Goal: Transaction & Acquisition: Purchase product/service

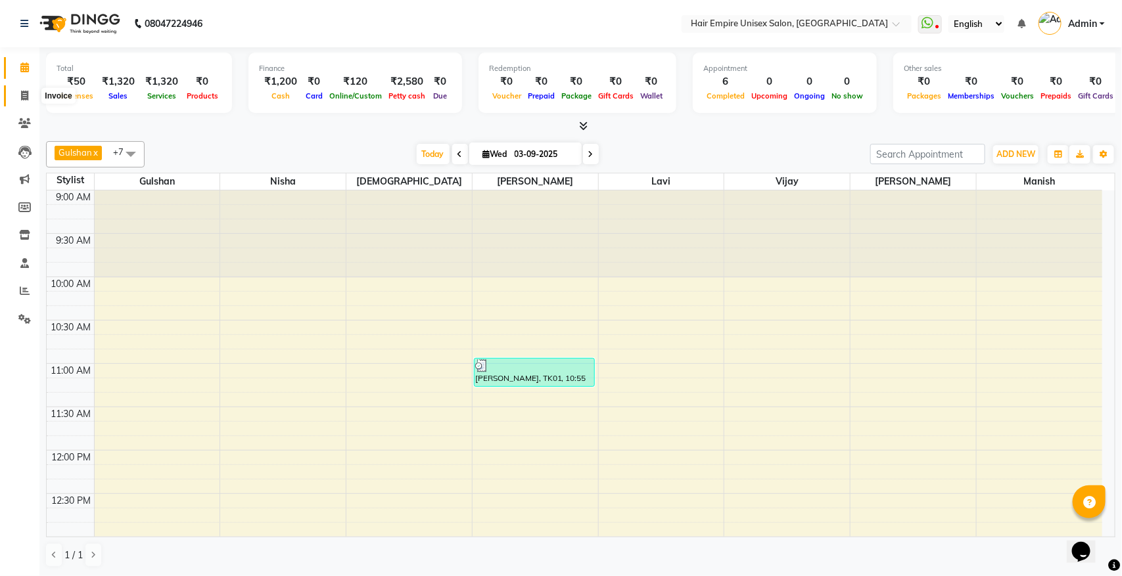
click at [24, 92] on icon at bounding box center [24, 96] width 7 height 10
select select "5055"
select select "service"
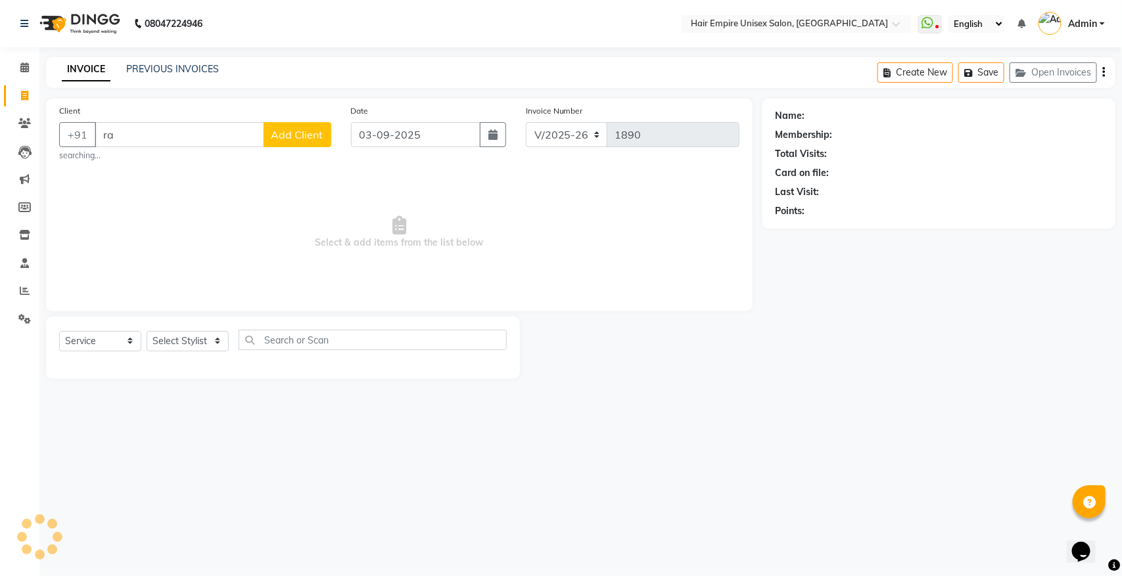
type input "r"
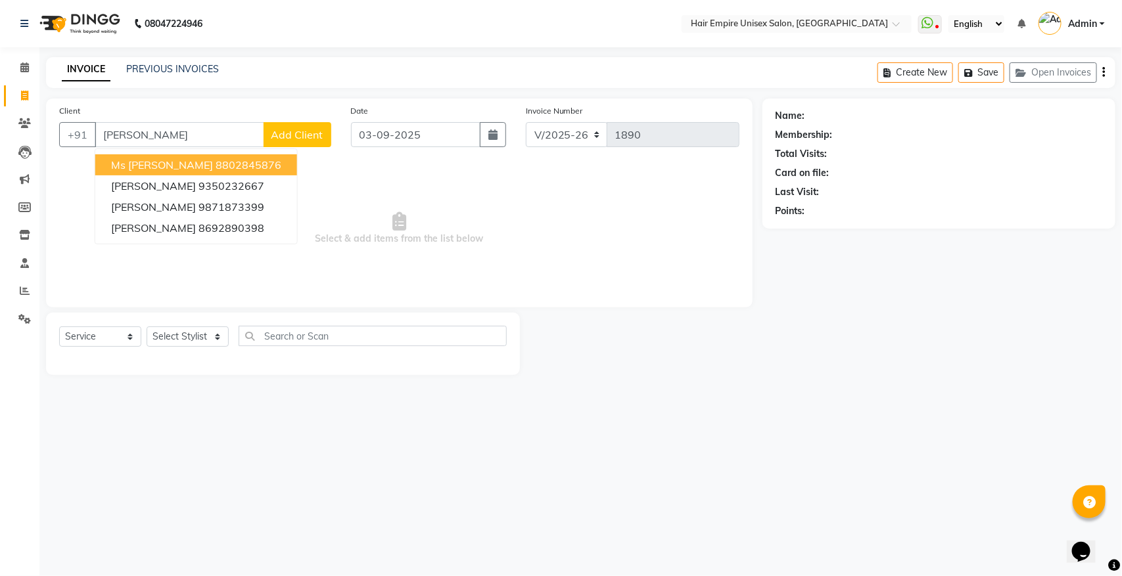
click at [216, 162] on ngb-highlight "8802845876" at bounding box center [249, 164] width 66 height 13
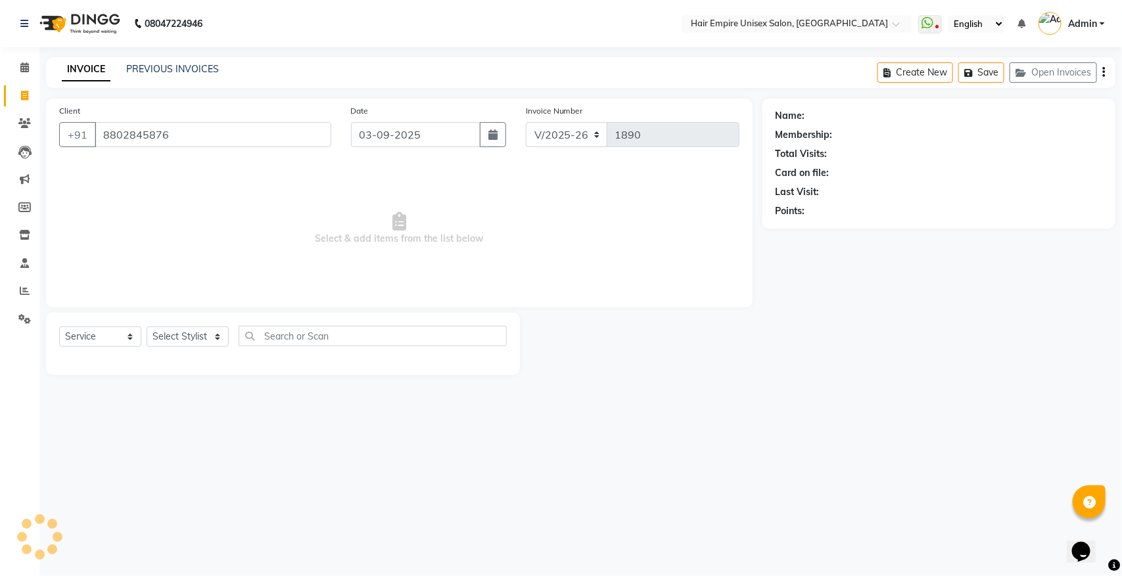
type input "8802845876"
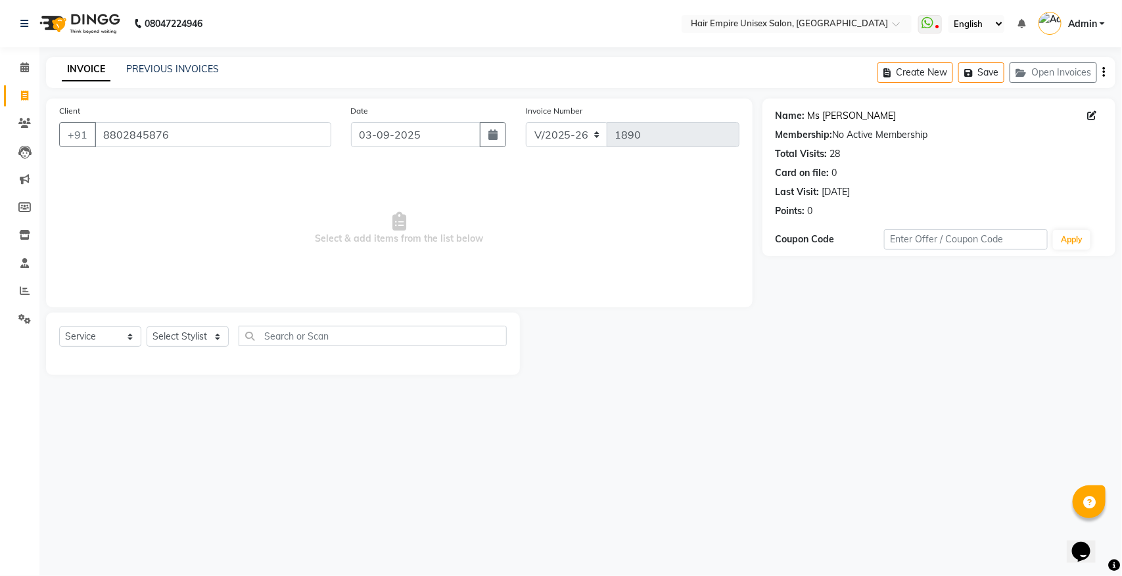
click at [853, 116] on link "Ms [PERSON_NAME]" at bounding box center [852, 116] width 89 height 14
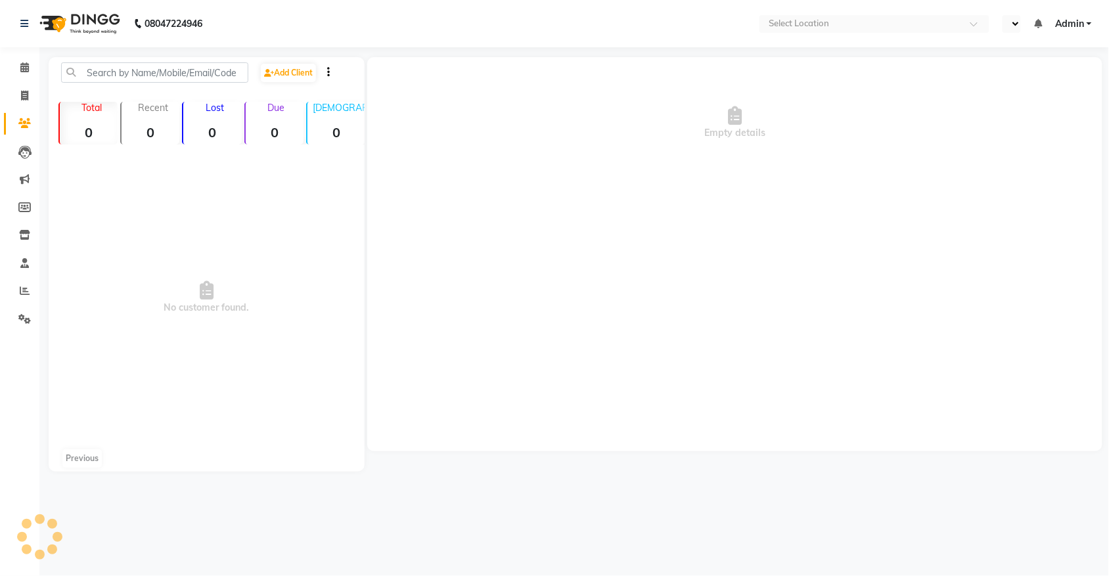
select select "en"
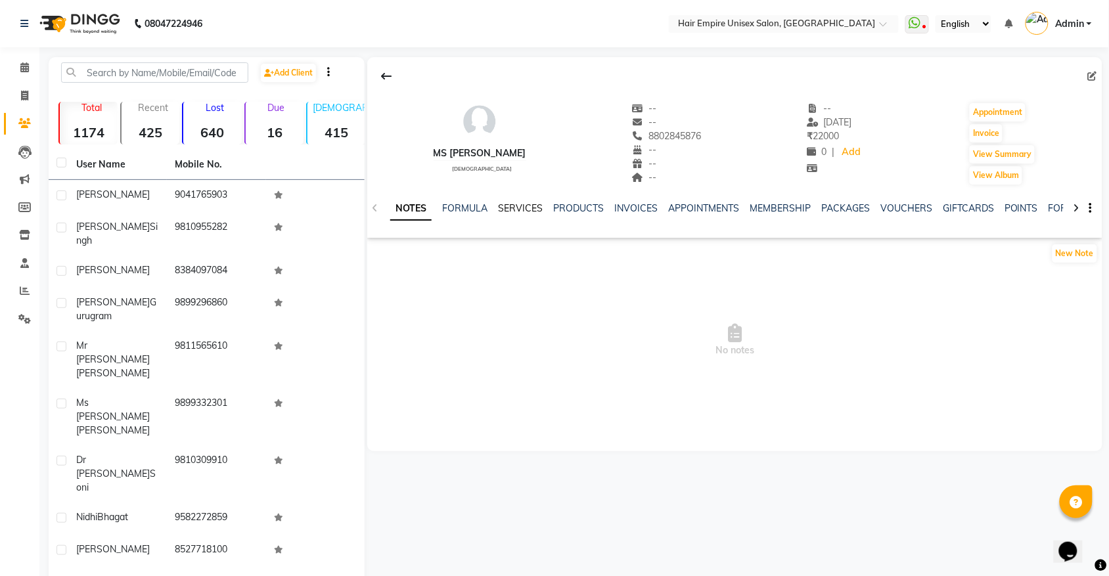
click at [526, 204] on link "SERVICES" at bounding box center [520, 208] width 45 height 12
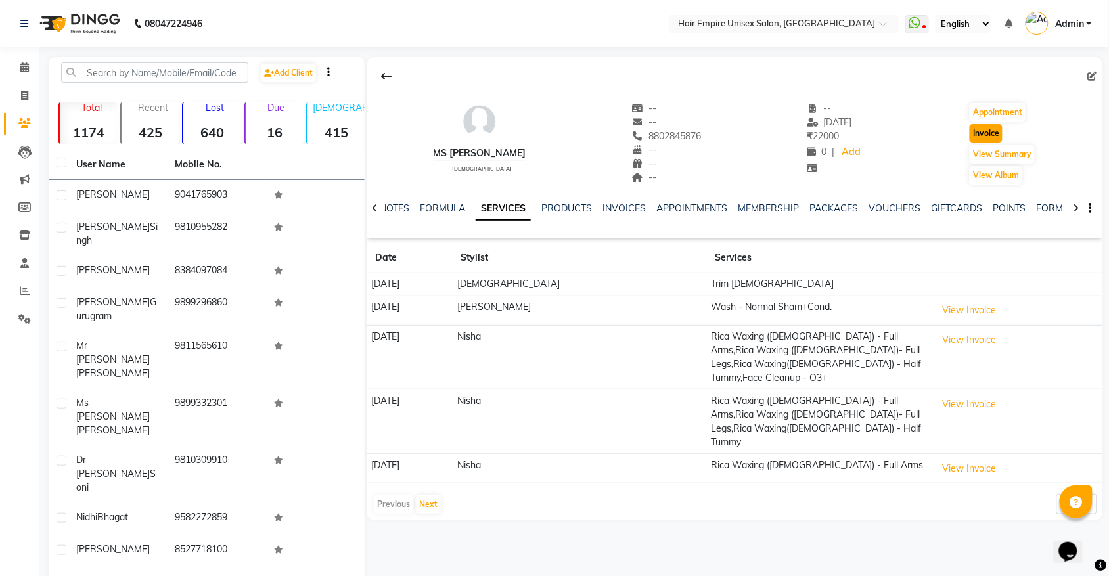
click at [987, 131] on button "Invoice" at bounding box center [986, 133] width 33 height 18
select select "5055"
select select "service"
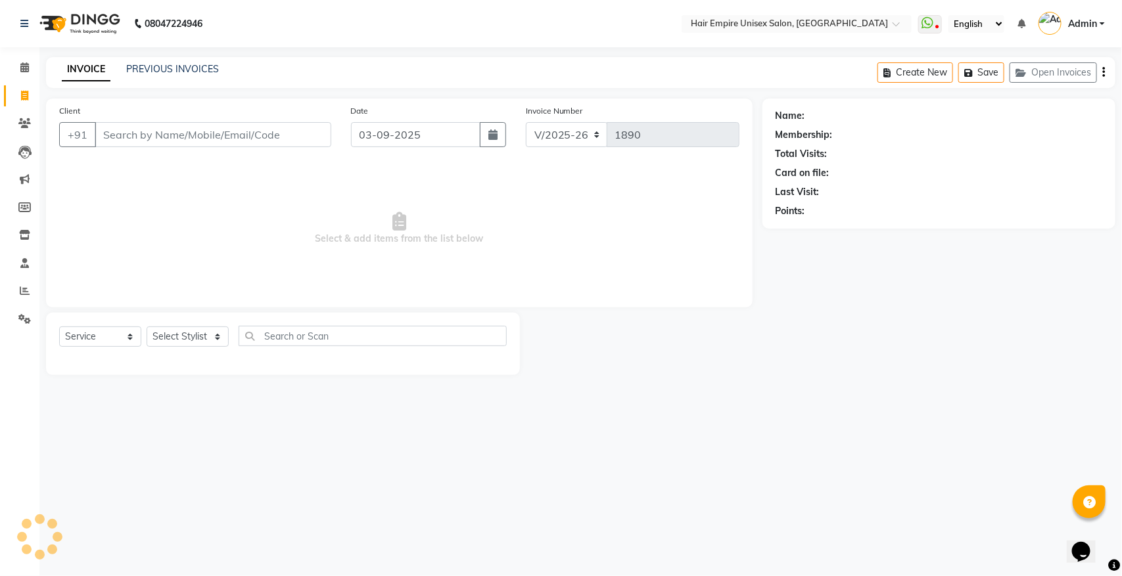
type input "8802845876"
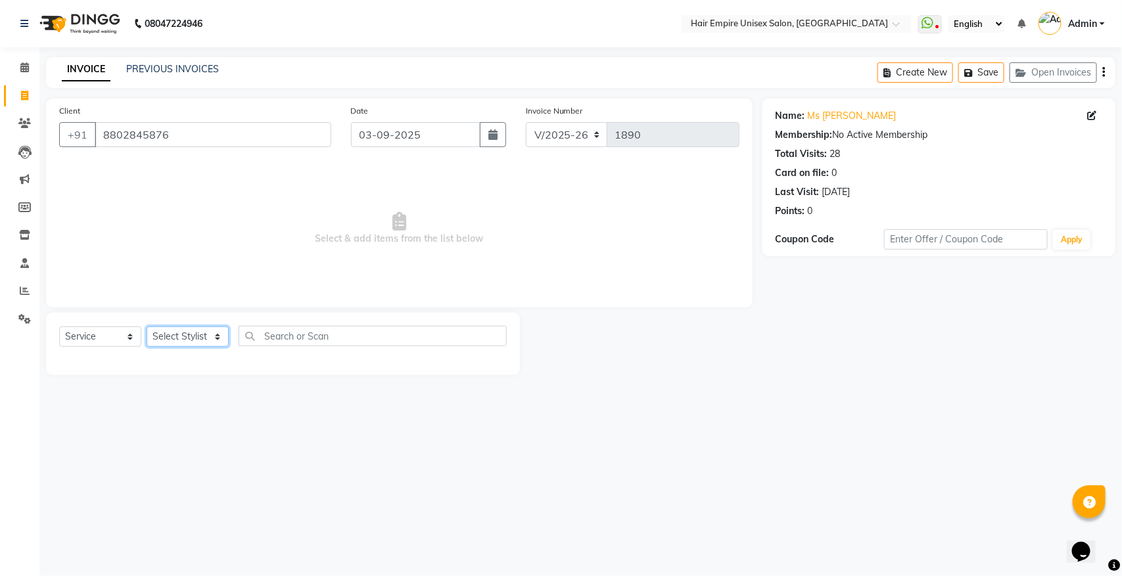
click at [182, 331] on select "Select Stylist [PERSON_NAME] [PERSON_NAME] [PERSON_NAME] [PERSON_NAME] Nisha [P…" at bounding box center [188, 337] width 82 height 20
select select "31810"
click at [147, 327] on select "Select Stylist [PERSON_NAME] [PERSON_NAME] [PERSON_NAME] [PERSON_NAME] Nisha [P…" at bounding box center [188, 337] width 82 height 20
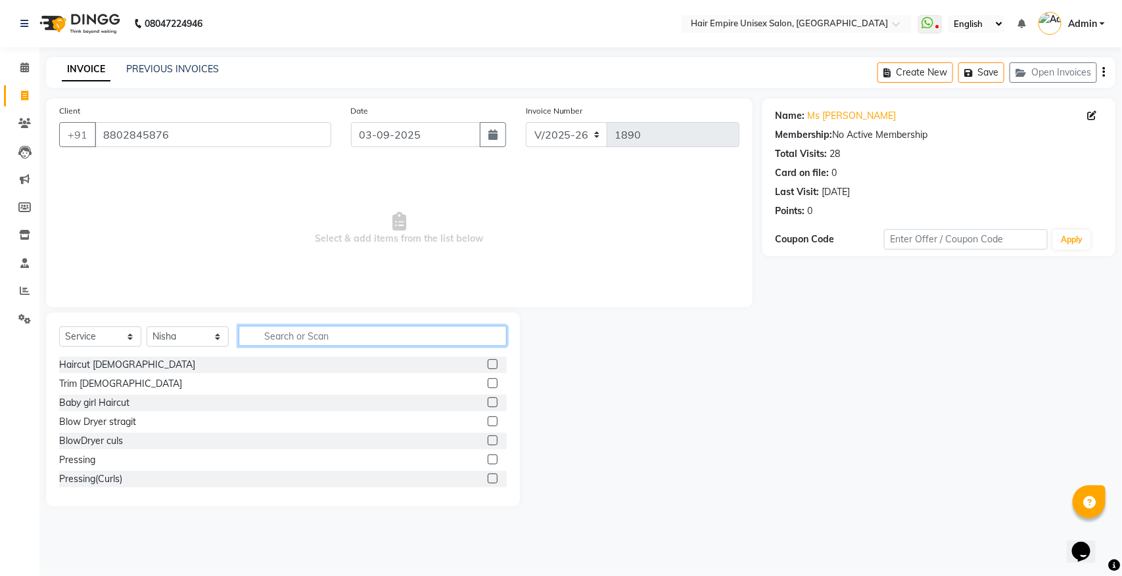
click at [350, 333] on input "text" at bounding box center [373, 336] width 268 height 20
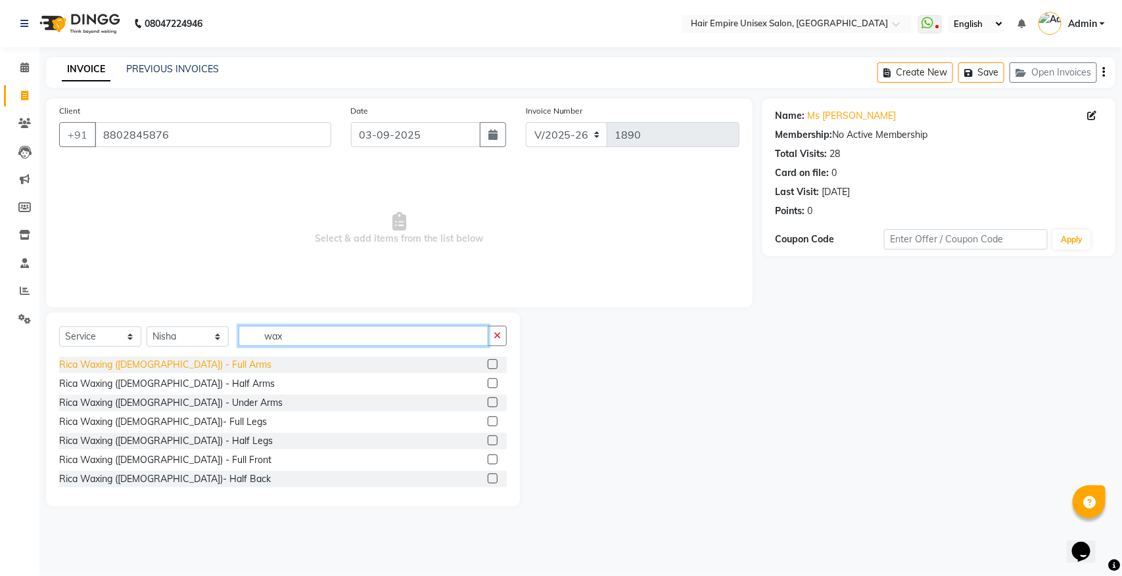
type input "wax"
click at [182, 366] on div "Rica Waxing ([DEMOGRAPHIC_DATA]) - Full Arms" at bounding box center [165, 365] width 212 height 14
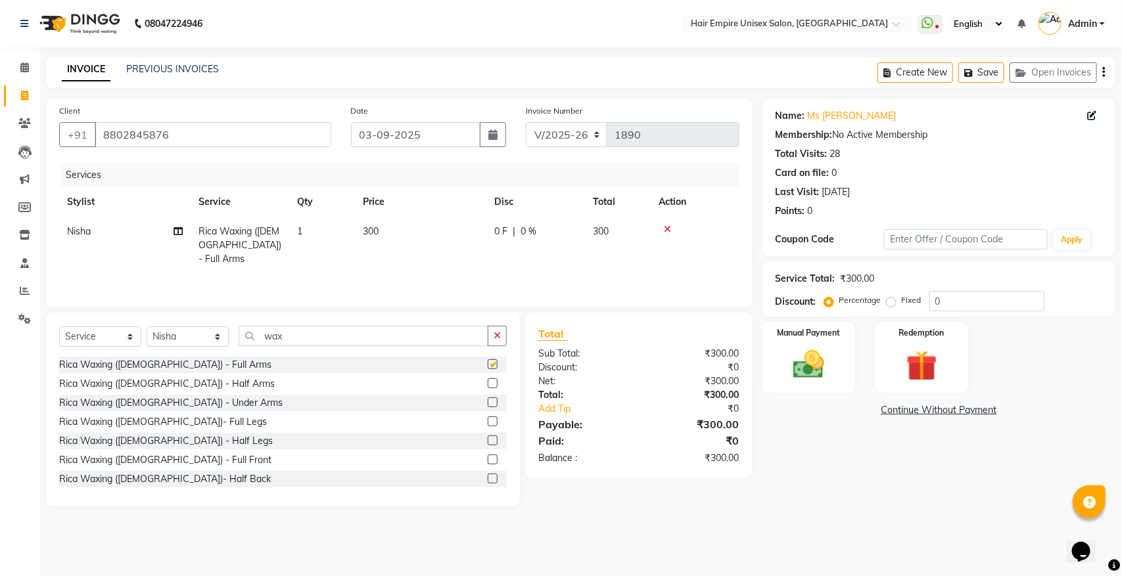
checkbox input "false"
click at [792, 362] on img at bounding box center [809, 364] width 52 height 37
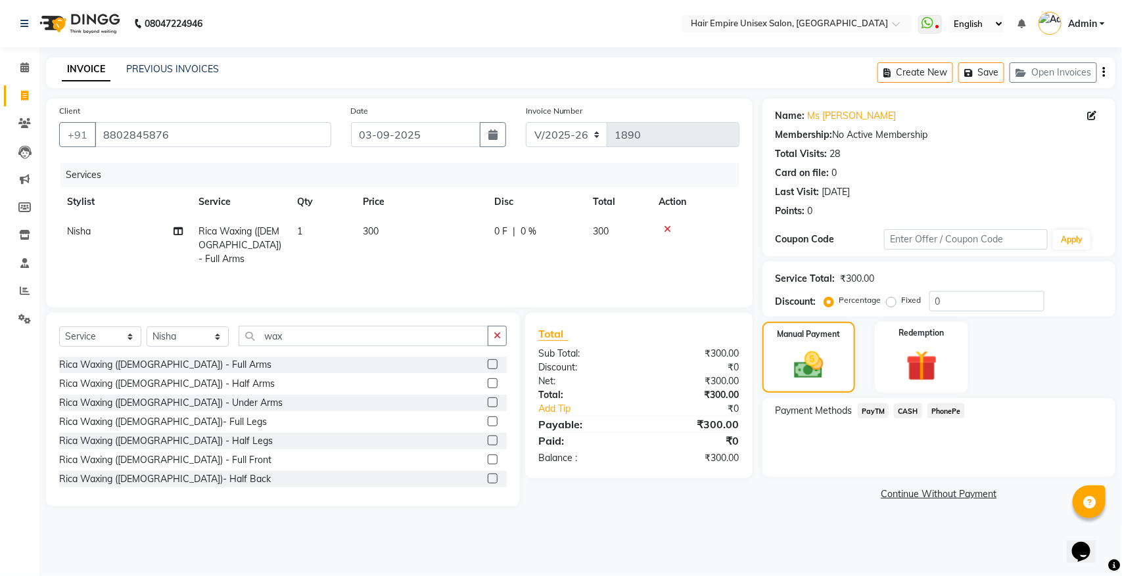
click at [914, 409] on span "CASH" at bounding box center [908, 411] width 28 height 15
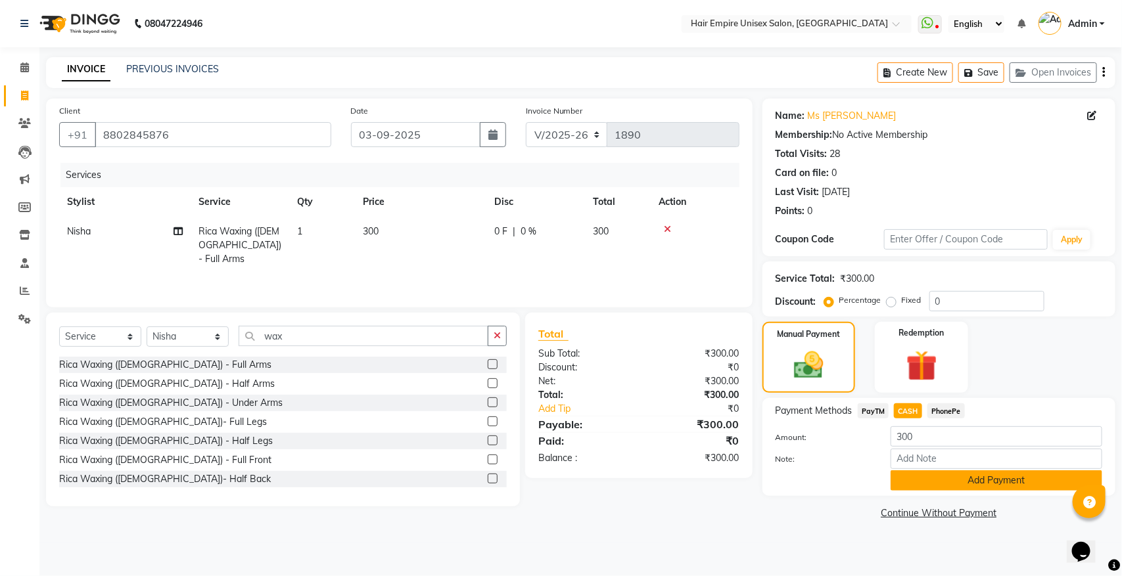
click at [940, 477] on button "Add Payment" at bounding box center [997, 481] width 212 height 20
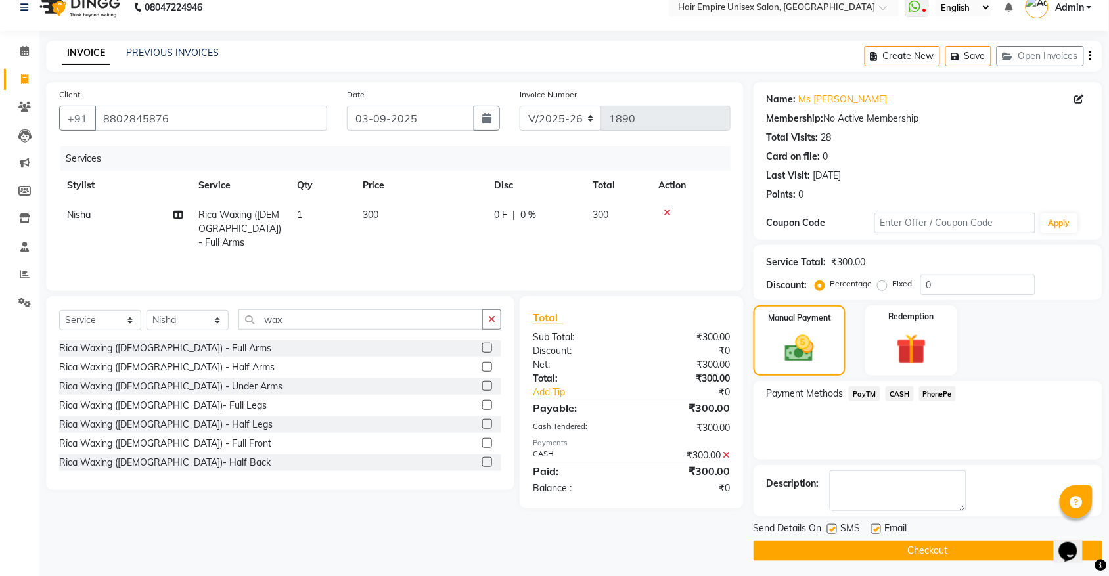
scroll to position [21, 0]
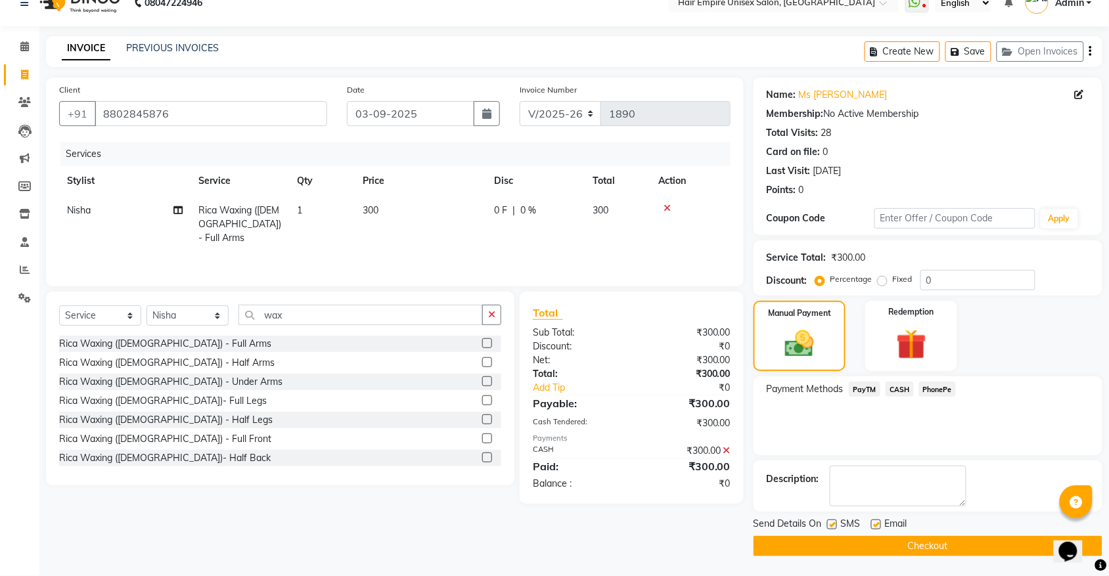
click at [894, 549] on button "Checkout" at bounding box center [928, 546] width 349 height 20
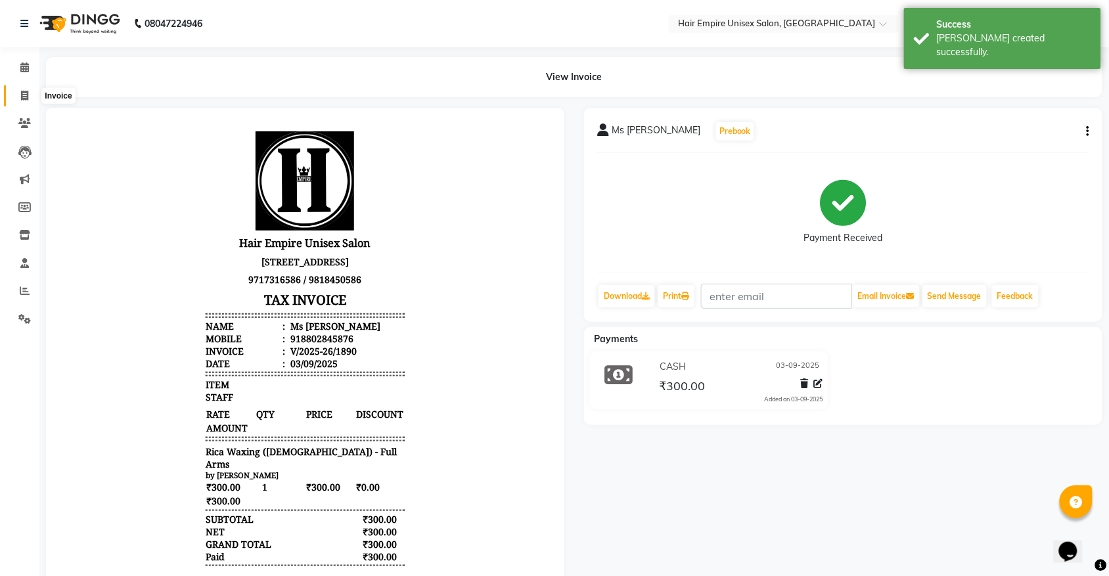
click at [24, 95] on icon at bounding box center [24, 96] width 7 height 10
select select "service"
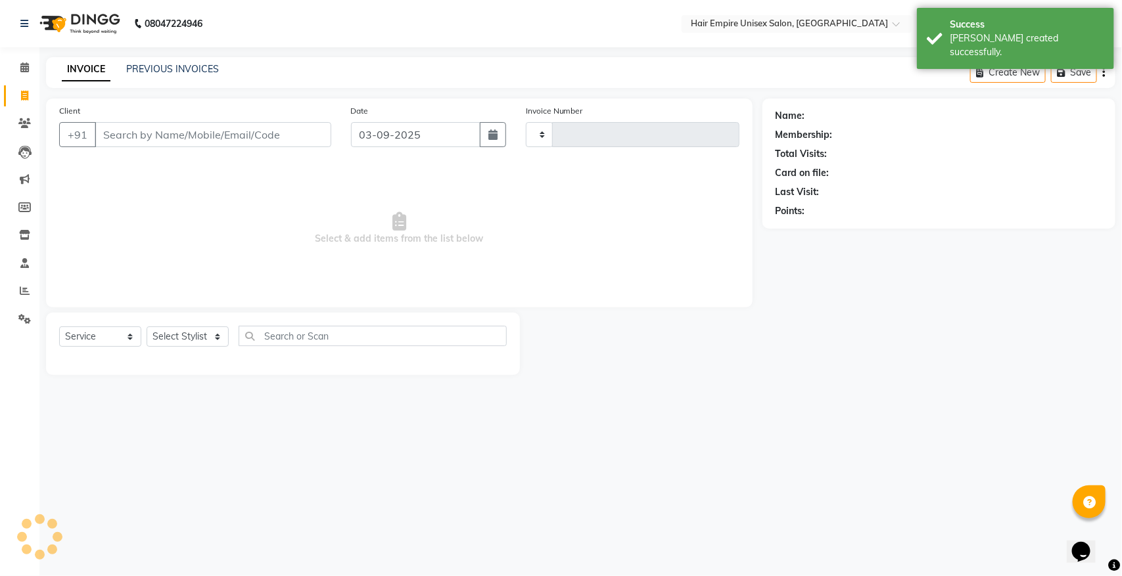
type input "1891"
select select "5055"
click at [151, 69] on link "PREVIOUS INVOICES" at bounding box center [172, 69] width 93 height 12
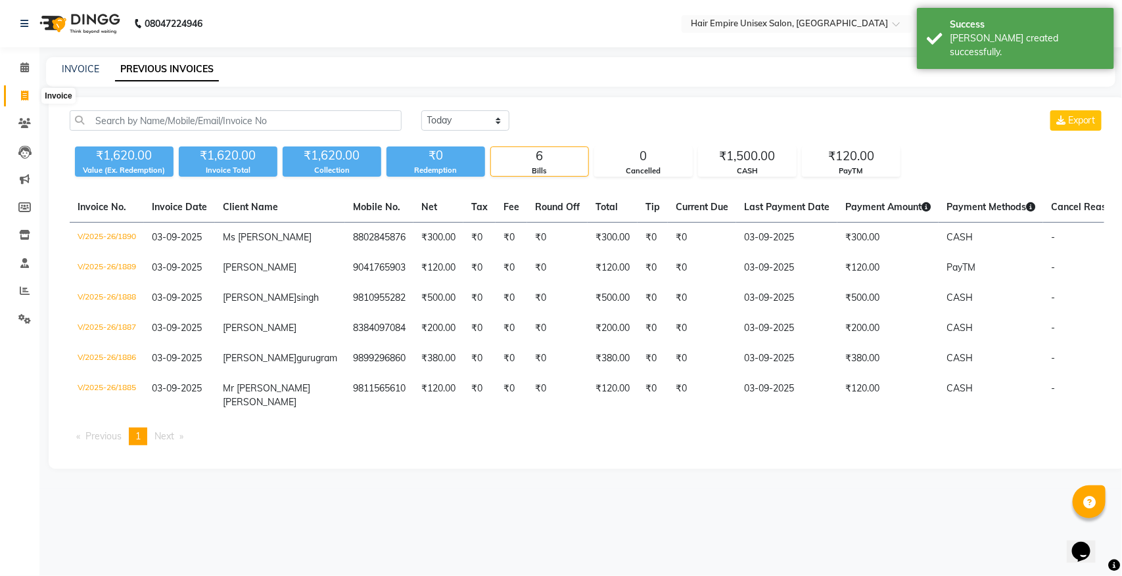
click at [20, 93] on span at bounding box center [24, 96] width 23 height 15
select select "5055"
select select "service"
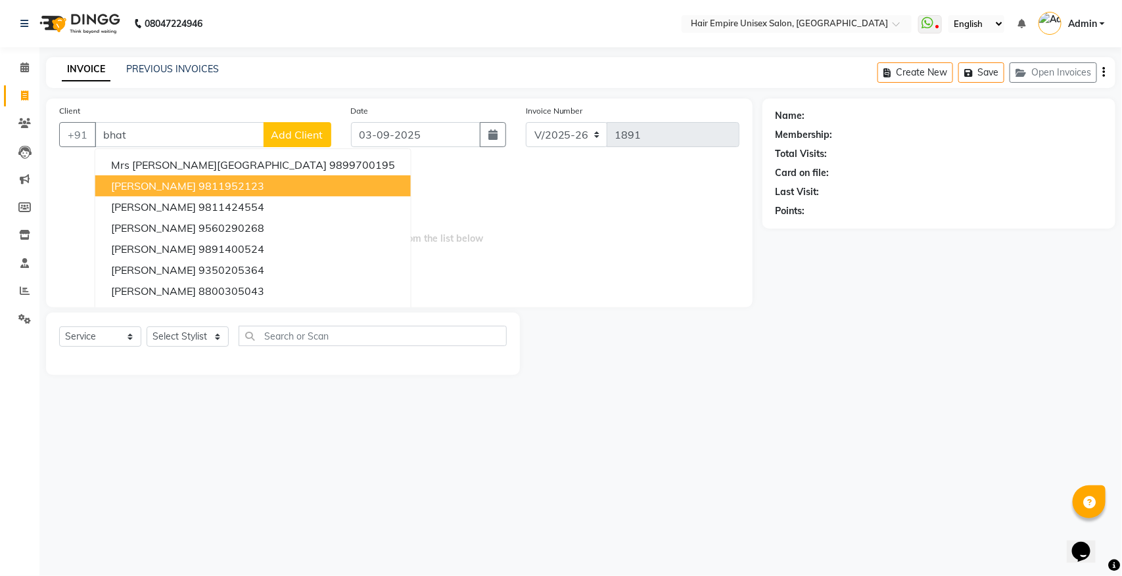
click at [184, 182] on span "AAradhna Bhattacharya" at bounding box center [153, 185] width 85 height 13
type input "9811952123"
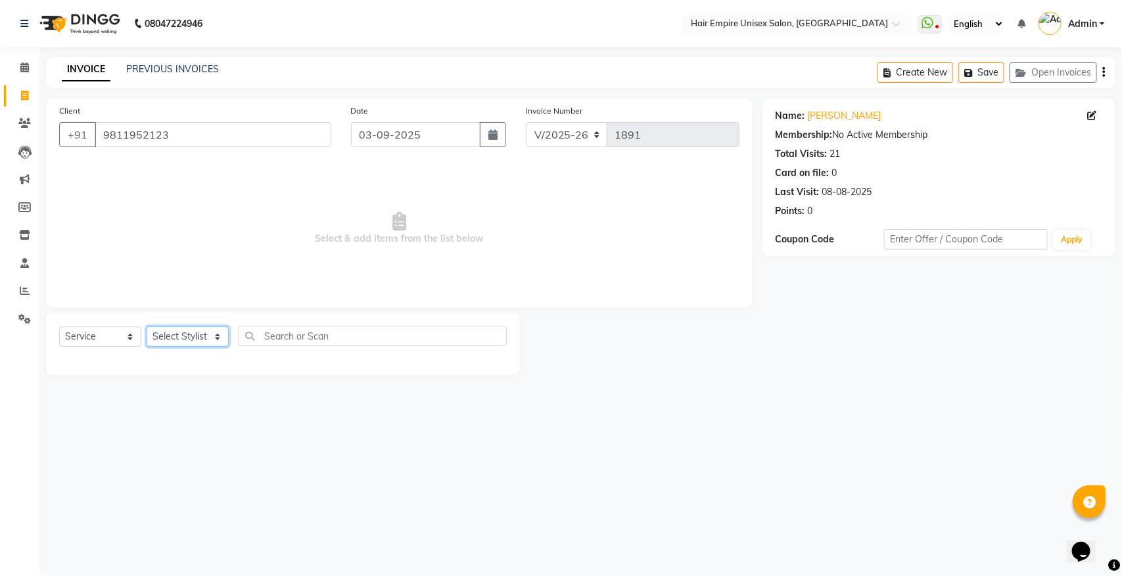
click at [188, 327] on select "Select Stylist [PERSON_NAME] [PERSON_NAME] [PERSON_NAME] [PERSON_NAME] Nisha [P…" at bounding box center [188, 337] width 82 height 20
select select "31808"
click at [147, 327] on select "Select Stylist [PERSON_NAME] [PERSON_NAME] [PERSON_NAME] [PERSON_NAME] Nisha [P…" at bounding box center [188, 337] width 82 height 20
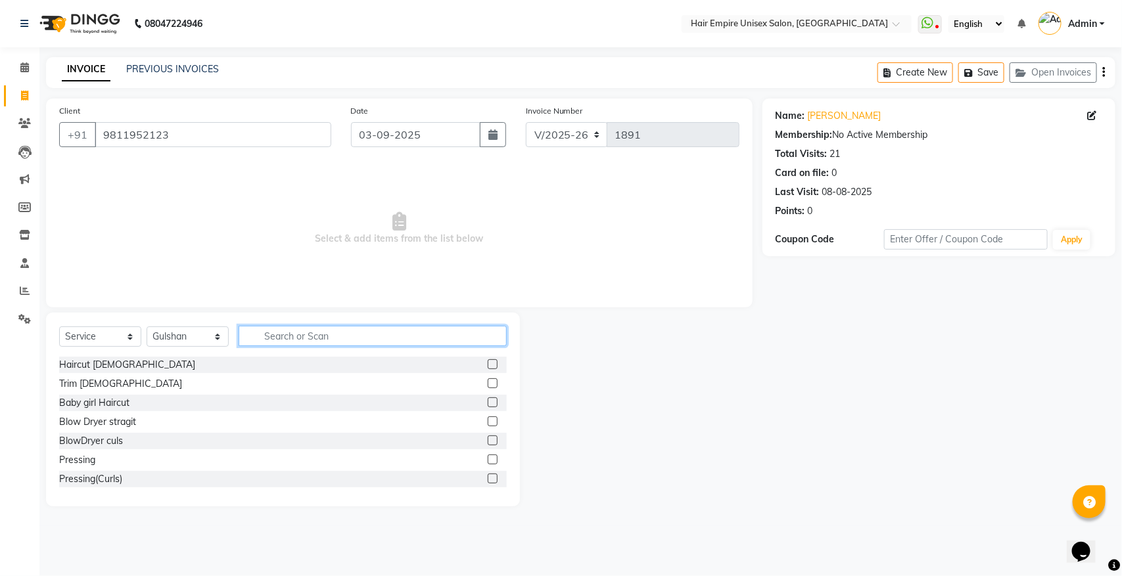
click at [327, 336] on input "text" at bounding box center [373, 336] width 268 height 20
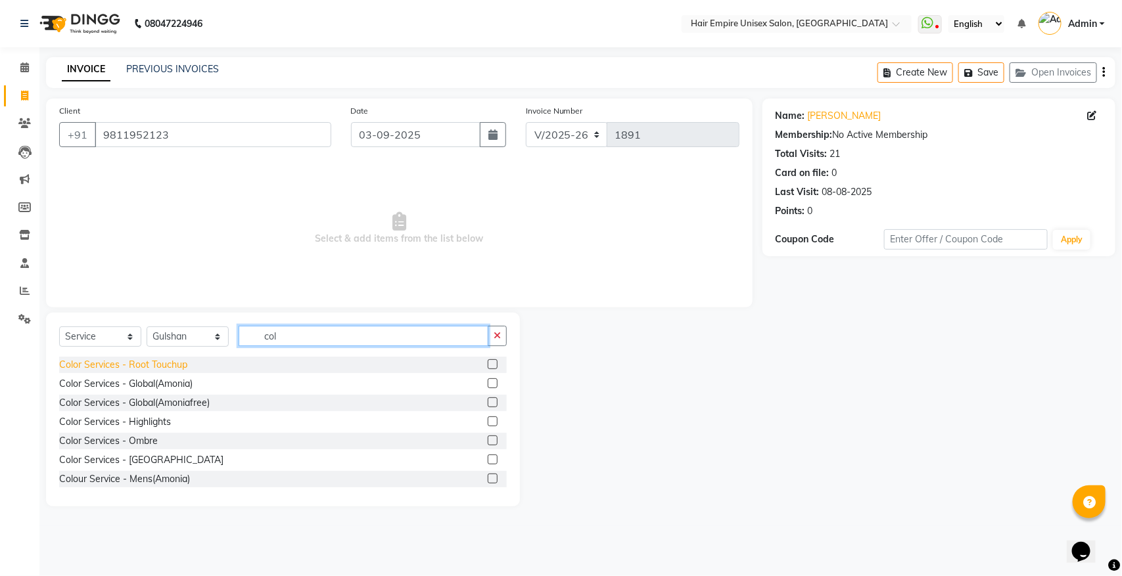
type input "col"
click at [154, 365] on div "Color Services - Root Touchup" at bounding box center [123, 365] width 128 height 14
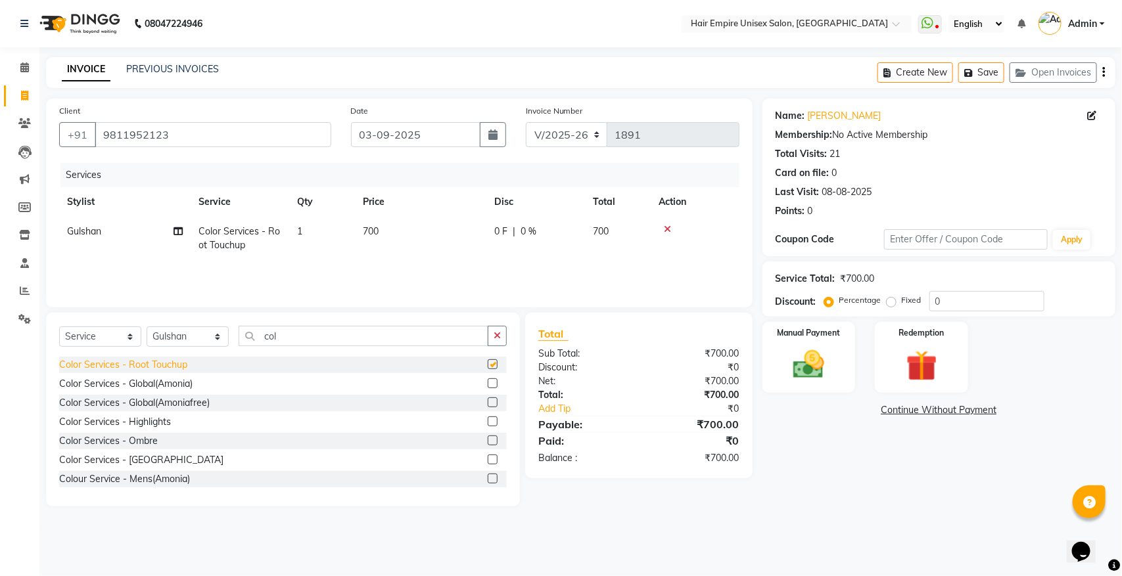
checkbox input "false"
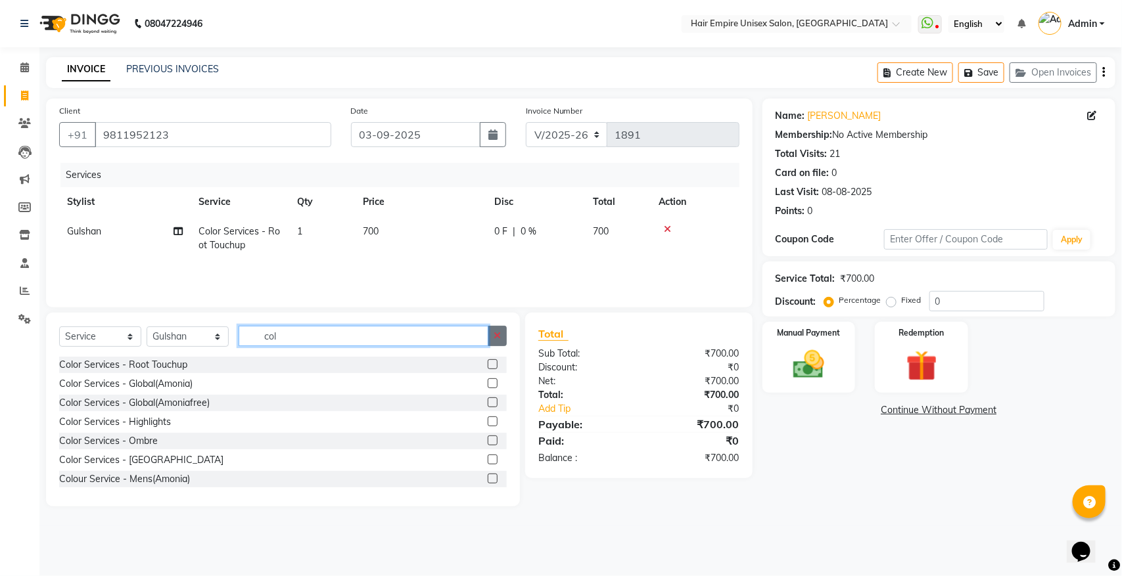
click at [494, 340] on div "col" at bounding box center [372, 336] width 267 height 20
click at [986, 73] on button "Save" at bounding box center [981, 72] width 46 height 20
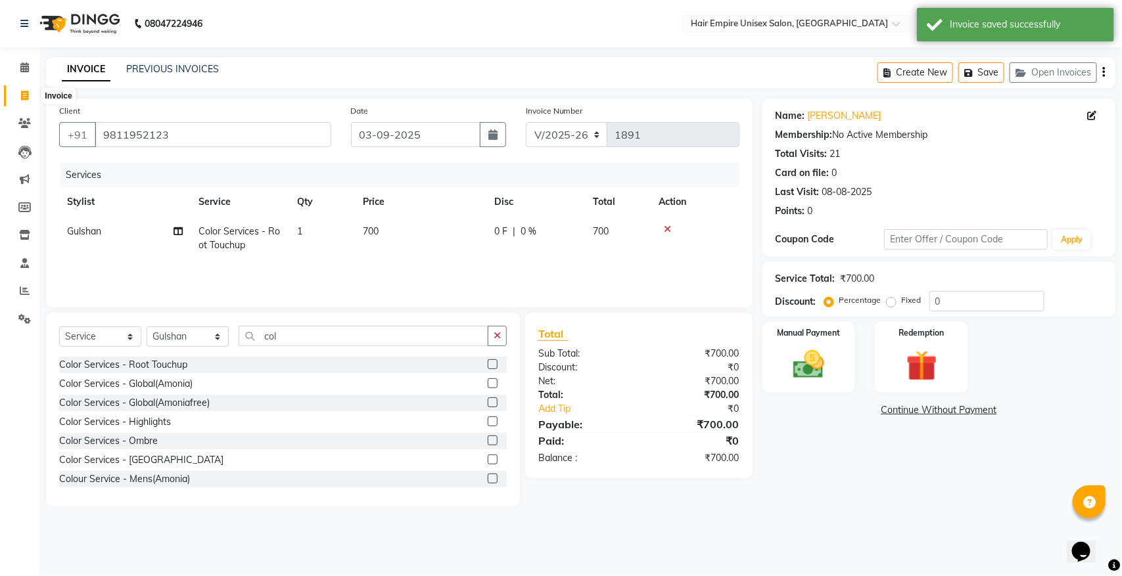
click at [21, 97] on icon at bounding box center [24, 96] width 7 height 10
select select "5055"
select select "service"
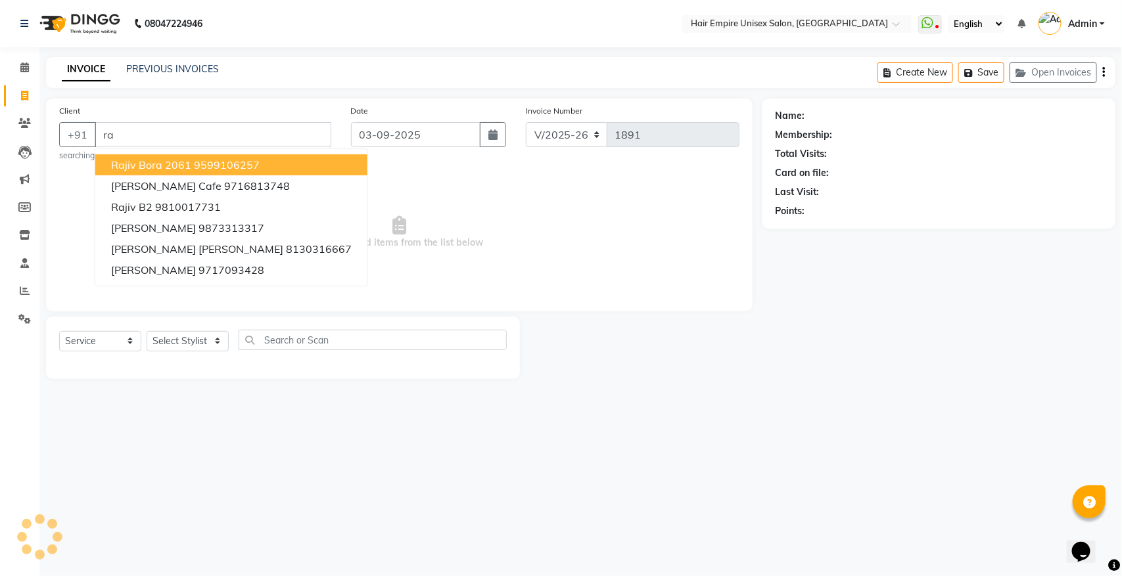
type input "r"
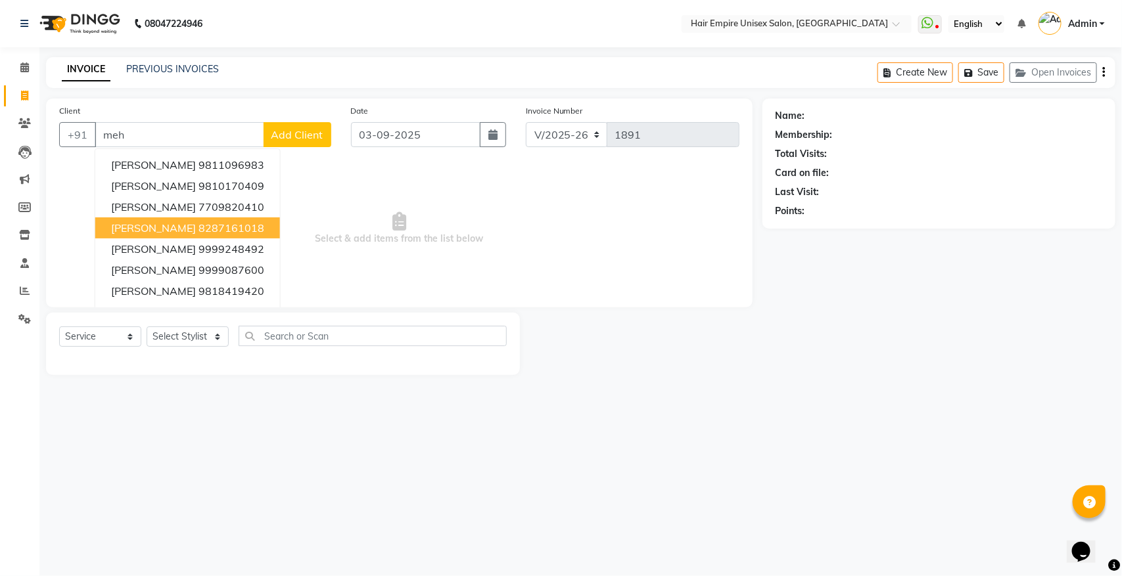
click at [130, 230] on span "Ms Raaji Mehta" at bounding box center [153, 227] width 85 height 13
type input "8287161018"
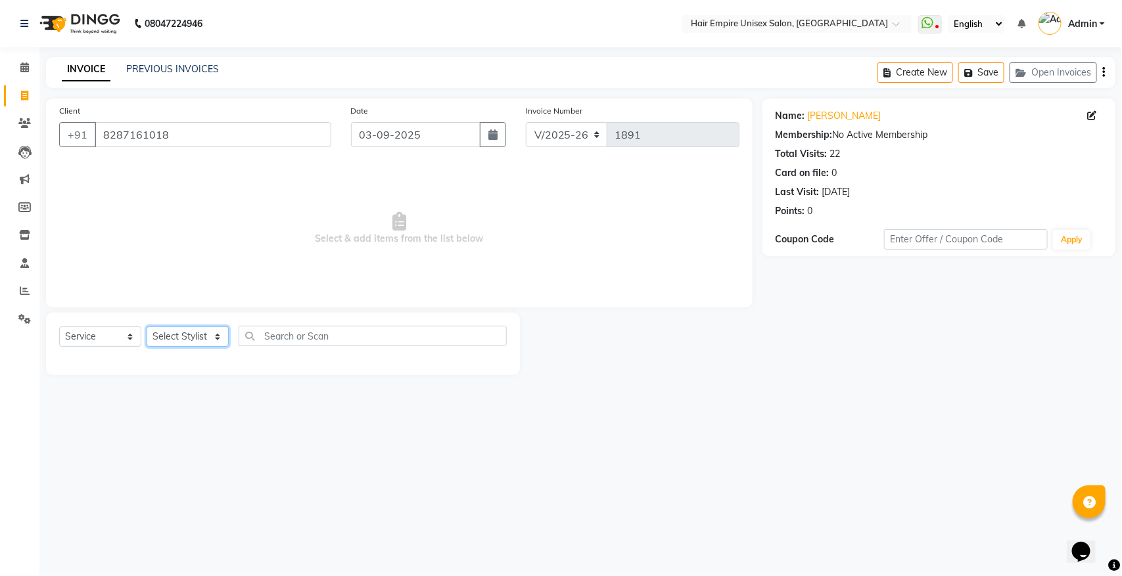
click at [185, 333] on select "Select Stylist [PERSON_NAME] [PERSON_NAME] [PERSON_NAME] [PERSON_NAME] Nisha [P…" at bounding box center [188, 337] width 82 height 20
select select "31808"
click at [147, 327] on select "Select Stylist [PERSON_NAME] [PERSON_NAME] [PERSON_NAME] [PERSON_NAME] Nisha [P…" at bounding box center [188, 337] width 82 height 20
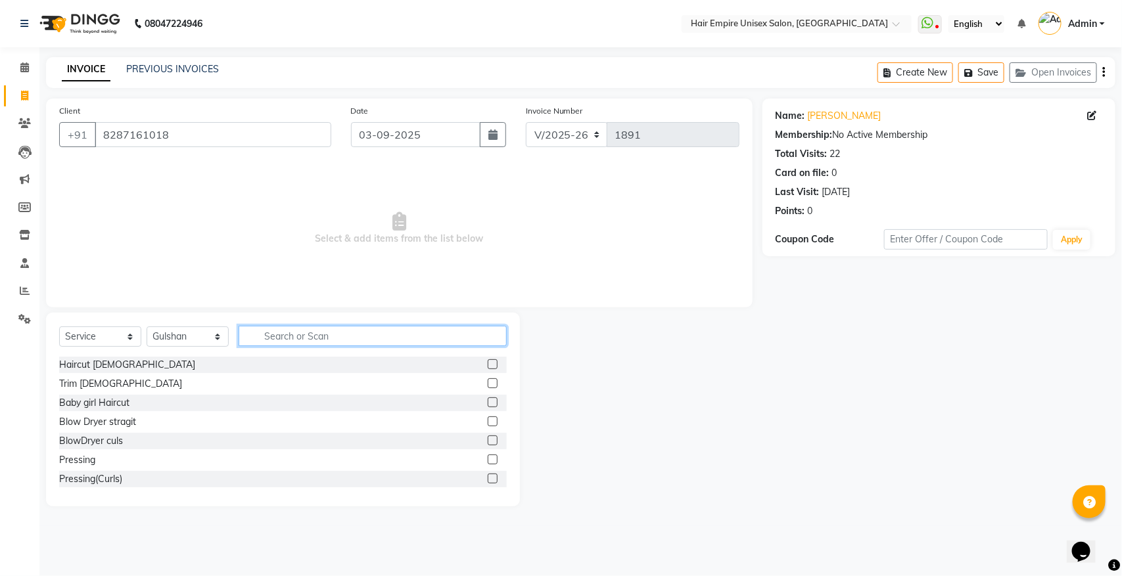
click at [287, 336] on input "text" at bounding box center [373, 336] width 268 height 20
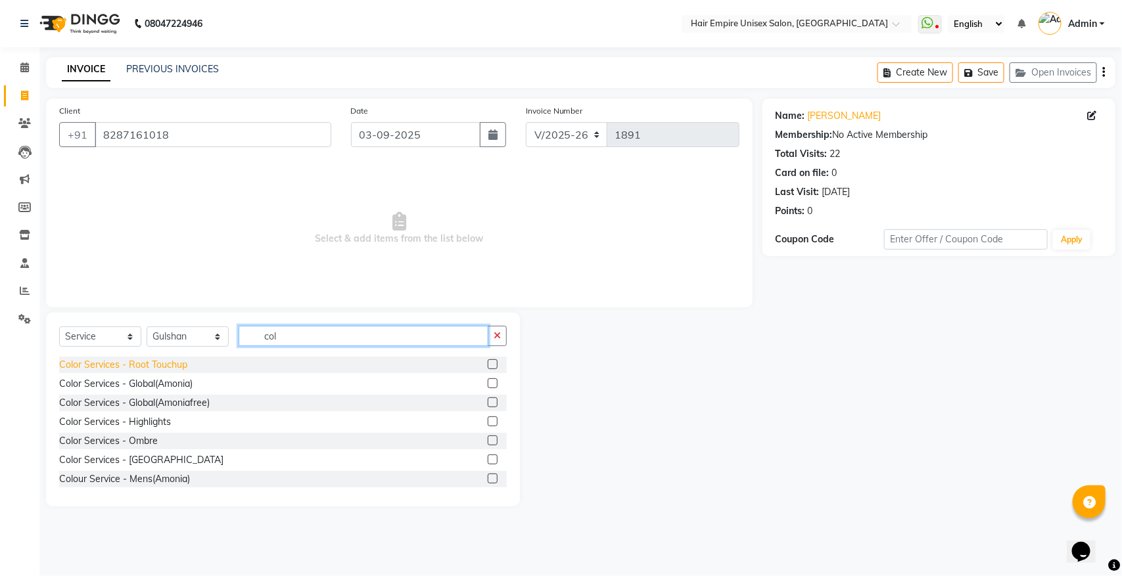
type input "col"
click at [156, 367] on div "Color Services - Root Touchup" at bounding box center [123, 365] width 128 height 14
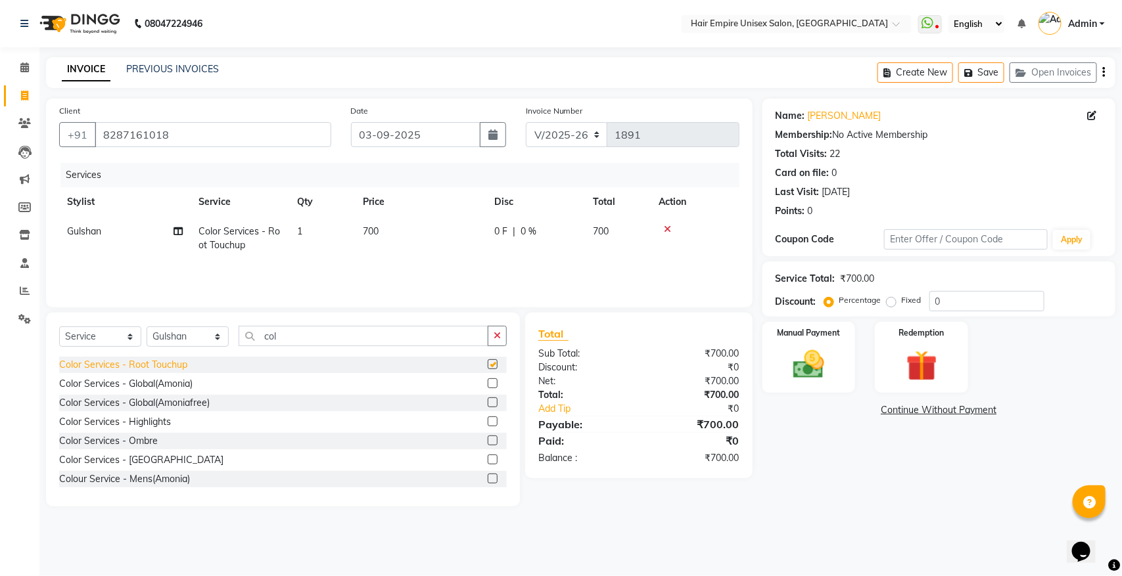
checkbox input "false"
click at [833, 376] on img at bounding box center [809, 364] width 52 height 37
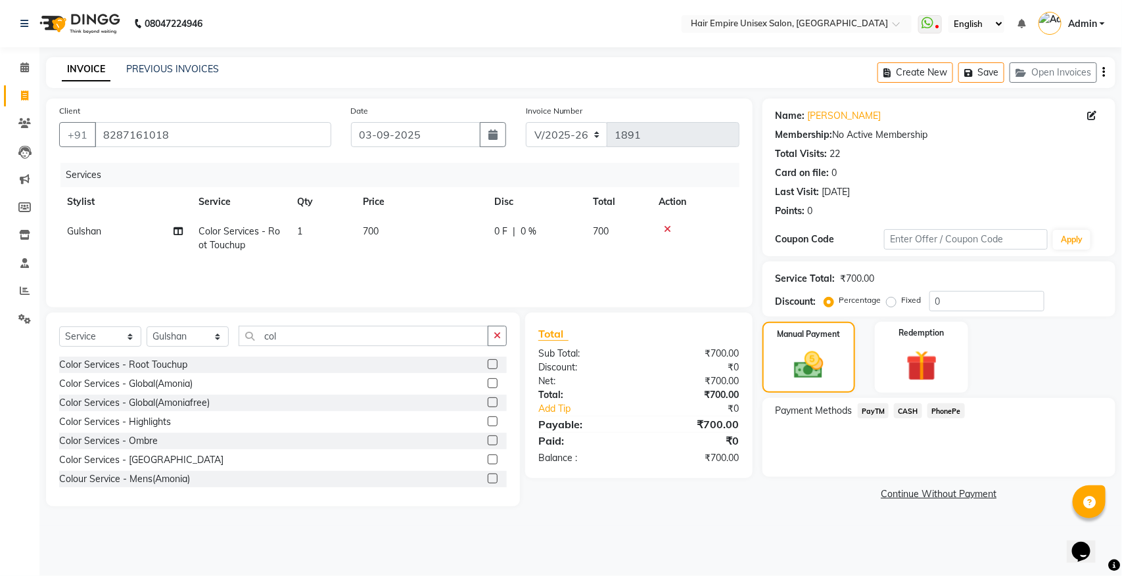
click at [876, 409] on span "PayTM" at bounding box center [874, 411] width 32 height 15
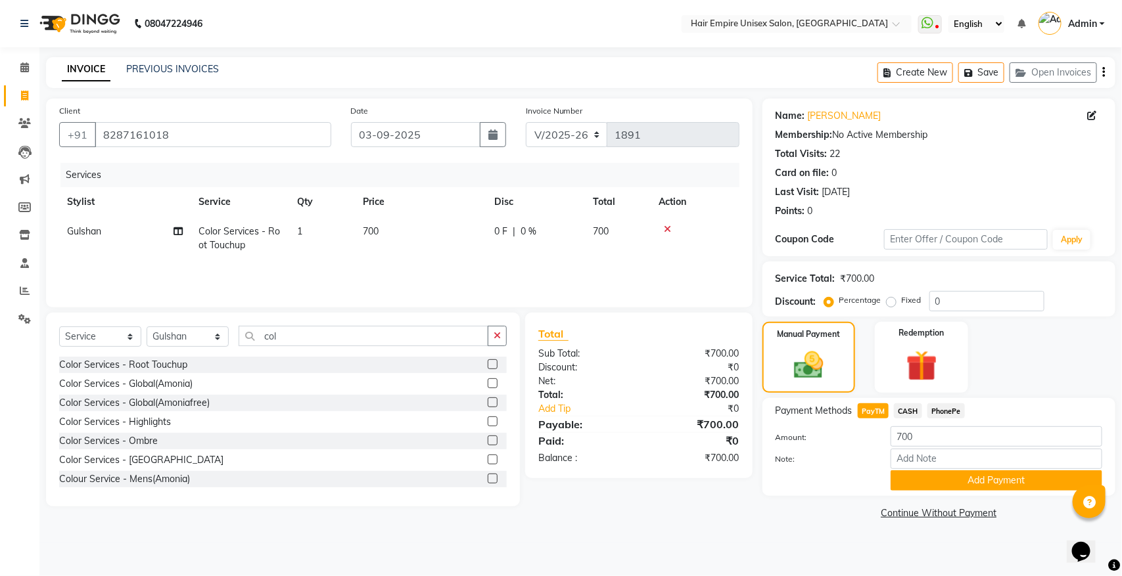
click at [876, 409] on span "PayTM" at bounding box center [874, 411] width 32 height 15
click at [986, 484] on button "Add Payment" at bounding box center [997, 481] width 212 height 20
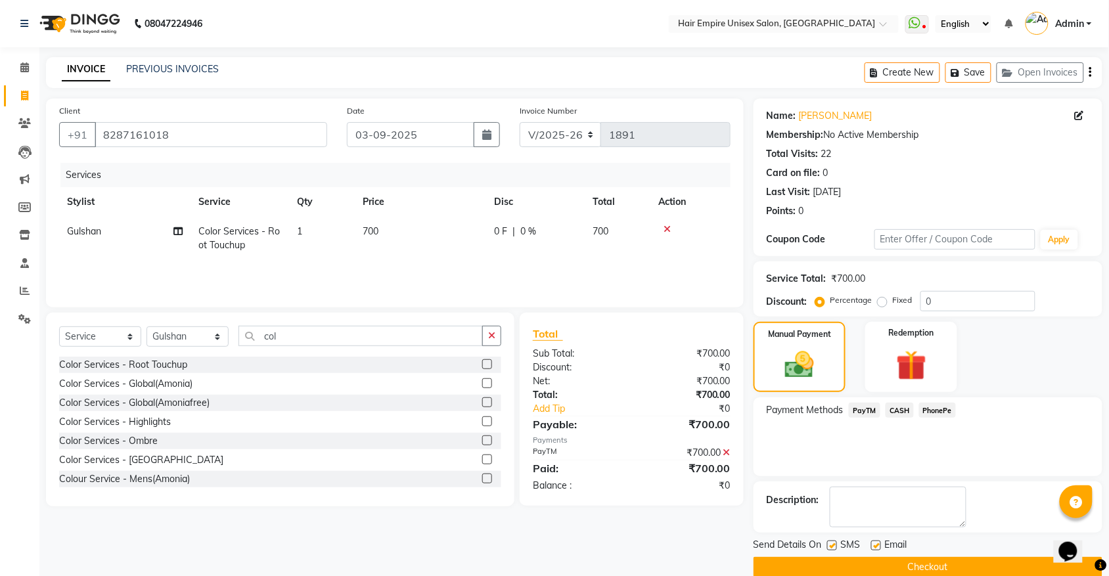
click at [934, 568] on button "Checkout" at bounding box center [928, 567] width 349 height 20
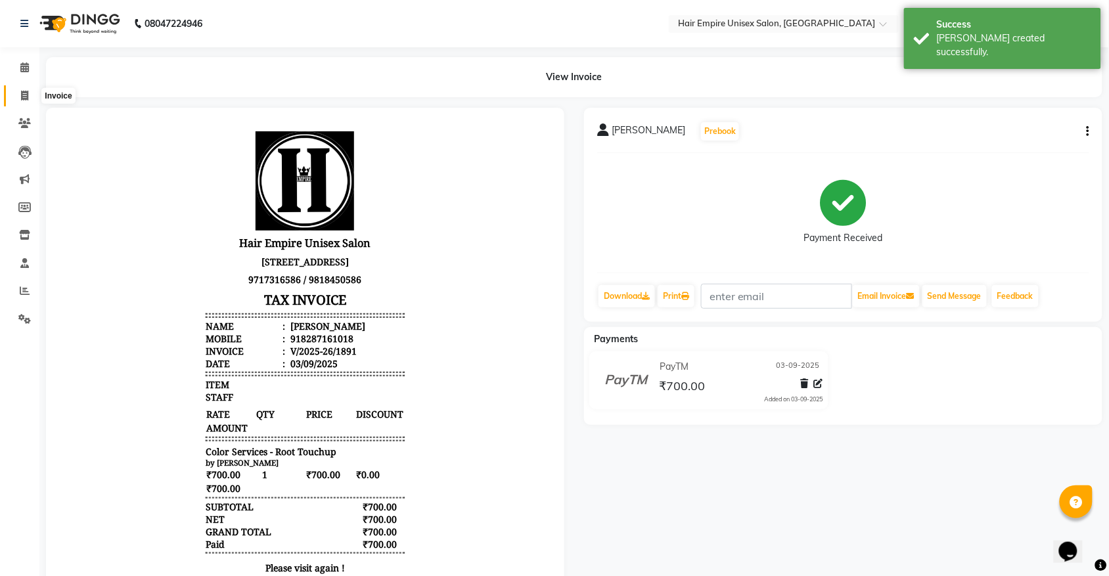
click at [20, 93] on span at bounding box center [24, 96] width 23 height 15
select select "service"
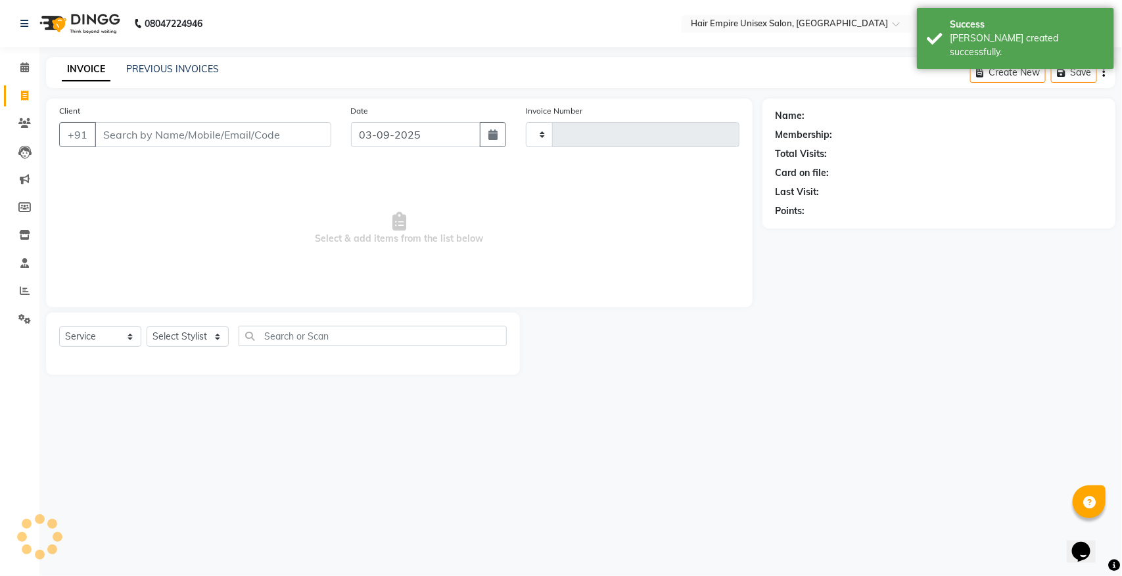
type input "1892"
select select "5055"
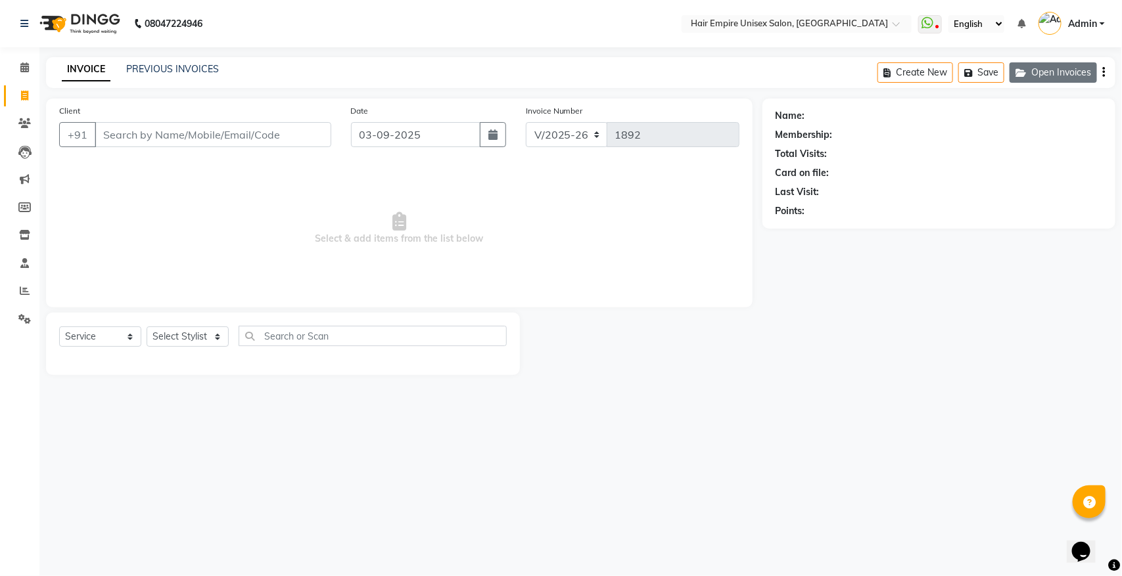
click at [1072, 76] on button "Open Invoices" at bounding box center [1052, 72] width 87 height 20
click at [1039, 74] on button "Open Invoices" at bounding box center [1052, 72] width 87 height 20
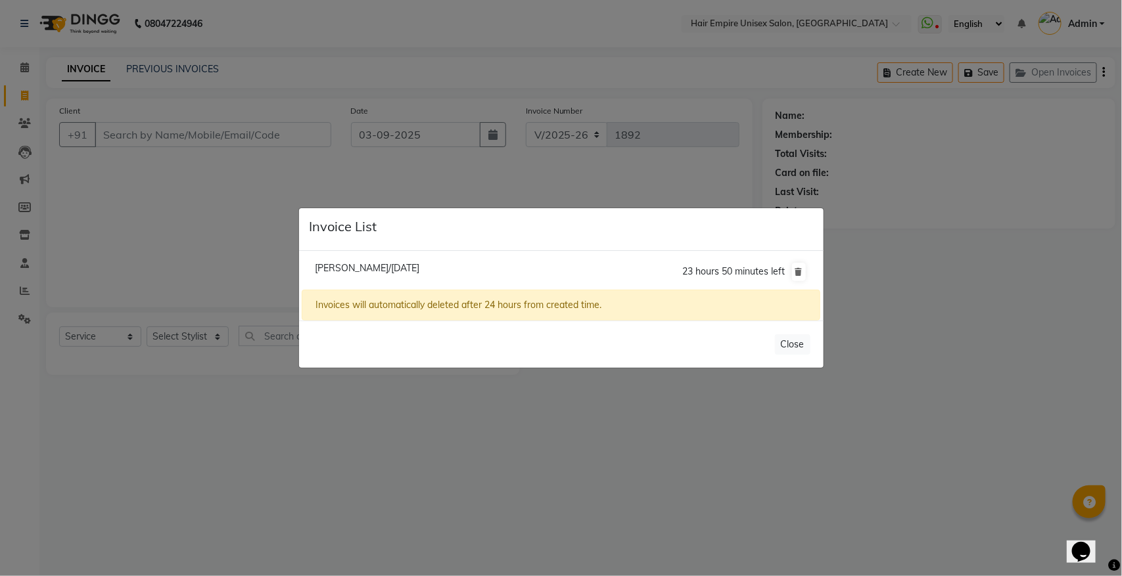
click at [362, 267] on span "Aaradhna Bhattacharya/03 September 2025" at bounding box center [367, 268] width 104 height 12
type input "9811952123"
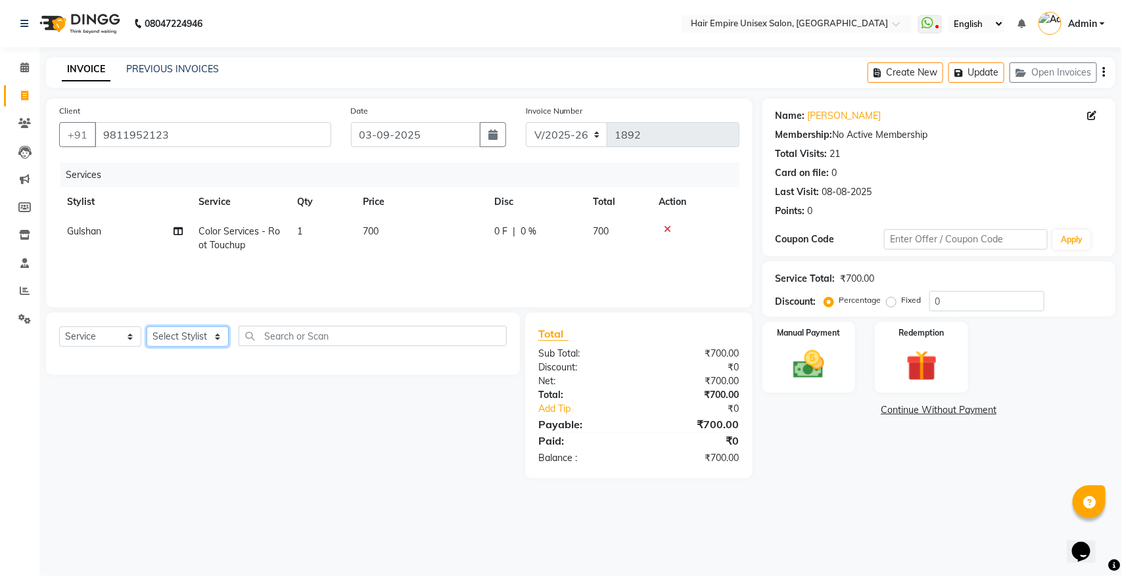
click at [175, 333] on select "Select Stylist [PERSON_NAME] [PERSON_NAME] [PERSON_NAME] [PERSON_NAME] Nisha [P…" at bounding box center [188, 337] width 82 height 20
select select "31808"
click at [147, 327] on select "Select Stylist [PERSON_NAME] [PERSON_NAME] [PERSON_NAME] [PERSON_NAME] Nisha [P…" at bounding box center [188, 337] width 82 height 20
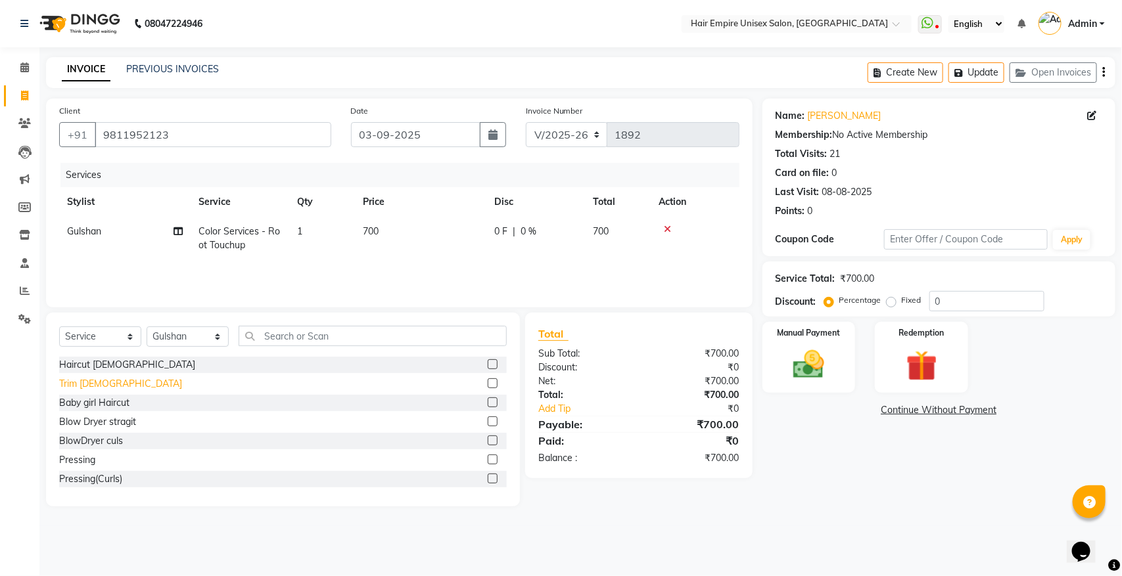
drag, startPoint x: 79, startPoint y: 381, endPoint x: 122, endPoint y: 379, distance: 43.4
click at [80, 381] on div "Trim [DEMOGRAPHIC_DATA]" at bounding box center [120, 384] width 123 height 14
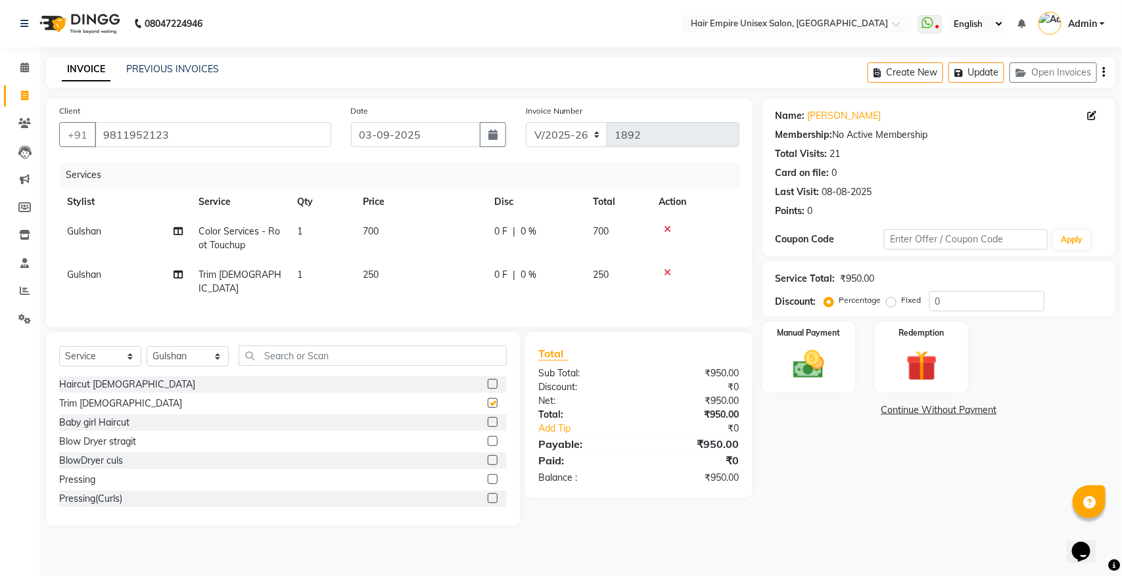
checkbox input "false"
click at [793, 356] on img at bounding box center [809, 364] width 52 height 37
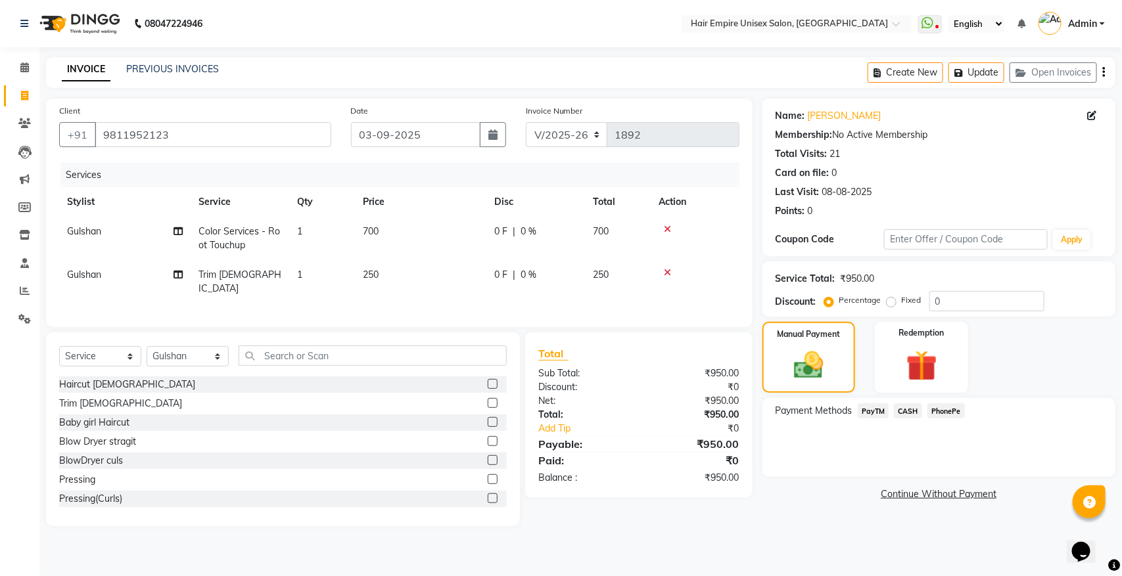
click at [879, 415] on span "PayTM" at bounding box center [874, 411] width 32 height 15
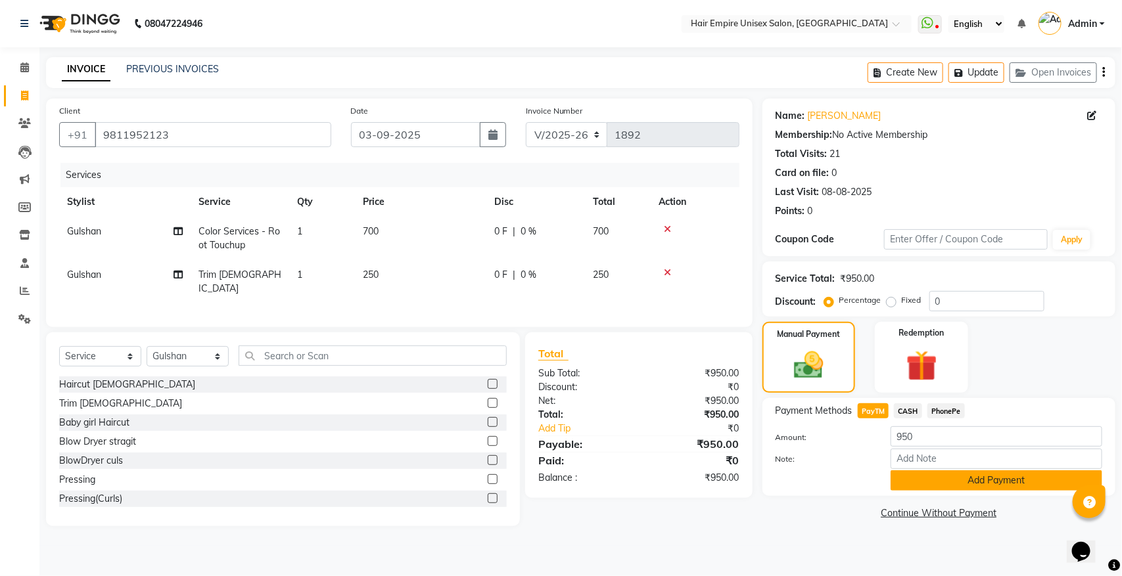
click at [919, 480] on button "Add Payment" at bounding box center [997, 481] width 212 height 20
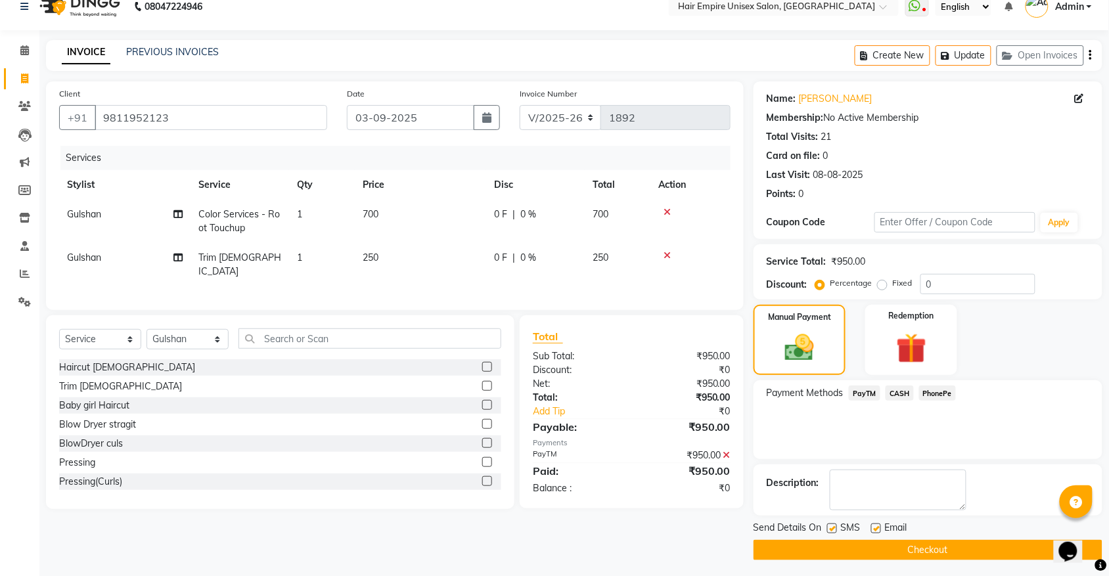
scroll to position [21, 0]
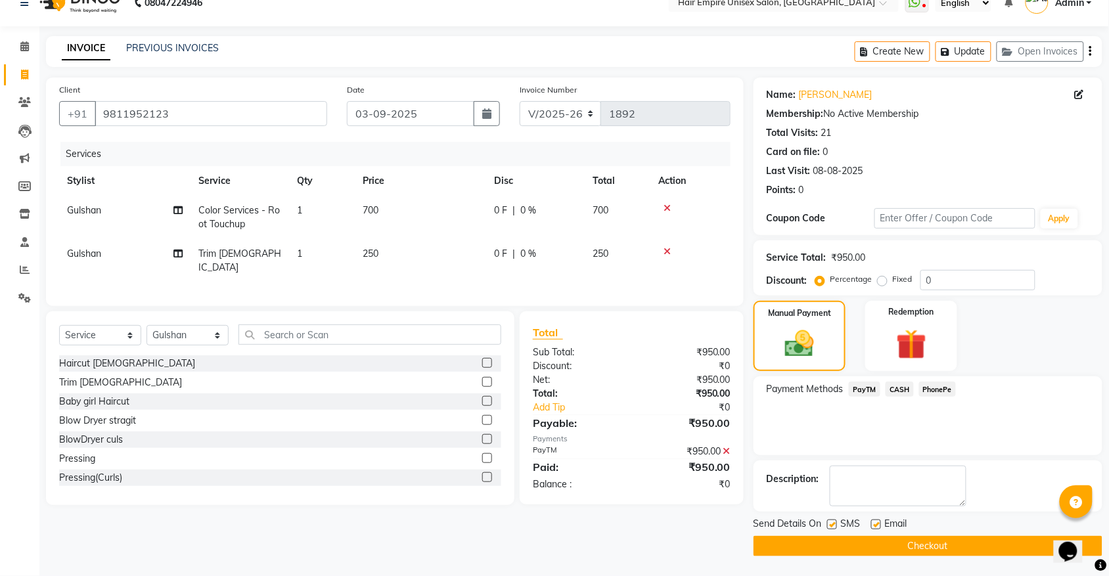
click at [914, 545] on button "Checkout" at bounding box center [928, 546] width 349 height 20
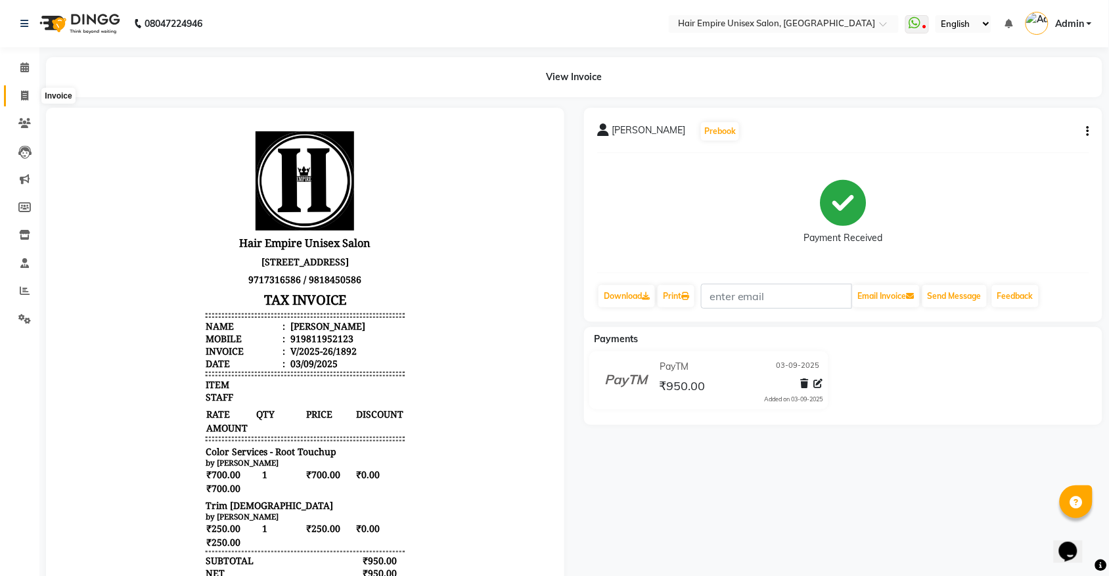
click at [27, 94] on icon at bounding box center [24, 96] width 7 height 10
select select "5055"
select select "service"
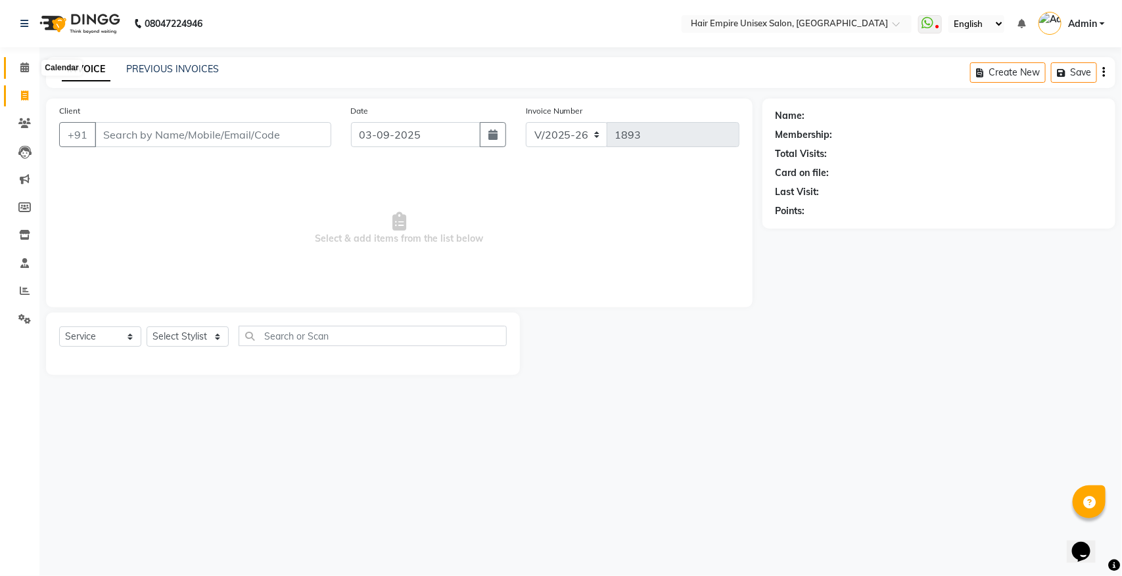
click at [28, 70] on icon at bounding box center [24, 67] width 9 height 10
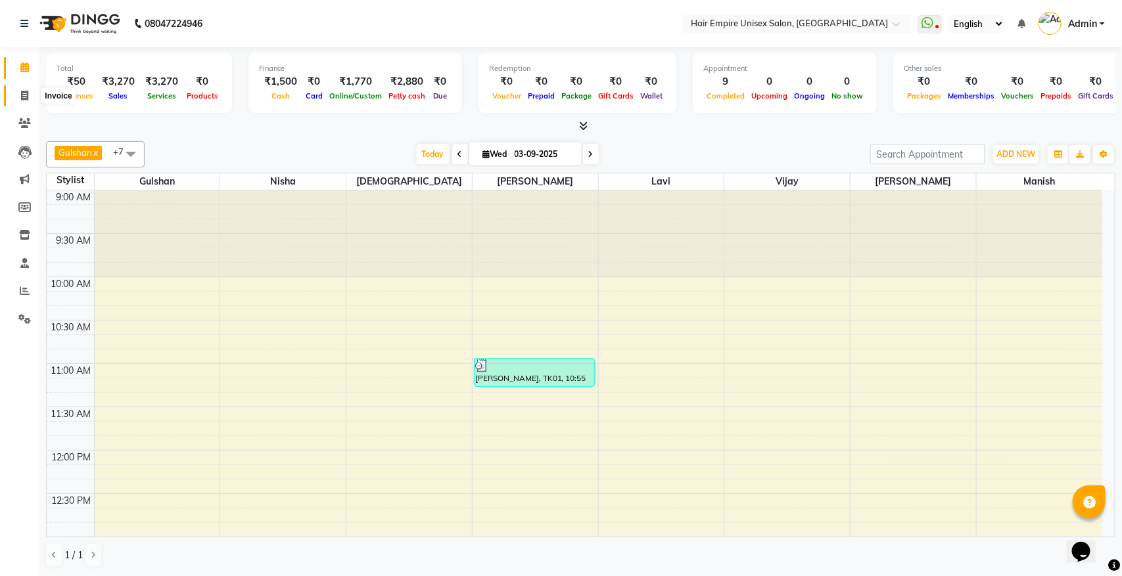
click at [21, 97] on icon at bounding box center [24, 96] width 7 height 10
select select "service"
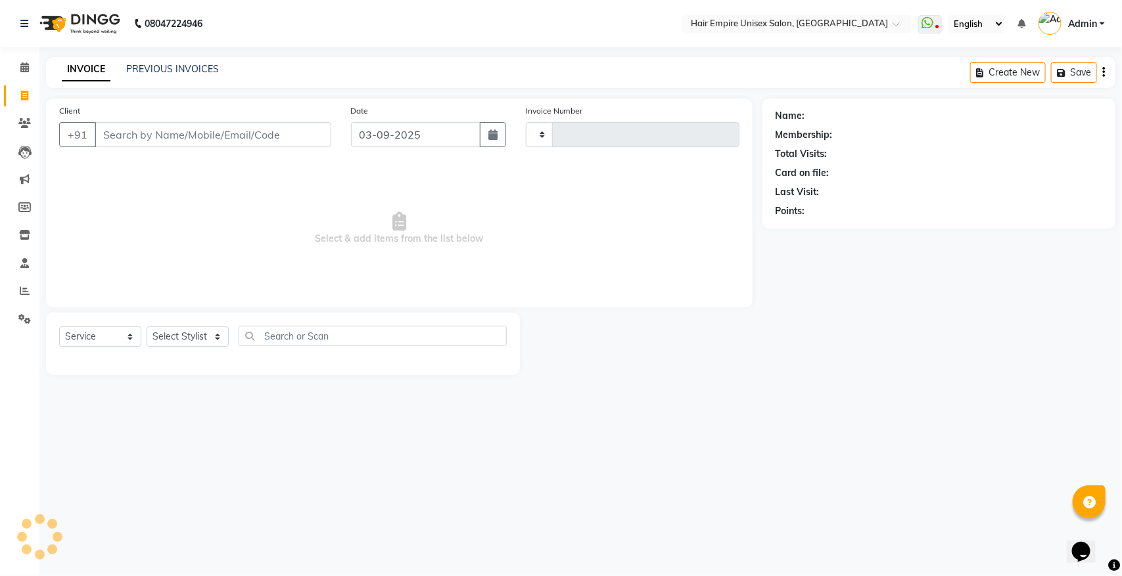
type input "1893"
select select "5055"
click at [170, 333] on select "Select Stylist" at bounding box center [188, 337] width 82 height 20
select select "31821"
click at [147, 327] on select "Select Stylist [PERSON_NAME] [PERSON_NAME] [PERSON_NAME] [PERSON_NAME] Nisha [P…" at bounding box center [188, 337] width 82 height 20
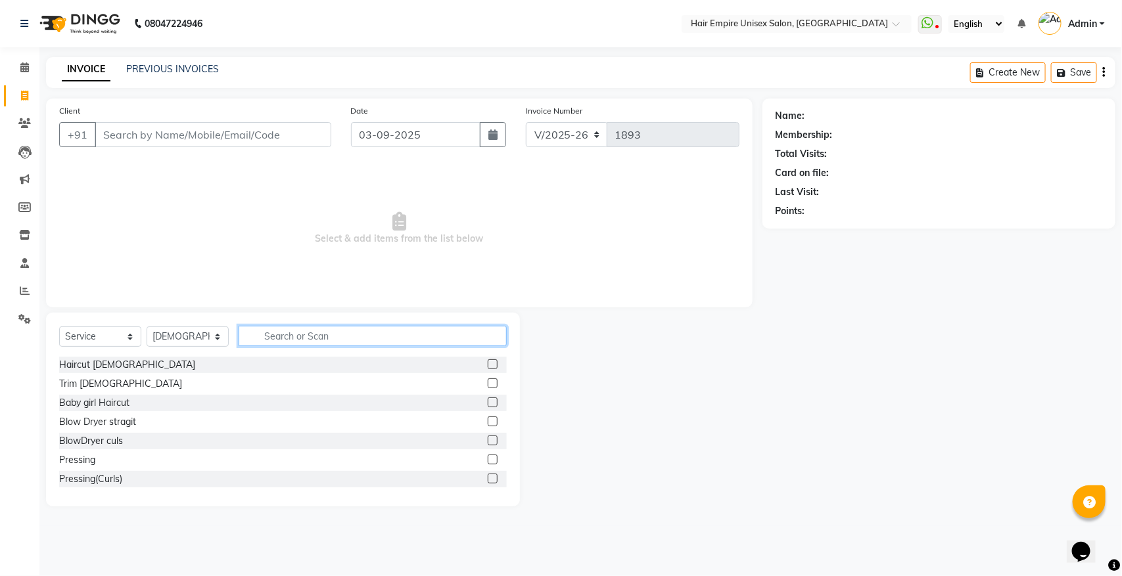
click at [365, 339] on input "text" at bounding box center [373, 336] width 268 height 20
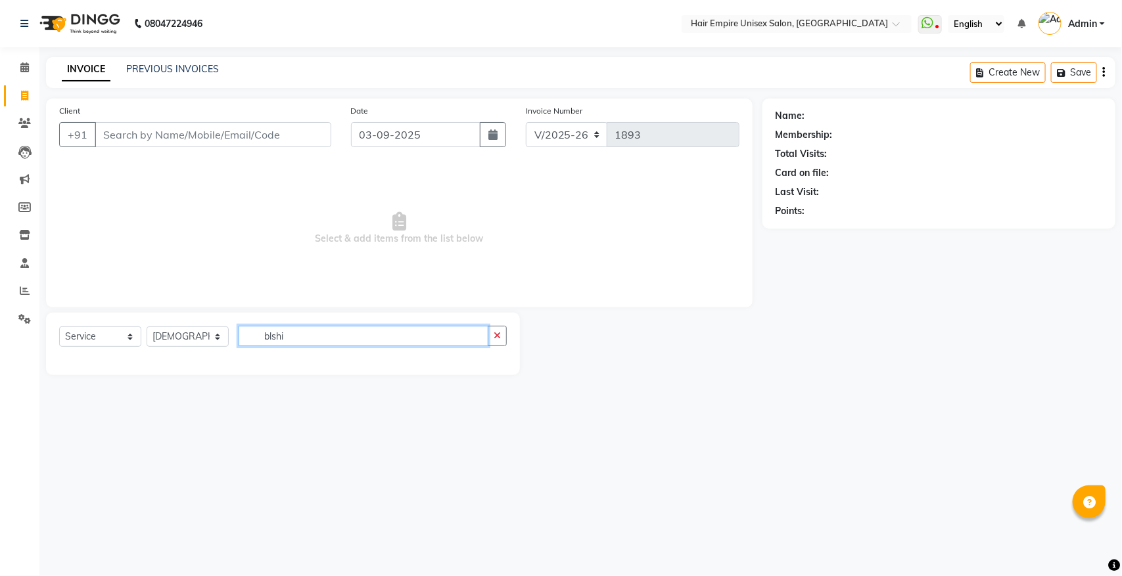
type input "blshi"
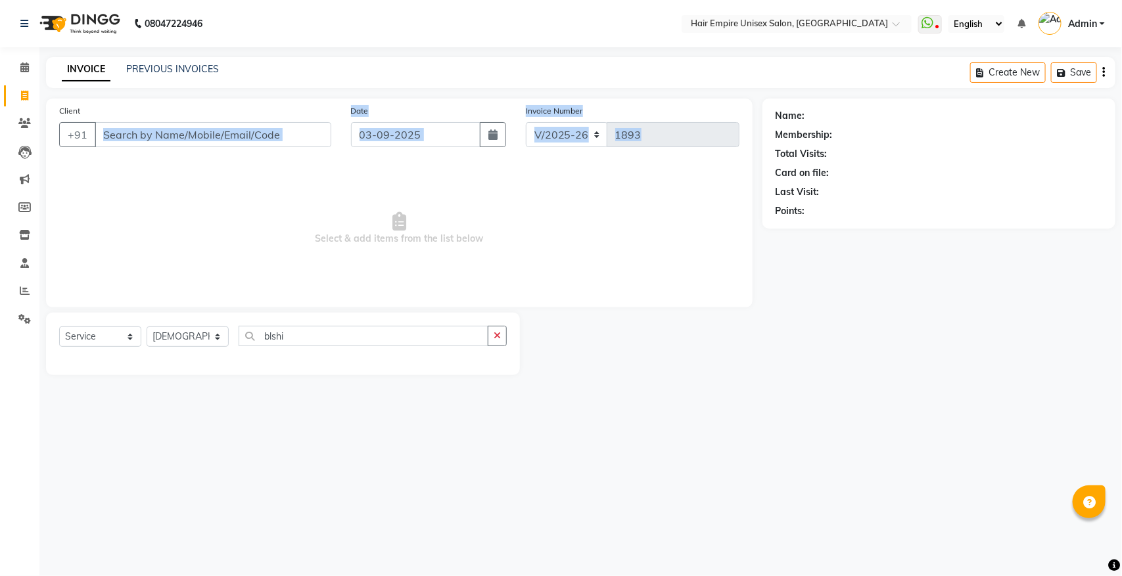
drag, startPoint x: 270, startPoint y: 166, endPoint x: 274, endPoint y: 194, distance: 28.5
click at [274, 189] on div "Client +91 Date 03-09-2025 Invoice Number V/2025 V/2025-26 1893 Select & add it…" at bounding box center [399, 203] width 706 height 209
click at [145, 130] on input "Client" at bounding box center [213, 134] width 237 height 25
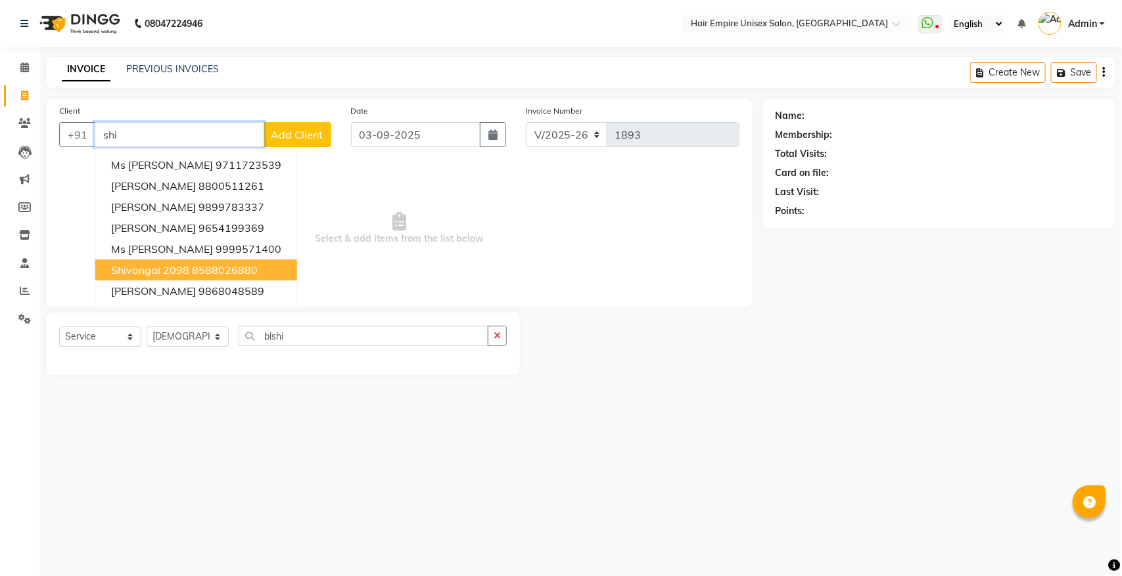
click at [176, 271] on span "shivangai 2098" at bounding box center [150, 270] width 78 height 13
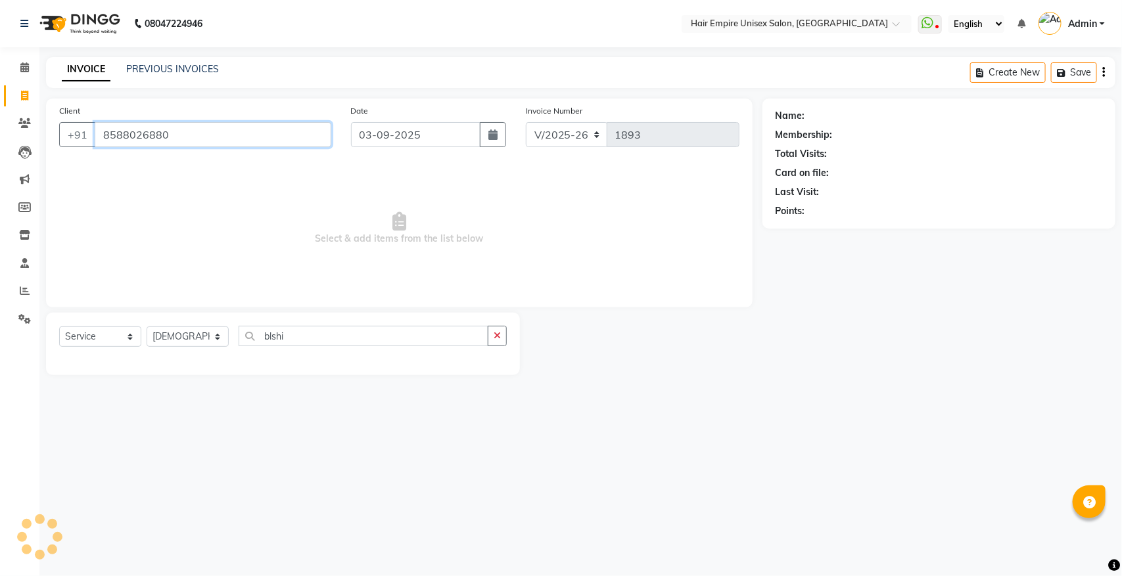
type input "8588026880"
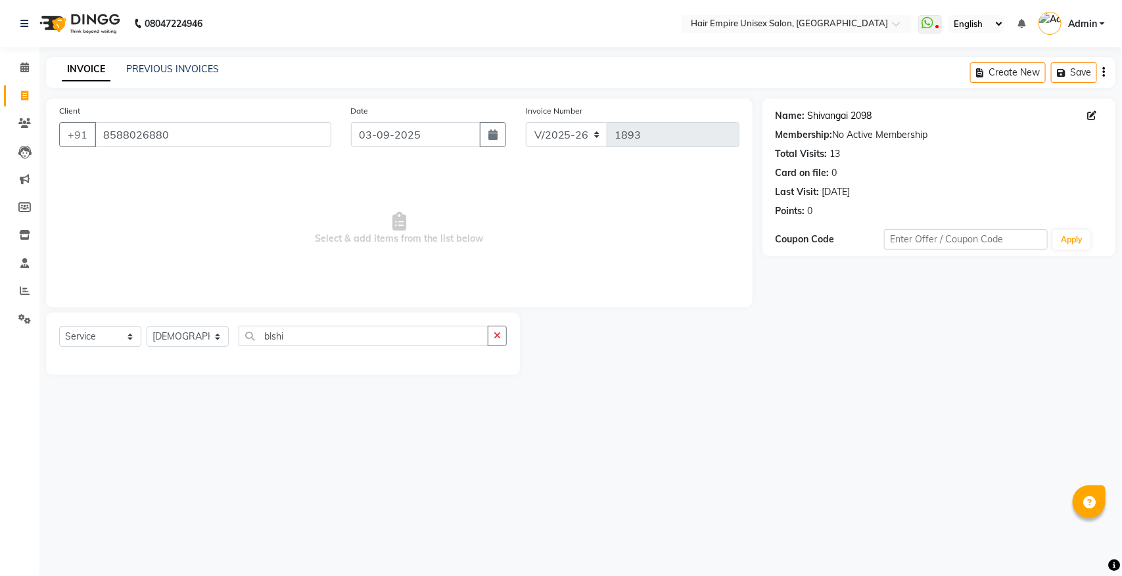
click at [828, 119] on link "Shivangai 2098" at bounding box center [840, 116] width 64 height 14
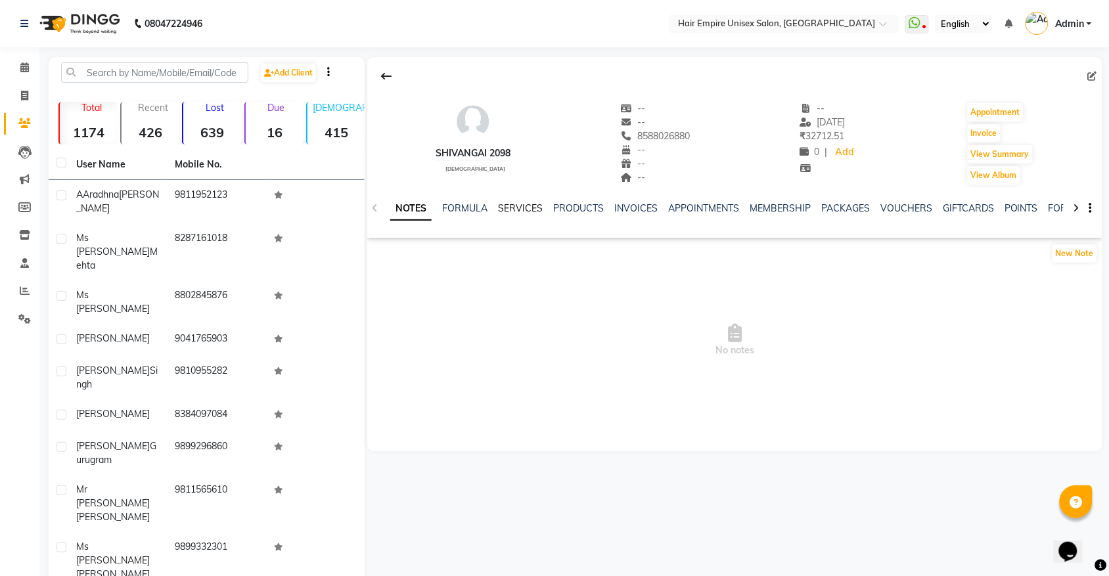
click at [510, 204] on link "SERVICES" at bounding box center [520, 208] width 45 height 12
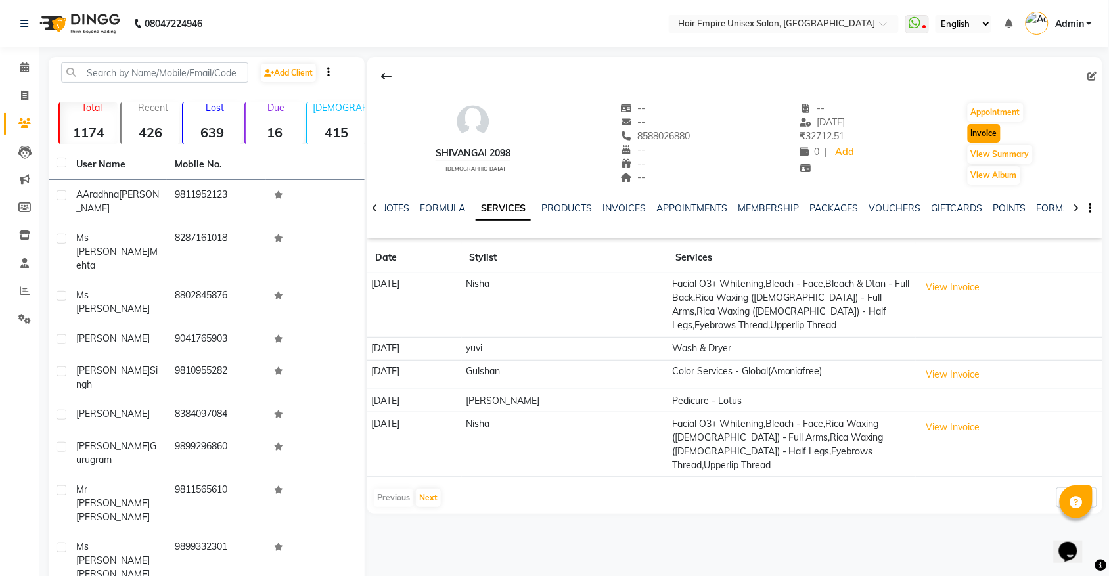
click at [1000, 136] on button "Invoice" at bounding box center [984, 133] width 33 height 18
select select "service"
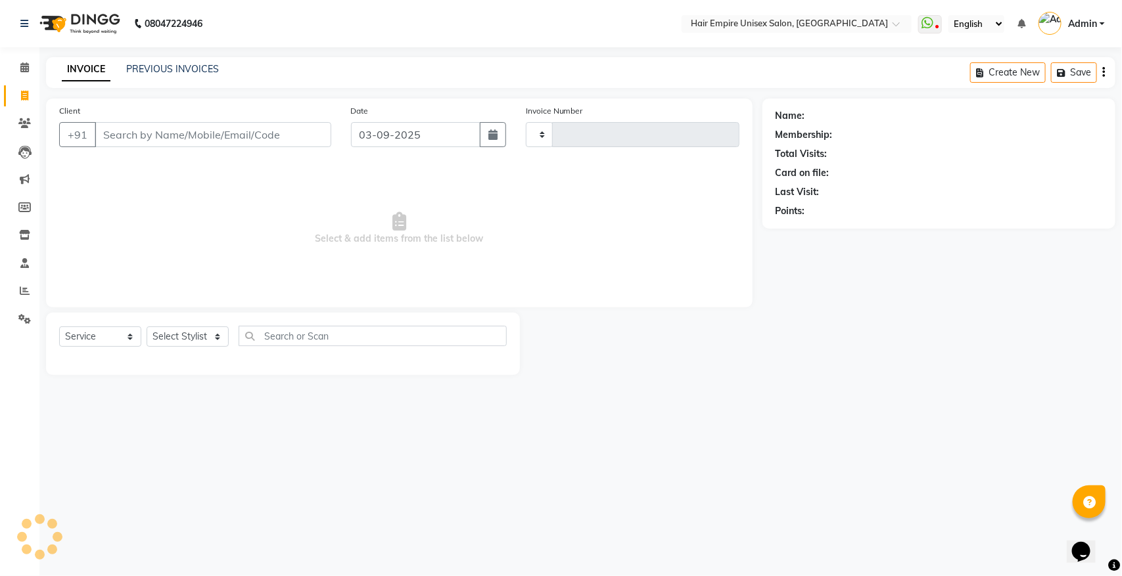
type input "1893"
select select "5055"
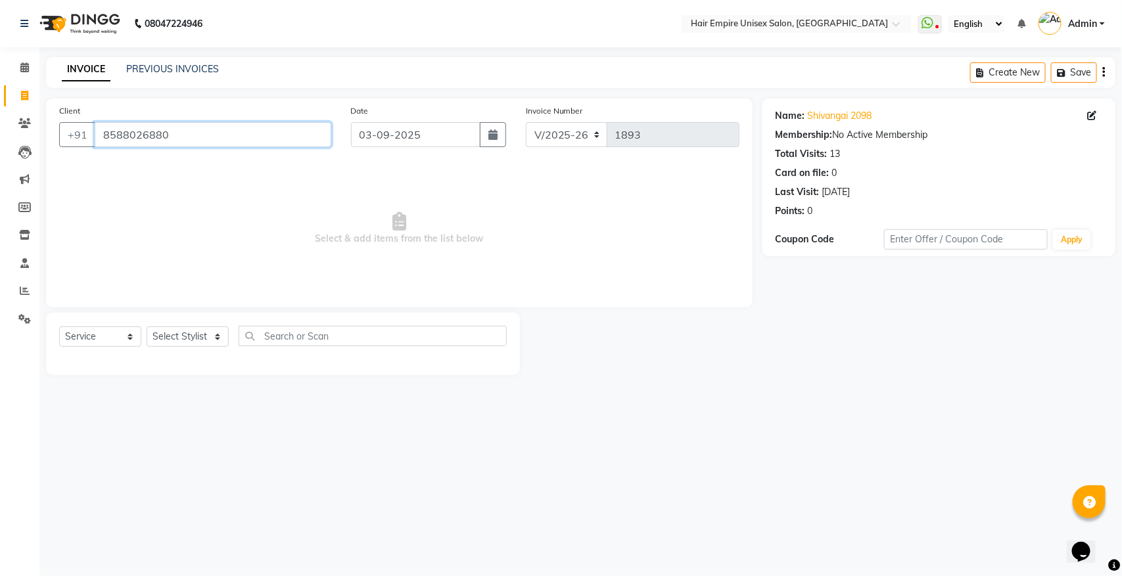
click at [231, 141] on input "8588026880" at bounding box center [213, 134] width 237 height 25
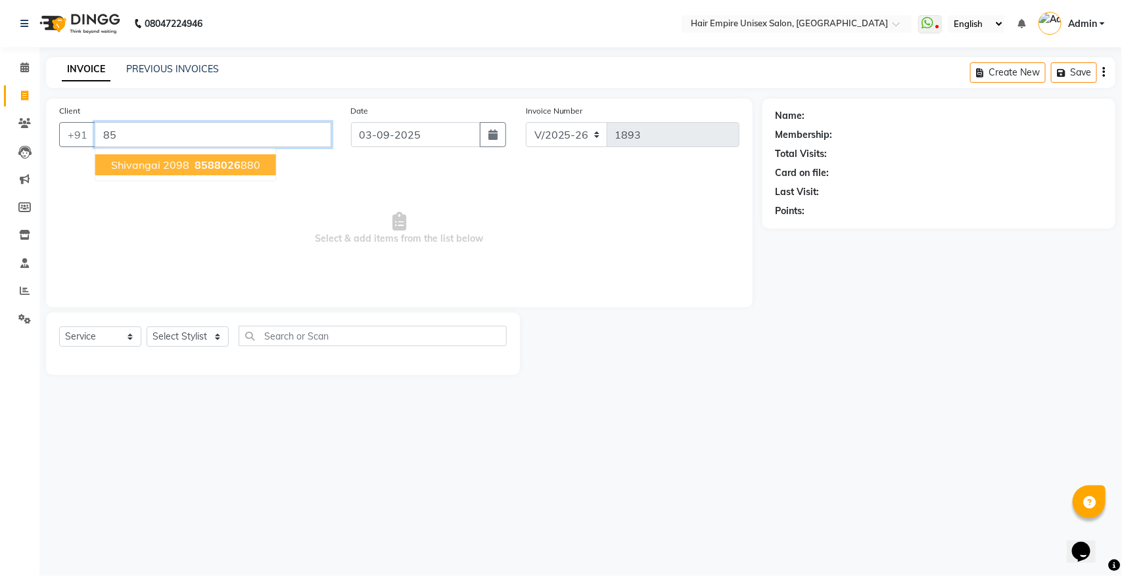
type input "8"
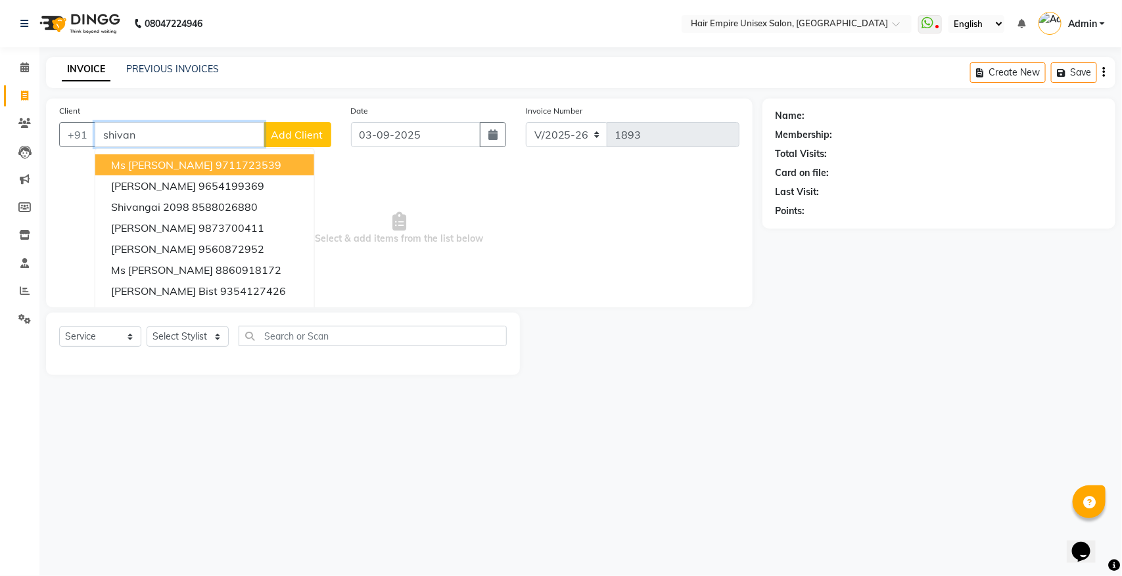
click at [216, 161] on ngb-highlight "9711723539" at bounding box center [249, 164] width 66 height 13
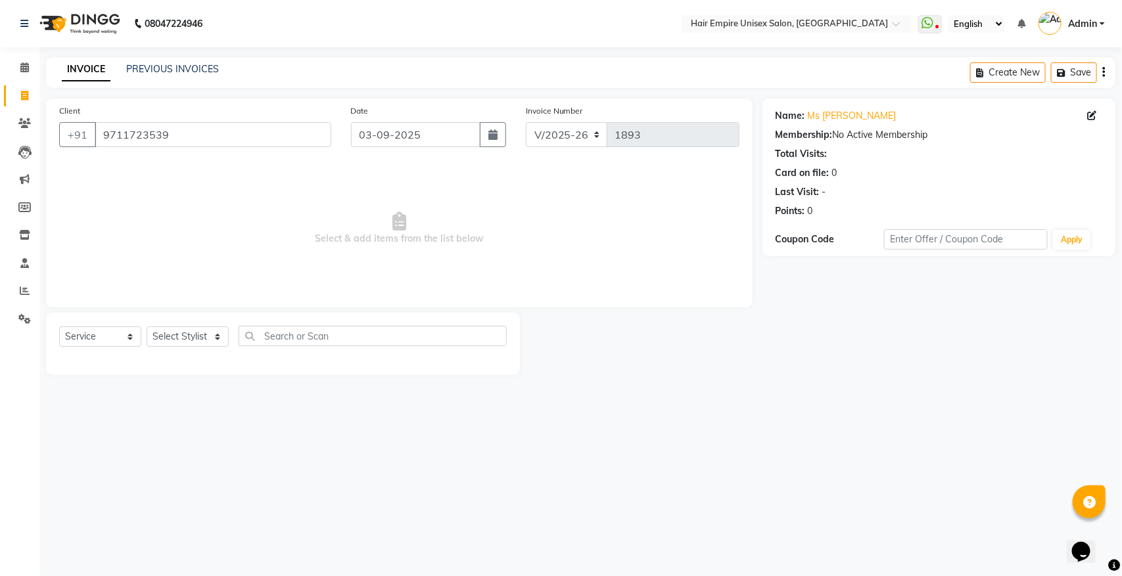
click at [178, 147] on div "+91 9711723539" at bounding box center [195, 134] width 272 height 25
click at [195, 129] on input "9711723539" at bounding box center [213, 134] width 237 height 25
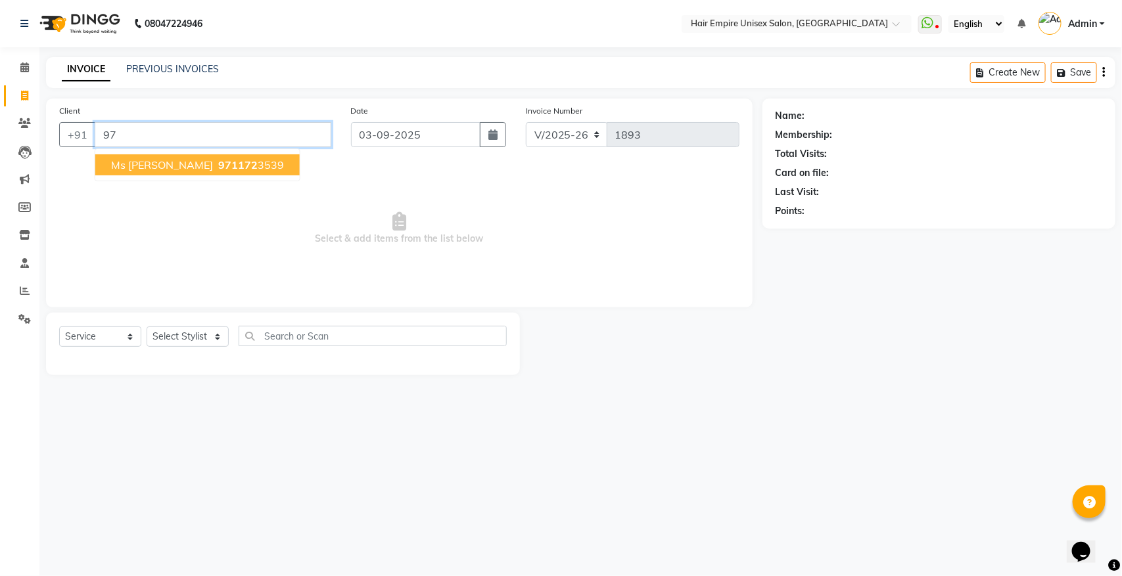
type input "9"
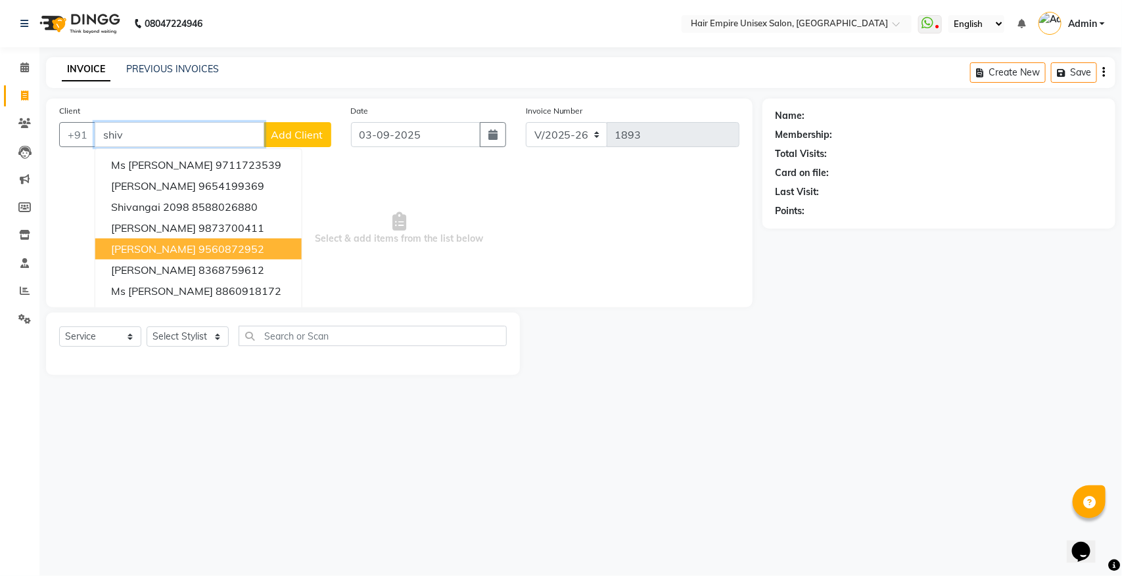
click at [198, 248] on ngb-highlight "9560872952" at bounding box center [231, 249] width 66 height 13
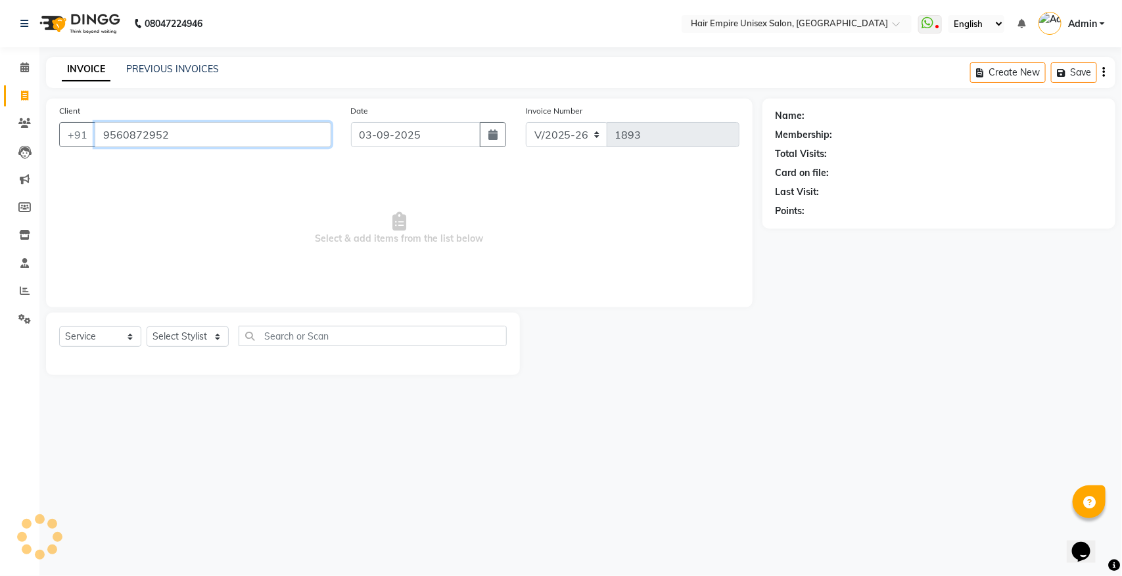
type input "9560872952"
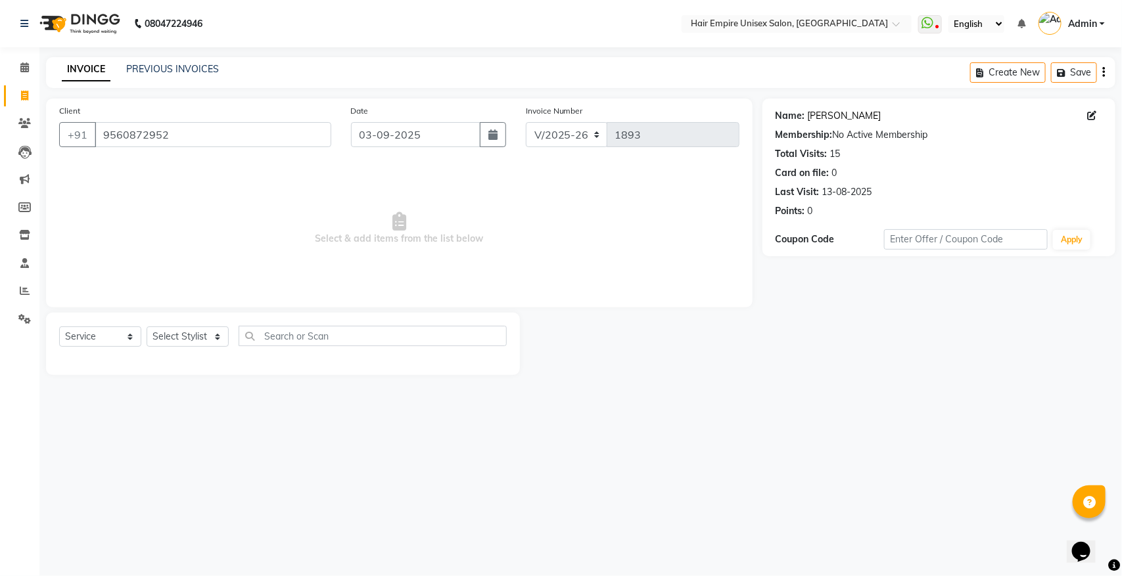
click at [852, 113] on link "Shivani Joshi" at bounding box center [845, 116] width 74 height 14
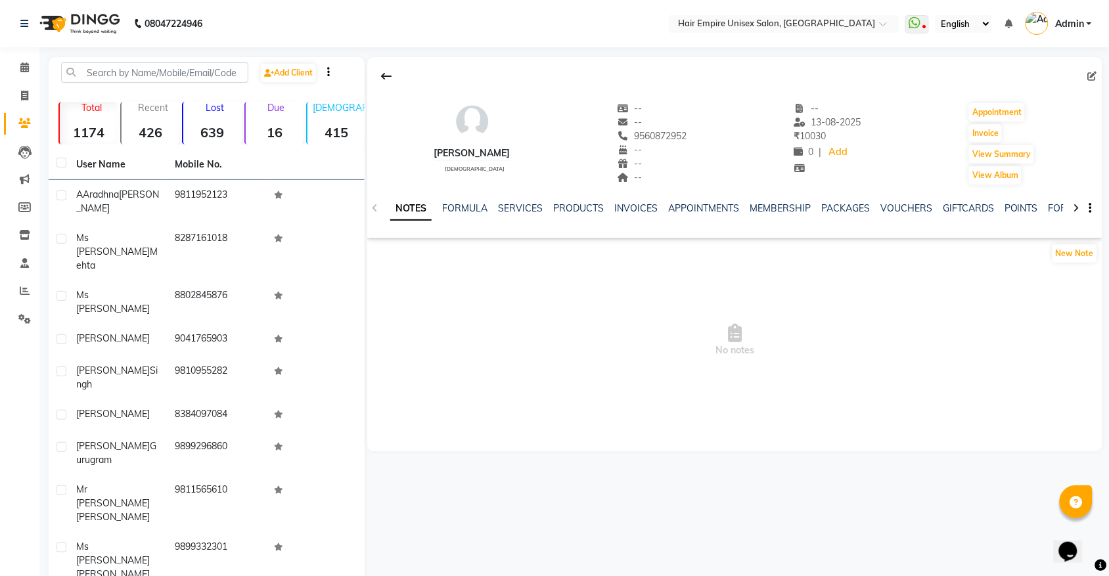
click at [543, 208] on ul "NOTES FORMULA SERVICES PRODUCTS INVOICES APPOINTMENTS MEMBERSHIP PACKAGES VOUCH…" at bounding box center [807, 209] width 835 height 14
click at [524, 207] on link "SERVICES" at bounding box center [520, 208] width 45 height 12
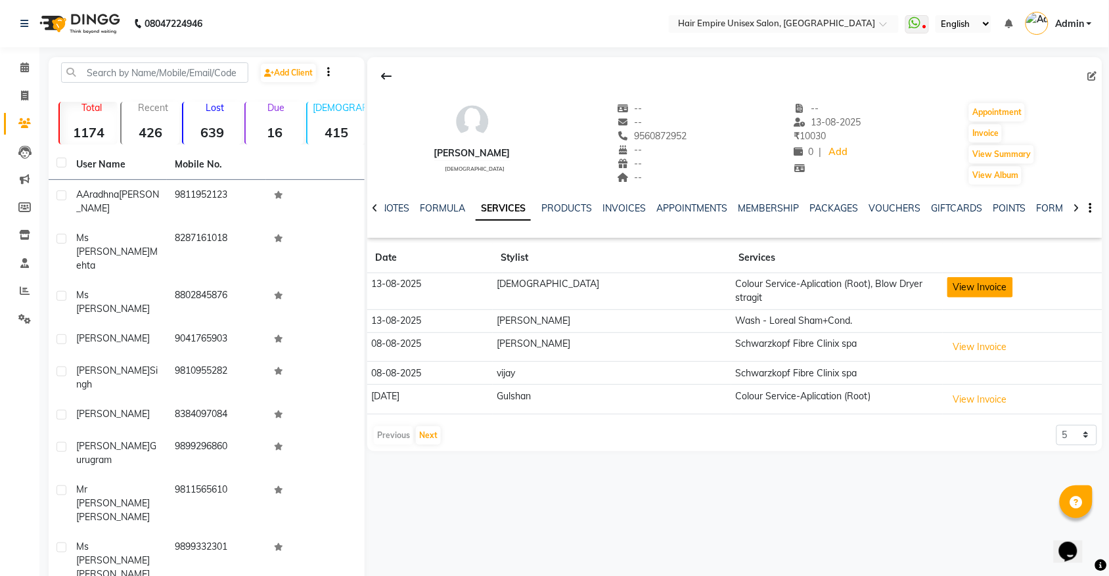
click at [948, 287] on button "View Invoice" at bounding box center [981, 287] width 66 height 20
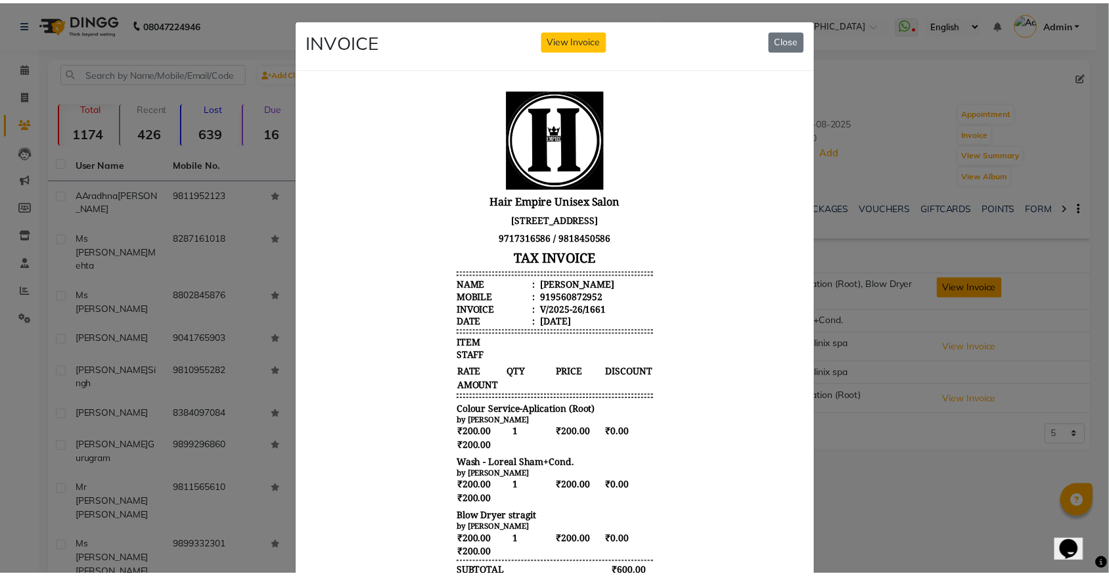
scroll to position [82, 0]
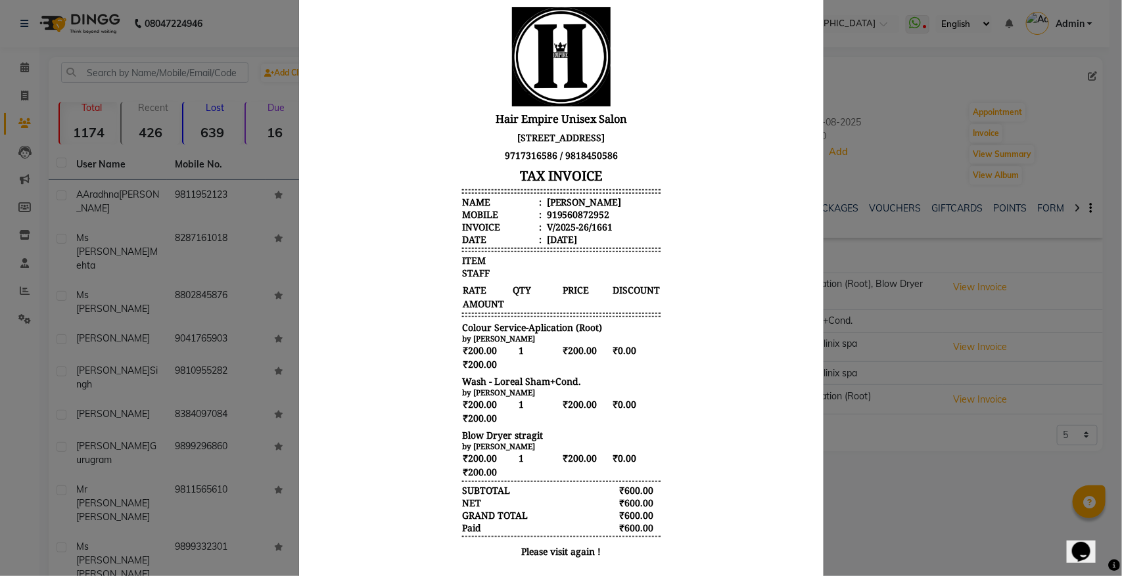
drag, startPoint x: 927, startPoint y: 171, endPoint x: 969, endPoint y: 141, distance: 51.4
click at [930, 166] on ngb-modal-window "INVOICE View Invoice Close" at bounding box center [561, 288] width 1122 height 576
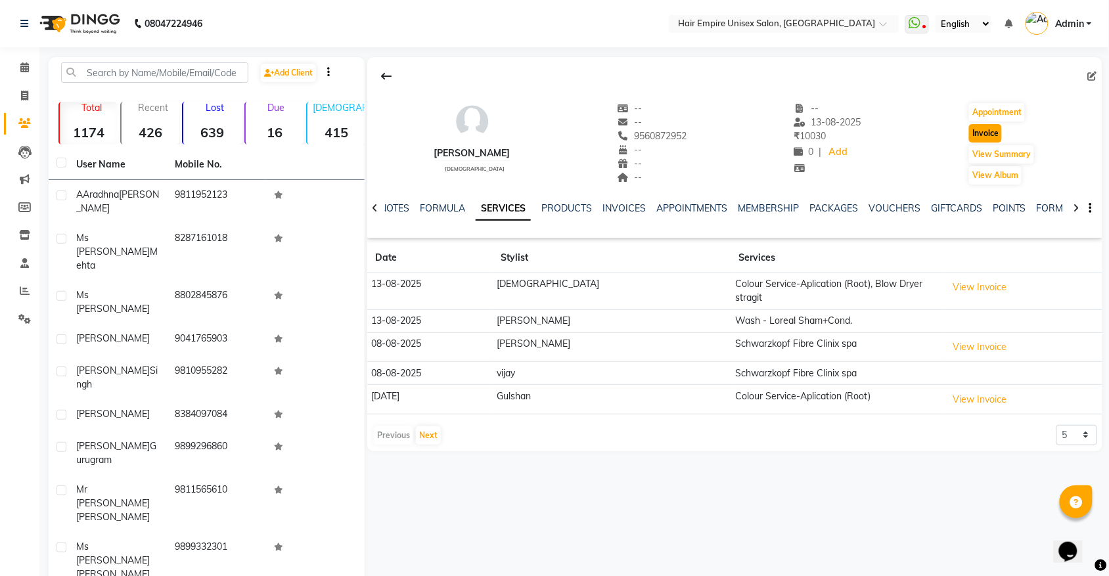
click at [998, 132] on button "Invoice" at bounding box center [985, 133] width 33 height 18
select select "service"
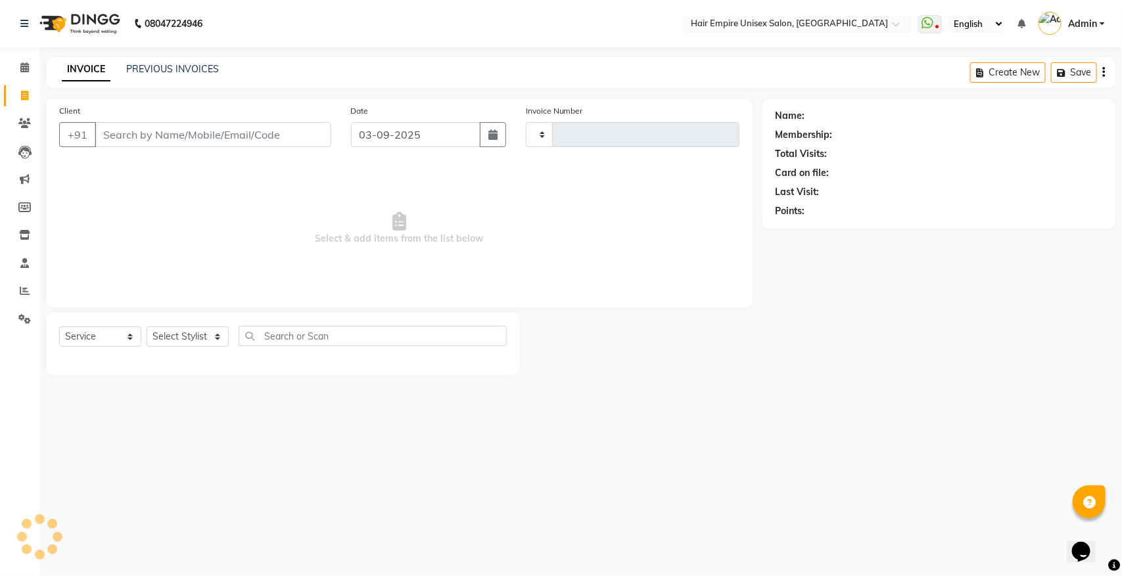
type input "1893"
select select "5055"
type input "9560872952"
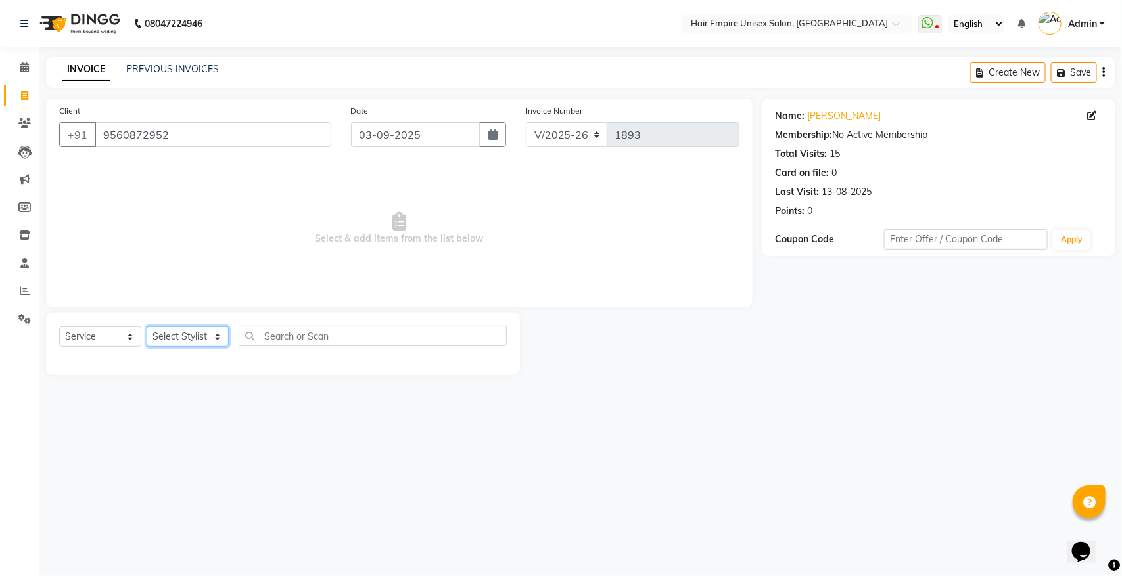
click at [164, 330] on select "Select Stylist [PERSON_NAME] [PERSON_NAME] [PERSON_NAME] [PERSON_NAME] Nisha [P…" at bounding box center [188, 337] width 82 height 20
select select "31808"
click at [147, 327] on select "Select Stylist [PERSON_NAME] [PERSON_NAME] [PERSON_NAME] [PERSON_NAME] Nisha [P…" at bounding box center [188, 337] width 82 height 20
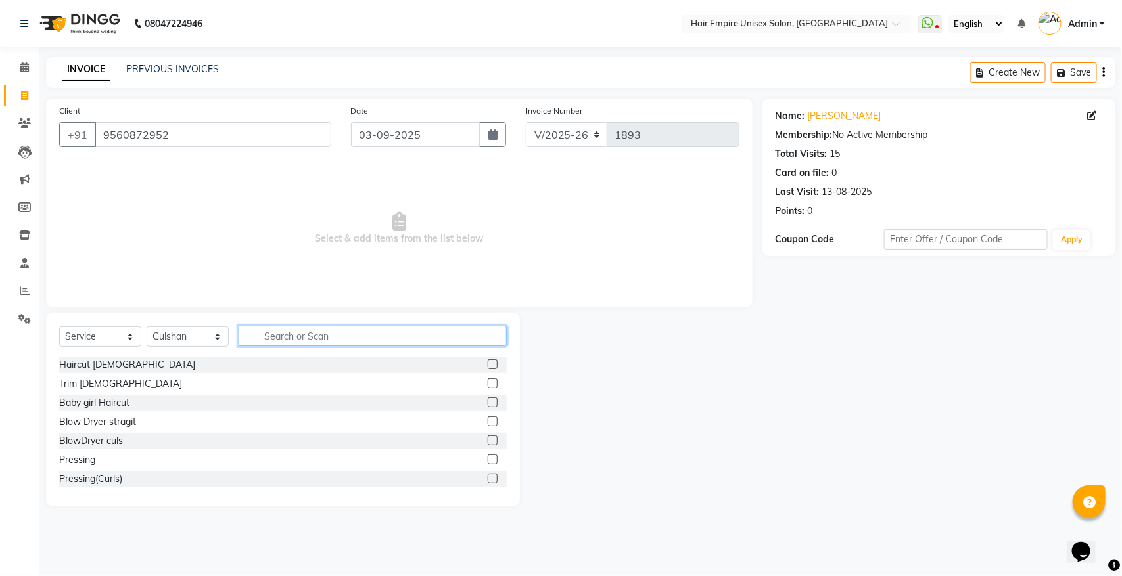
click at [288, 333] on input "text" at bounding box center [373, 336] width 268 height 20
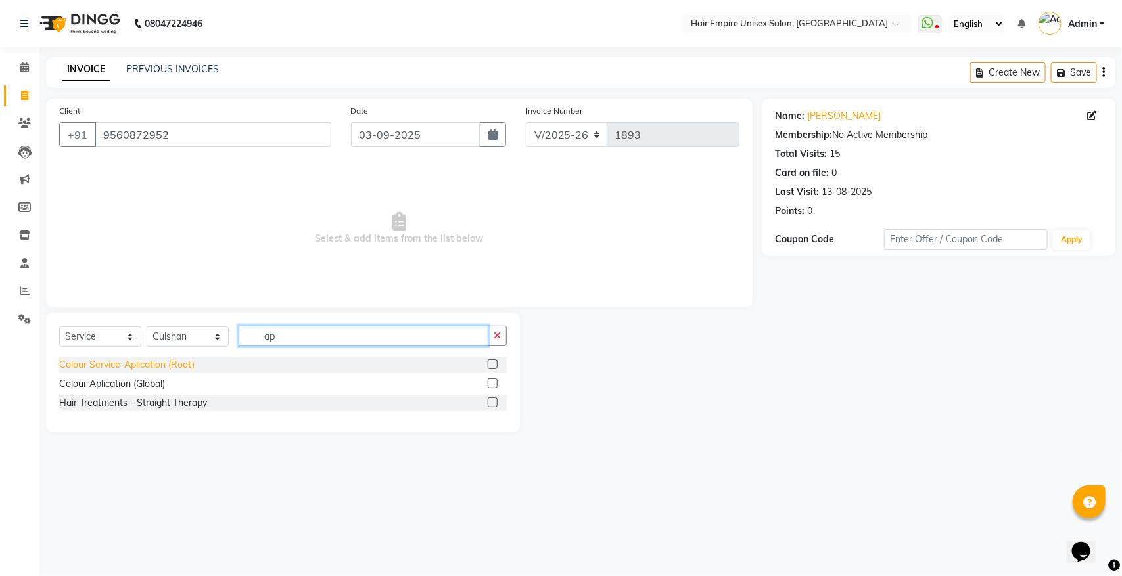
type input "ap"
click at [168, 362] on div "Colour Service-Aplication (Root)" at bounding box center [126, 365] width 135 height 14
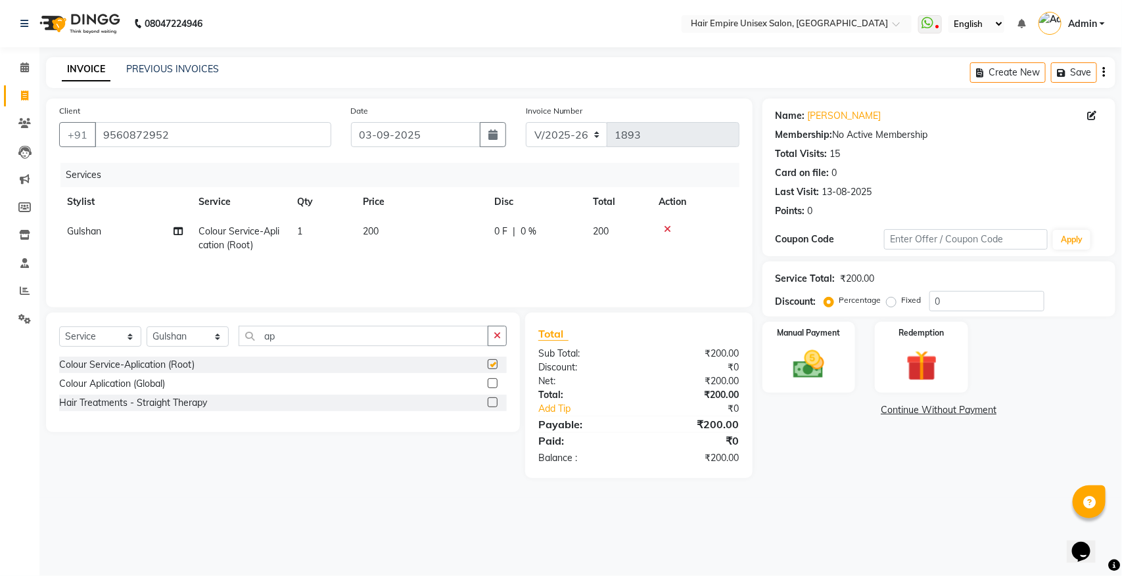
checkbox input "false"
click at [504, 332] on button "button" at bounding box center [497, 336] width 19 height 20
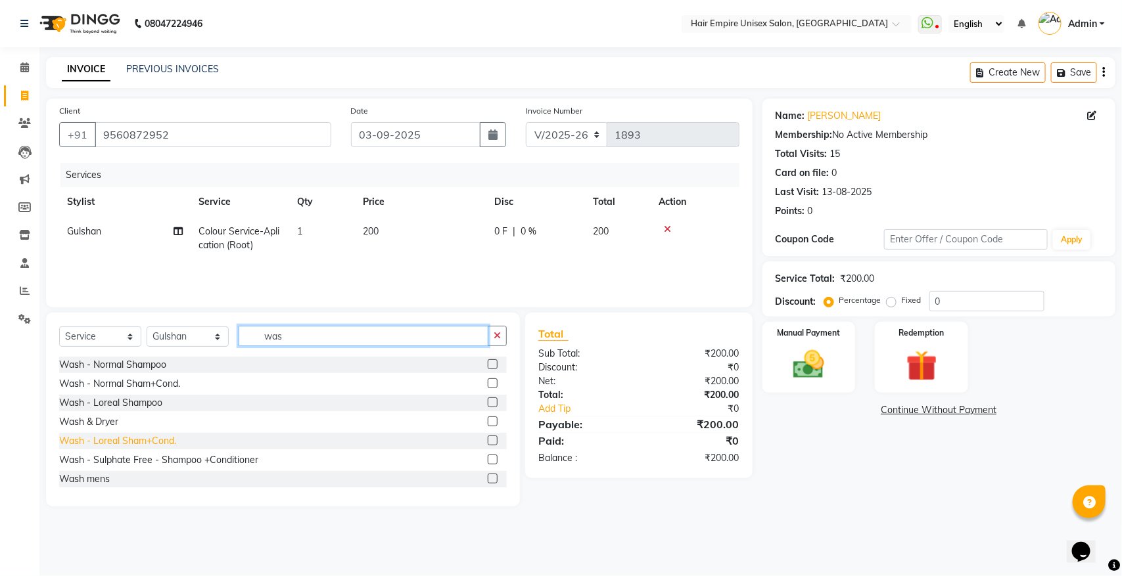
type input "was"
click at [132, 437] on div "Wash - Loreal Sham+Cond." at bounding box center [117, 441] width 117 height 14
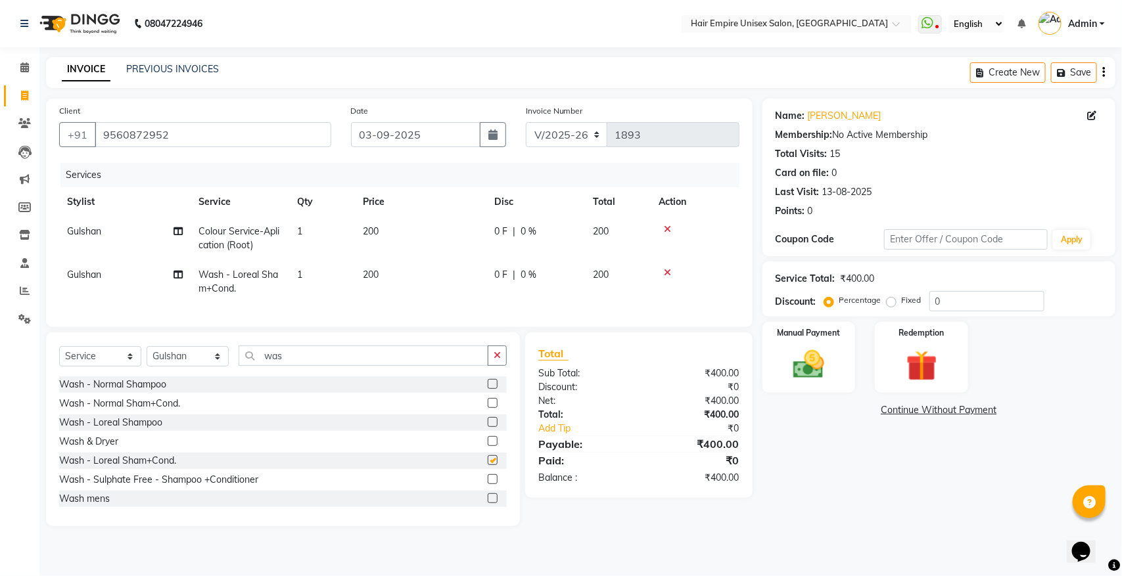
checkbox input "false"
click at [184, 363] on select "Select Stylist [PERSON_NAME] [PERSON_NAME] [PERSON_NAME] [PERSON_NAME] Nisha [P…" at bounding box center [188, 356] width 82 height 20
click at [501, 365] on button "button" at bounding box center [497, 356] width 19 height 20
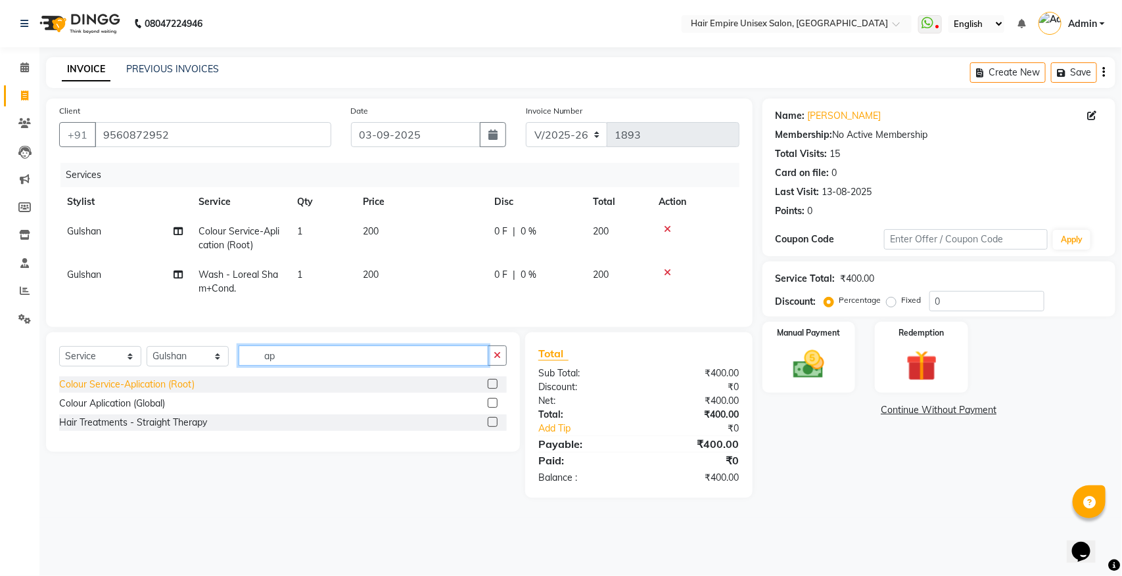
type input "ap"
click at [131, 392] on div "Colour Service-Aplication (Root)" at bounding box center [126, 385] width 135 height 14
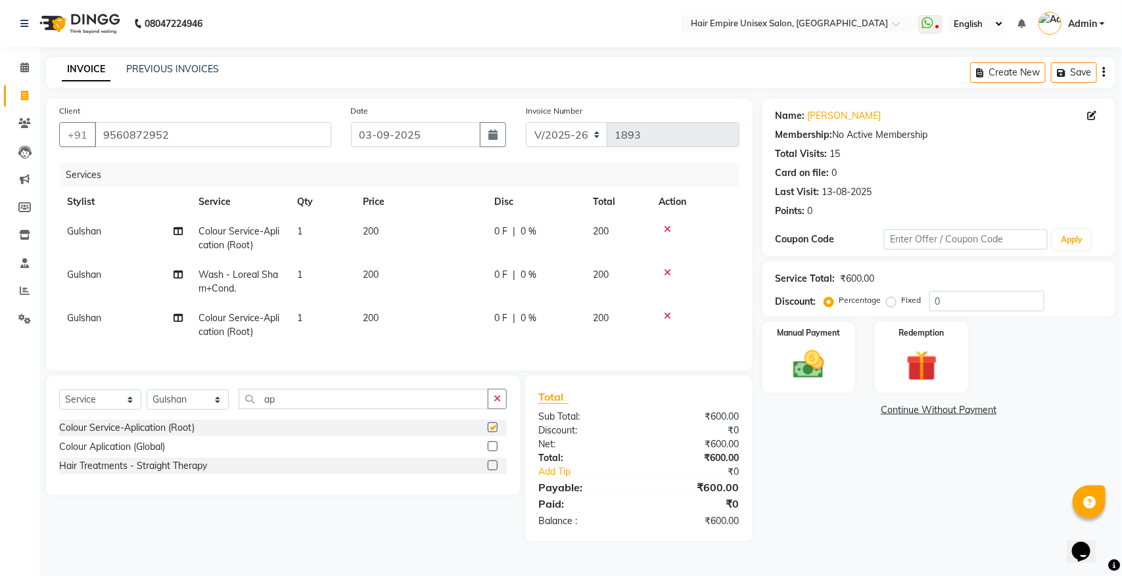
checkbox input "false"
click at [498, 404] on icon "button" at bounding box center [497, 398] width 7 height 9
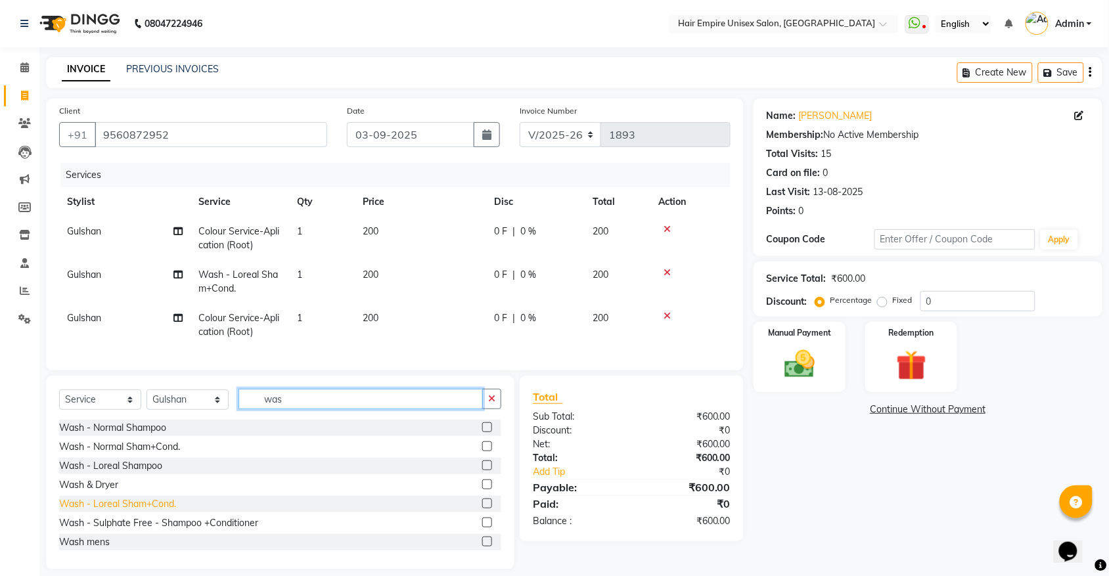
type input "was"
click at [140, 511] on div "Wash - Loreal Sham+Cond." at bounding box center [117, 505] width 117 height 14
checkbox input "false"
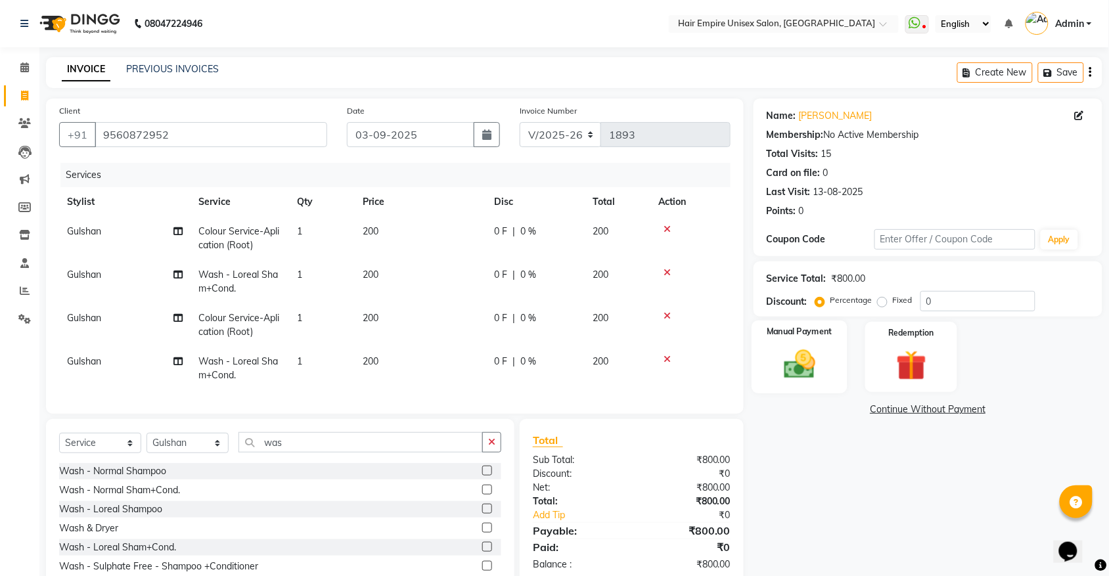
click at [799, 377] on img at bounding box center [799, 364] width 51 height 36
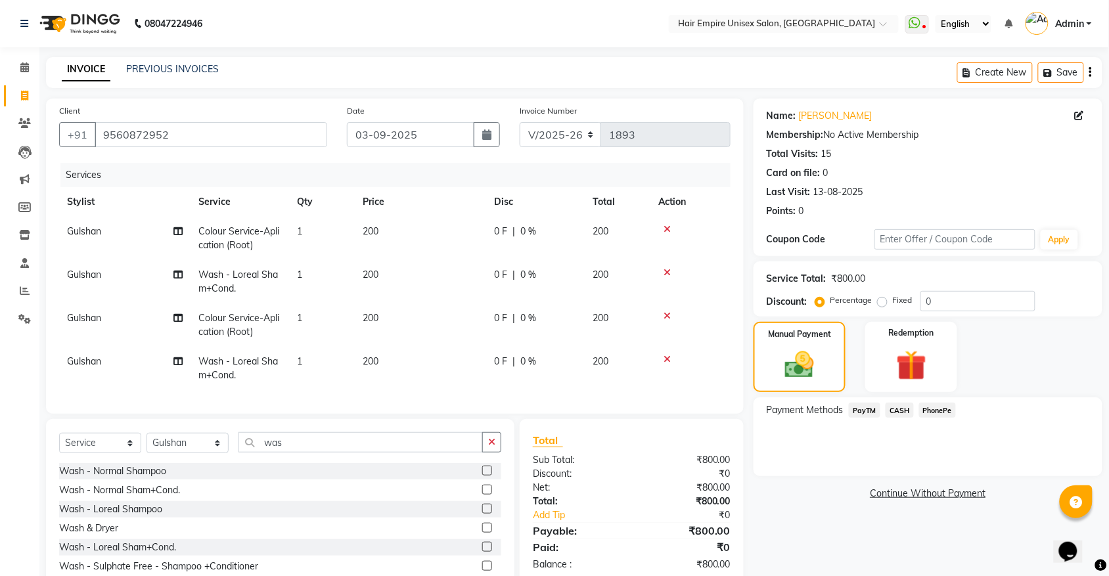
click at [865, 412] on span "PayTM" at bounding box center [865, 410] width 32 height 15
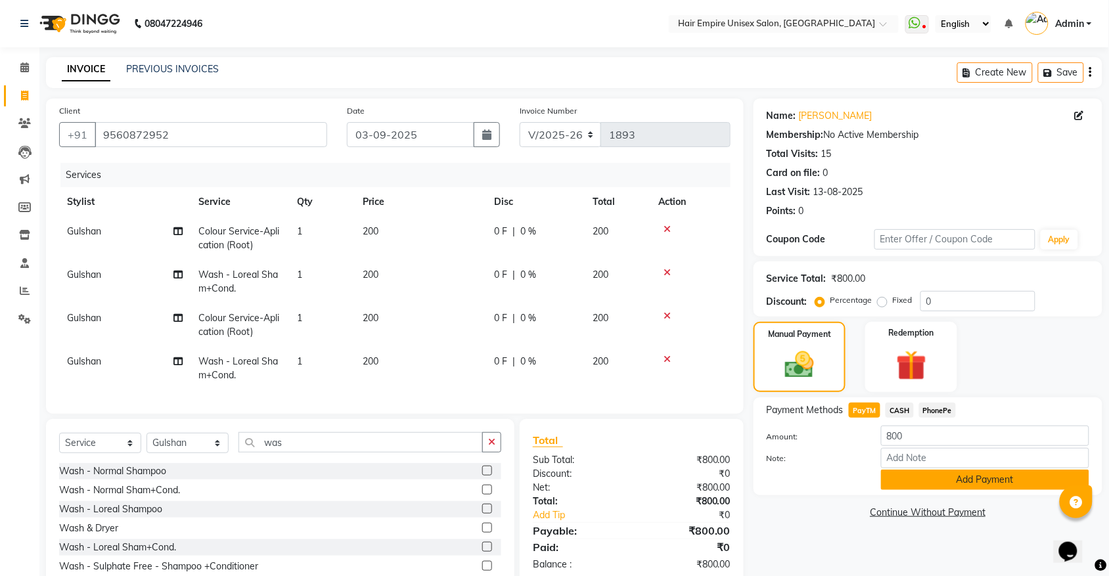
click at [944, 485] on button "Add Payment" at bounding box center [985, 480] width 208 height 20
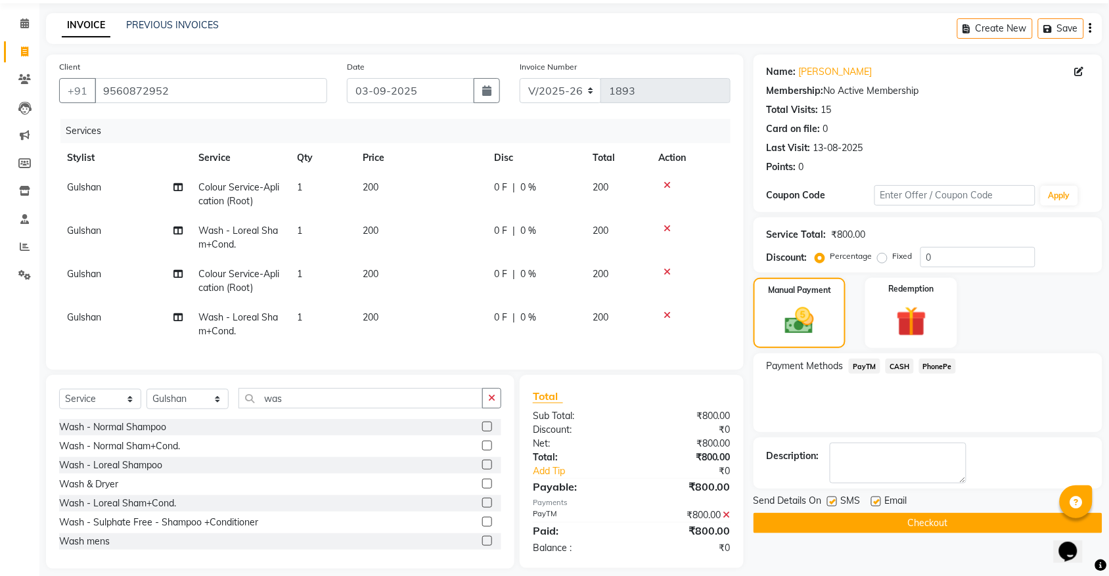
scroll to position [68, 0]
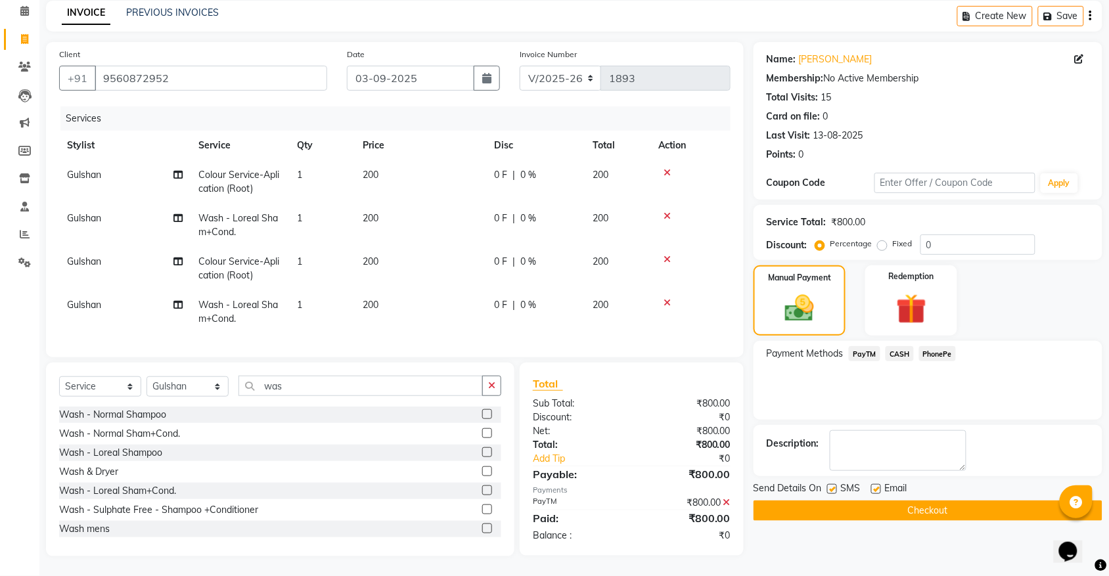
drag, startPoint x: 832, startPoint y: 476, endPoint x: 829, endPoint y: 484, distance: 7.7
click at [830, 484] on label at bounding box center [832, 489] width 10 height 10
click at [830, 486] on input "checkbox" at bounding box center [831, 490] width 9 height 9
checkbox input "false"
click at [849, 501] on button "Checkout" at bounding box center [928, 511] width 349 height 20
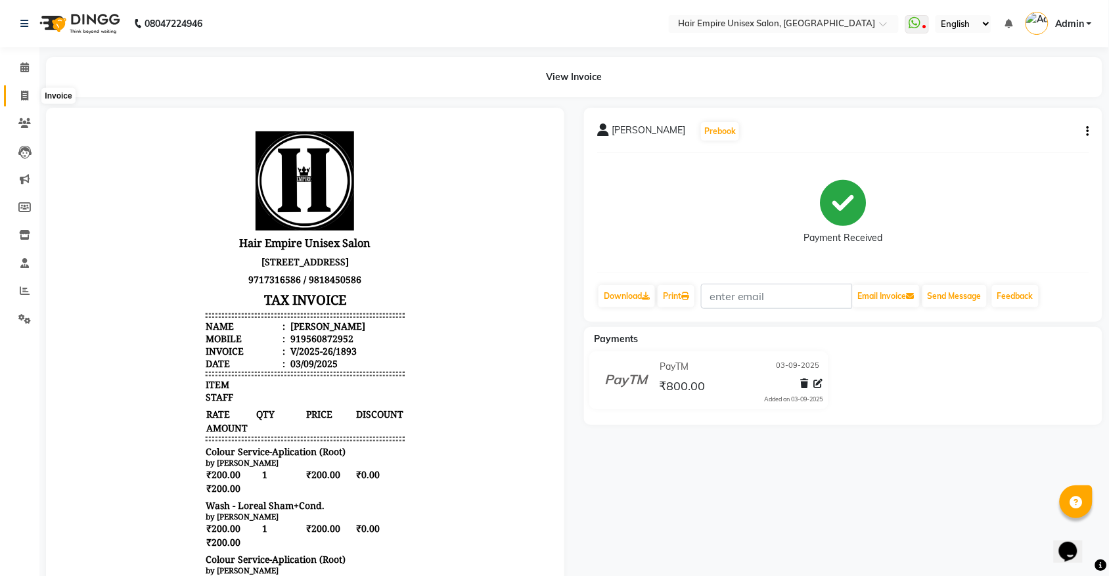
click at [23, 96] on icon at bounding box center [24, 96] width 7 height 10
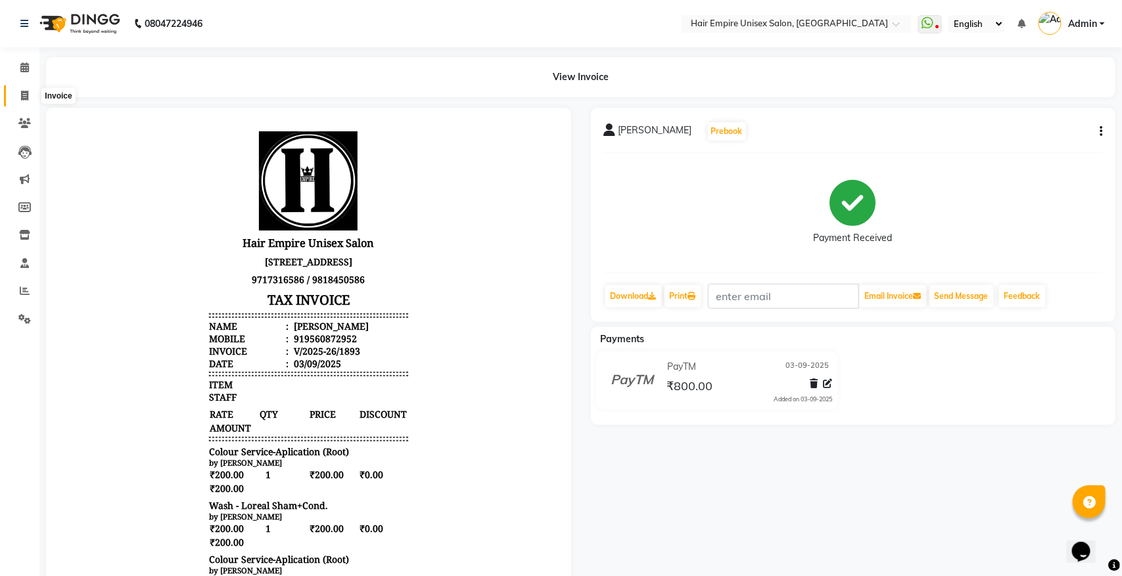
select select "5055"
select select "service"
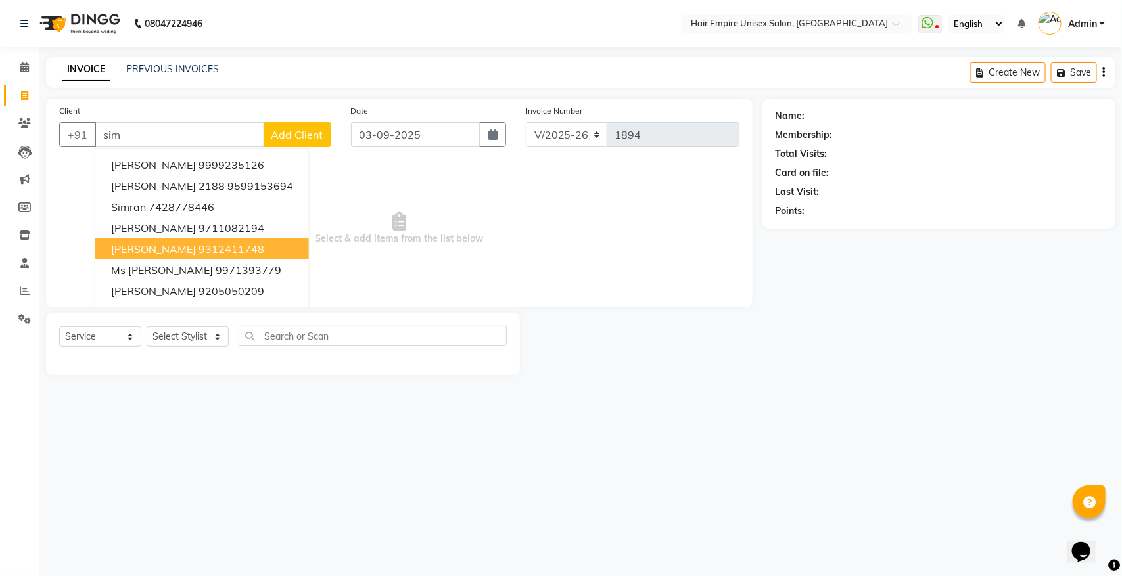
click at [140, 243] on span "Ms Simmi Sachdeva" at bounding box center [153, 249] width 85 height 13
type input "9312411748"
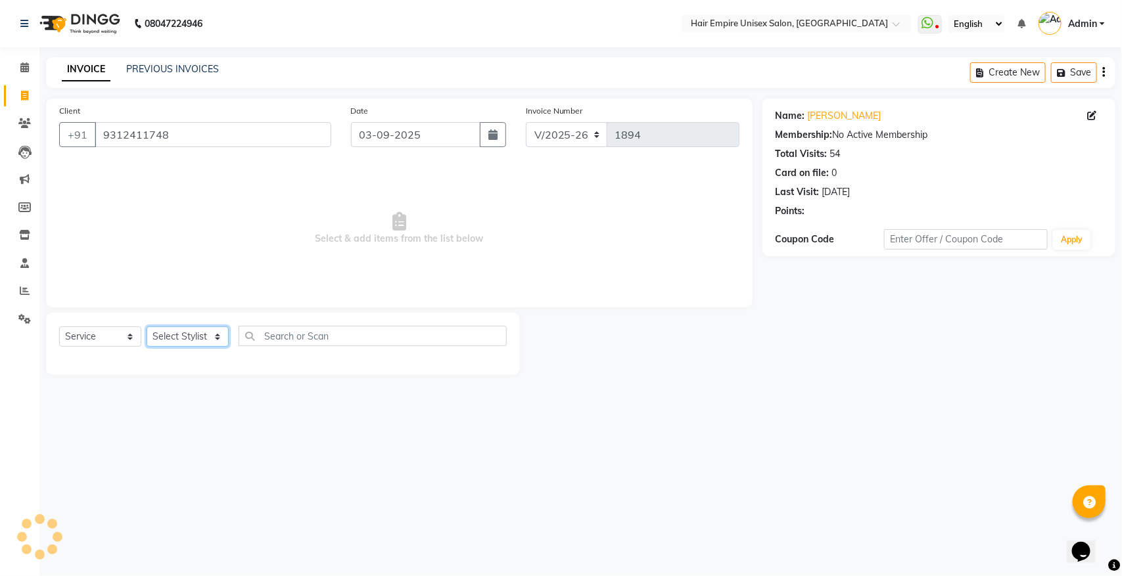
click at [168, 338] on select "Select Stylist anas Ashu bobby Gulshan lavi Manish Nisha Tanya vijay" at bounding box center [188, 337] width 82 height 20
select select "89725"
click at [147, 327] on select "Select Stylist anas Ashu bobby Gulshan lavi Manish Nisha Tanya vijay" at bounding box center [188, 337] width 82 height 20
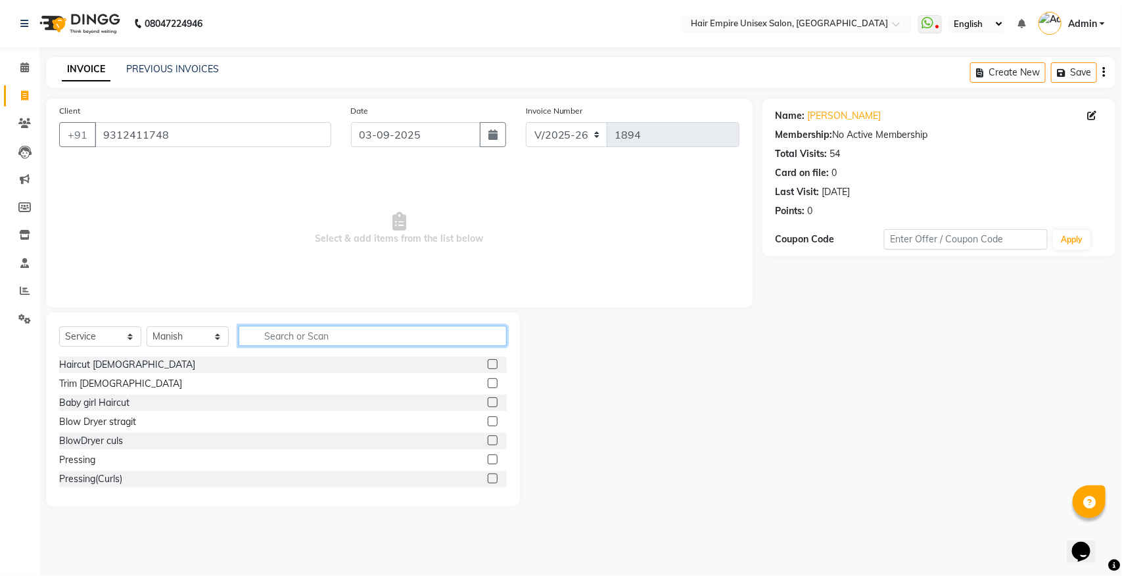
click at [409, 333] on input "text" at bounding box center [373, 336] width 268 height 20
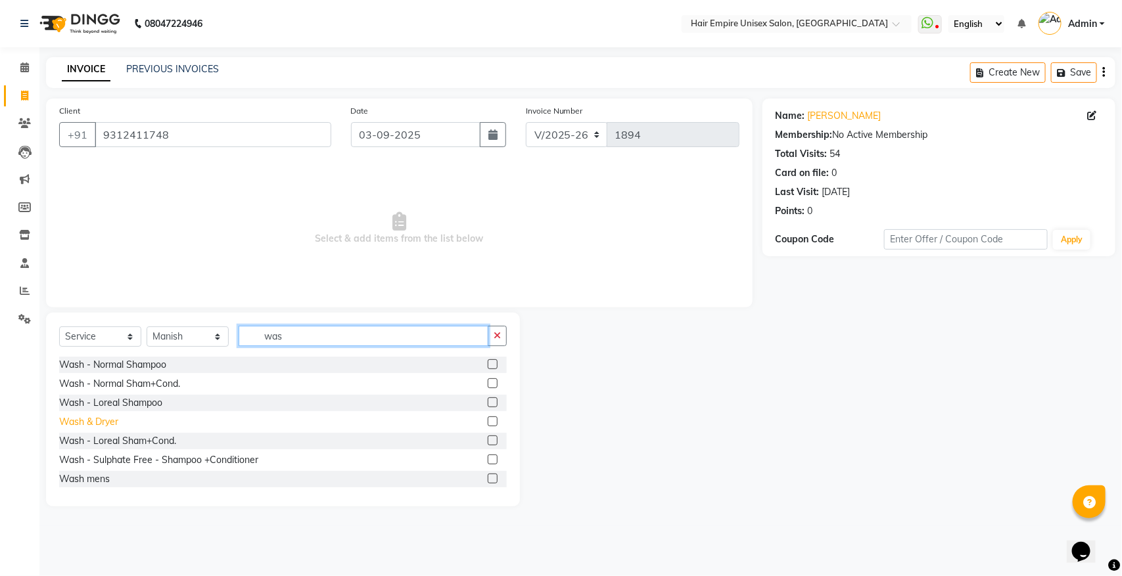
type input "was"
click at [100, 425] on div "Wash & Dryer" at bounding box center [88, 422] width 59 height 14
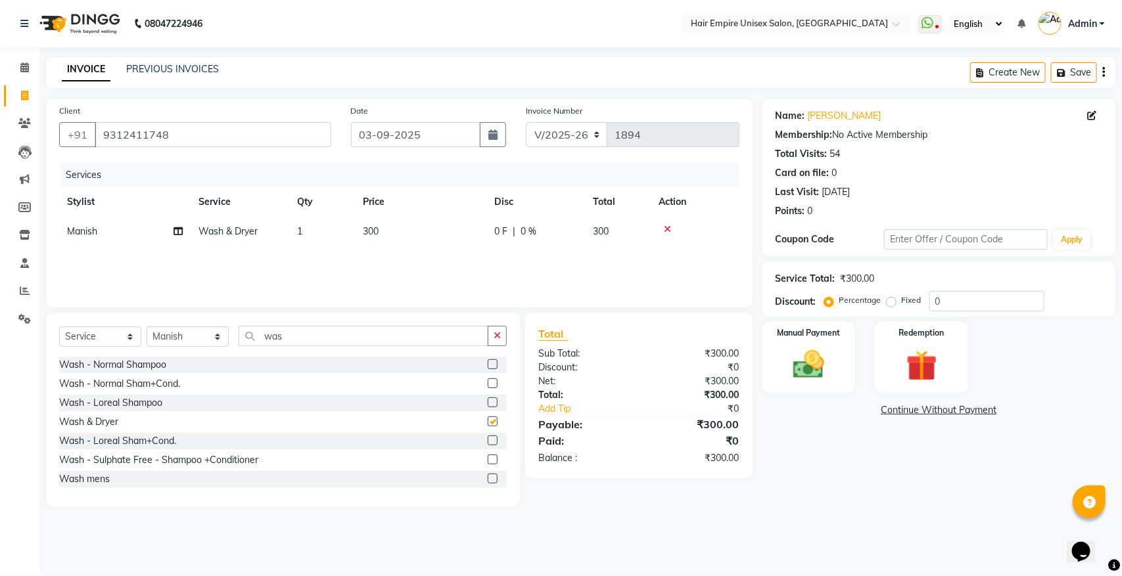
checkbox input "false"
click at [839, 359] on div "Manual Payment" at bounding box center [808, 358] width 97 height 74
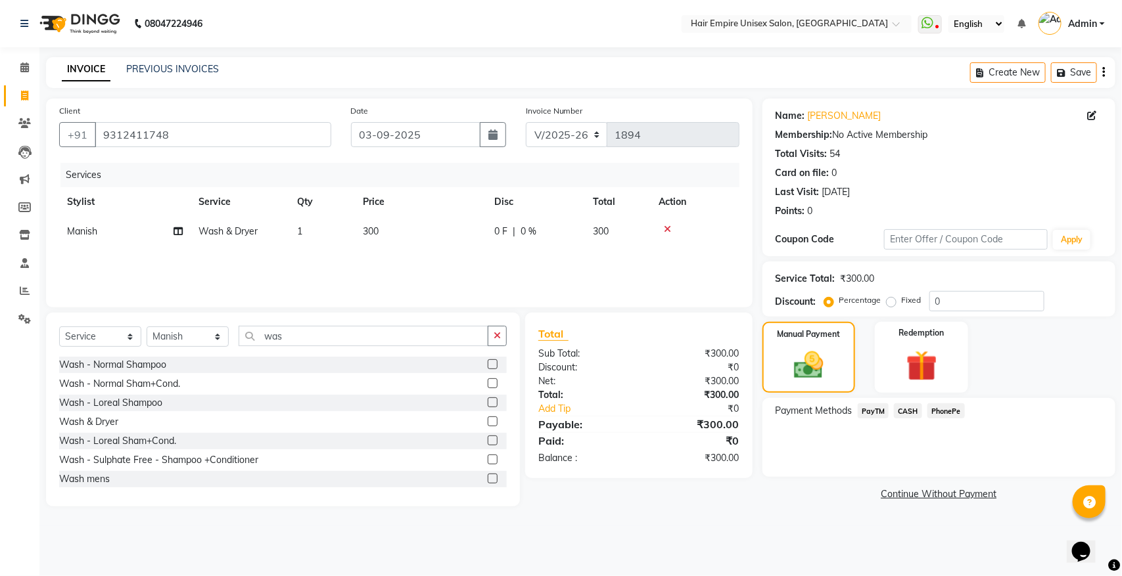
click at [532, 237] on span "0 %" at bounding box center [529, 232] width 16 height 14
select select "89725"
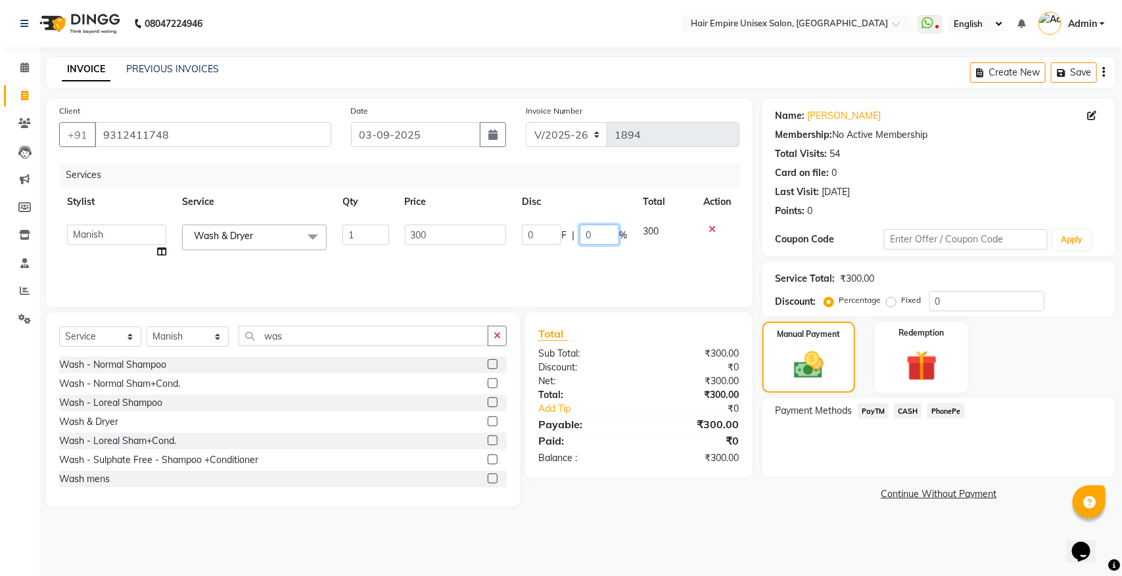
click at [602, 235] on input "0" at bounding box center [599, 235] width 39 height 20
type input "20"
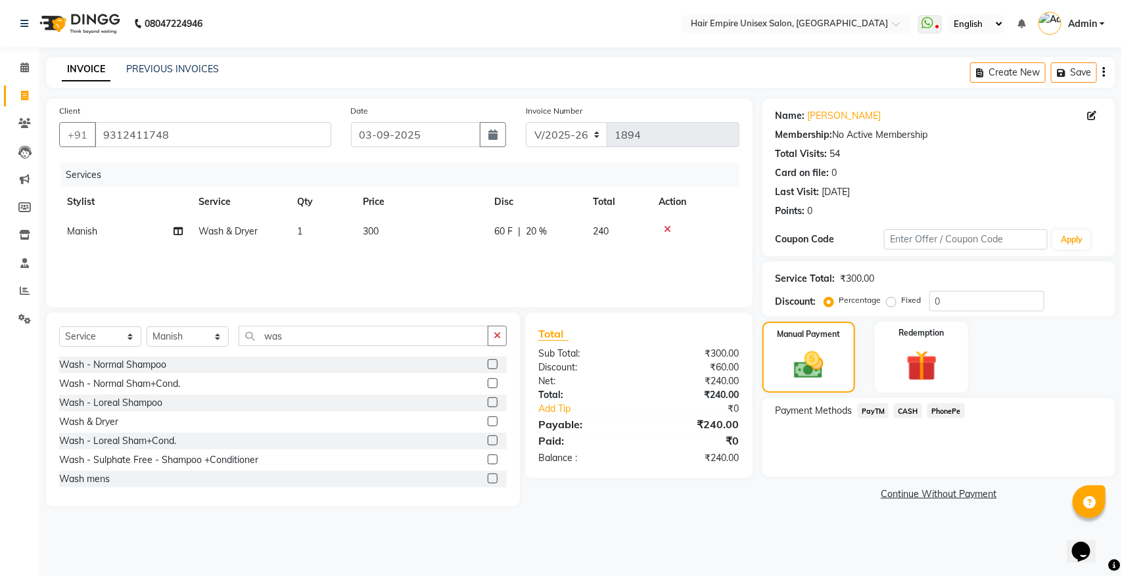
click at [570, 264] on div "Services Stylist Service Qty Price Disc Total Action Manish Wash & Dryer 1 300 …" at bounding box center [399, 228] width 680 height 131
click at [872, 409] on span "PayTM" at bounding box center [874, 411] width 32 height 15
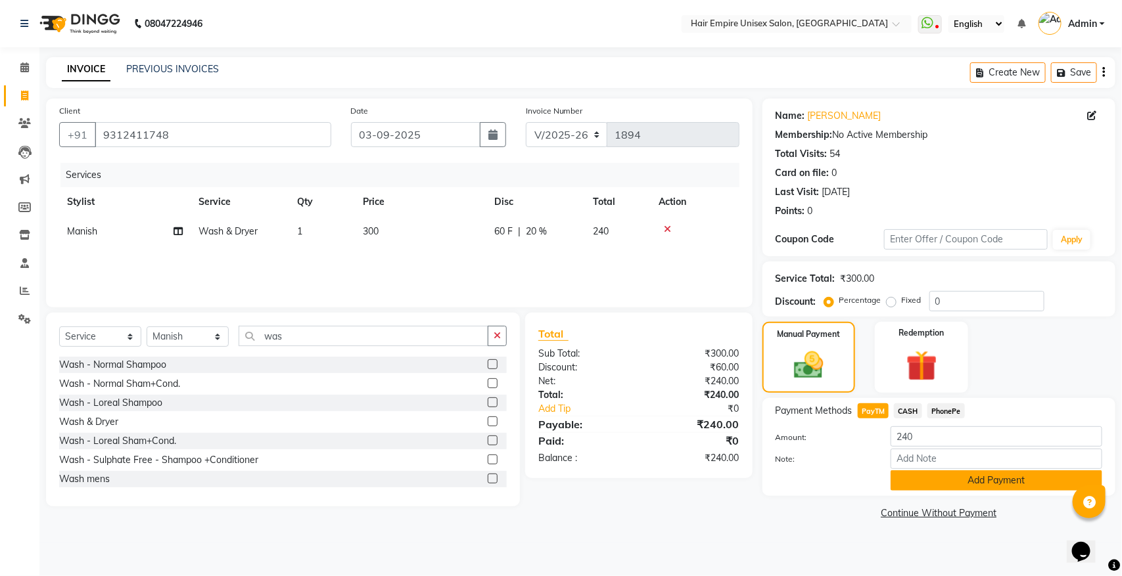
click at [973, 485] on button "Add Payment" at bounding box center [997, 481] width 212 height 20
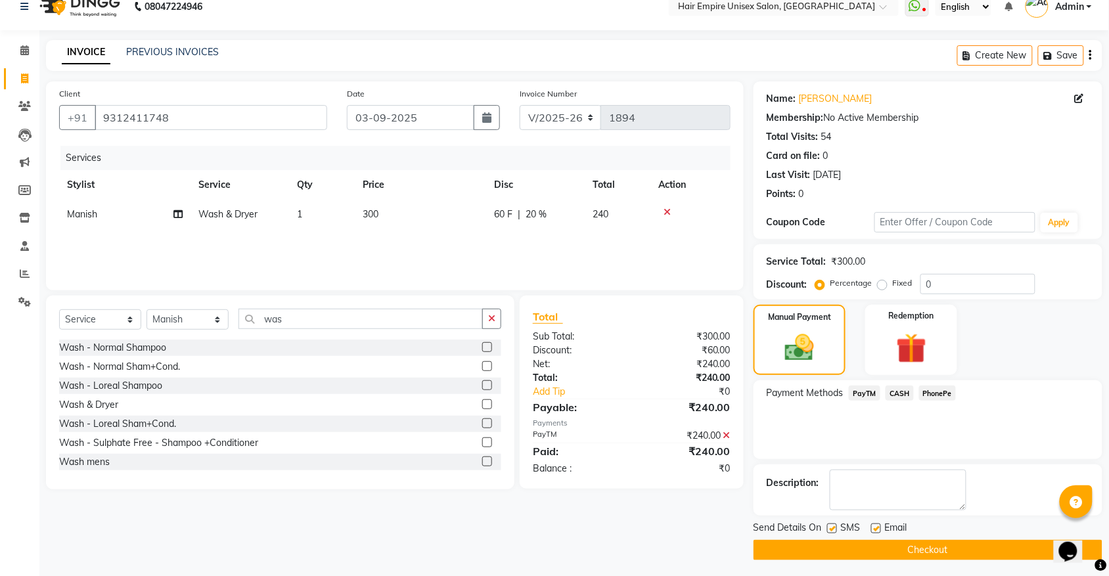
scroll to position [21, 0]
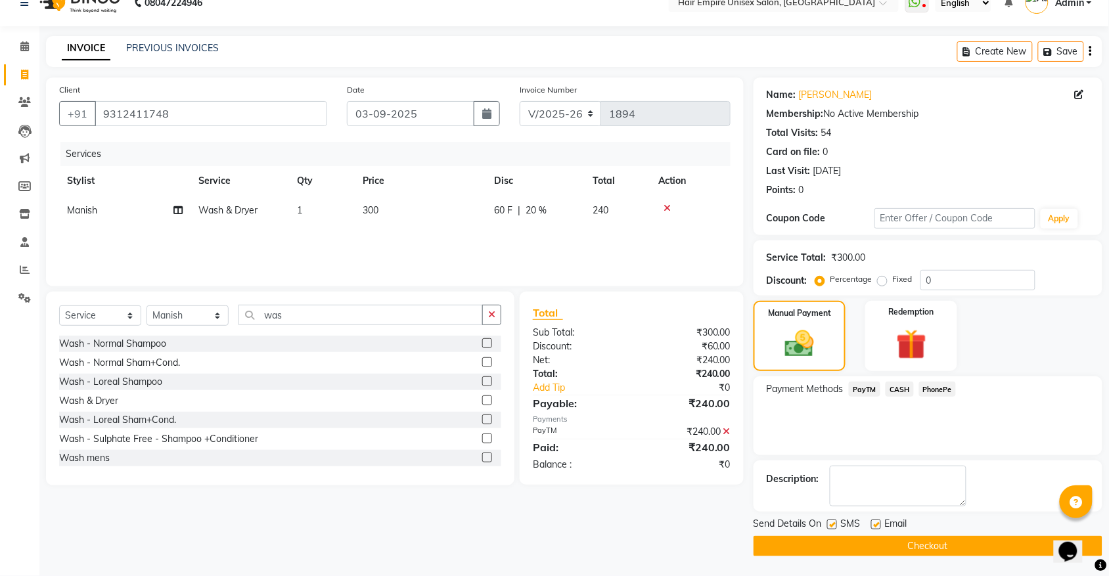
click at [915, 553] on button "Checkout" at bounding box center [928, 546] width 349 height 20
click at [963, 549] on button "Checkout" at bounding box center [928, 546] width 349 height 20
click at [927, 541] on button "Checkout" at bounding box center [928, 546] width 349 height 20
click at [712, 529] on div "Client +91 9312411748 Date 03-09-2025 Invoice Number V/2025 V/2025-26 1894 Serv…" at bounding box center [395, 317] width 718 height 479
click at [932, 540] on button "Checkout" at bounding box center [928, 546] width 349 height 20
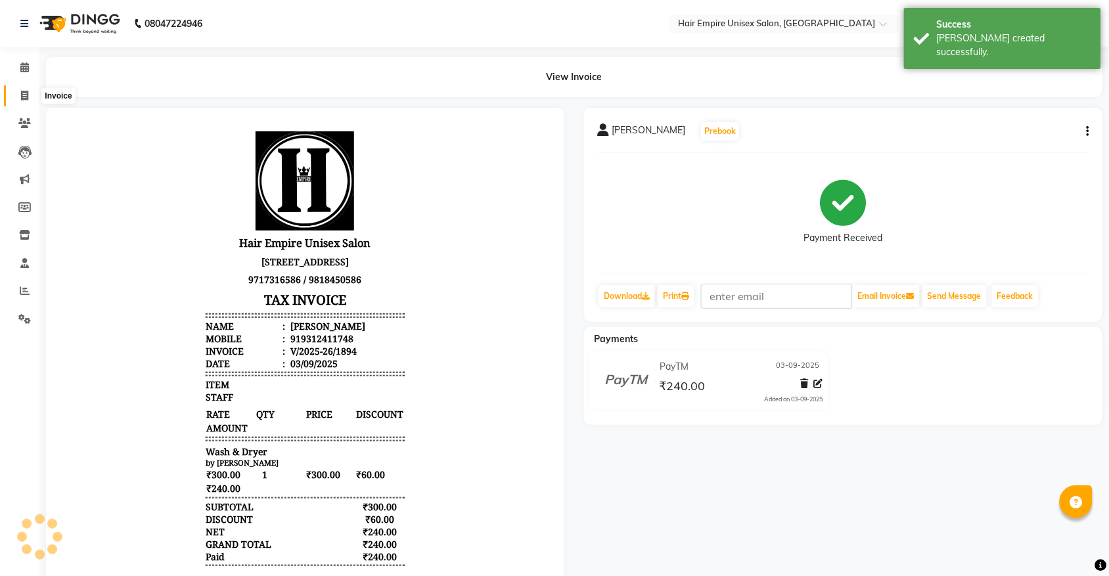
click at [23, 97] on icon at bounding box center [24, 96] width 7 height 10
select select "service"
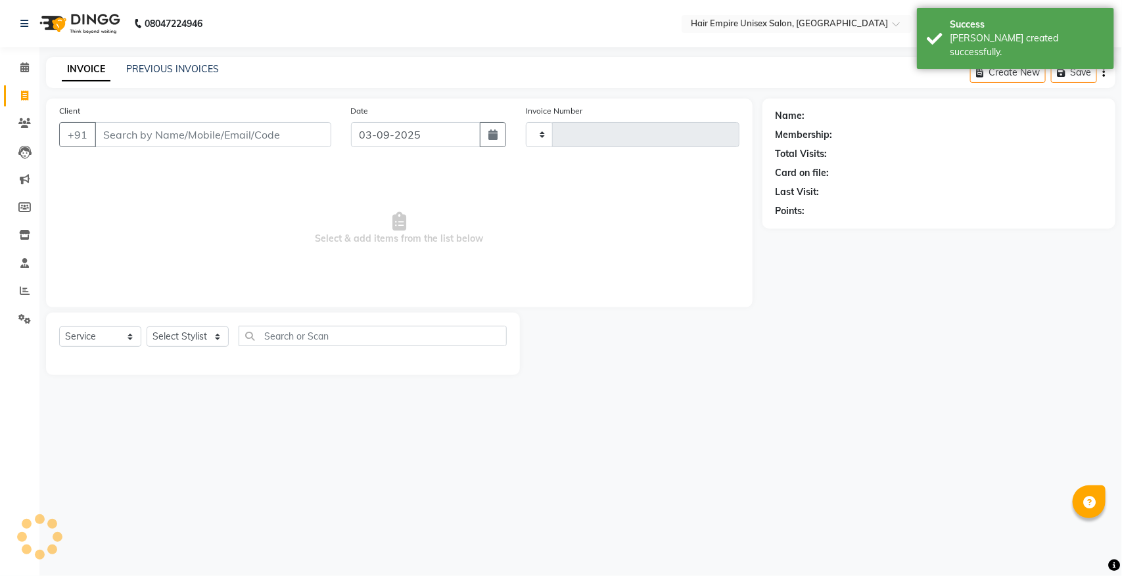
type input "1895"
select select "5055"
click at [187, 60] on div "INVOICE PREVIOUS INVOICES Create New Save" at bounding box center [580, 72] width 1069 height 31
click at [195, 70] on link "PREVIOUS INVOICES" at bounding box center [172, 69] width 93 height 12
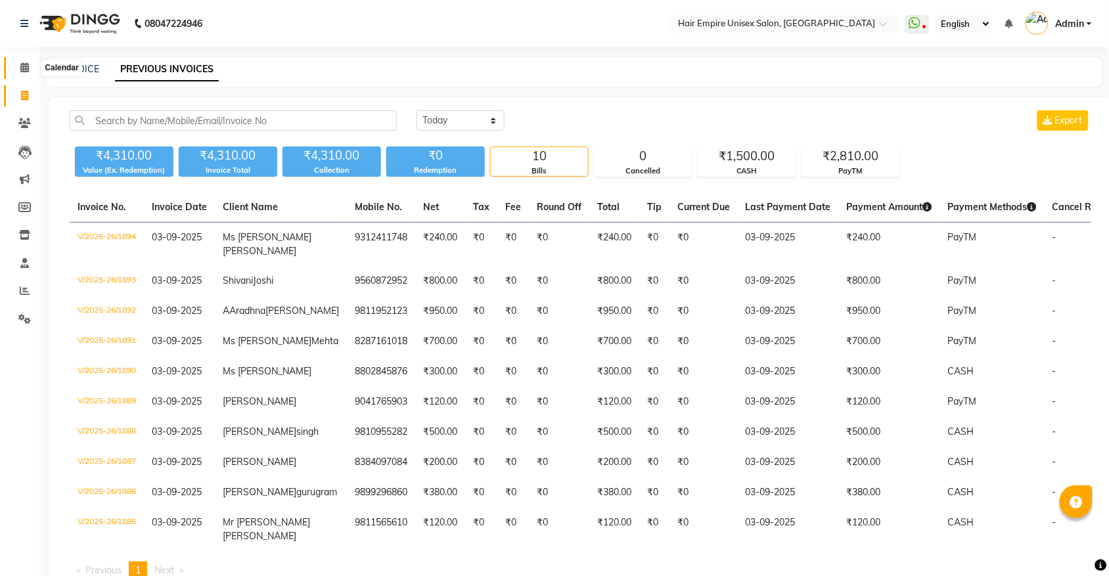
click at [24, 70] on icon at bounding box center [24, 67] width 9 height 10
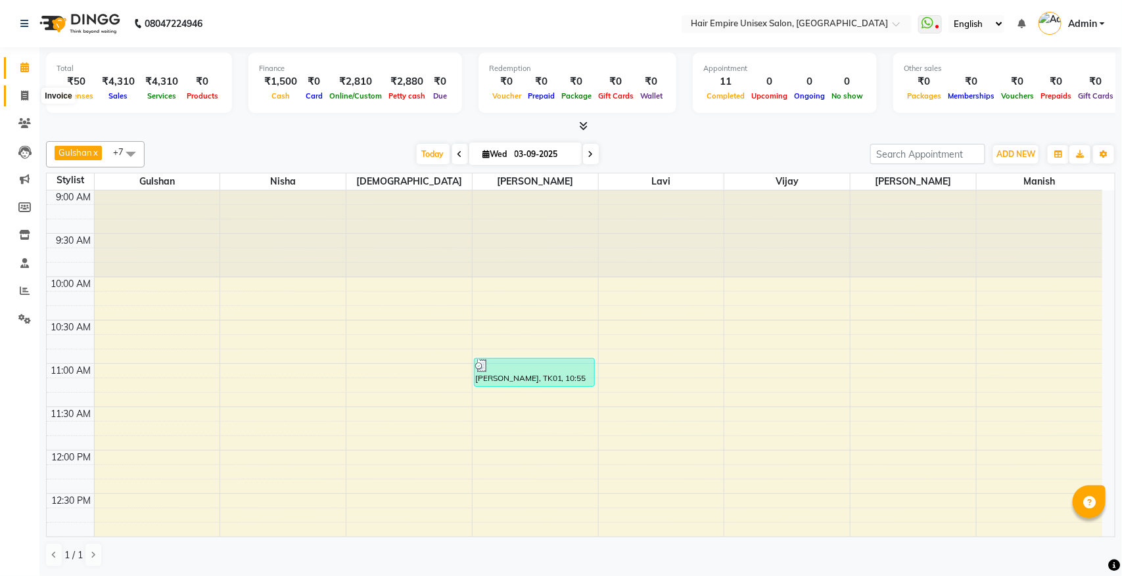
click at [26, 95] on icon at bounding box center [24, 96] width 7 height 10
select select "5055"
select select "service"
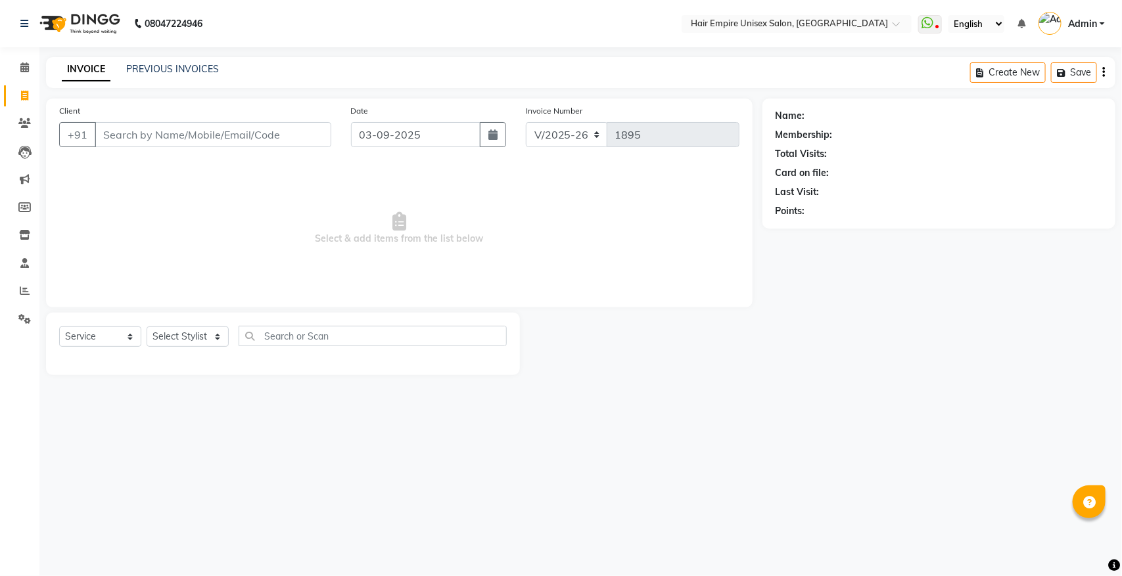
click at [175, 143] on input "Client" at bounding box center [213, 134] width 237 height 25
click at [172, 333] on select "Select Stylist anas Ashu bobby Gulshan lavi Manish Nisha Tanya vijay" at bounding box center [188, 337] width 82 height 20
select select "31808"
click at [147, 327] on select "Select Stylist anas Ashu bobby Gulshan lavi Manish Nisha Tanya vijay" at bounding box center [188, 337] width 82 height 20
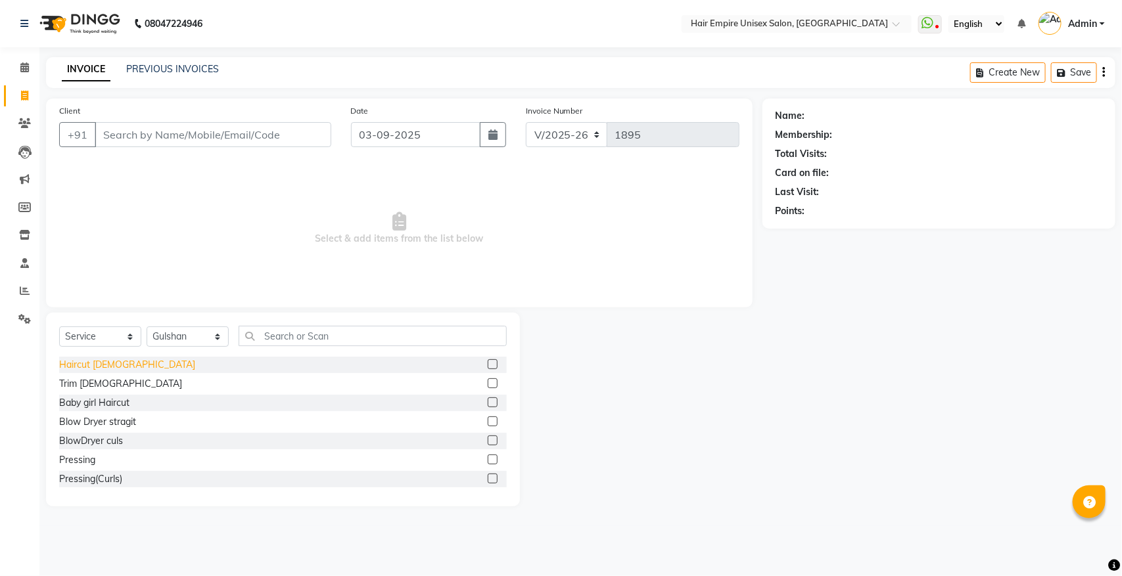
click at [93, 366] on div "Haircut ladies" at bounding box center [127, 365] width 136 height 14
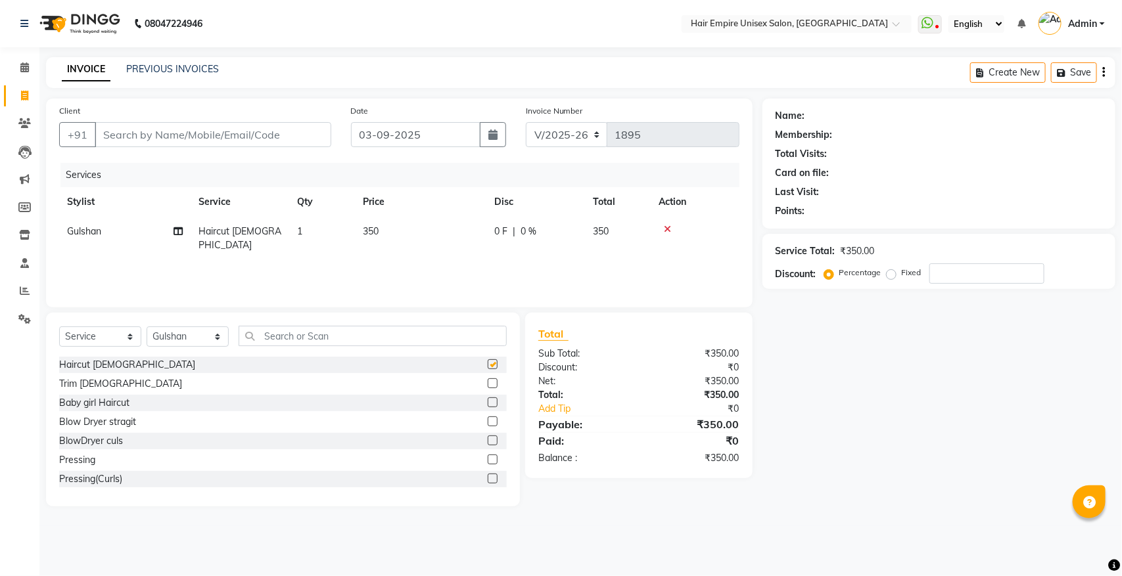
checkbox input "false"
click at [294, 330] on input "text" at bounding box center [373, 336] width 268 height 20
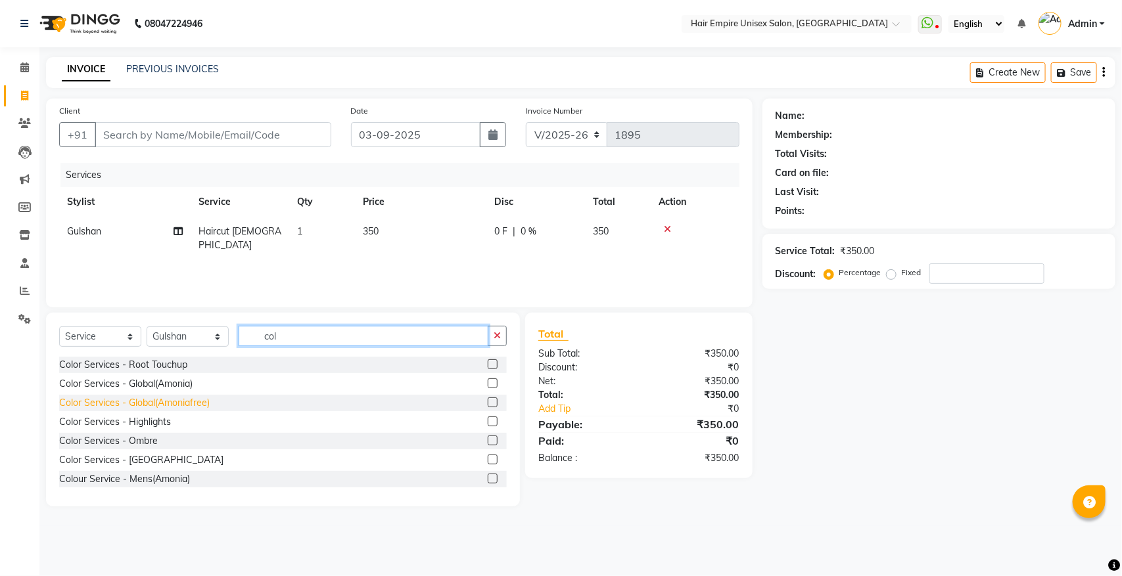
type input "col"
click at [185, 404] on div "Color Services - Global(Amoniafree)" at bounding box center [134, 403] width 150 height 14
checkbox input "false"
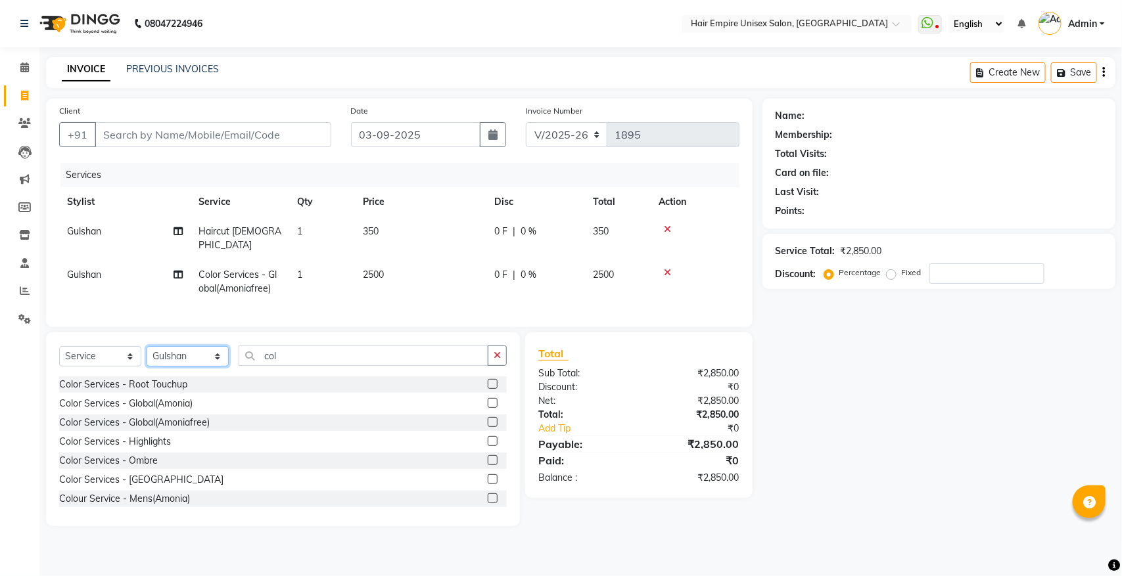
click at [185, 352] on select "Select Stylist anas Ashu bobby Gulshan lavi Manish Nisha Tanya vijay" at bounding box center [188, 356] width 82 height 20
select select "45386"
click at [147, 346] on select "Select Stylist anas Ashu bobby Gulshan lavi Manish Nisha Tanya vijay" at bounding box center [188, 356] width 82 height 20
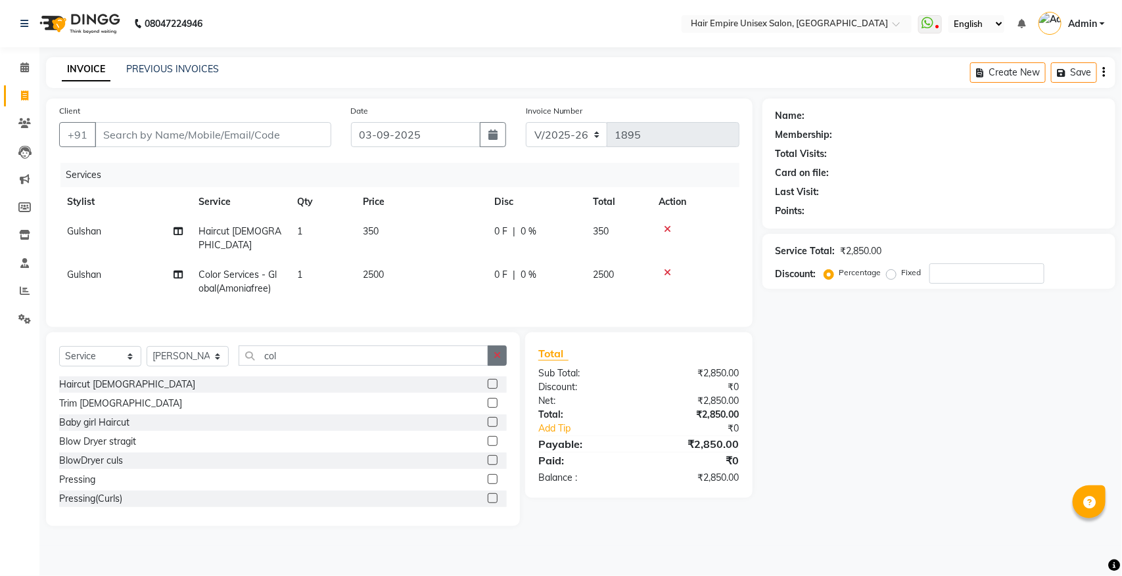
click at [494, 354] on icon "button" at bounding box center [497, 355] width 7 height 9
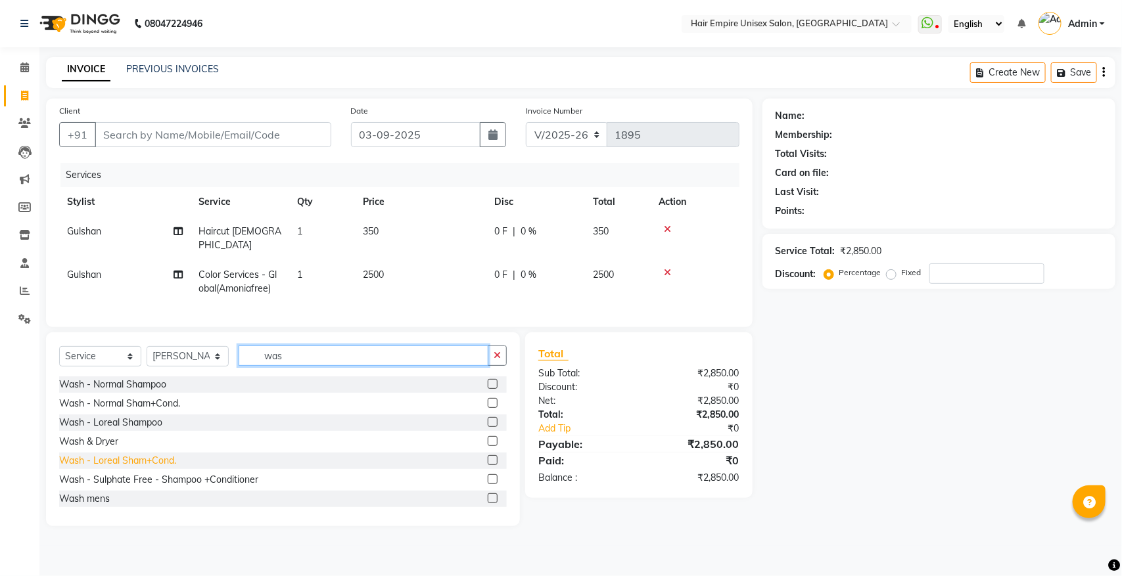
type input "was"
click at [108, 460] on div "Wash - Loreal Sham+Cond." at bounding box center [117, 461] width 117 height 14
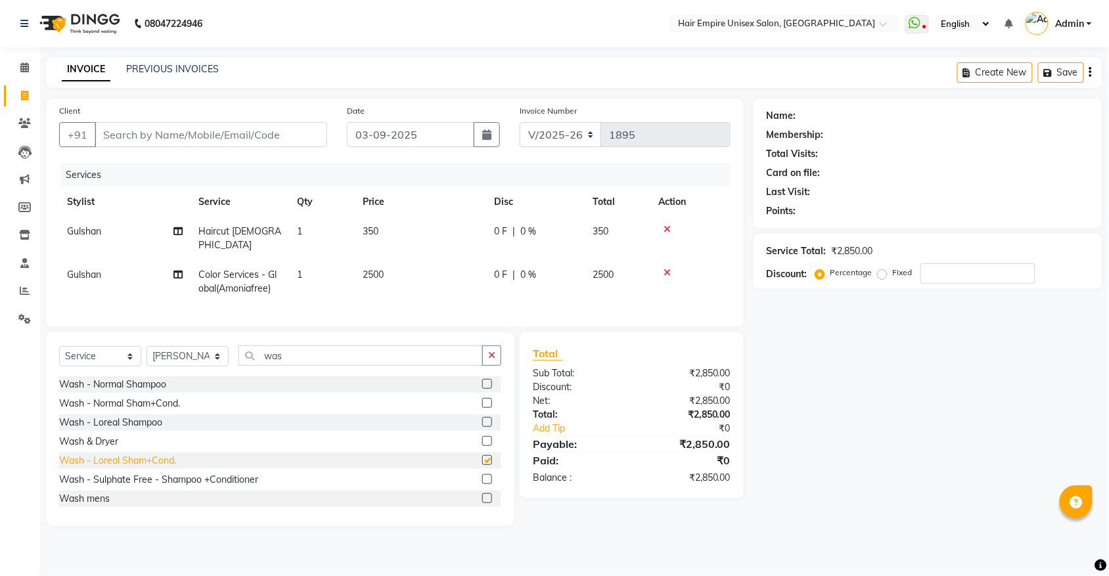
checkbox input "false"
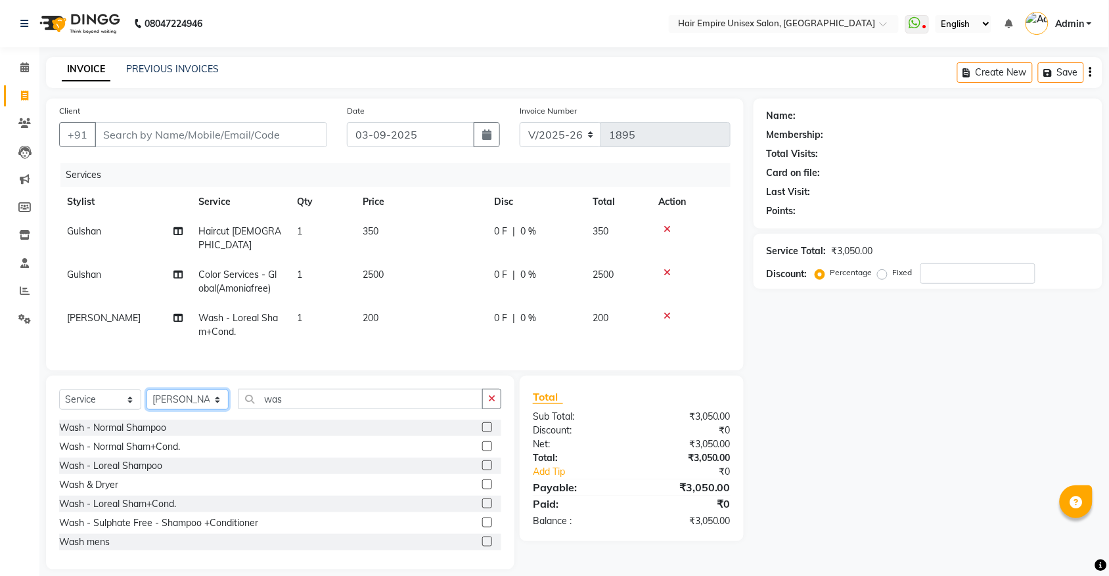
click at [185, 401] on select "Select Stylist anas Ashu bobby Gulshan lavi Manish Nisha Tanya vijay" at bounding box center [188, 400] width 82 height 20
click at [491, 396] on icon "button" at bounding box center [491, 398] width 7 height 9
click at [91, 518] on div "Pressing" at bounding box center [77, 524] width 36 height 14
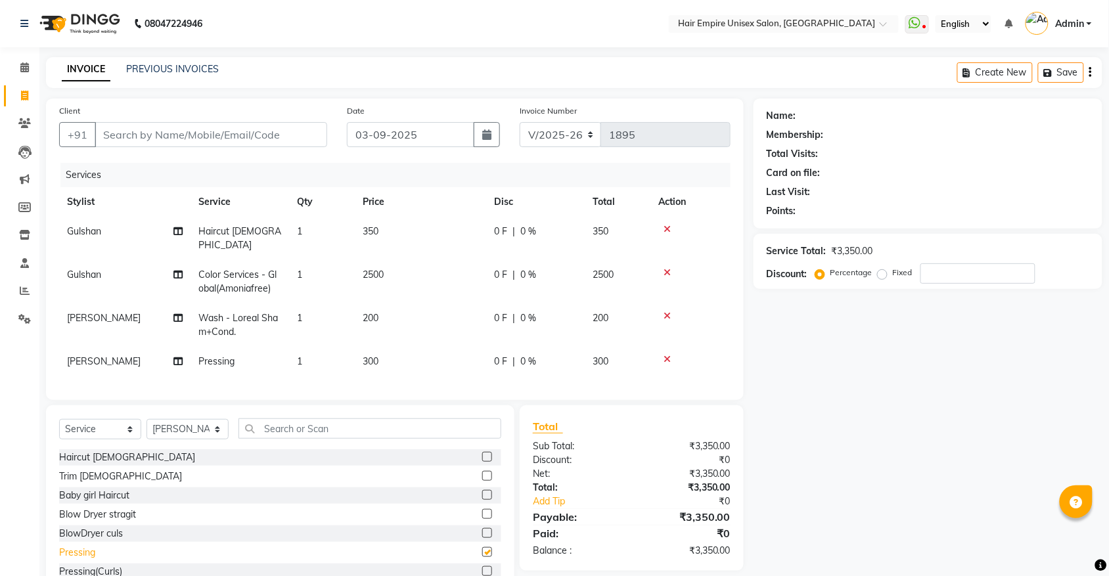
checkbox input "false"
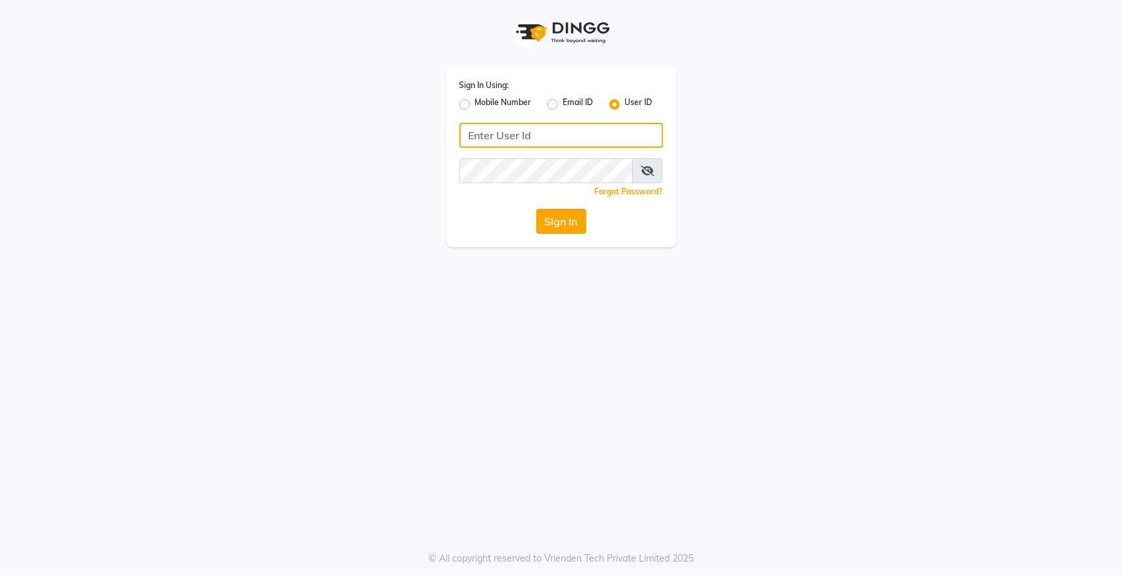
type input "hairempire"
click at [568, 225] on button "Sign In" at bounding box center [561, 221] width 50 height 25
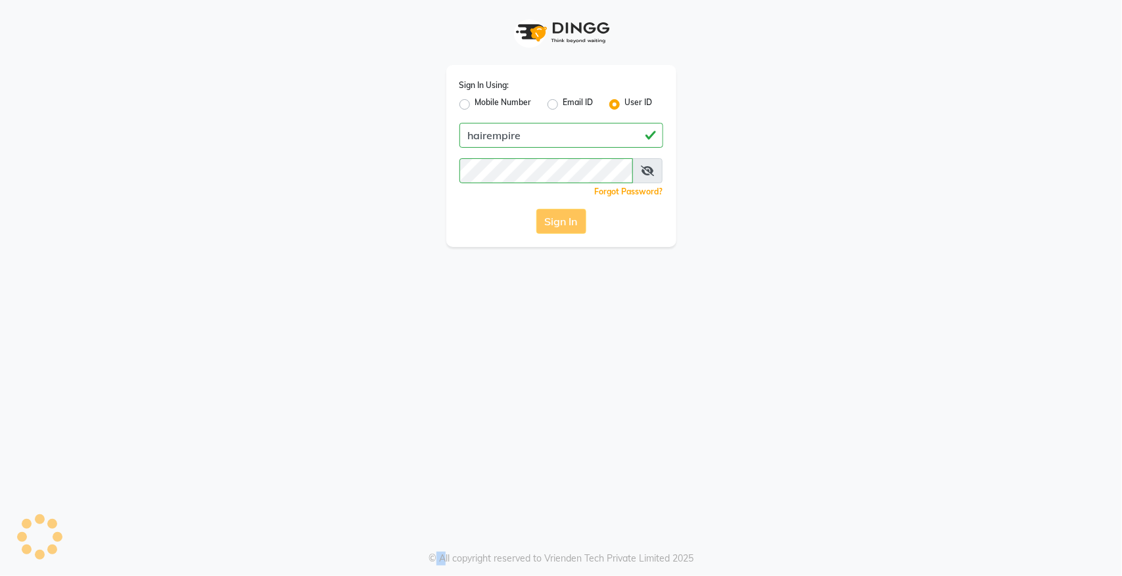
click at [568, 225] on div "Sign In" at bounding box center [561, 221] width 204 height 25
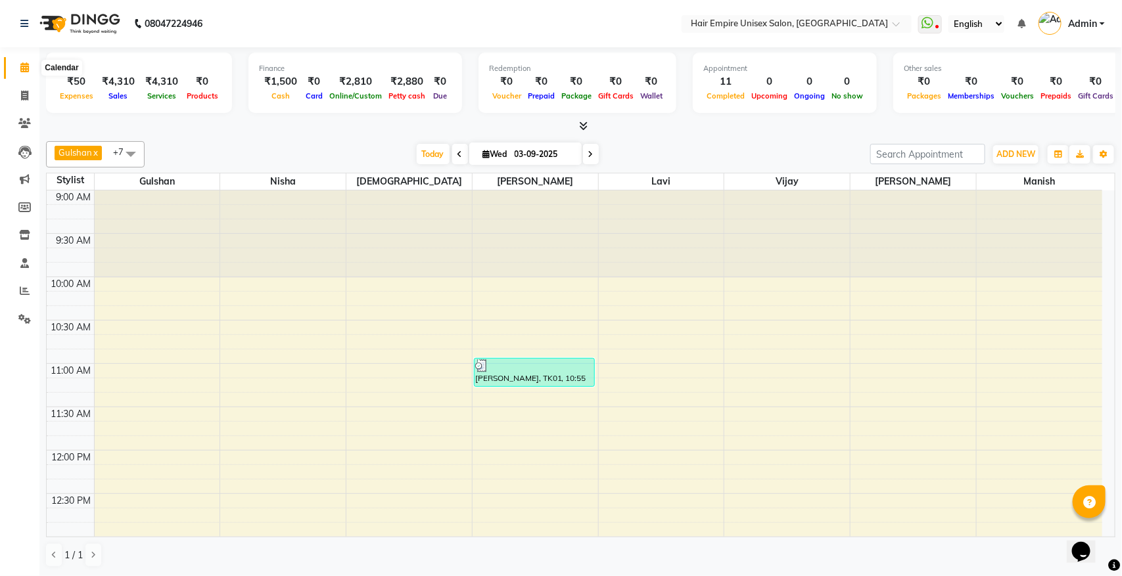
click at [20, 63] on icon at bounding box center [24, 67] width 9 height 10
click at [24, 99] on icon at bounding box center [24, 96] width 7 height 10
select select "5055"
select select "service"
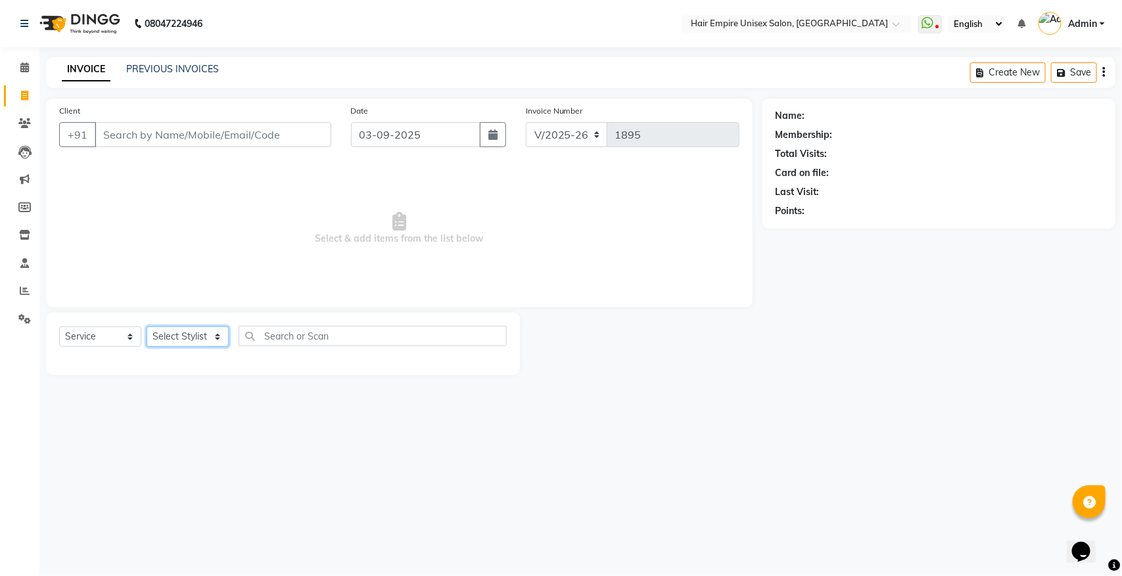
click at [178, 334] on select "Select Stylist [PERSON_NAME] [PERSON_NAME] [PERSON_NAME] [PERSON_NAME] Nisha [P…" at bounding box center [188, 337] width 82 height 20
select select "31808"
click at [147, 327] on select "Select Stylist [PERSON_NAME] [PERSON_NAME] [PERSON_NAME] [PERSON_NAME] Nisha [P…" at bounding box center [188, 337] width 82 height 20
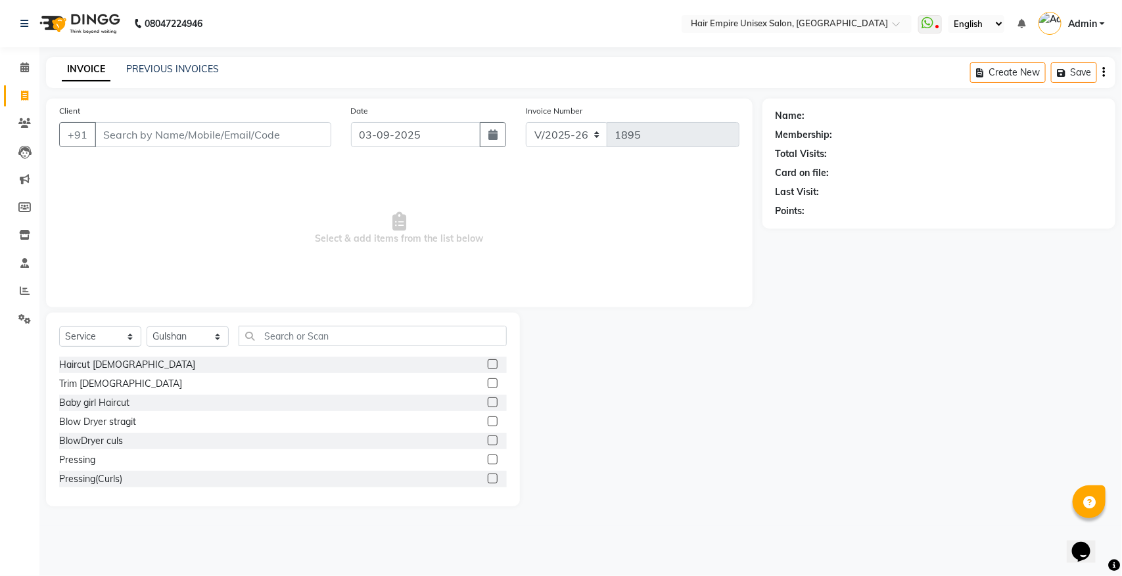
click at [303, 323] on div "Select Service Product Membership Package Voucher Prepaid Gift Card Select Styl…" at bounding box center [283, 410] width 474 height 194
drag, startPoint x: 312, startPoint y: 345, endPoint x: 330, endPoint y: 335, distance: 20.3
click at [326, 337] on input "text" at bounding box center [373, 336] width 268 height 20
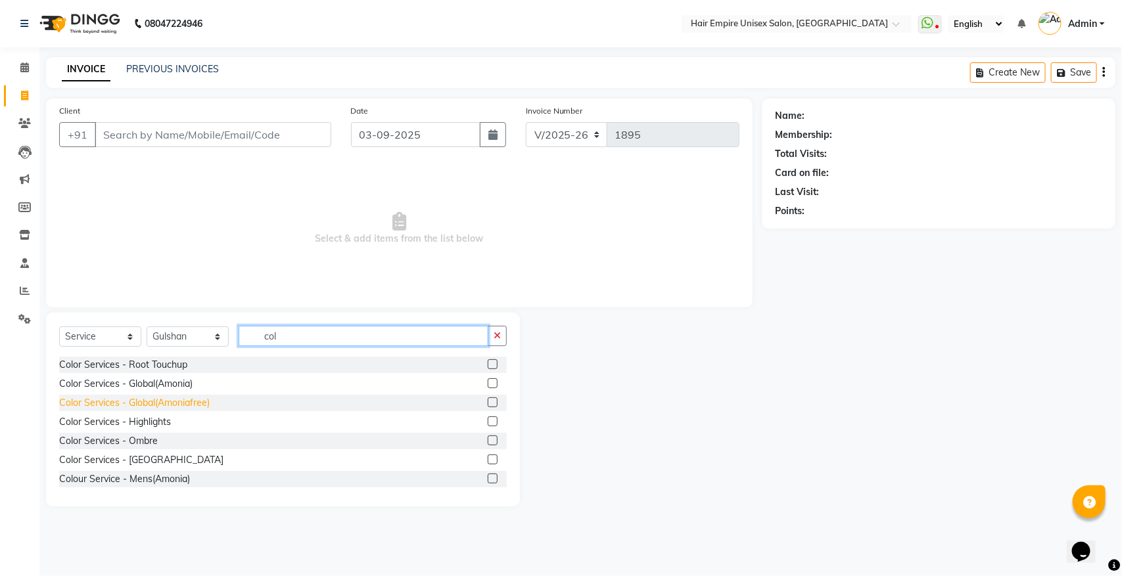
type input "col"
click at [181, 400] on div "Color Services - Global(Amoniafree)" at bounding box center [134, 403] width 150 height 14
checkbox input "false"
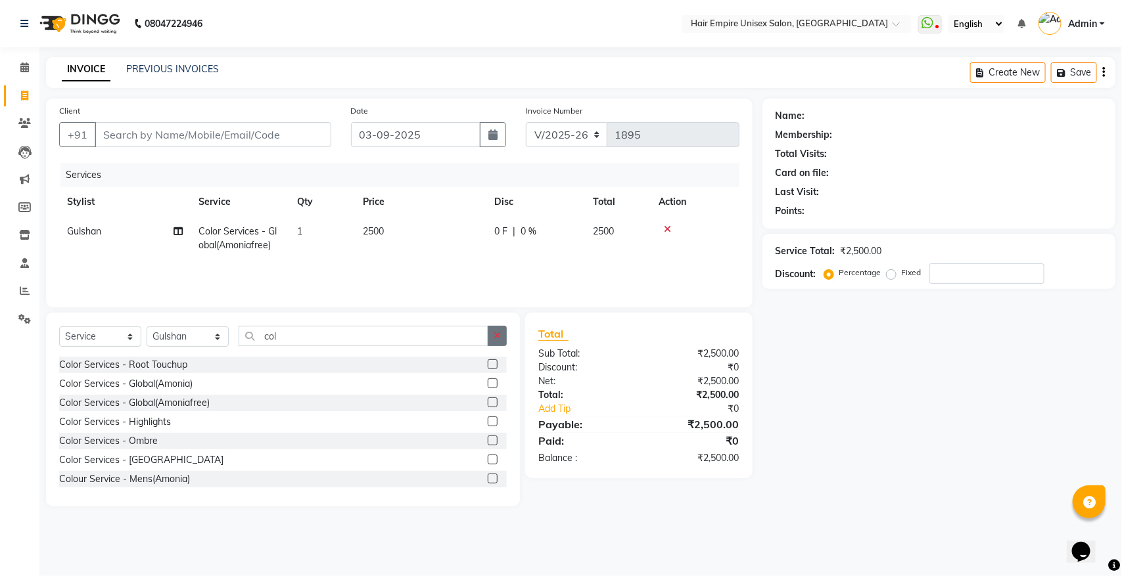
click at [500, 333] on icon "button" at bounding box center [497, 335] width 7 height 9
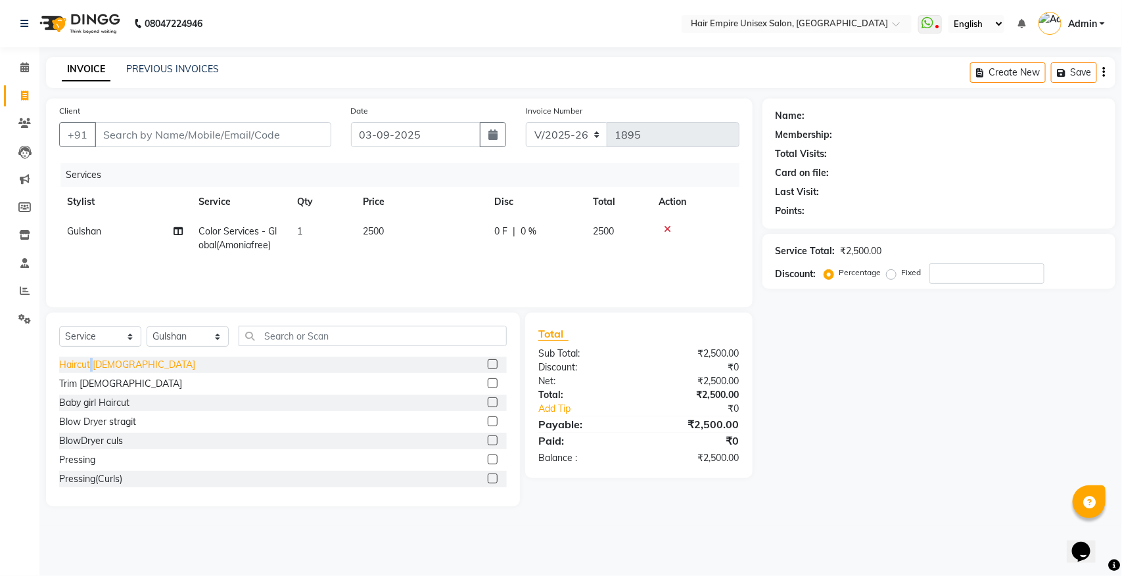
click at [92, 365] on div "Haircut [DEMOGRAPHIC_DATA]" at bounding box center [127, 365] width 136 height 14
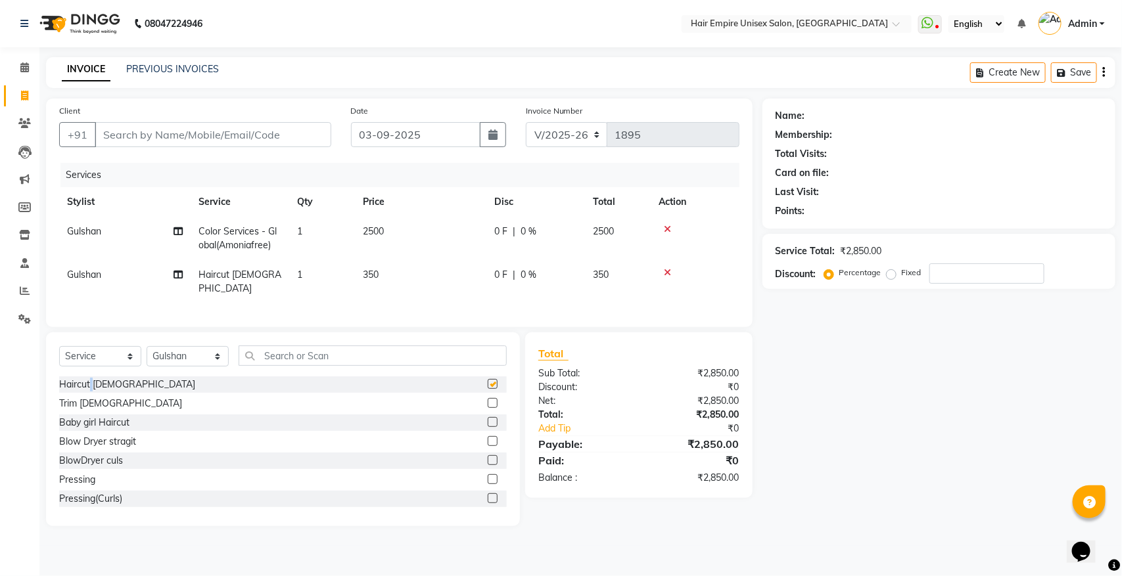
checkbox input "false"
click at [179, 354] on select "Select Stylist [PERSON_NAME] [PERSON_NAME] [PERSON_NAME] [PERSON_NAME] Nisha [P…" at bounding box center [188, 356] width 82 height 20
select select "45386"
click at [147, 346] on select "Select Stylist [PERSON_NAME] [PERSON_NAME] [PERSON_NAME] [PERSON_NAME] Nisha [P…" at bounding box center [188, 356] width 82 height 20
click at [444, 359] on input "text" at bounding box center [373, 356] width 268 height 20
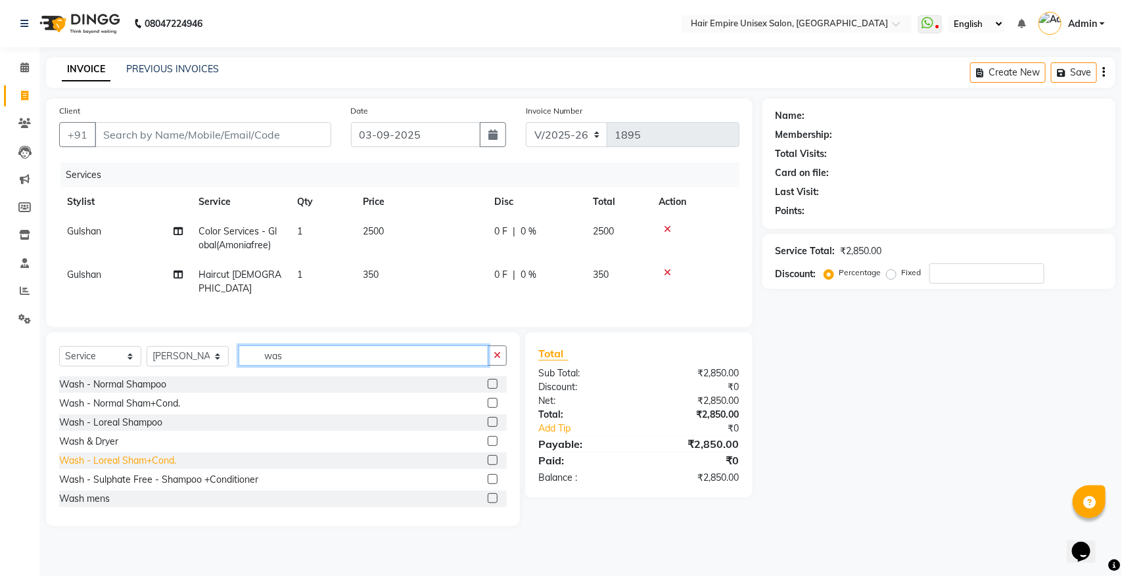
type input "was"
click at [147, 459] on div "Wash - Loreal Sham+Cond." at bounding box center [117, 461] width 117 height 14
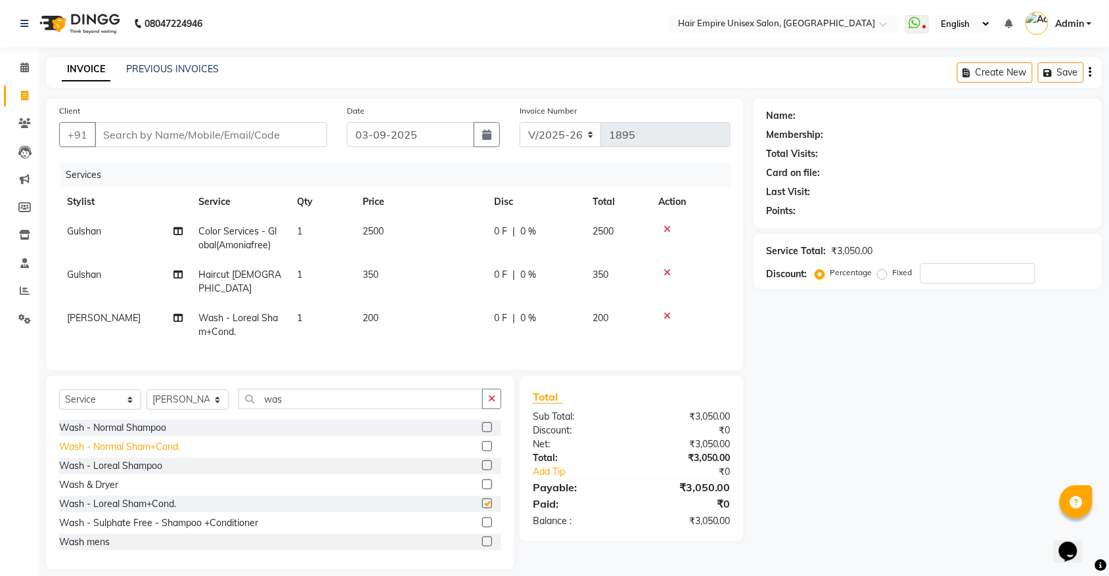
checkbox input "false"
click at [164, 391] on select "Select Stylist [PERSON_NAME] [PERSON_NAME] [PERSON_NAME] [PERSON_NAME] Nisha [P…" at bounding box center [188, 400] width 82 height 20
select select "89725"
click at [147, 390] on select "Select Stylist [PERSON_NAME] [PERSON_NAME] [PERSON_NAME] [PERSON_NAME] Nisha [P…" at bounding box center [188, 400] width 82 height 20
click at [490, 400] on icon "button" at bounding box center [491, 398] width 7 height 9
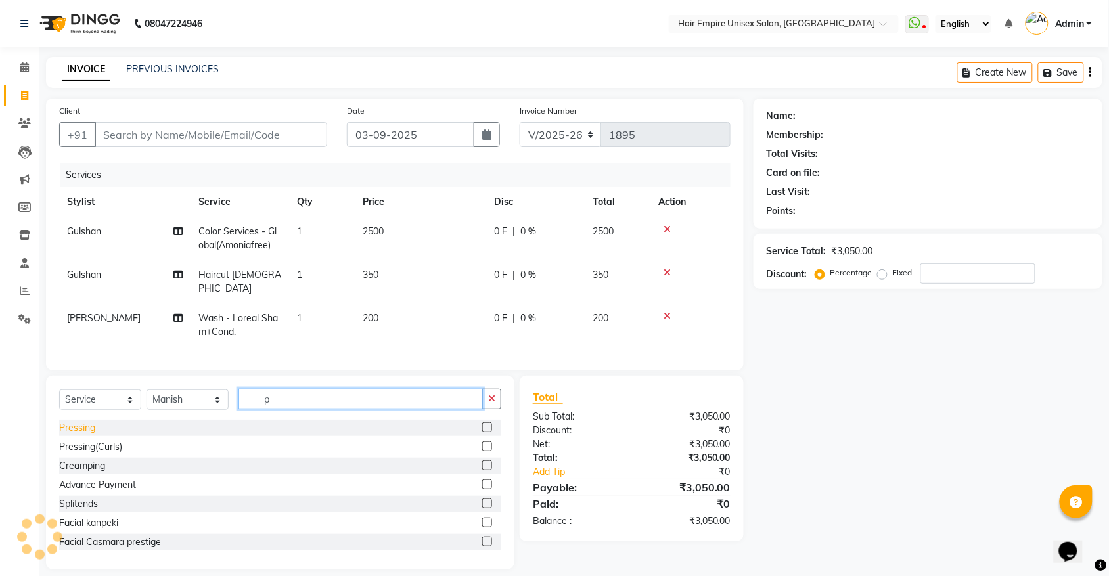
type input "p"
click at [89, 426] on div "Pressing" at bounding box center [77, 428] width 36 height 14
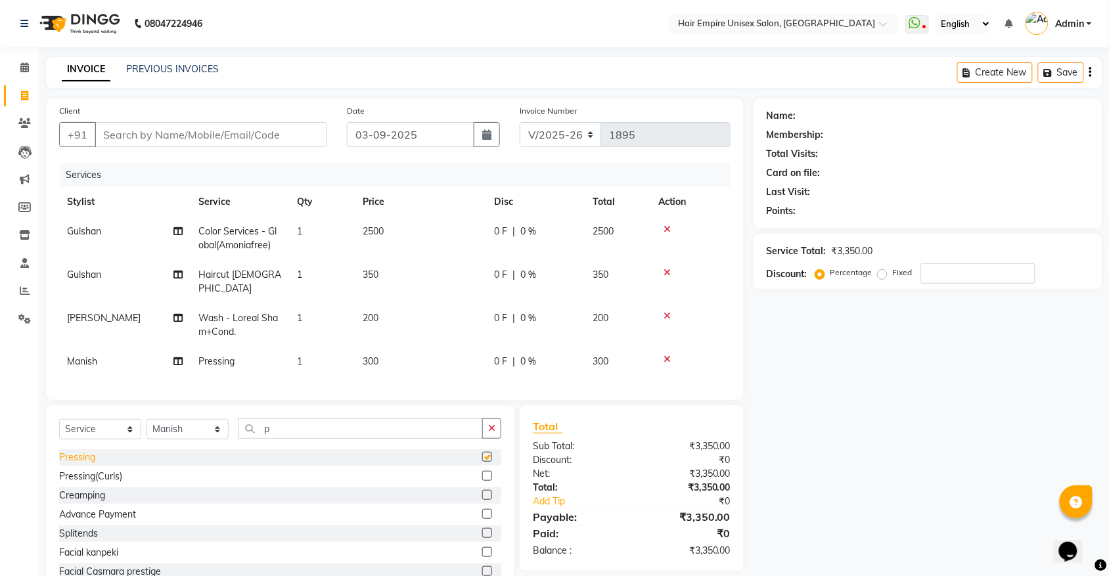
checkbox input "false"
click at [267, 139] on input "Client" at bounding box center [211, 134] width 233 height 25
type input "9"
type input "0"
type input "9910657447"
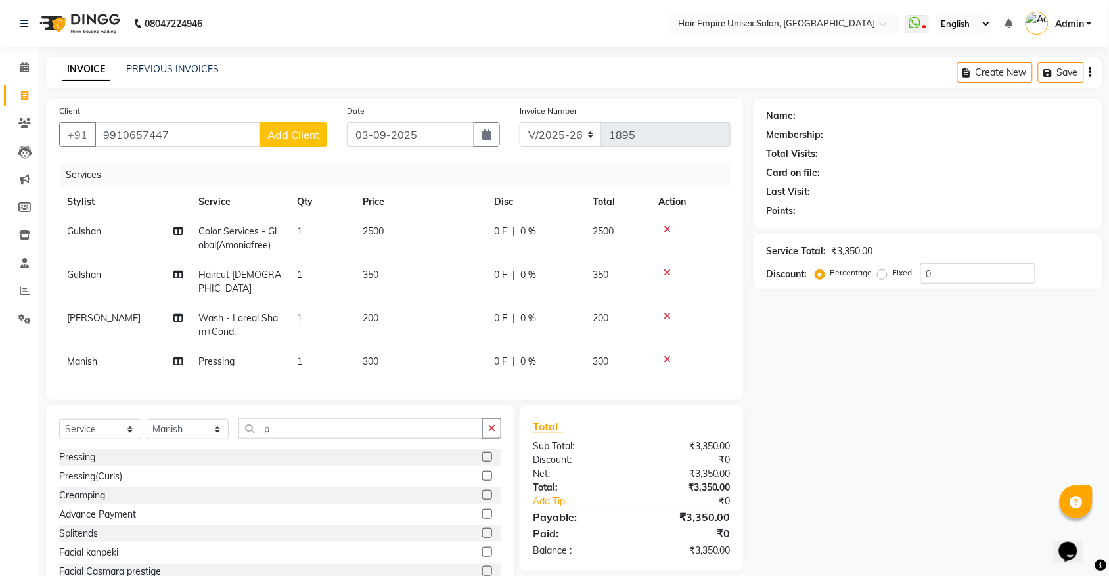
click at [299, 138] on span "Add Client" at bounding box center [293, 134] width 52 height 13
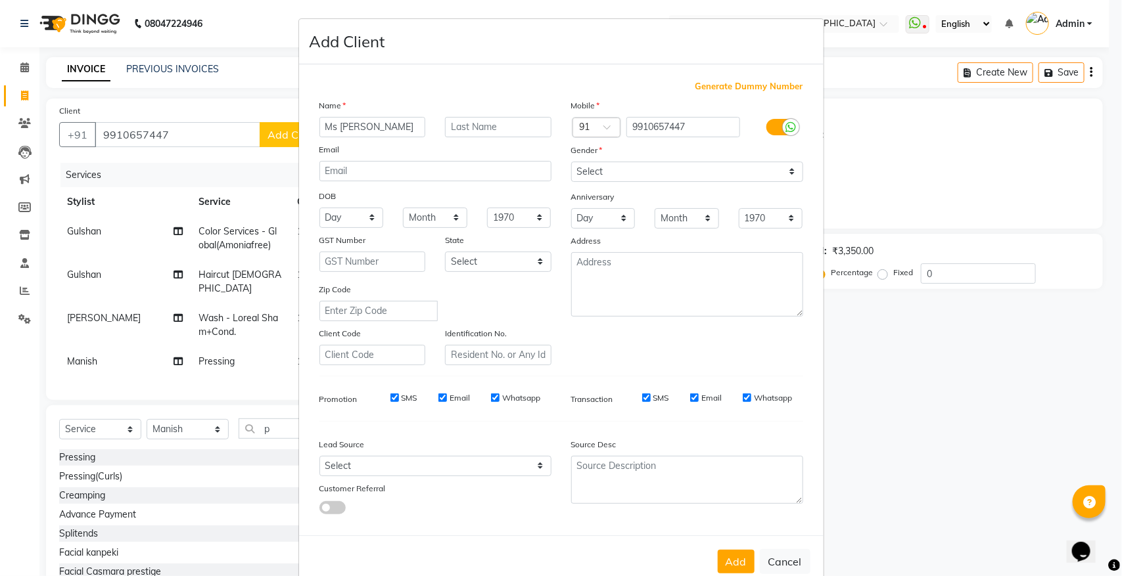
type input "Ms [PERSON_NAME]"
click at [501, 122] on input "text" at bounding box center [498, 127] width 106 height 20
type input "Kaushik"
click at [592, 174] on select "Select [DEMOGRAPHIC_DATA] [DEMOGRAPHIC_DATA] Other Prefer Not To Say" at bounding box center [687, 172] width 232 height 20
select select "[DEMOGRAPHIC_DATA]"
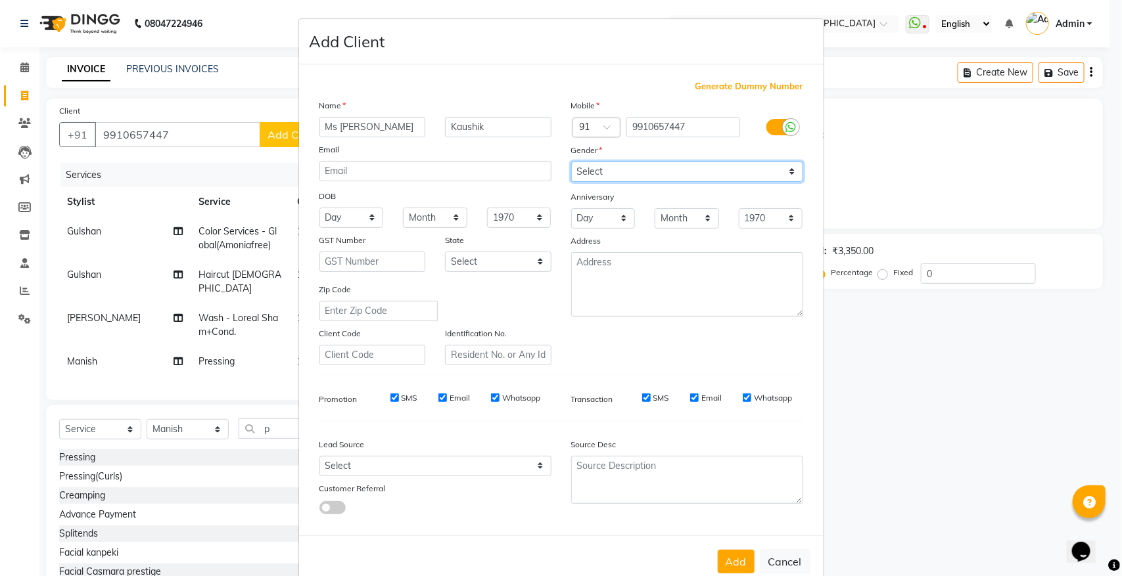
click at [571, 162] on select "Select [DEMOGRAPHIC_DATA] [DEMOGRAPHIC_DATA] Other Prefer Not To Say" at bounding box center [687, 172] width 232 height 20
click at [726, 553] on button "Add" at bounding box center [736, 562] width 37 height 24
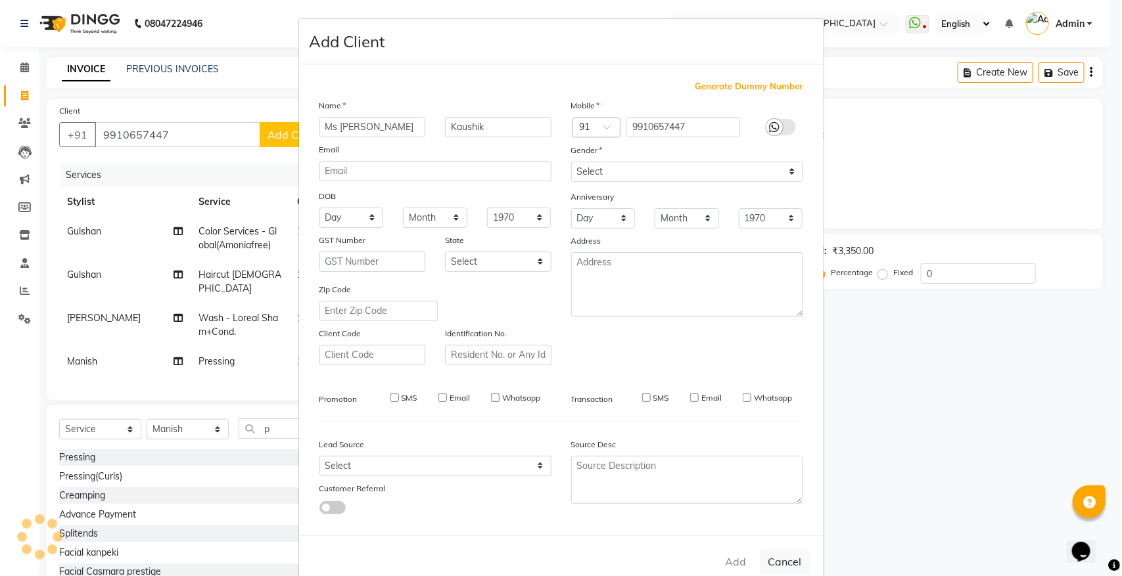
select select
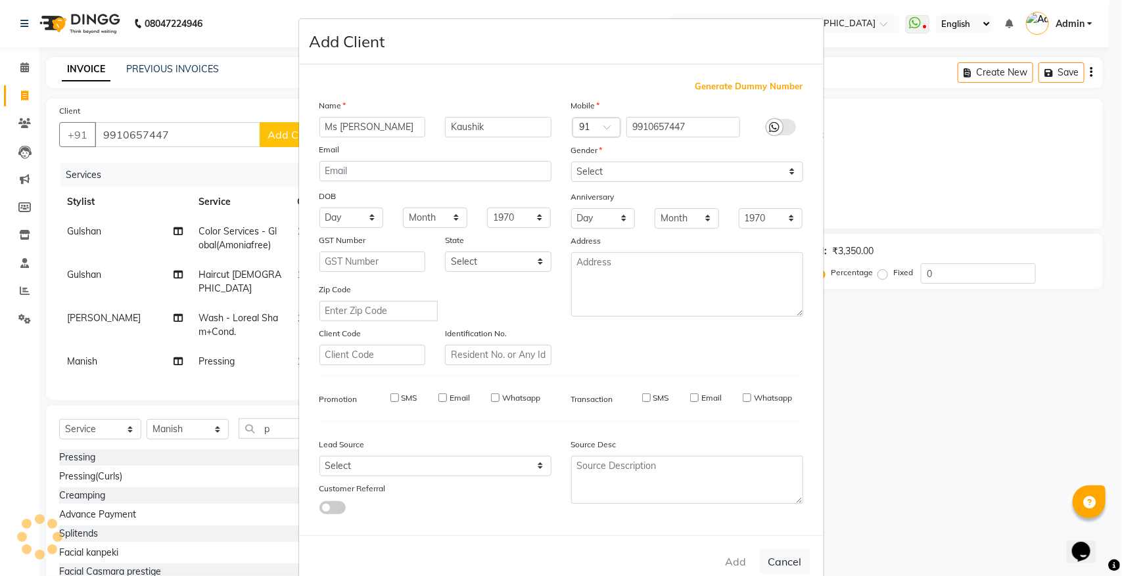
select select
checkbox input "false"
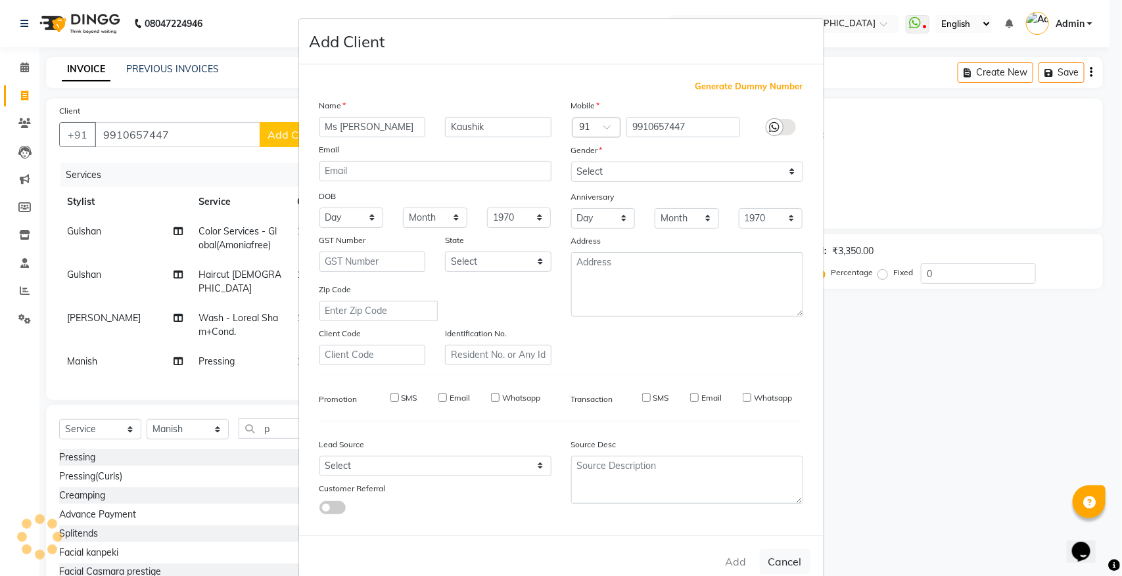
checkbox input "false"
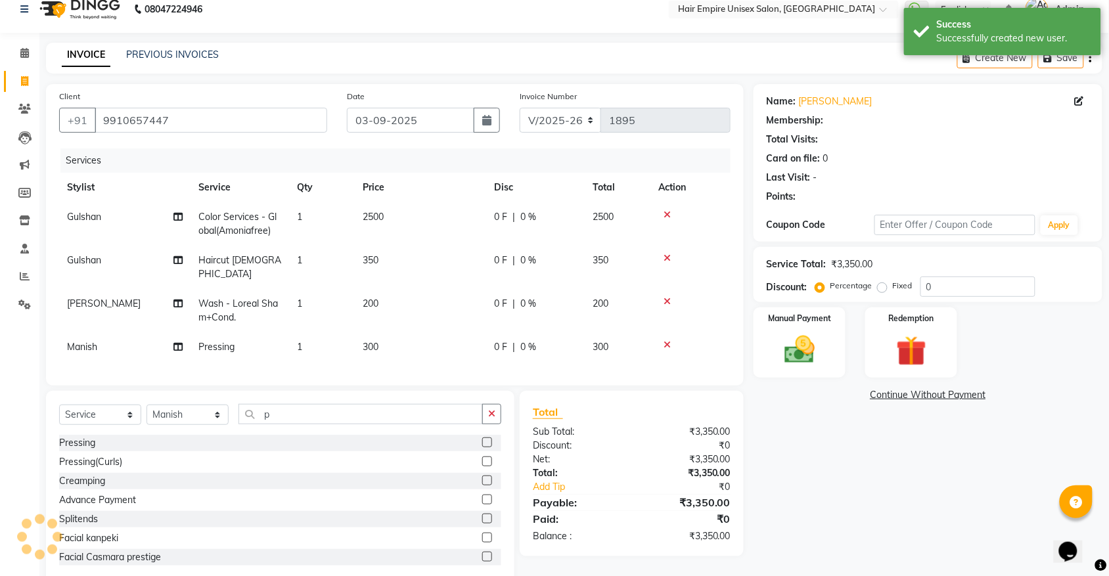
scroll to position [41, 0]
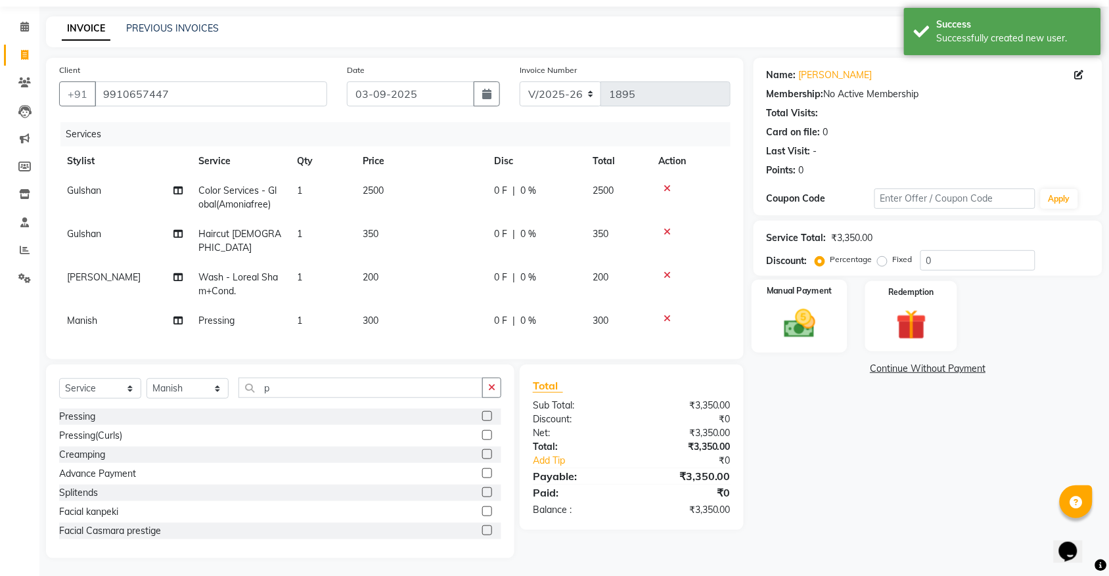
click at [826, 348] on div "Manual Payment" at bounding box center [800, 317] width 96 height 74
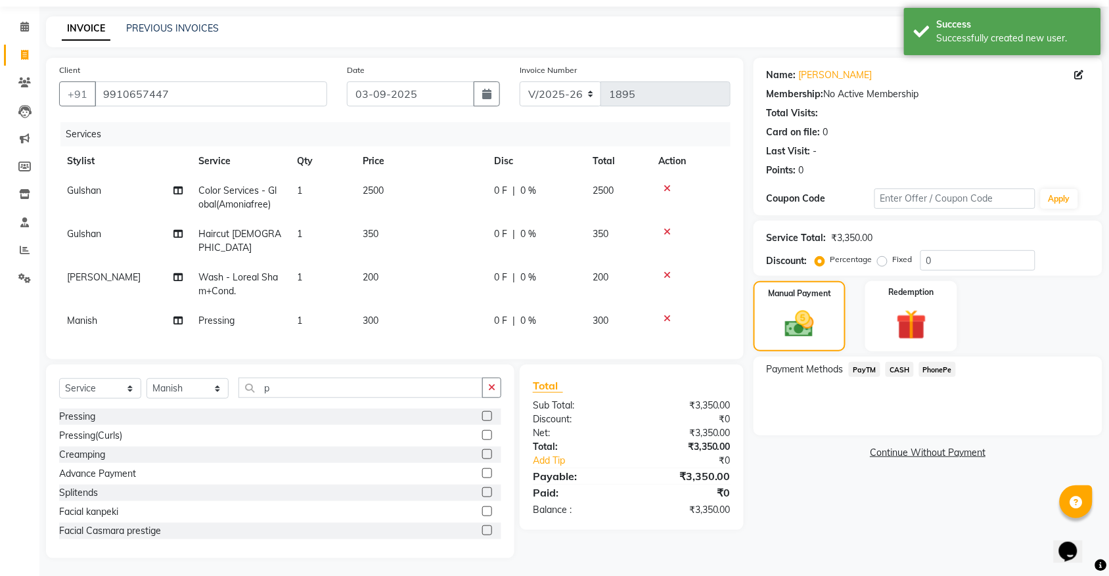
click at [874, 370] on span "PayTM" at bounding box center [865, 369] width 32 height 15
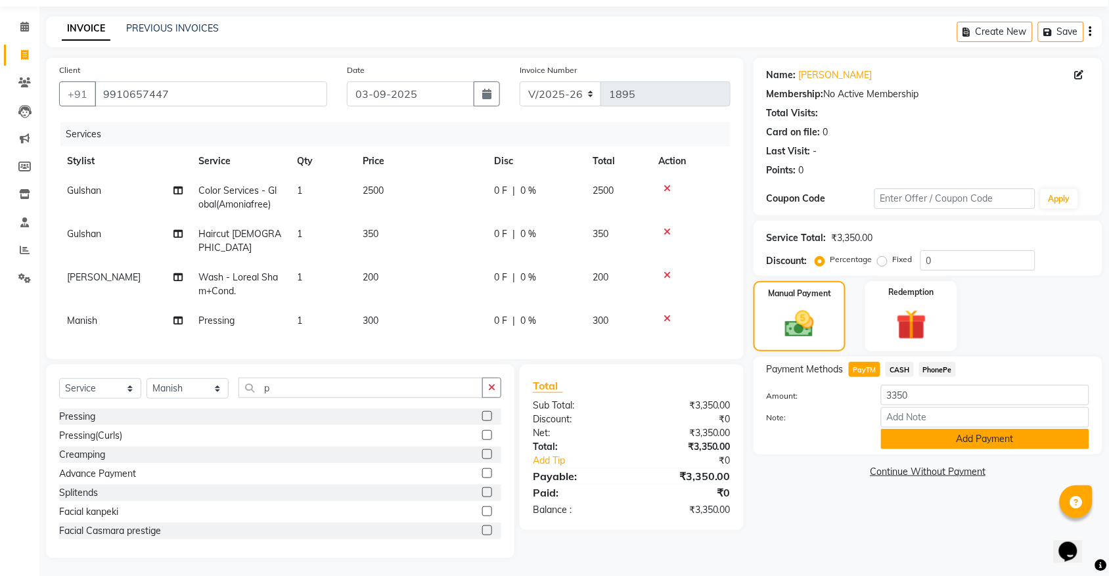
click at [1016, 436] on button "Add Payment" at bounding box center [985, 439] width 208 height 20
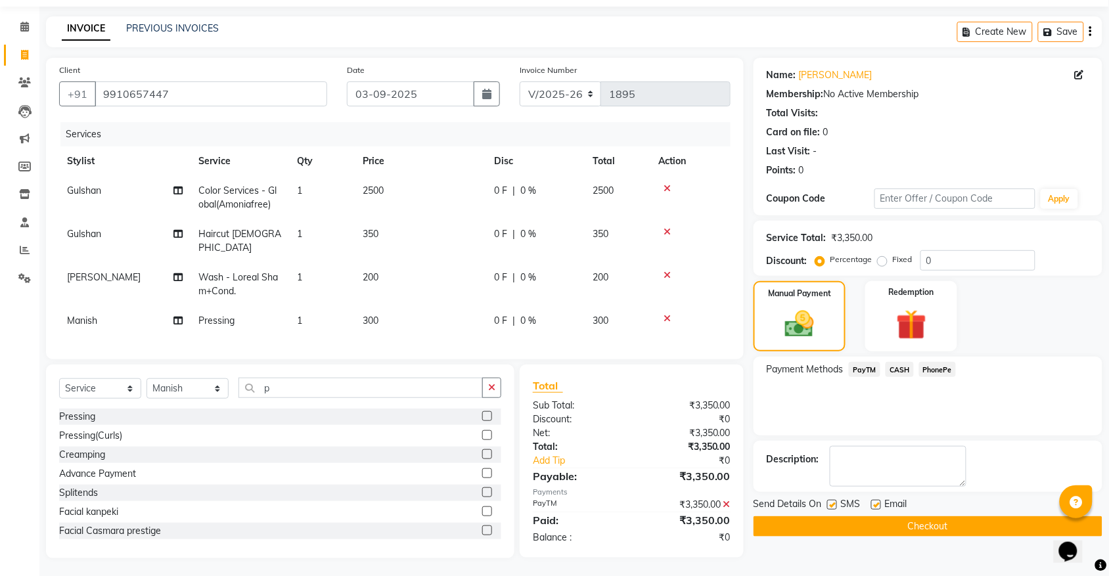
click at [938, 527] on button "Checkout" at bounding box center [928, 527] width 349 height 20
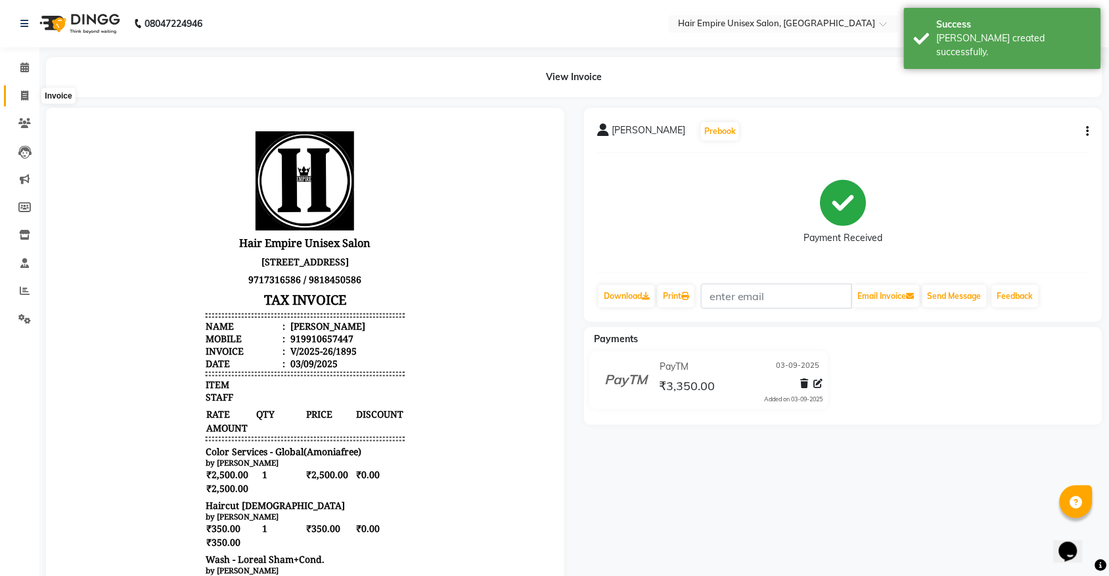
click at [24, 95] on icon at bounding box center [24, 96] width 7 height 10
select select "service"
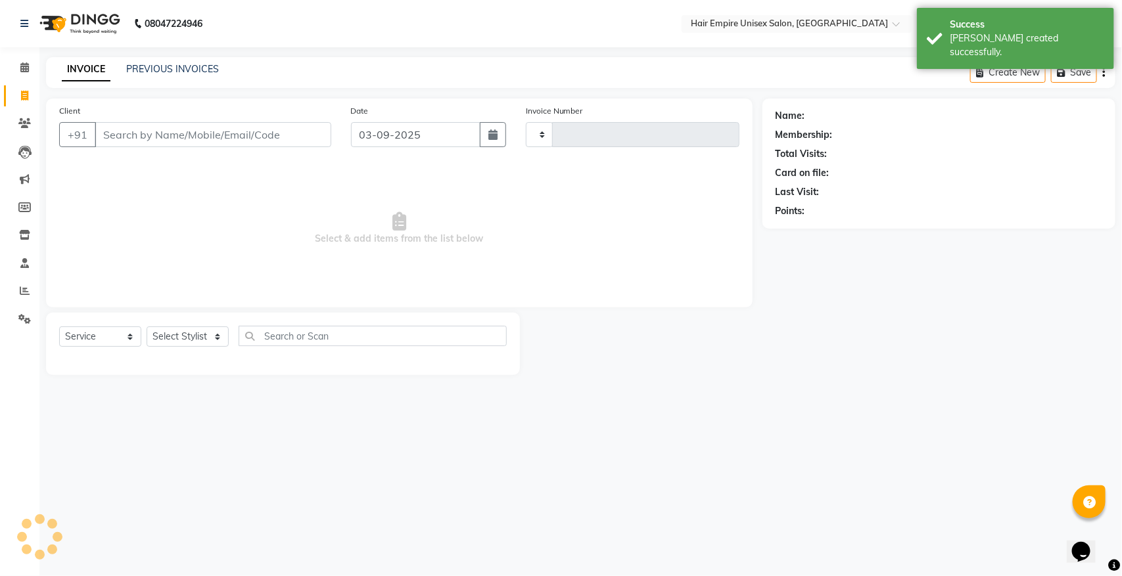
type input "1896"
select select "5055"
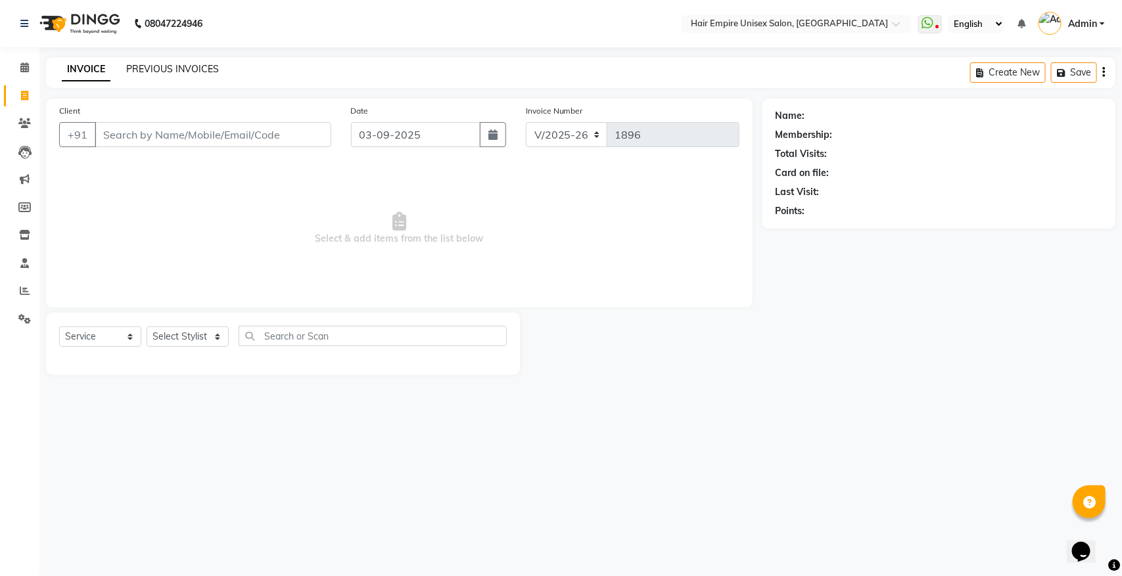
click at [168, 69] on link "PREVIOUS INVOICES" at bounding box center [172, 69] width 93 height 12
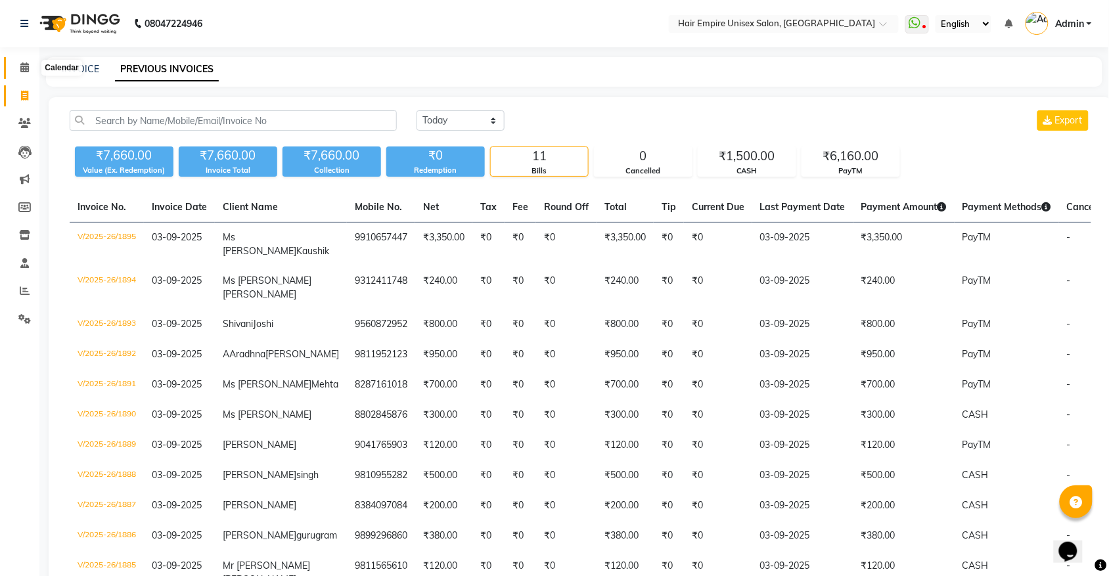
click at [28, 70] on span at bounding box center [24, 67] width 23 height 15
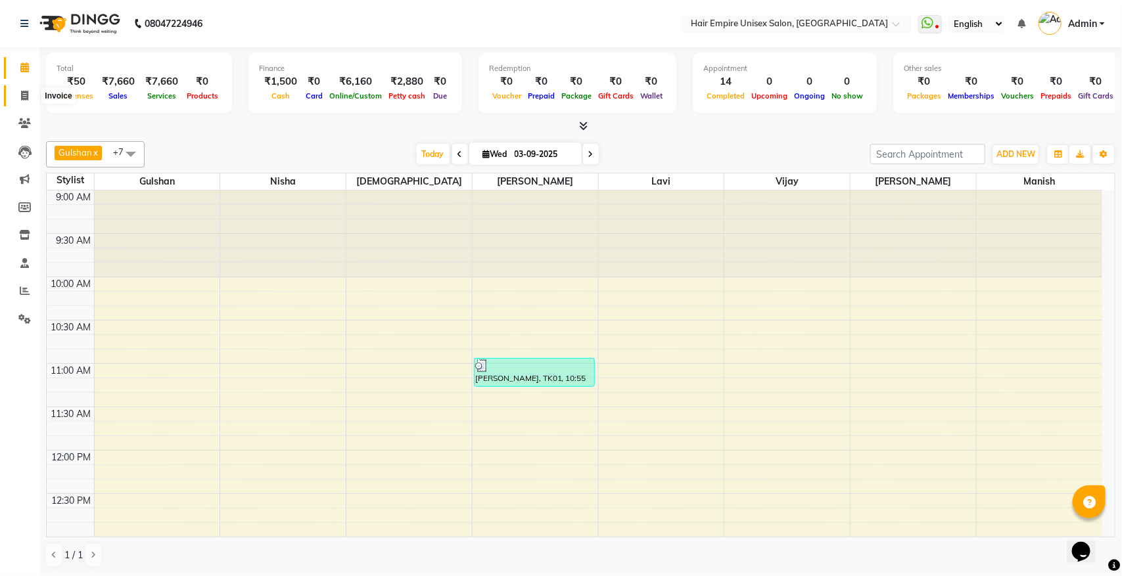
click at [23, 96] on icon at bounding box center [24, 96] width 7 height 10
select select "5055"
select select "service"
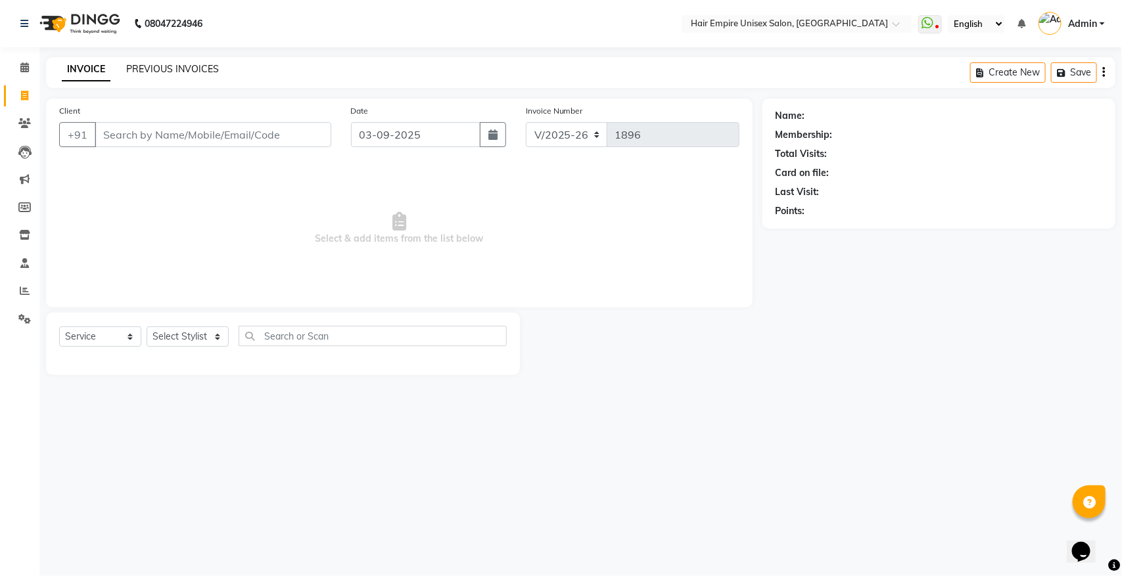
click at [154, 66] on link "PREVIOUS INVOICES" at bounding box center [172, 69] width 93 height 12
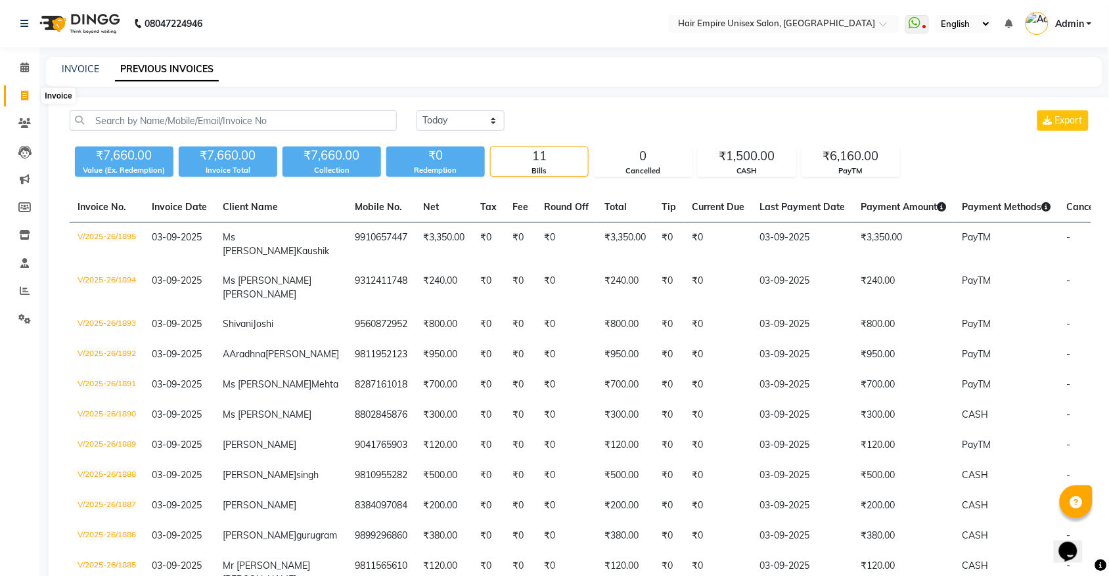
click at [24, 101] on span at bounding box center [24, 96] width 23 height 15
select select "service"
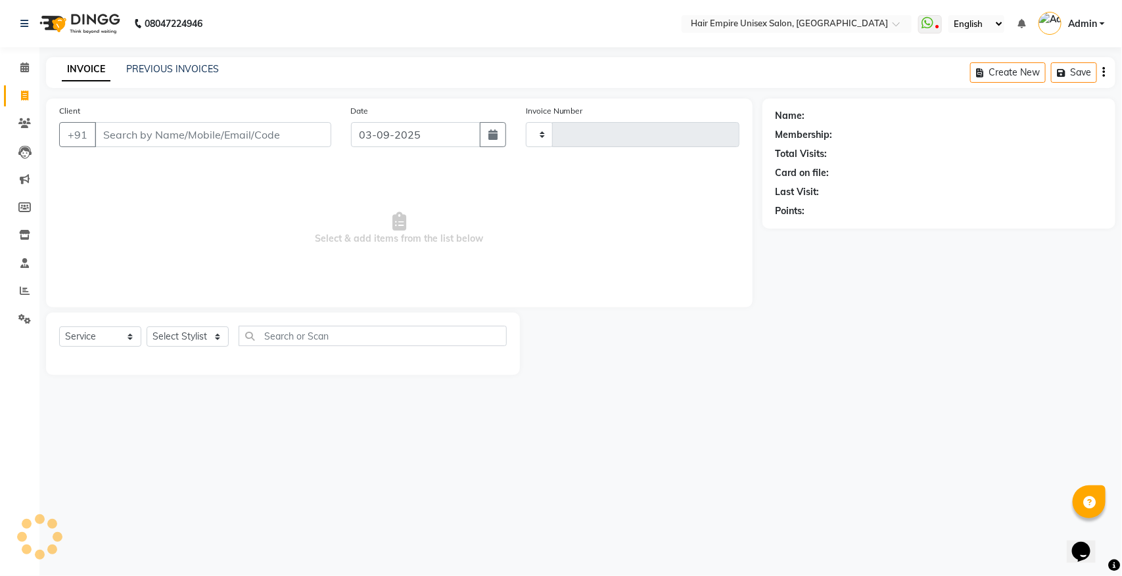
type input "1896"
select select "5055"
click at [178, 335] on select "Select Stylist [PERSON_NAME] [PERSON_NAME] [PERSON_NAME] [PERSON_NAME] Nisha [P…" at bounding box center [188, 337] width 82 height 20
select select "45386"
click at [147, 327] on select "Select Stylist [PERSON_NAME] [PERSON_NAME] [PERSON_NAME] [PERSON_NAME] Nisha [P…" at bounding box center [188, 337] width 82 height 20
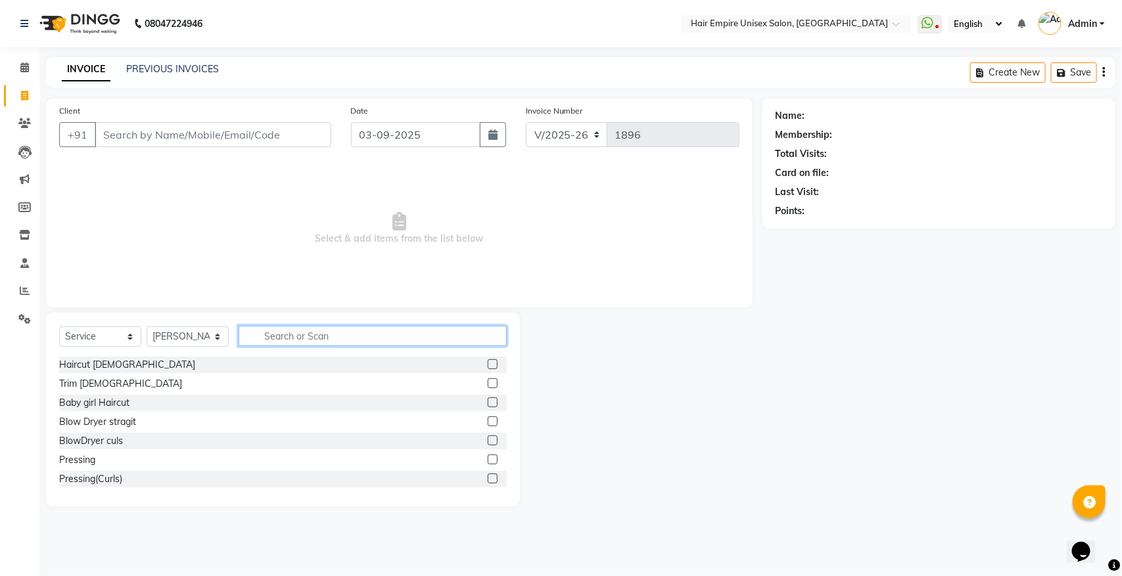
click at [314, 332] on input "text" at bounding box center [373, 336] width 268 height 20
type input "dt"
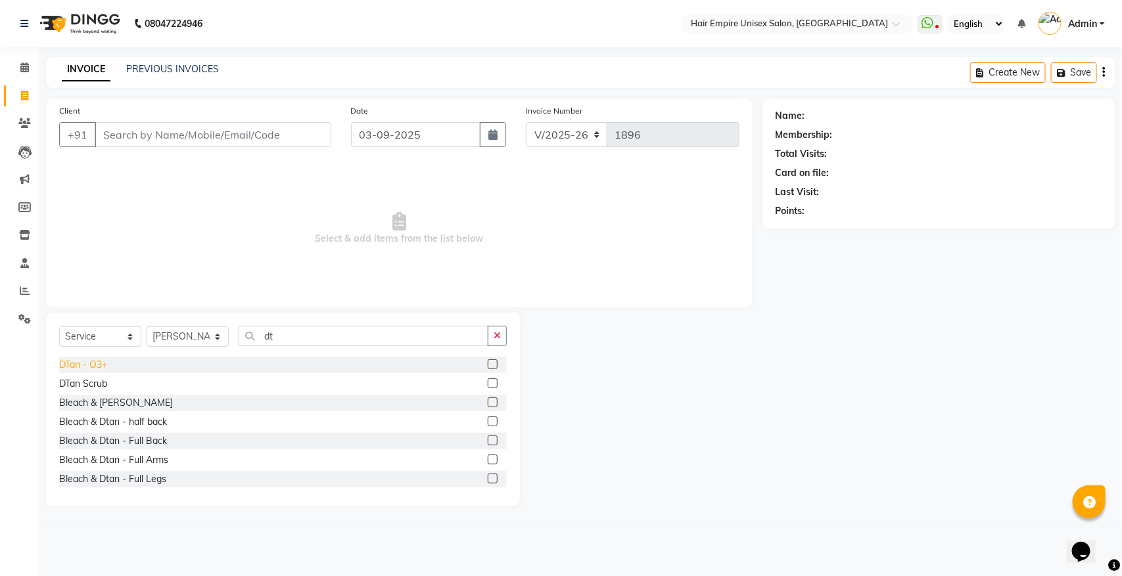
click at [71, 366] on div "DTan - O3+" at bounding box center [83, 365] width 48 height 14
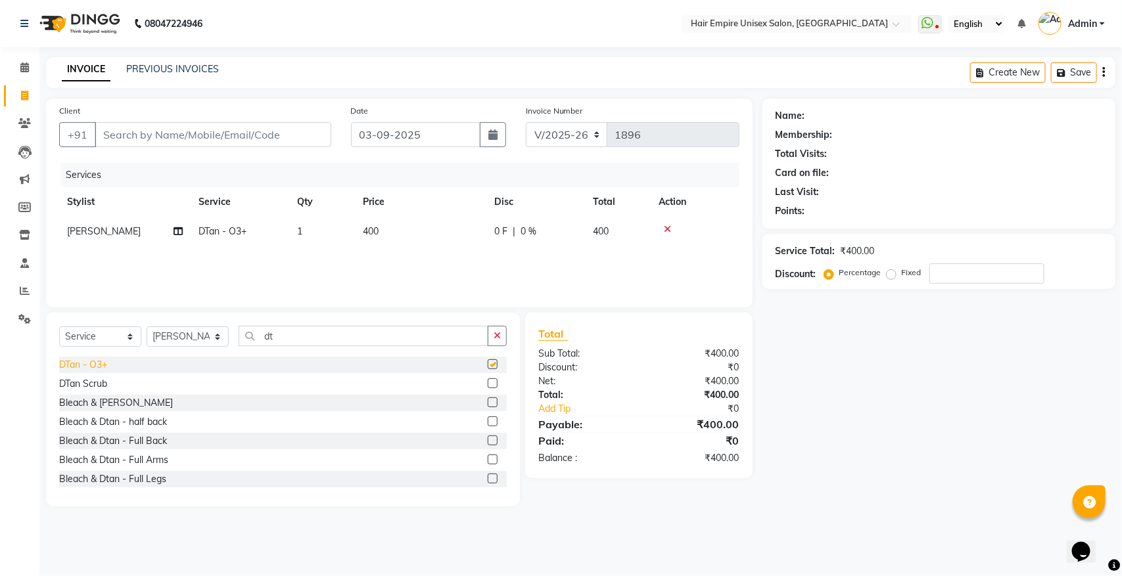
checkbox input "false"
click at [178, 333] on select "Select Stylist [PERSON_NAME] [PERSON_NAME] [PERSON_NAME] [PERSON_NAME] Nisha [P…" at bounding box center [188, 337] width 82 height 20
click at [499, 333] on icon "button" at bounding box center [497, 335] width 7 height 9
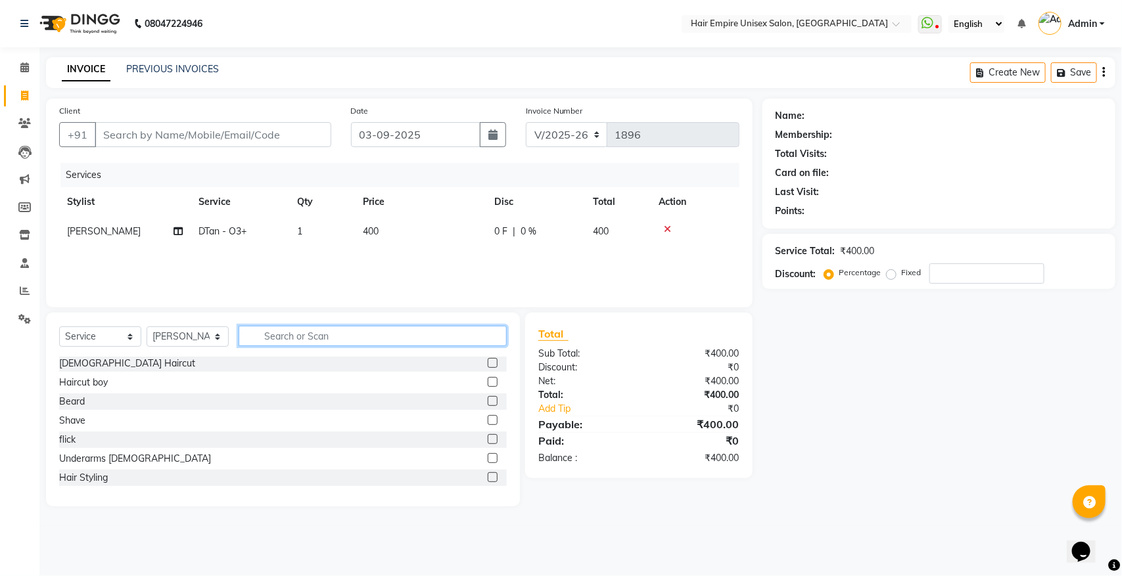
scroll to position [164, 0]
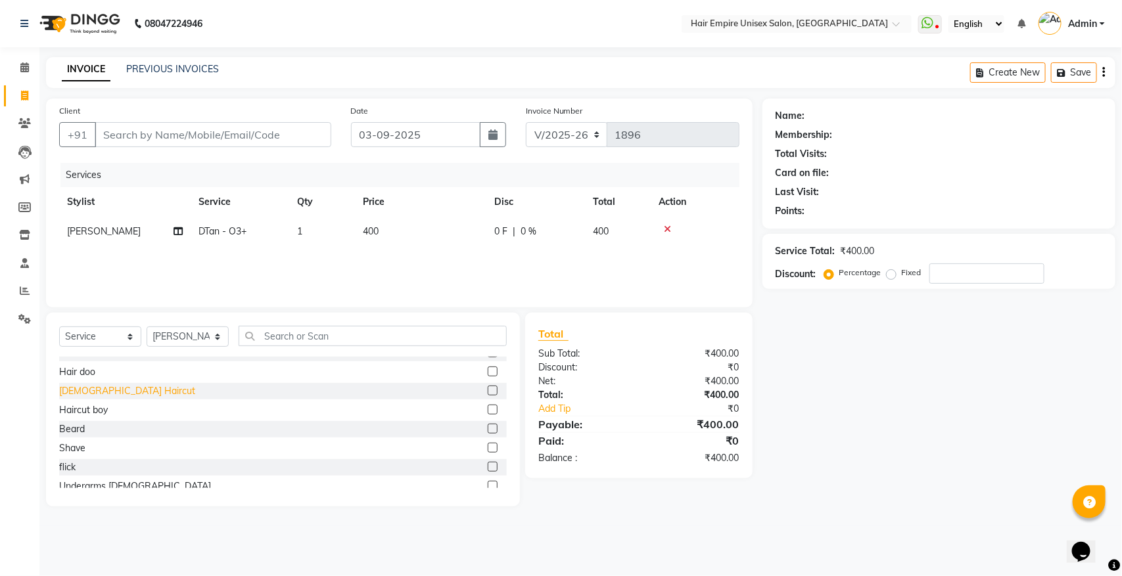
click at [71, 390] on div "[DEMOGRAPHIC_DATA] Haircut" at bounding box center [127, 391] width 136 height 14
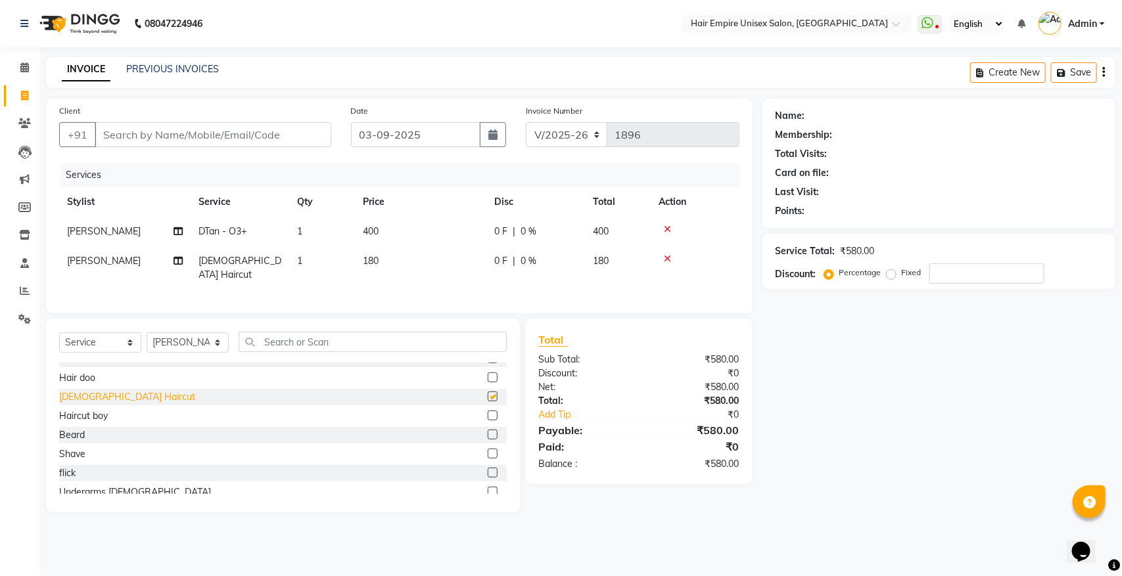
checkbox input "false"
click at [77, 434] on div "Beard" at bounding box center [72, 435] width 26 height 14
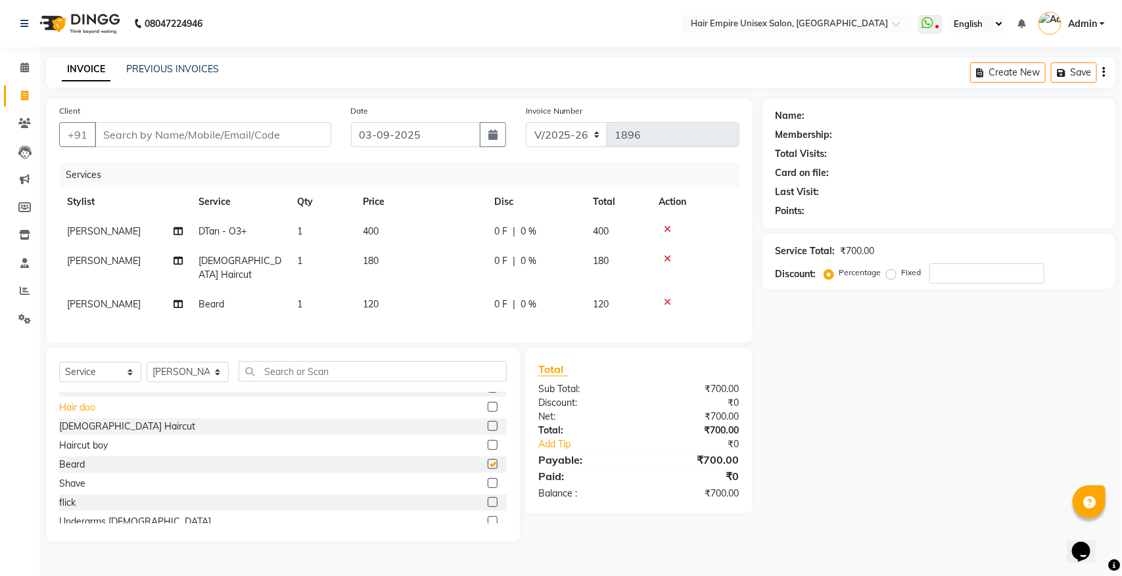
checkbox input "false"
drag, startPoint x: 308, startPoint y: 379, endPoint x: 322, endPoint y: 377, distance: 14.6
click at [309, 379] on input "text" at bounding box center [373, 371] width 268 height 20
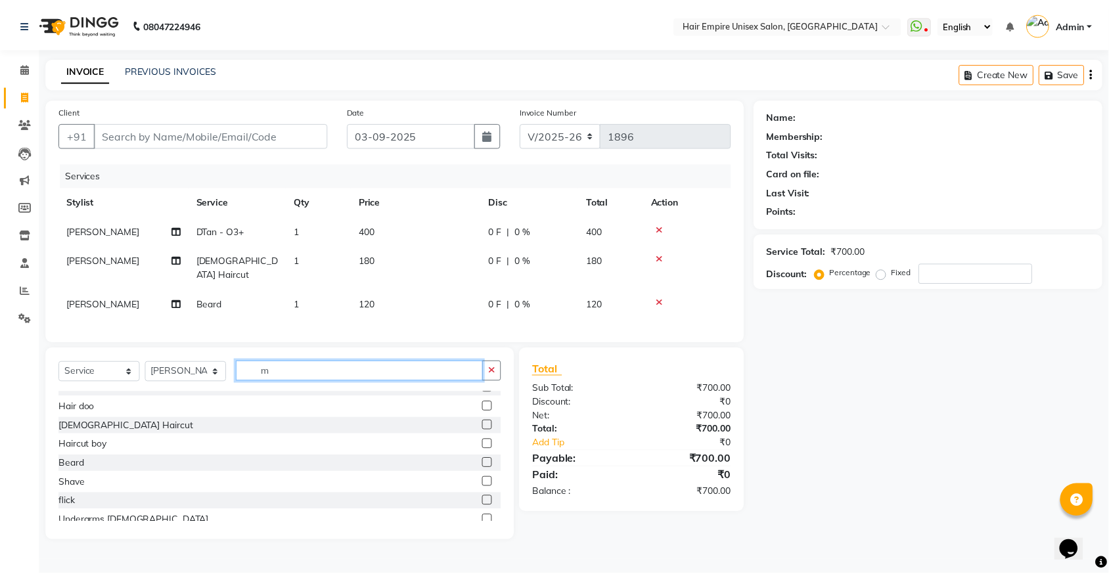
scroll to position [0, 0]
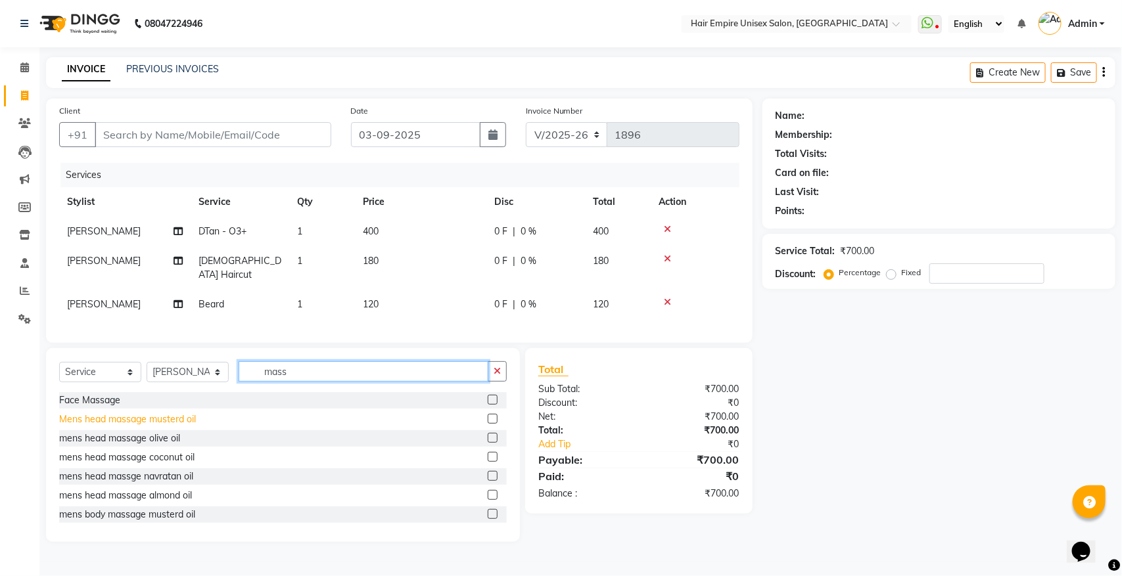
type input "mass"
click at [174, 421] on div "Mens head massage musterd oil" at bounding box center [127, 420] width 137 height 14
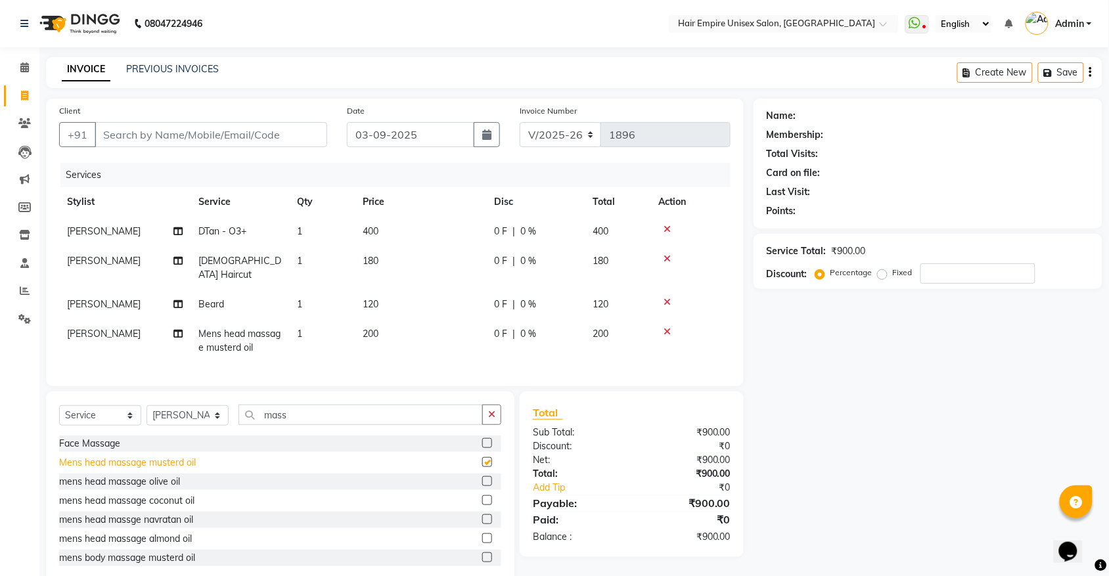
checkbox input "false"
click at [254, 135] on input "Client" at bounding box center [211, 134] width 233 height 25
type input "8"
type input "0"
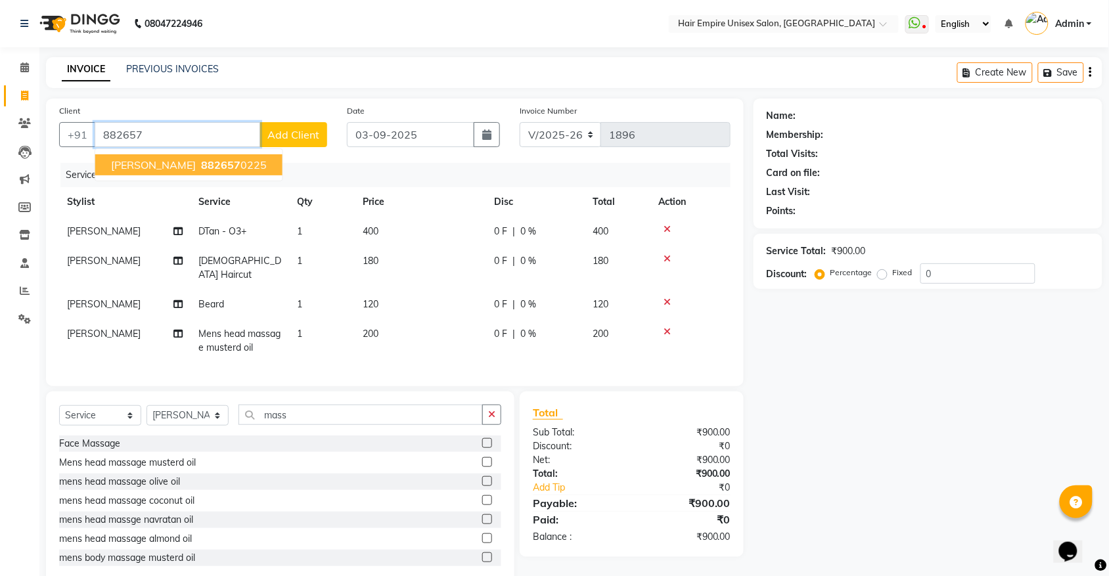
click at [247, 162] on ngb-highlight "882657 0225" at bounding box center [232, 164] width 68 height 13
type input "8826570225"
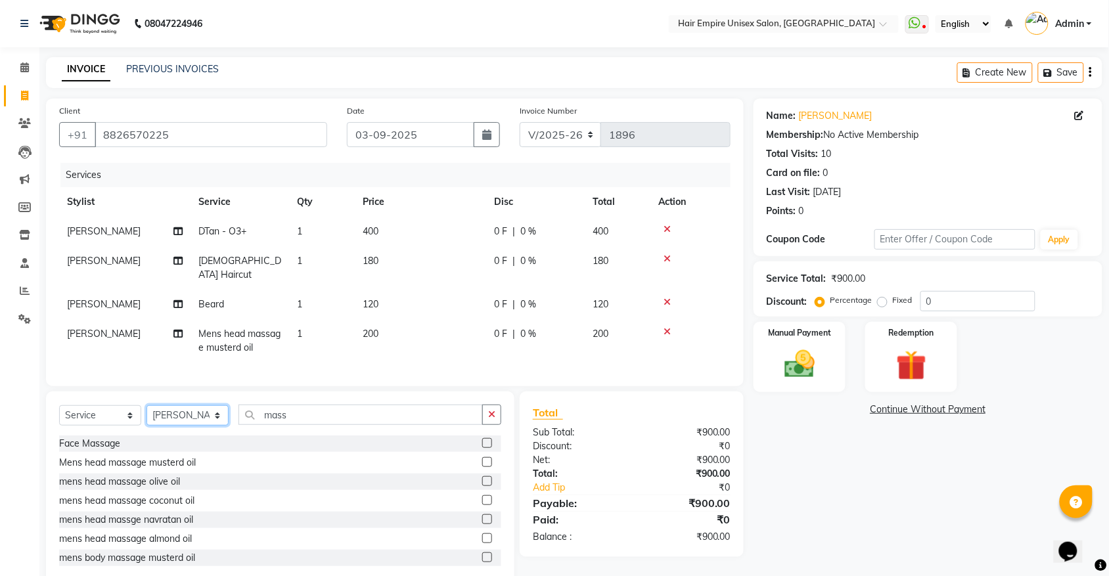
click at [183, 409] on select "Select Stylist [PERSON_NAME] [PERSON_NAME] [PERSON_NAME] [PERSON_NAME] Nisha [P…" at bounding box center [188, 415] width 82 height 20
select select "89725"
click at [147, 405] on select "Select Stylist [PERSON_NAME] [PERSON_NAME] [PERSON_NAME] [PERSON_NAME] Nisha [P…" at bounding box center [188, 415] width 82 height 20
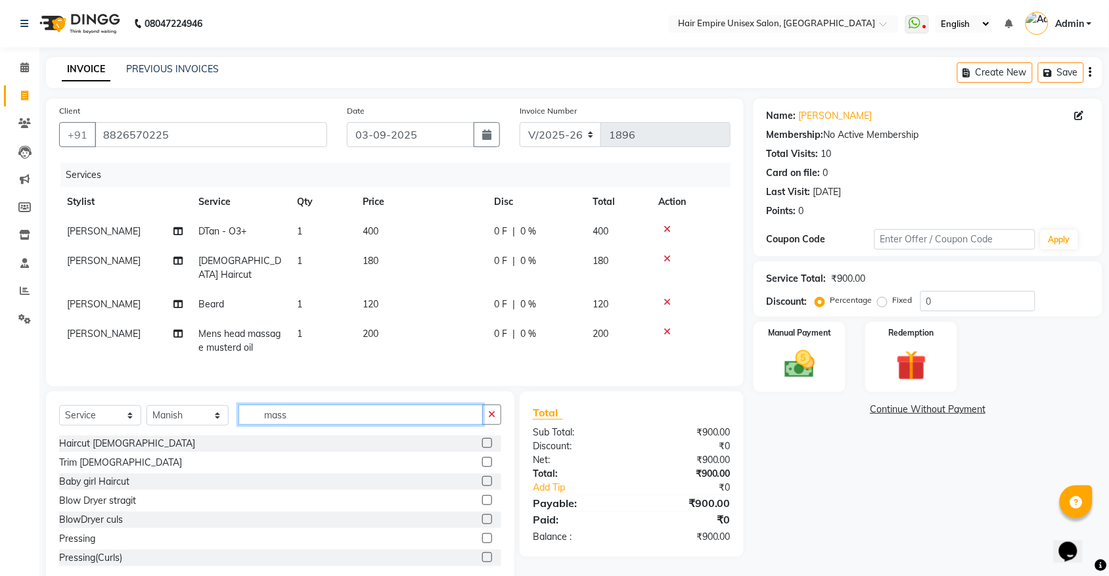
click at [402, 417] on input "mass" at bounding box center [361, 415] width 244 height 20
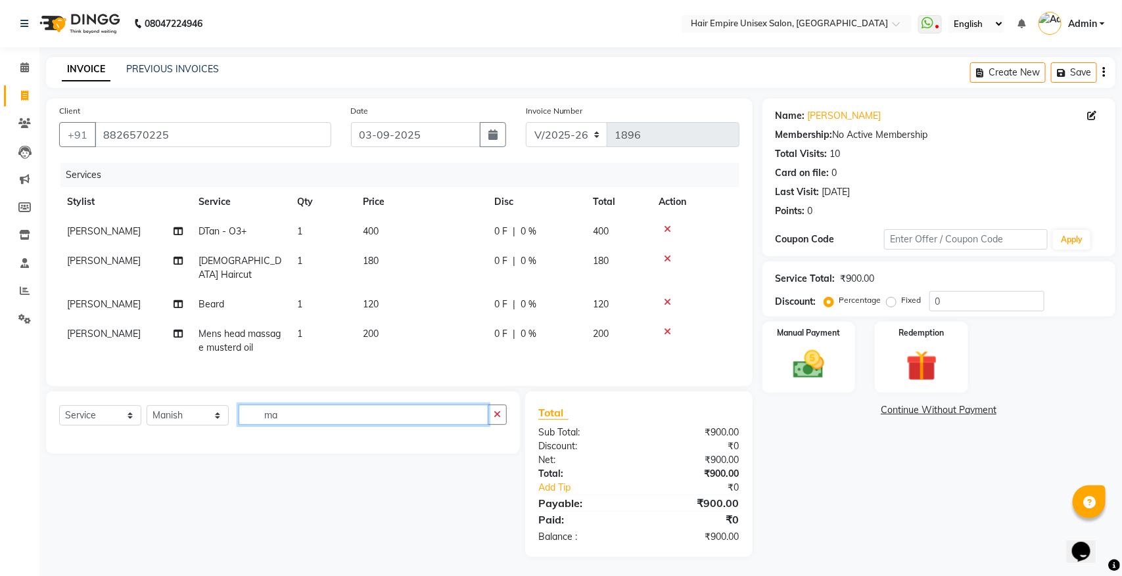
type input "m"
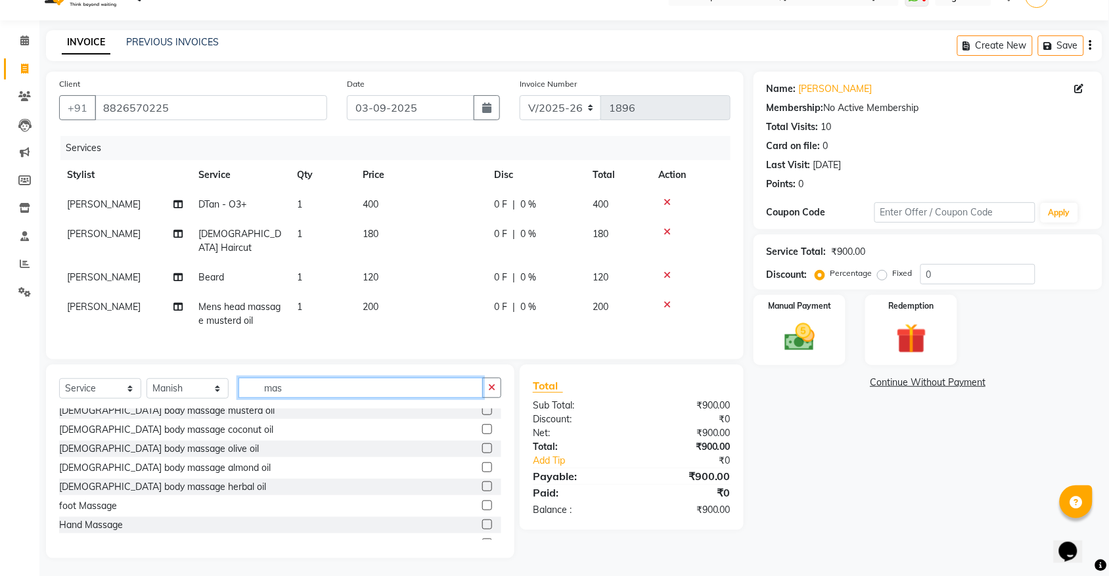
scroll to position [329, 0]
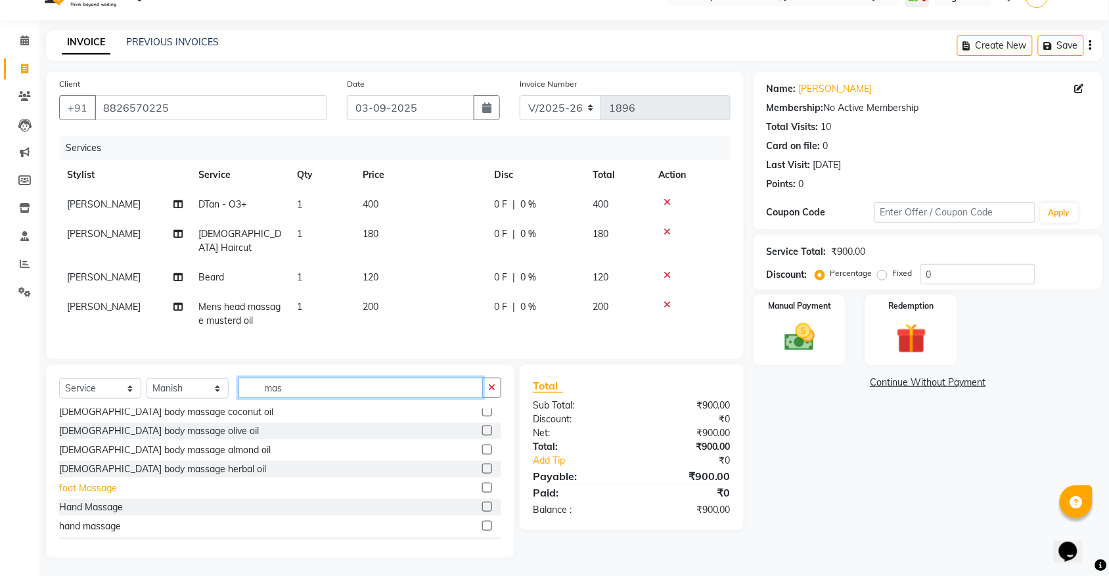
type input "mas"
click at [102, 491] on div "foot Massage" at bounding box center [88, 489] width 58 height 14
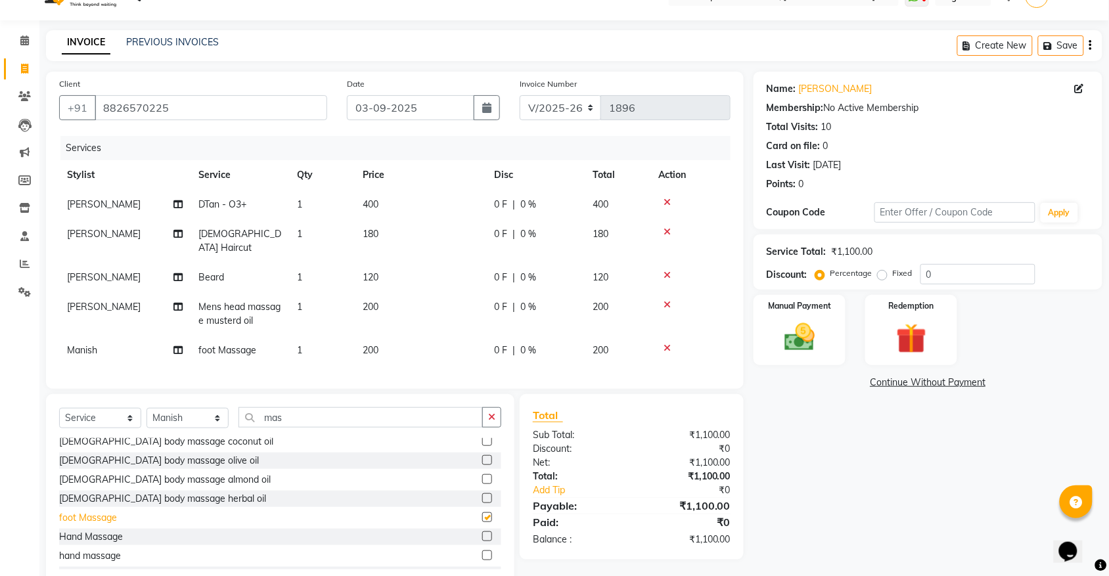
checkbox input "false"
click at [941, 269] on input "0" at bounding box center [978, 274] width 115 height 20
type input "1"
click at [893, 273] on label "Fixed" at bounding box center [903, 273] width 20 height 12
click at [881, 273] on input "Fixed" at bounding box center [885, 273] width 9 height 9
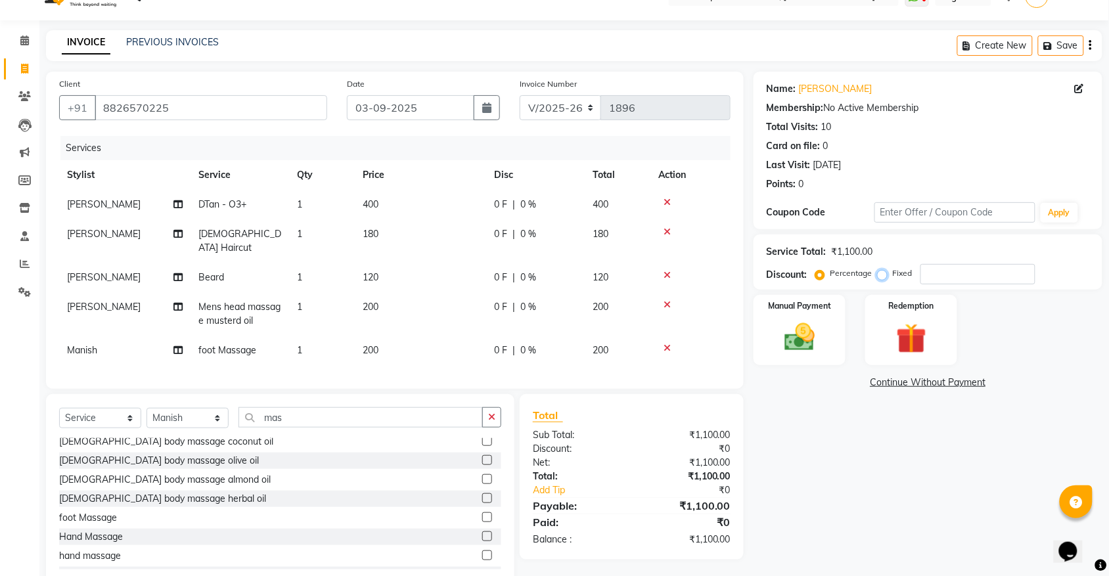
radio input "true"
click at [947, 273] on input "number" at bounding box center [978, 274] width 115 height 20
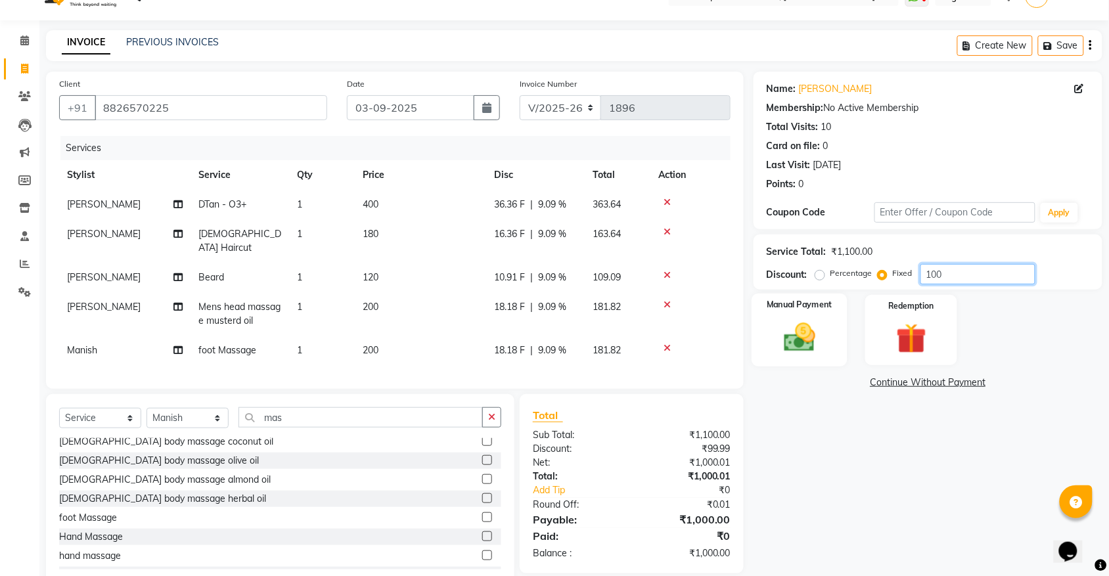
type input "100"
click at [813, 323] on img at bounding box center [799, 337] width 51 height 36
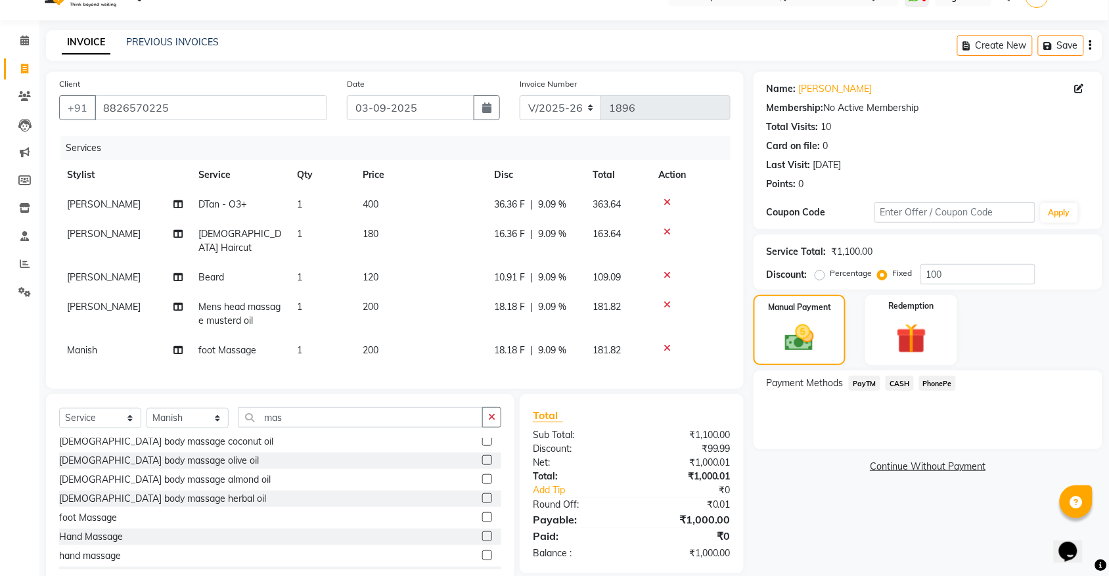
click at [866, 386] on span "PayTM" at bounding box center [865, 383] width 32 height 15
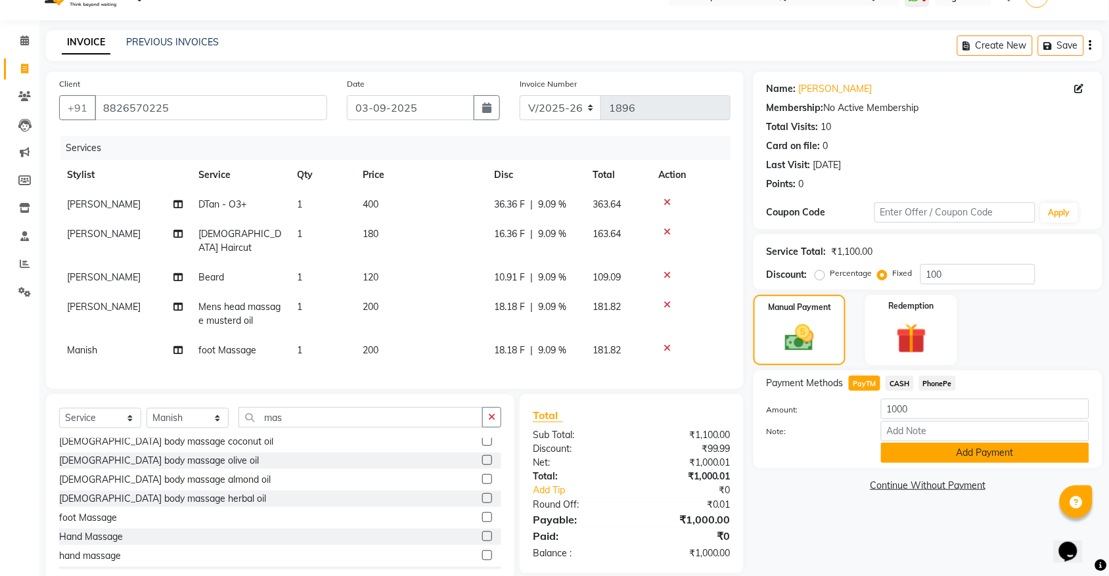
click at [965, 451] on button "Add Payment" at bounding box center [985, 453] width 208 height 20
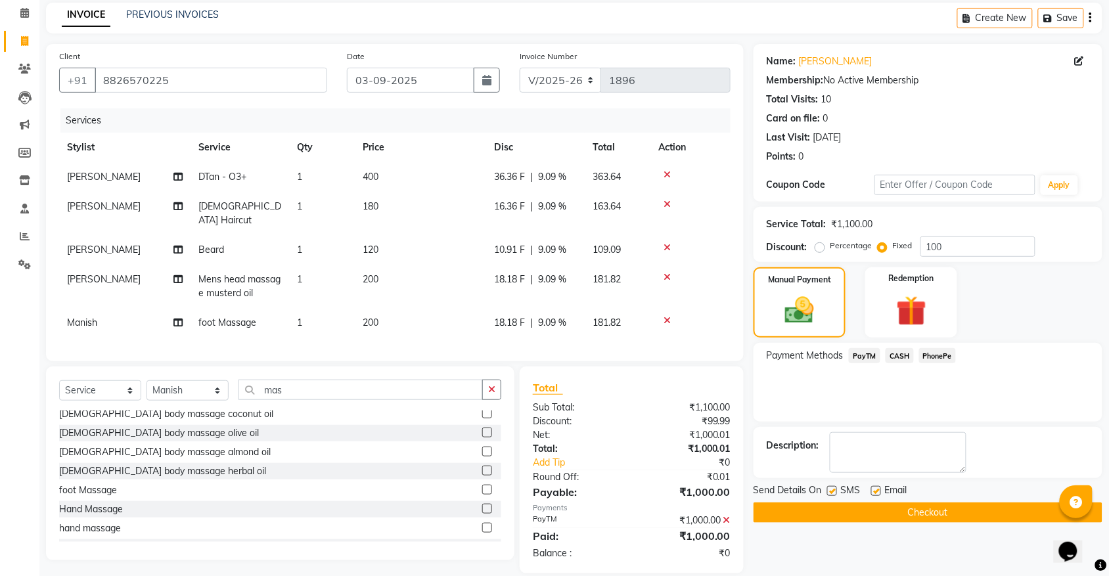
scroll to position [70, 0]
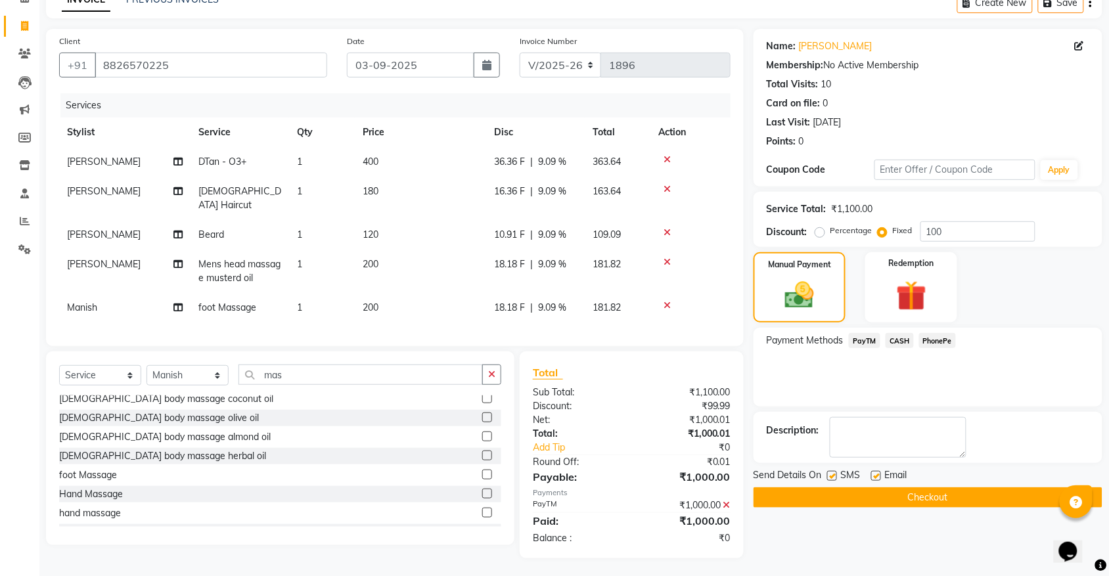
click at [837, 478] on label at bounding box center [832, 476] width 10 height 10
click at [836, 478] on input "checkbox" at bounding box center [831, 477] width 9 height 9
checkbox input "false"
click at [845, 500] on button "Checkout" at bounding box center [928, 498] width 349 height 20
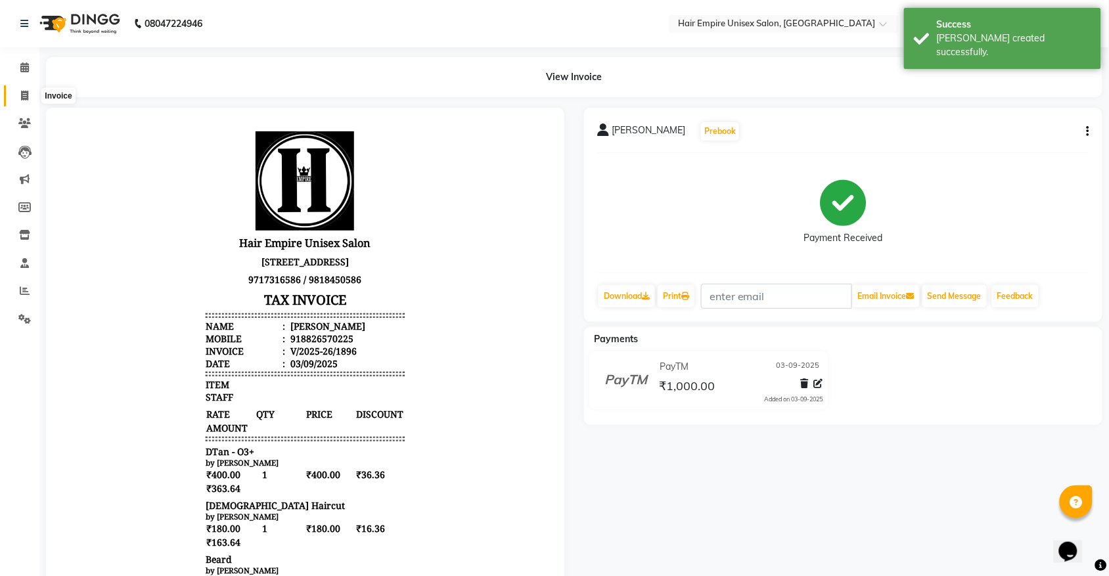
click at [18, 95] on span at bounding box center [24, 96] width 23 height 15
select select "service"
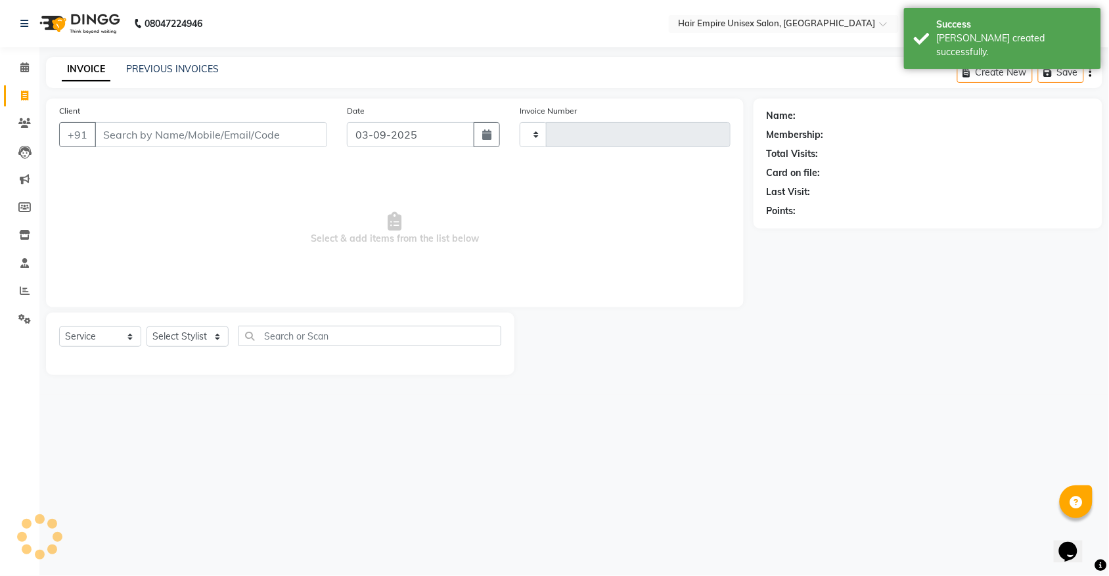
type input "1897"
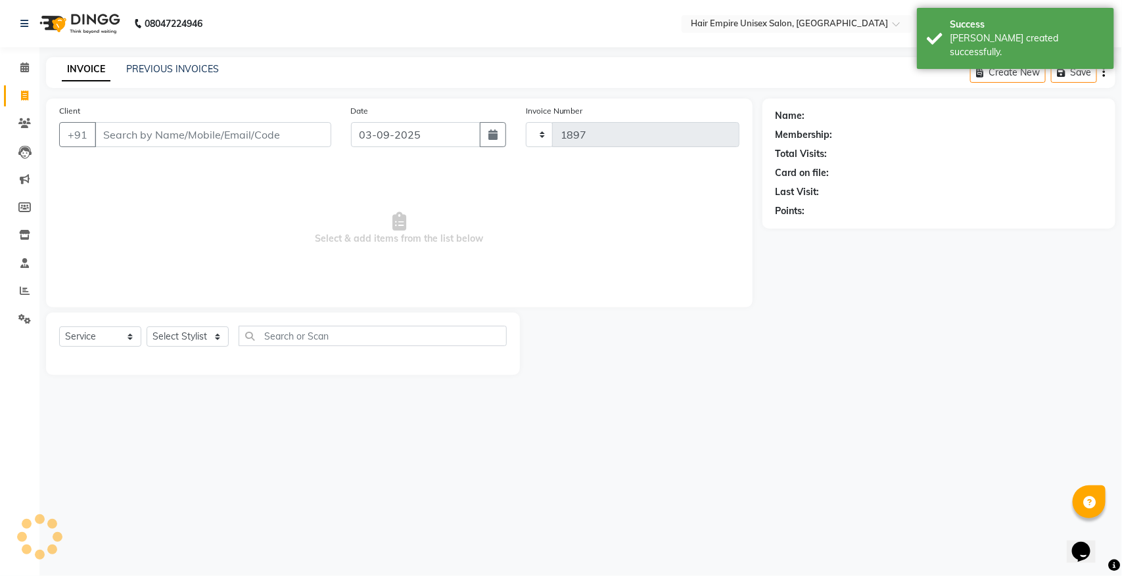
select select "5055"
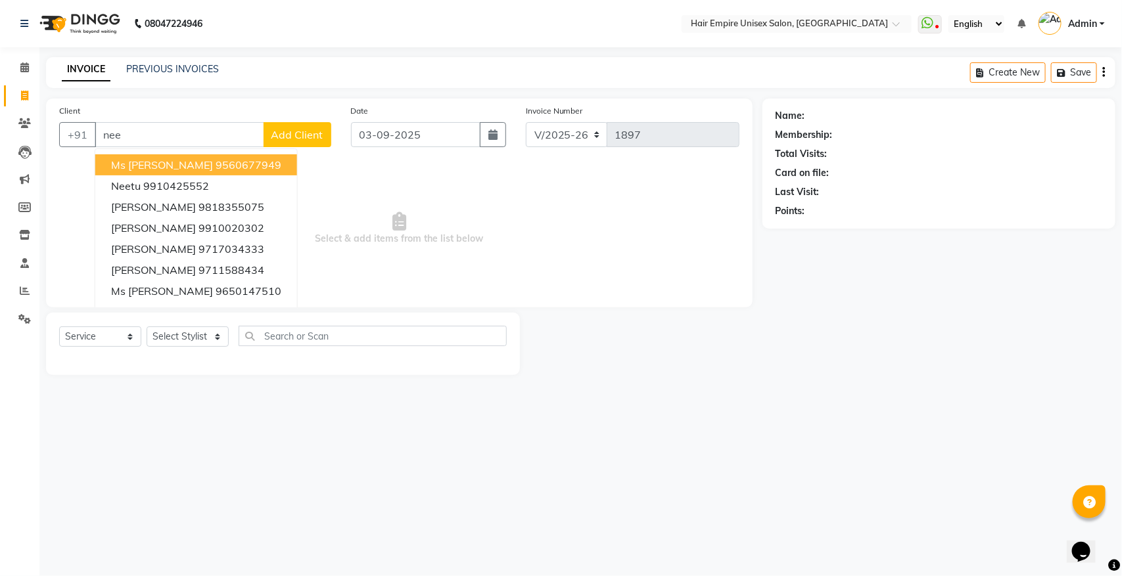
click at [195, 165] on span "Ms Neetu Sharma" at bounding box center [162, 164] width 102 height 13
type input "9560677949"
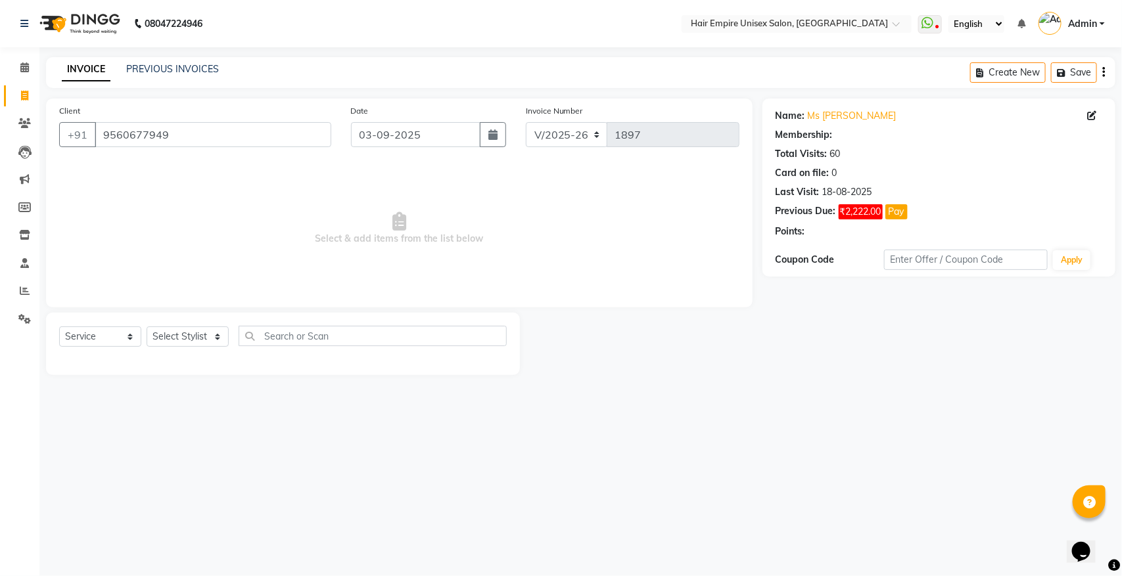
select select "1: Object"
click at [164, 336] on select "Select Stylist anas Ashu bobby Gulshan lavi Manish Nisha Tanya vijay" at bounding box center [188, 337] width 82 height 20
click at [147, 327] on select "Select Stylist anas Ashu bobby Gulshan lavi Manish Nisha Tanya vijay" at bounding box center [188, 337] width 82 height 20
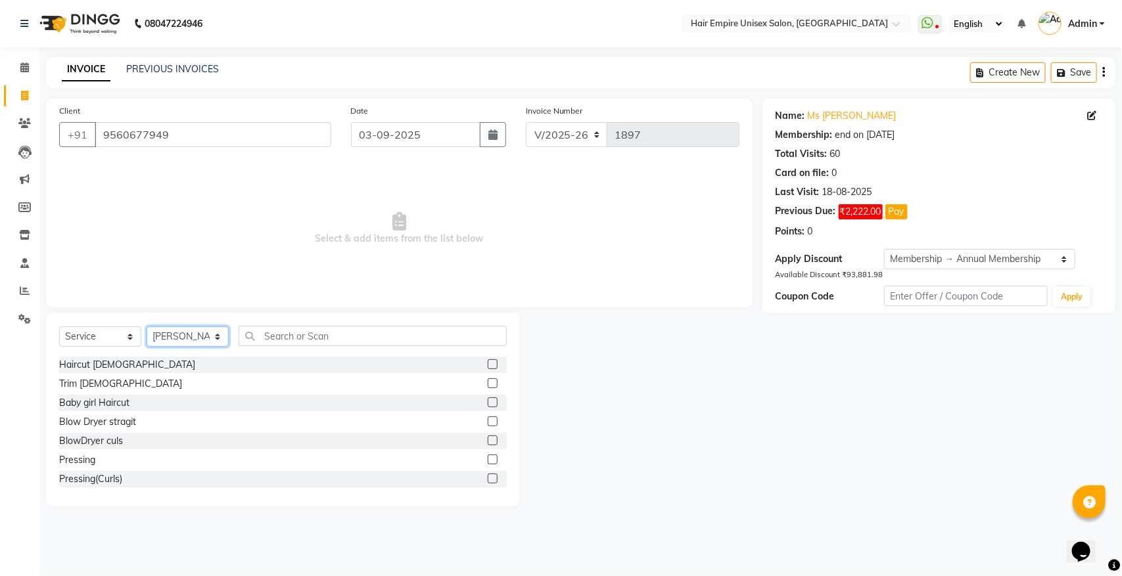
click at [191, 330] on select "Select Stylist anas Ashu bobby Gulshan lavi Manish Nisha Tanya vijay" at bounding box center [188, 337] width 82 height 20
select select "31808"
click at [147, 327] on select "Select Stylist anas Ashu bobby Gulshan lavi Manish Nisha Tanya vijay" at bounding box center [188, 337] width 82 height 20
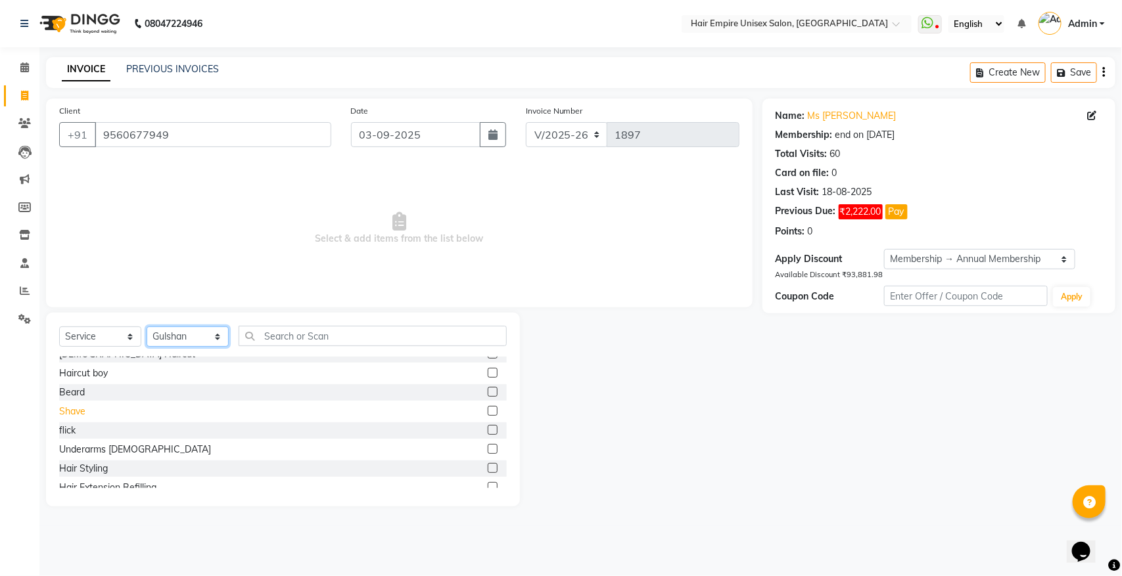
scroll to position [164, 0]
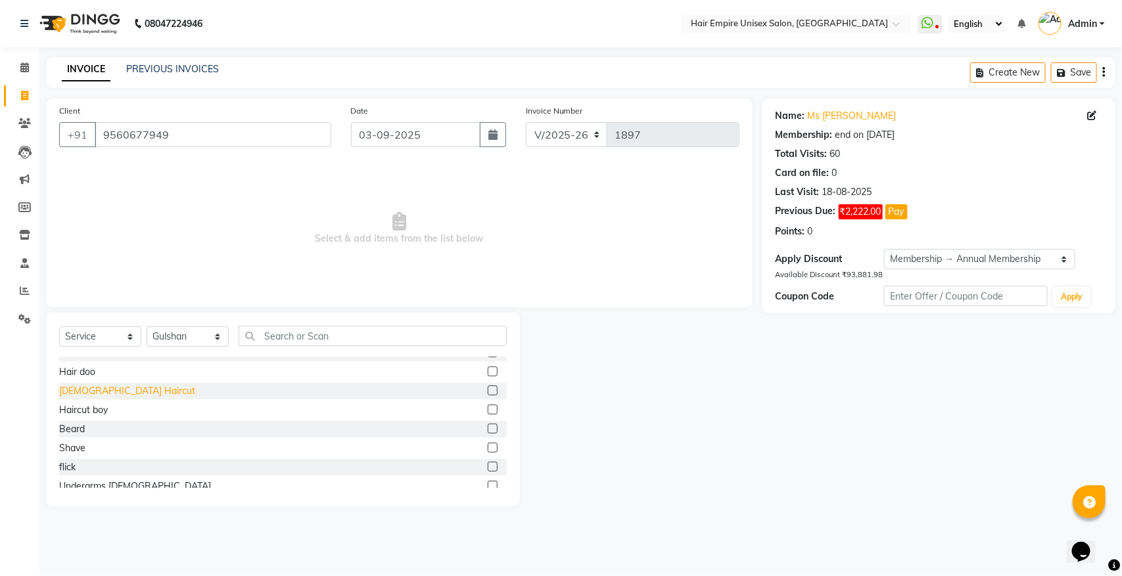
click at [85, 386] on div "[DEMOGRAPHIC_DATA] Haircut" at bounding box center [127, 391] width 136 height 14
checkbox input "false"
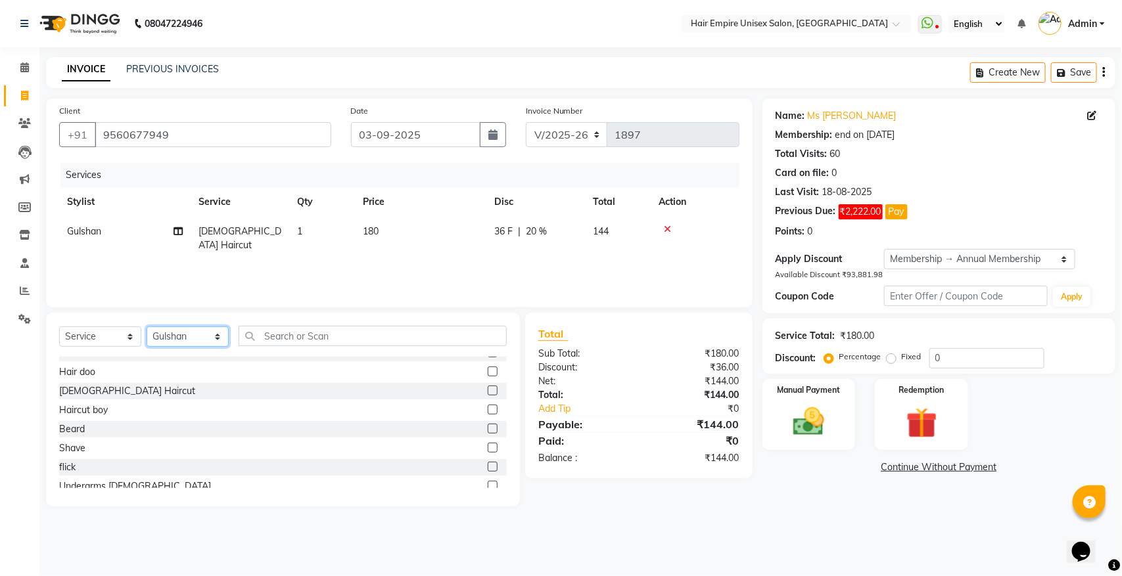
click at [174, 329] on select "Select Stylist anas Ashu bobby Gulshan lavi Manish Nisha Tanya vijay" at bounding box center [188, 337] width 82 height 20
select select "45386"
click at [147, 327] on select "Select Stylist anas Ashu bobby Gulshan lavi Manish Nisha Tanya vijay" at bounding box center [188, 337] width 82 height 20
click at [74, 427] on div "Beard" at bounding box center [72, 430] width 26 height 14
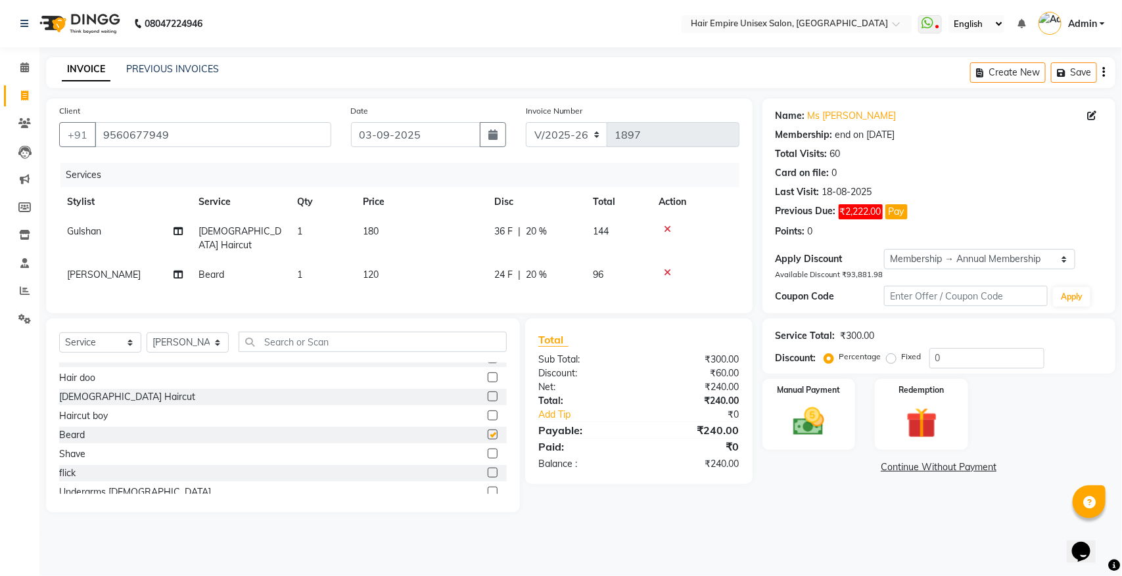
checkbox input "false"
click at [1082, 74] on button "Save" at bounding box center [1074, 72] width 46 height 20
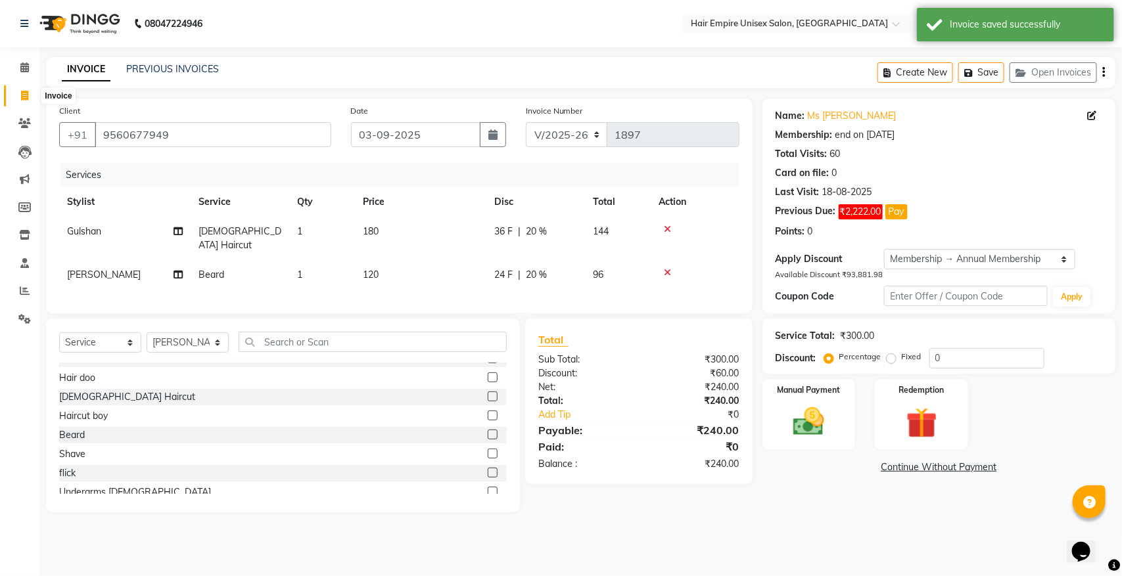
click at [30, 91] on span at bounding box center [24, 96] width 23 height 15
select select "service"
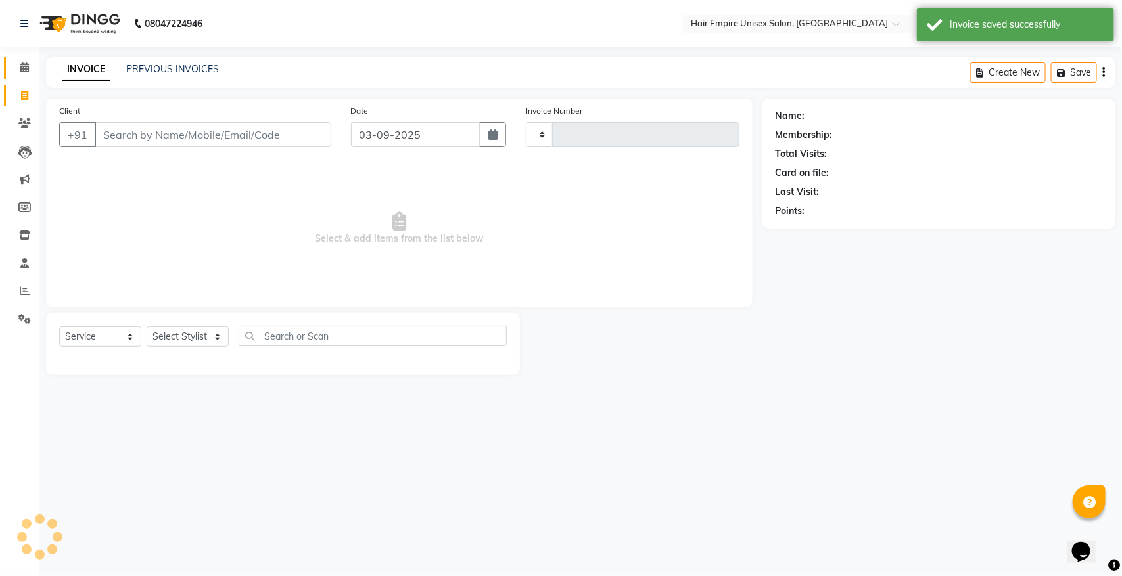
type input "1897"
select select "5055"
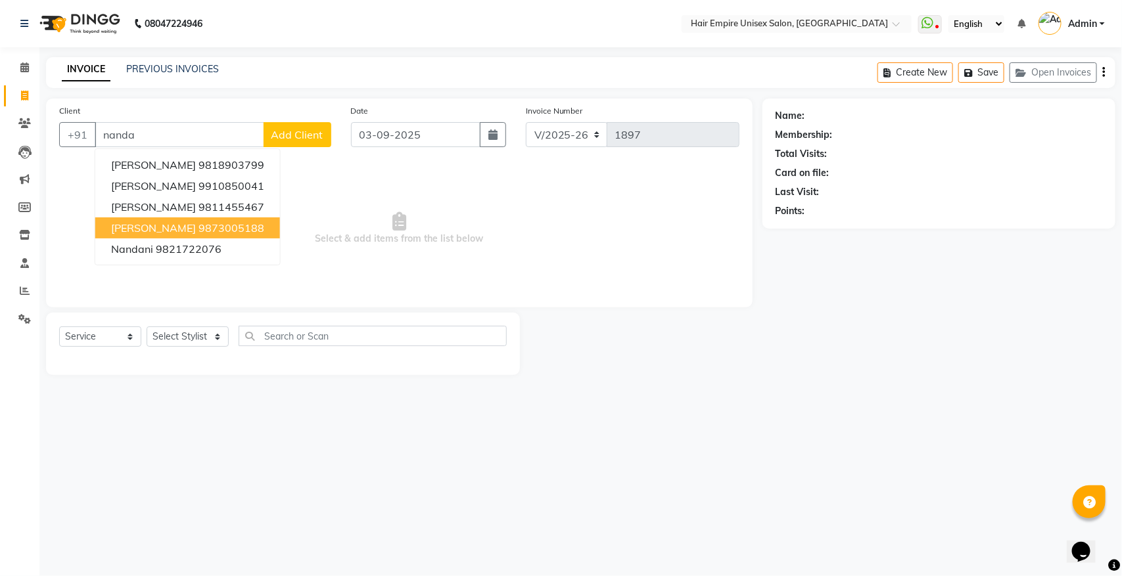
click at [198, 227] on ngb-highlight "9873005188" at bounding box center [231, 227] width 66 height 13
type input "9873005188"
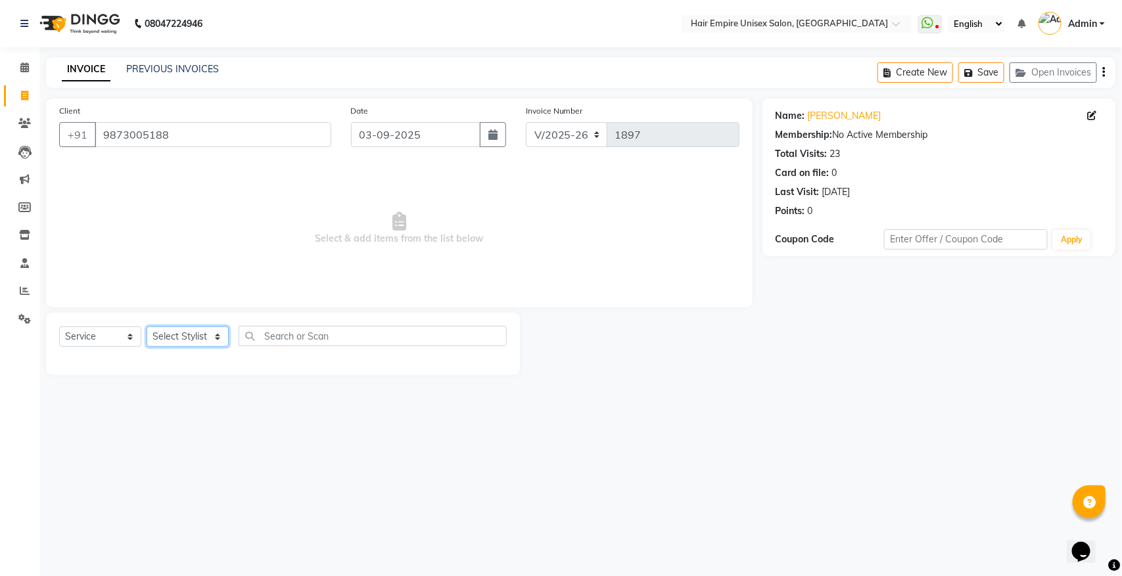
click at [174, 339] on select "Select Stylist anas Ashu bobby Gulshan lavi Manish Nisha Tanya vijay" at bounding box center [188, 337] width 82 height 20
select select "31808"
click at [147, 327] on select "Select Stylist anas Ashu bobby Gulshan lavi Manish Nisha Tanya vijay" at bounding box center [188, 337] width 82 height 20
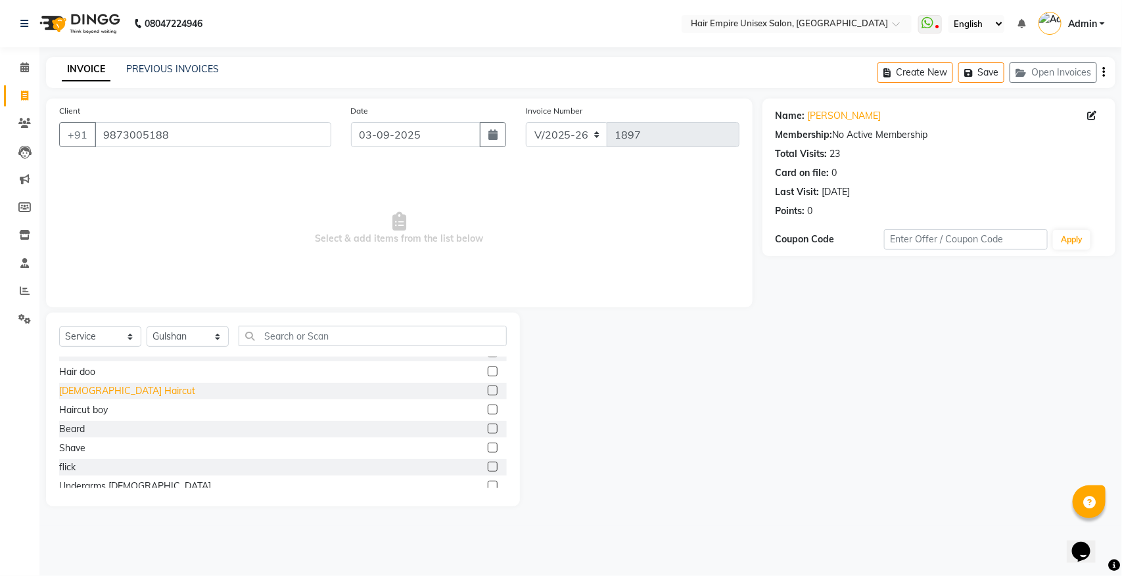
click at [101, 386] on div "[DEMOGRAPHIC_DATA] Haircut" at bounding box center [127, 391] width 136 height 14
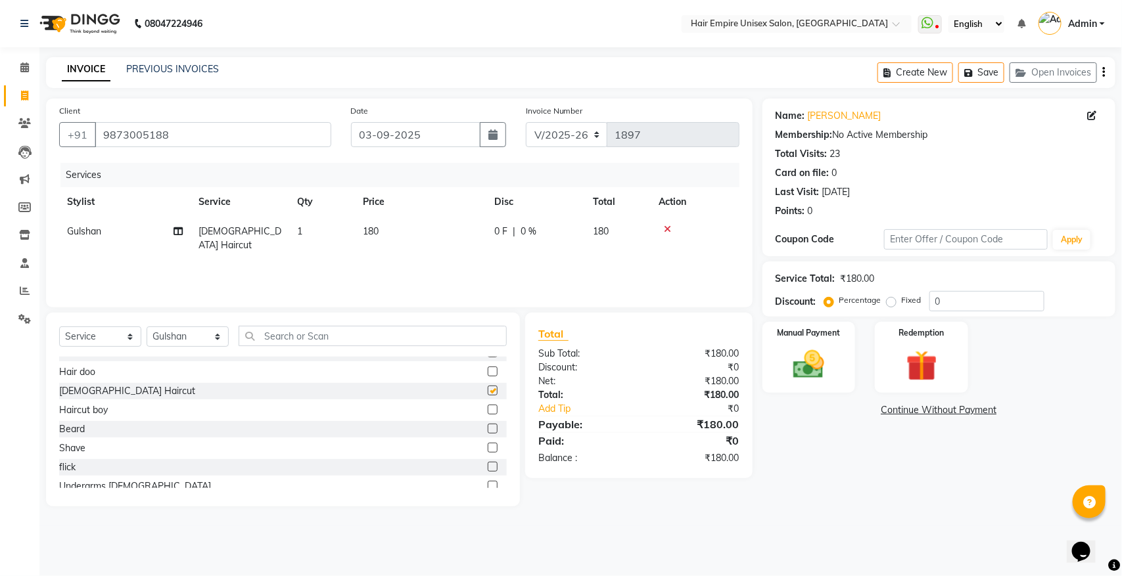
checkbox input "false"
click at [281, 332] on input "text" at bounding box center [373, 336] width 268 height 20
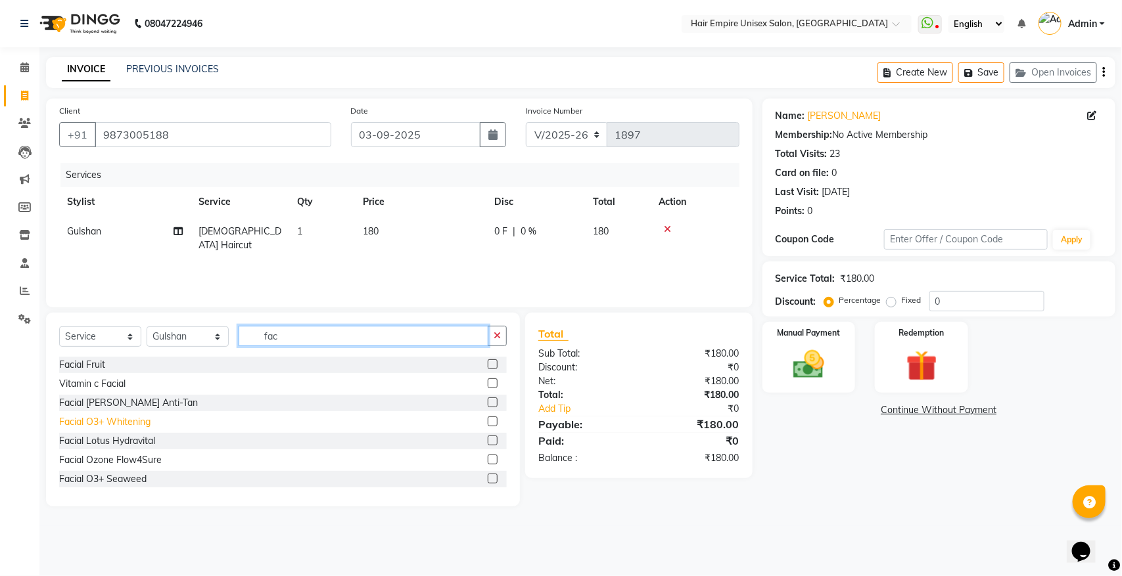
type input "fac"
click at [137, 421] on div "Facial O3+ Whitening" at bounding box center [104, 422] width 91 height 14
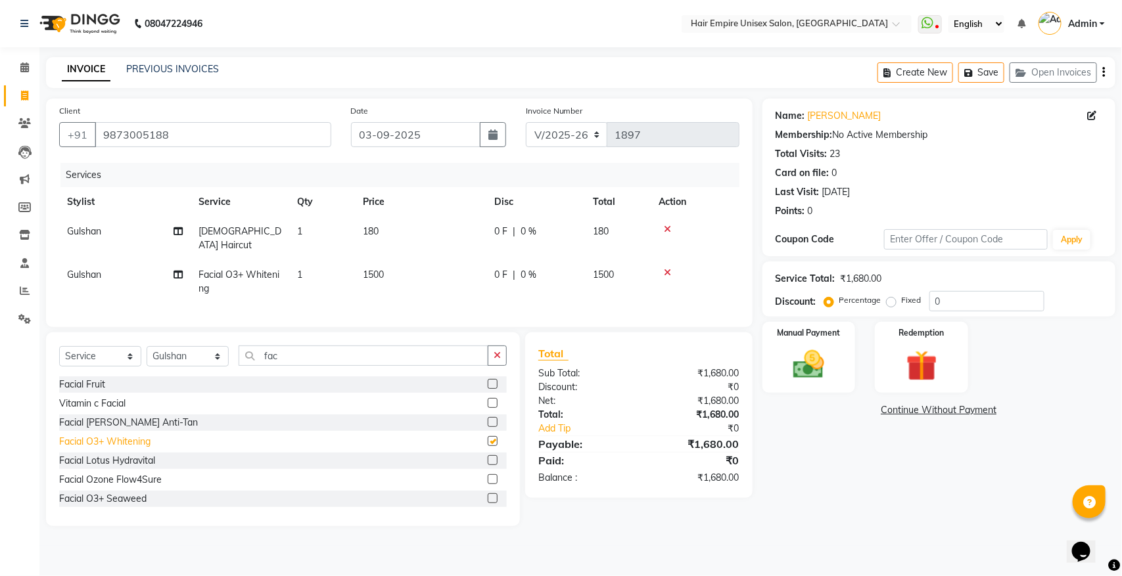
checkbox input "false"
click at [983, 67] on button "Save" at bounding box center [981, 72] width 46 height 20
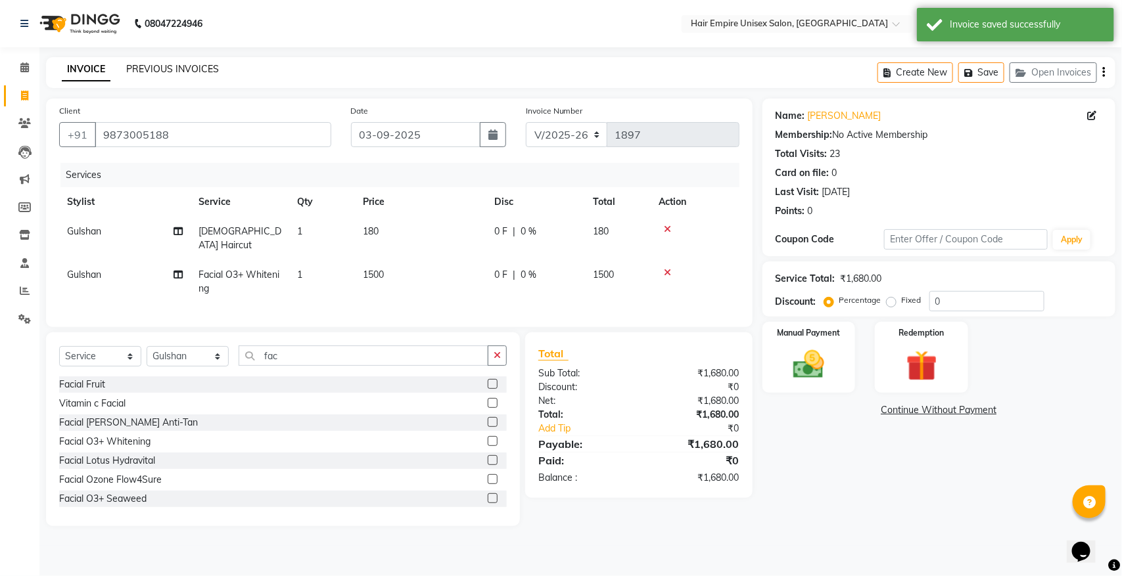
click at [201, 68] on link "PREVIOUS INVOICES" at bounding box center [172, 69] width 93 height 12
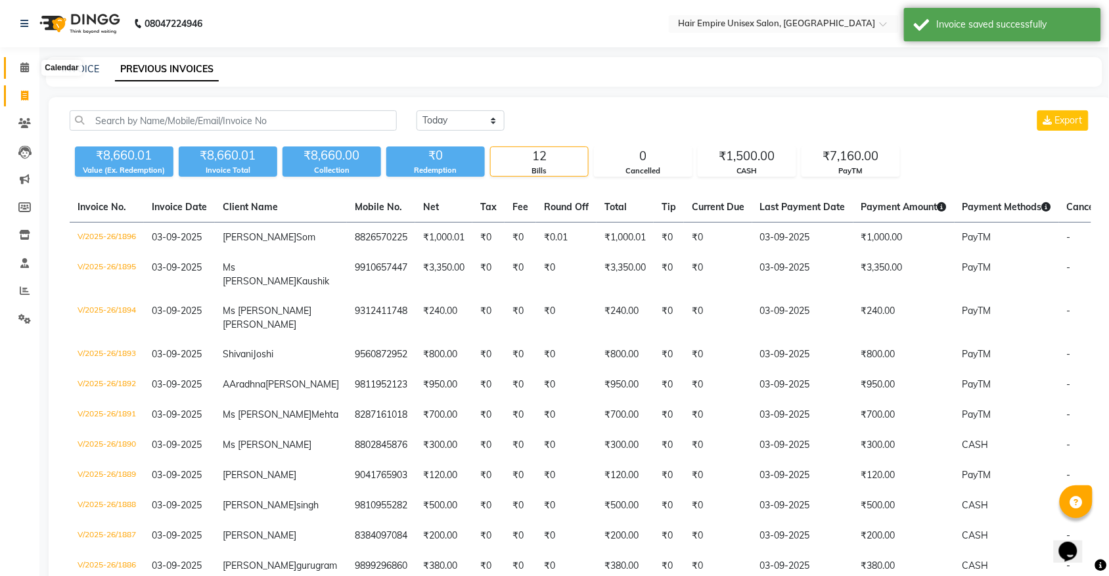
click at [20, 73] on span at bounding box center [24, 67] width 23 height 15
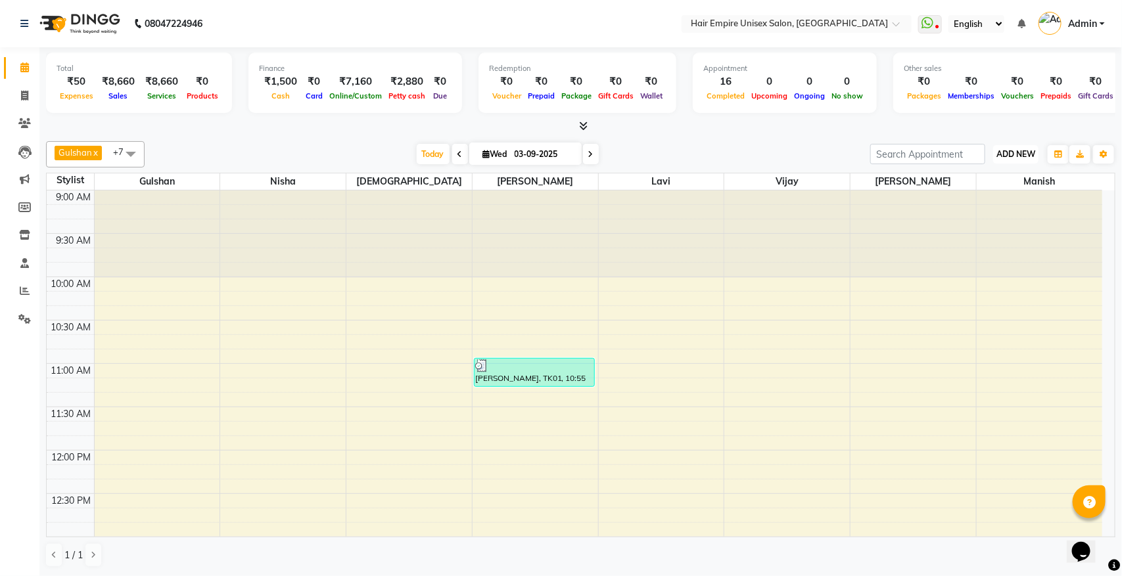
click at [1019, 152] on span "ADD NEW" at bounding box center [1015, 154] width 39 height 10
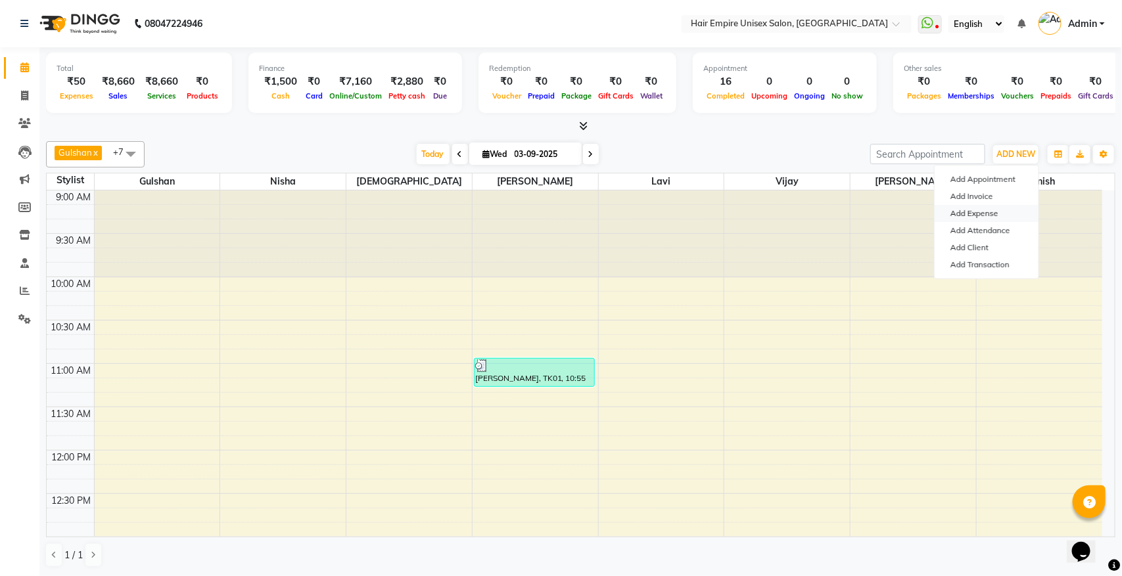
click at [977, 208] on link "Add Expense" at bounding box center [987, 213] width 104 height 17
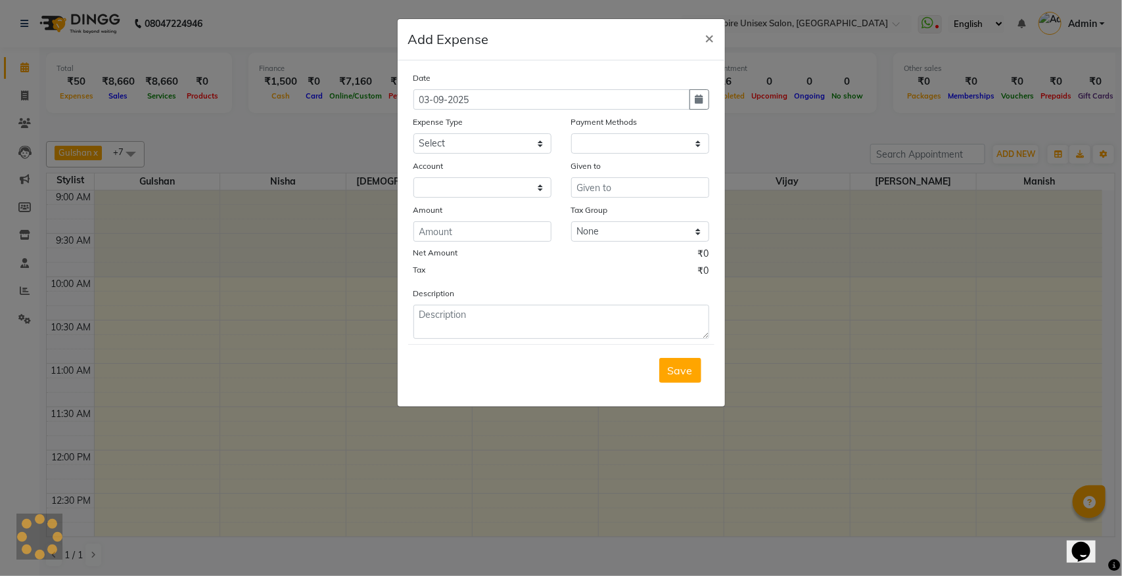
select select "1"
select select "3957"
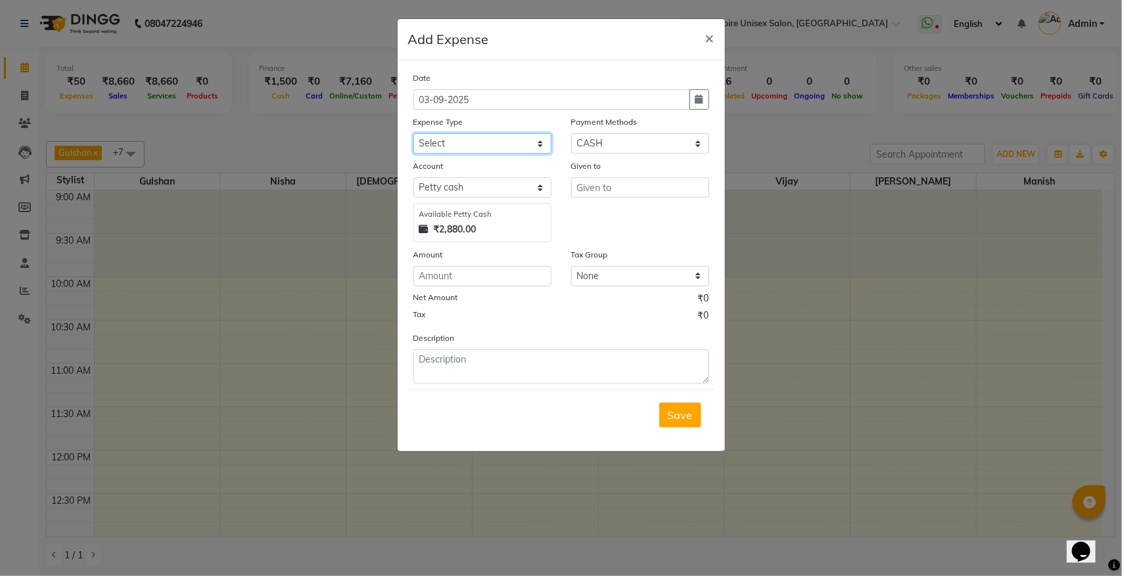
click at [524, 135] on select "Select Advance Salary Bank charges Cash transfer to bank donation Electricity B…" at bounding box center [482, 143] width 138 height 20
select select "8829"
click at [413, 133] on select "Select Advance Salary Bank charges Cash transfer to bank donation Electricity B…" at bounding box center [482, 143] width 138 height 20
click at [597, 181] on input "text" at bounding box center [640, 187] width 138 height 20
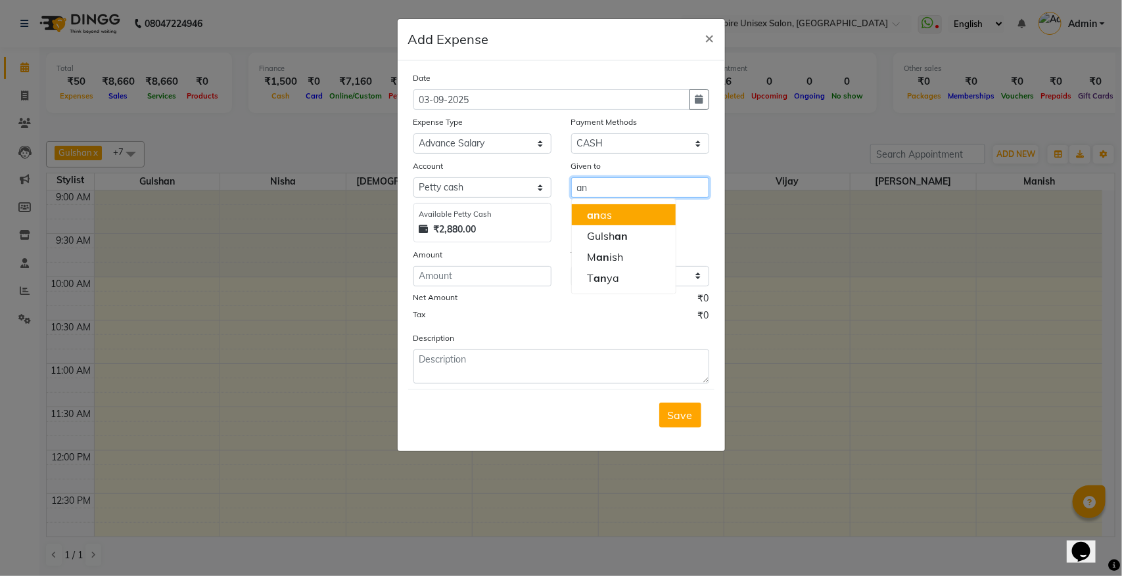
click at [593, 212] on span "an" at bounding box center [594, 214] width 13 height 13
type input "anas"
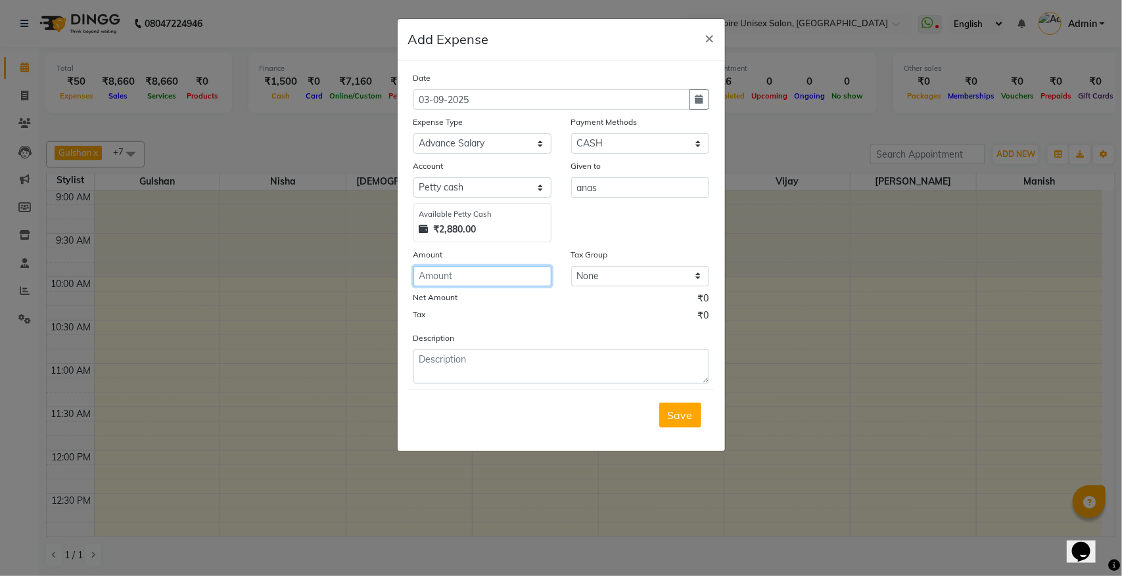
click at [495, 275] on input "number" at bounding box center [482, 276] width 138 height 20
type input "100"
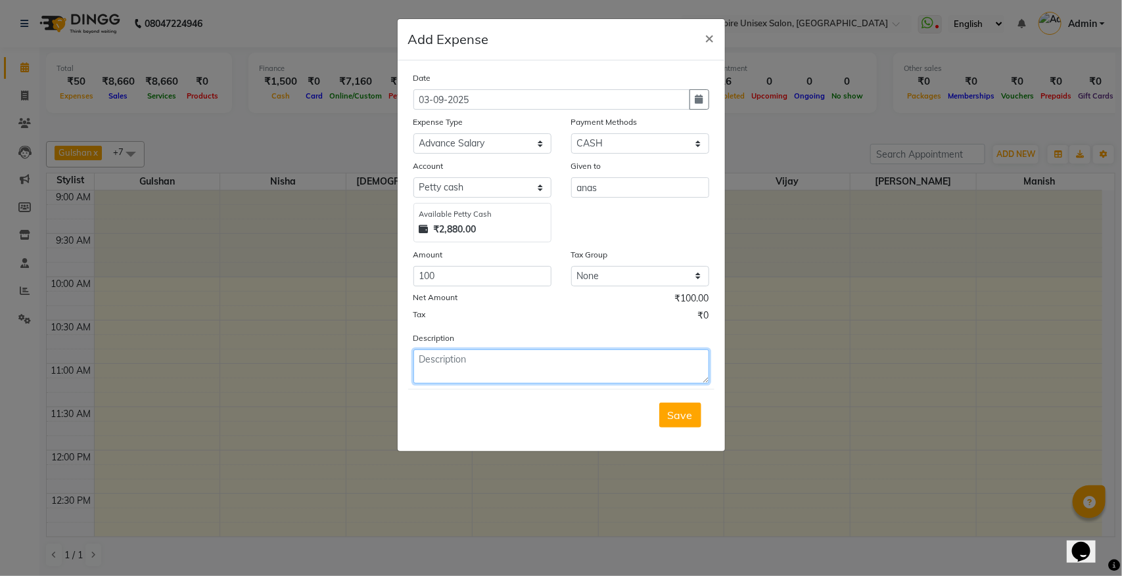
click at [444, 369] on textarea at bounding box center [561, 367] width 296 height 34
type textarea "anas adv 100 aug salary"
click at [668, 405] on button "Save" at bounding box center [680, 415] width 42 height 25
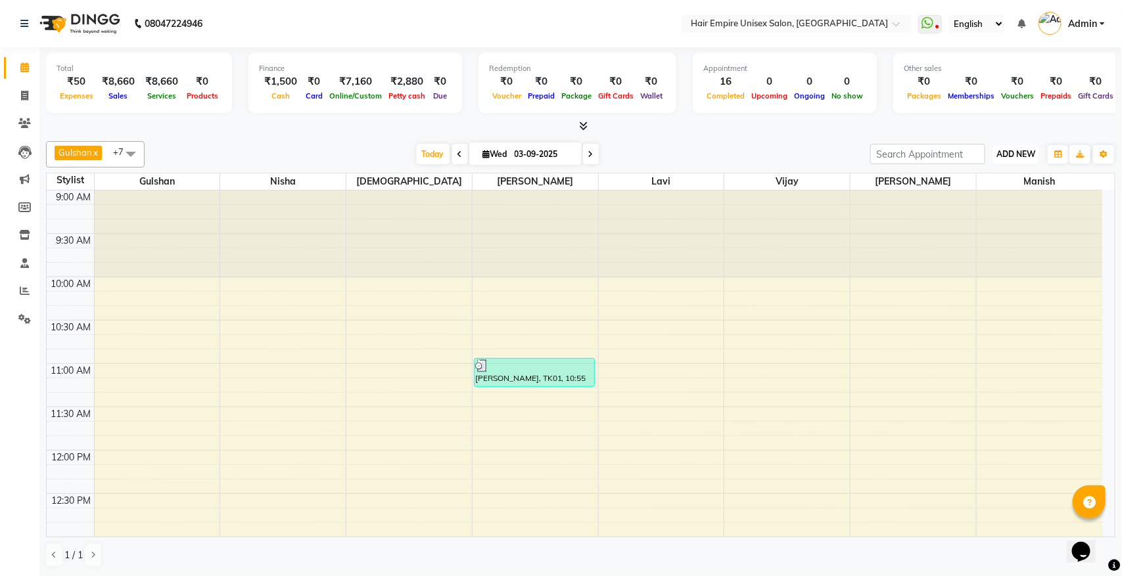
click at [1017, 153] on span "ADD NEW" at bounding box center [1015, 154] width 39 height 10
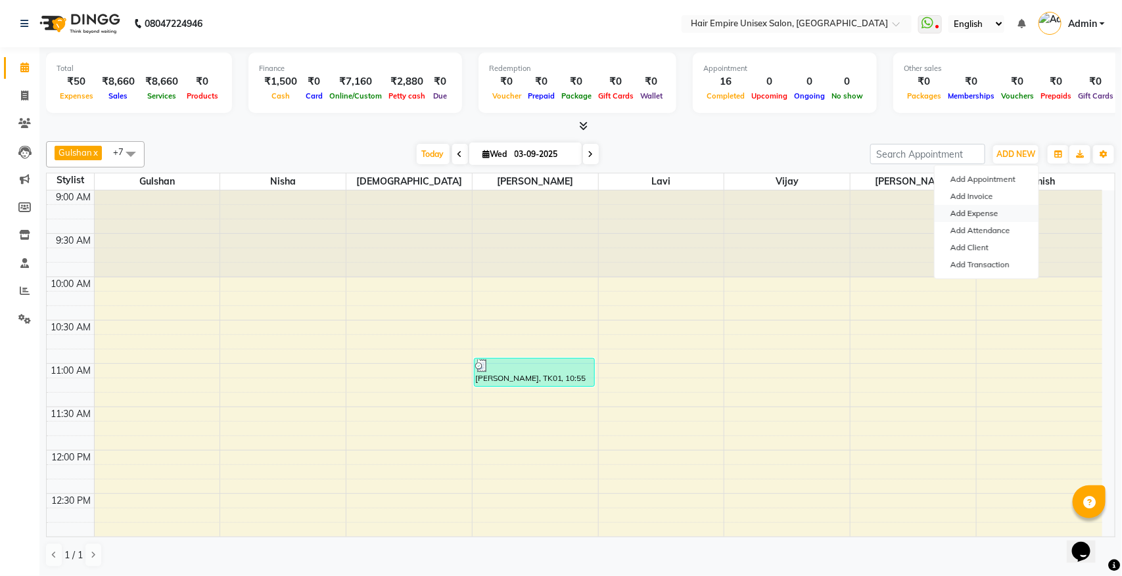
click at [1000, 214] on link "Add Expense" at bounding box center [987, 213] width 104 height 17
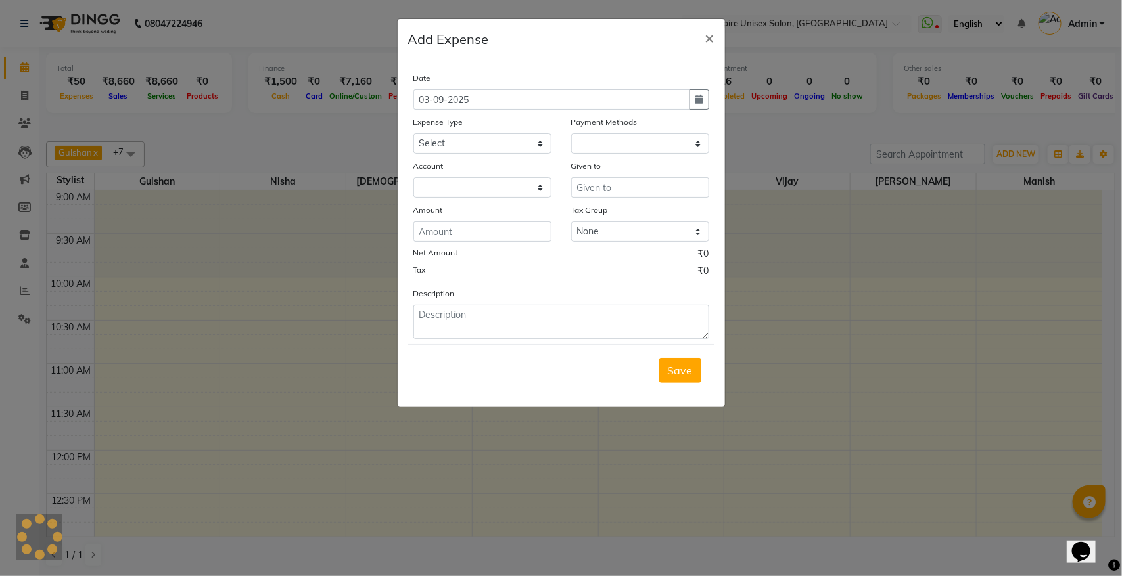
select select "1"
select select "3957"
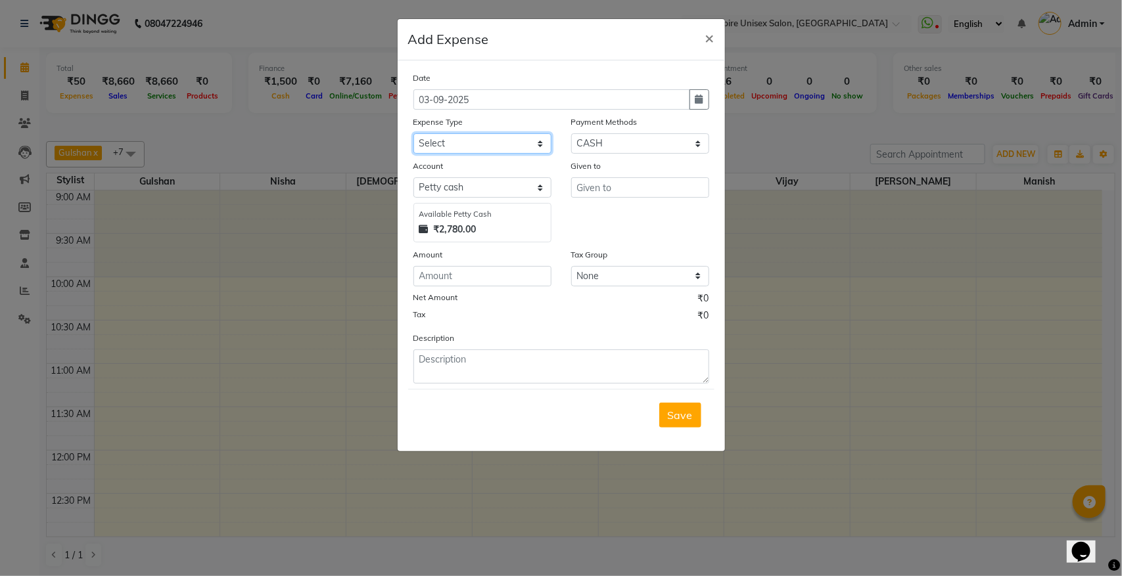
click at [521, 141] on select "Select Advance Salary Bank charges Cash transfer to bank donation Electricity B…" at bounding box center [482, 143] width 138 height 20
select select "8823"
click at [413, 133] on select "Select Advance Salary Bank charges Cash transfer to bank donation Electricity B…" at bounding box center [482, 143] width 138 height 20
click at [629, 183] on input "text" at bounding box center [640, 187] width 138 height 20
type input "c"
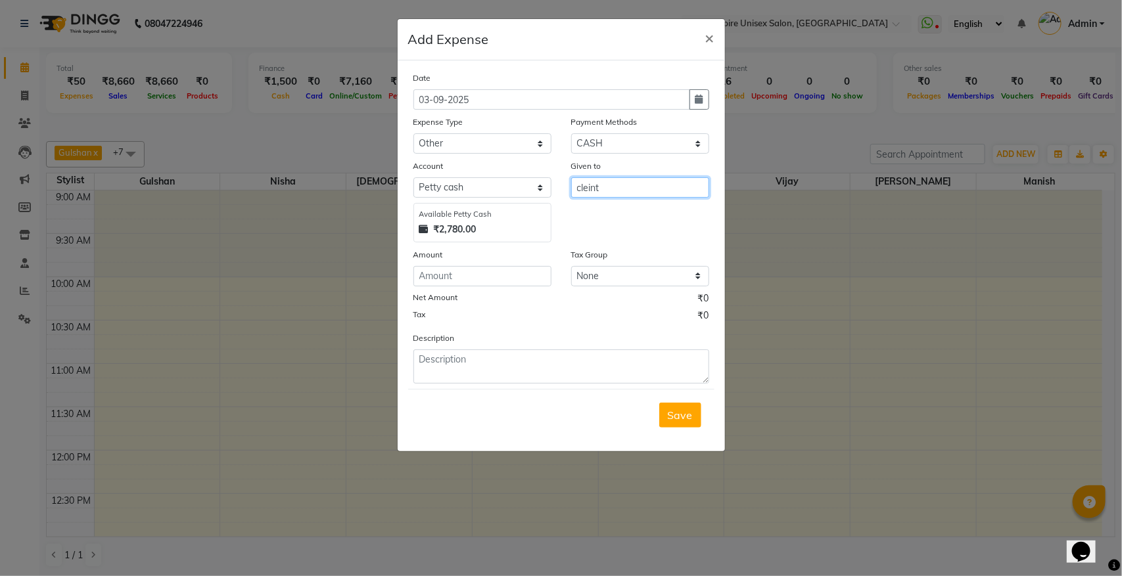
type input "cleint"
click at [423, 275] on input "number" at bounding box center [482, 276] width 138 height 20
type input "200"
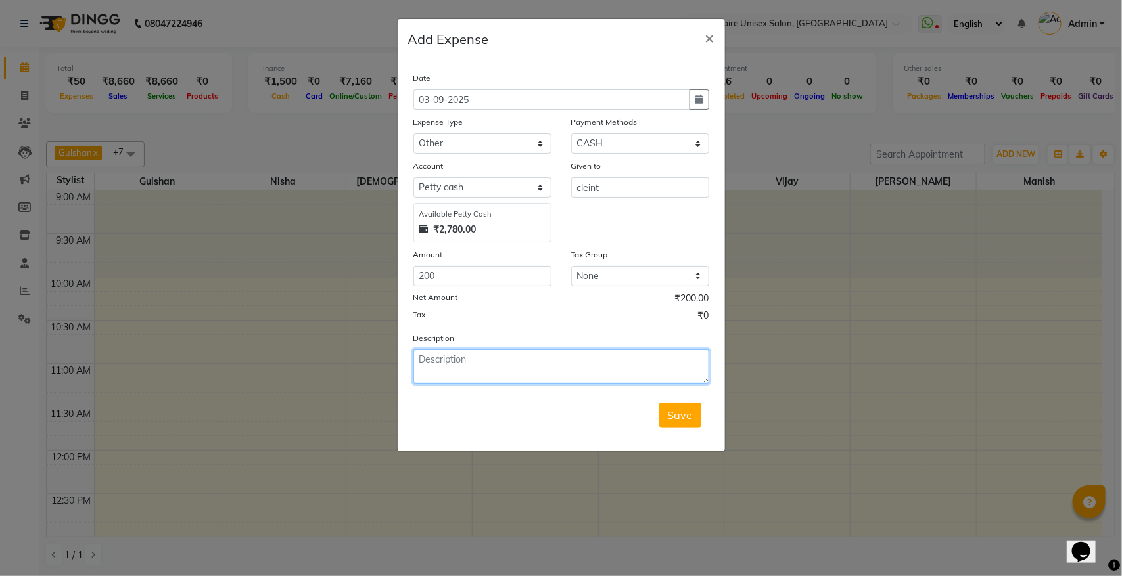
click at [458, 358] on textarea at bounding box center [561, 367] width 296 height 34
type textarea "celeint"
click at [676, 409] on span "Save" at bounding box center [680, 415] width 25 height 13
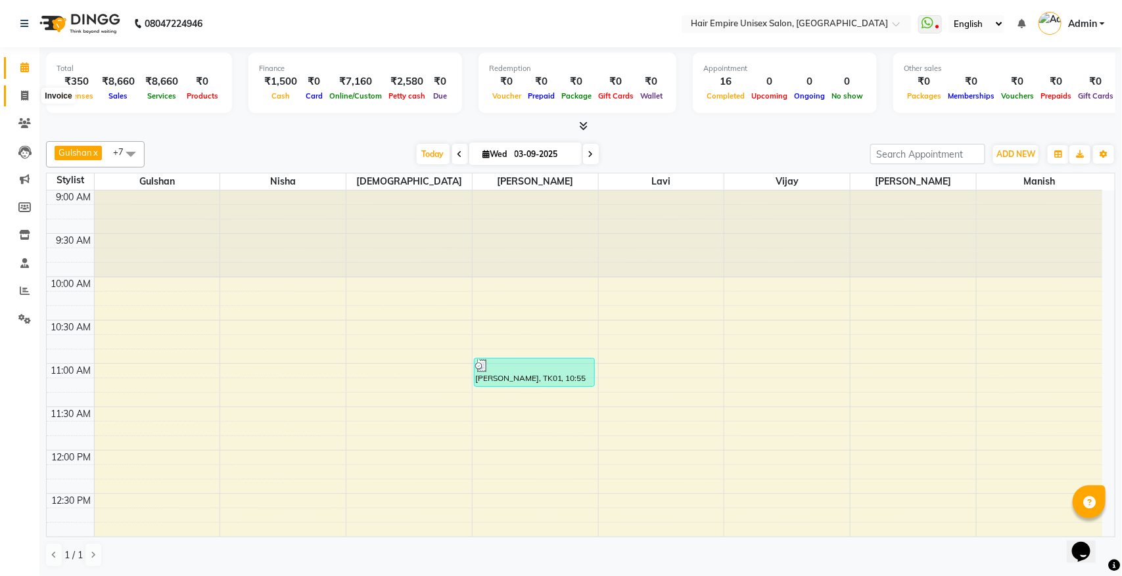
click at [22, 99] on icon at bounding box center [24, 96] width 7 height 10
select select "service"
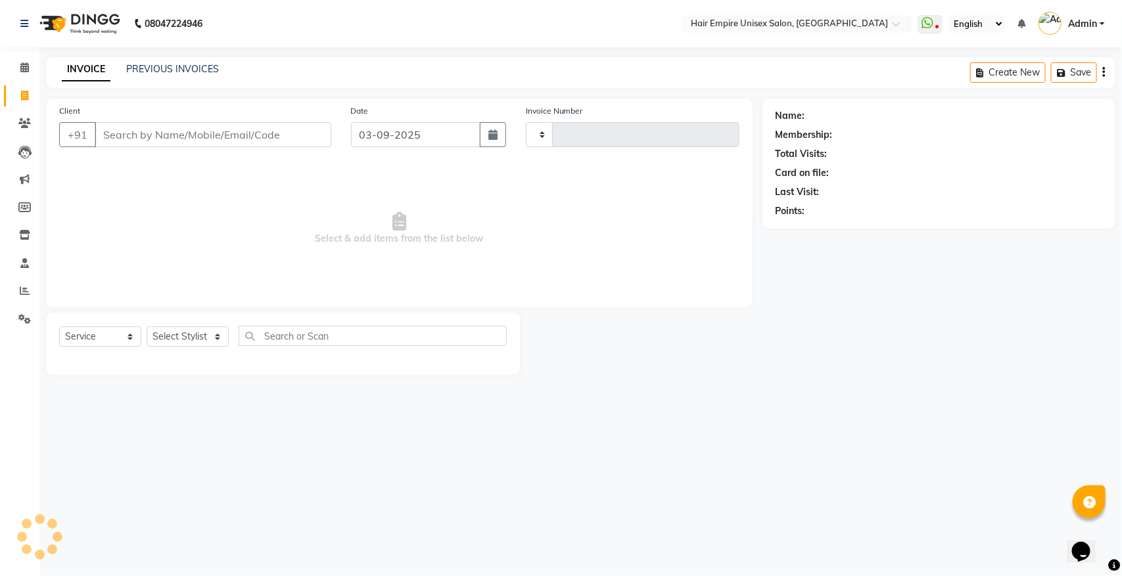
type input "1897"
select select "5055"
click at [1042, 70] on button "Open Invoices" at bounding box center [1052, 72] width 87 height 20
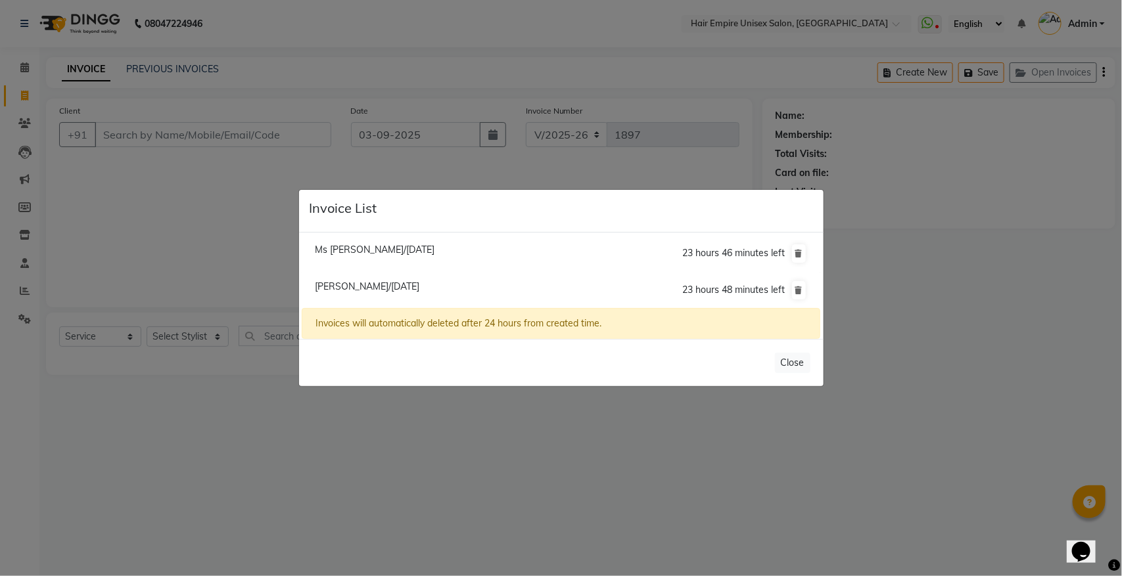
click at [371, 288] on span "[PERSON_NAME]/[DATE]" at bounding box center [367, 287] width 104 height 12
type input "9873005188"
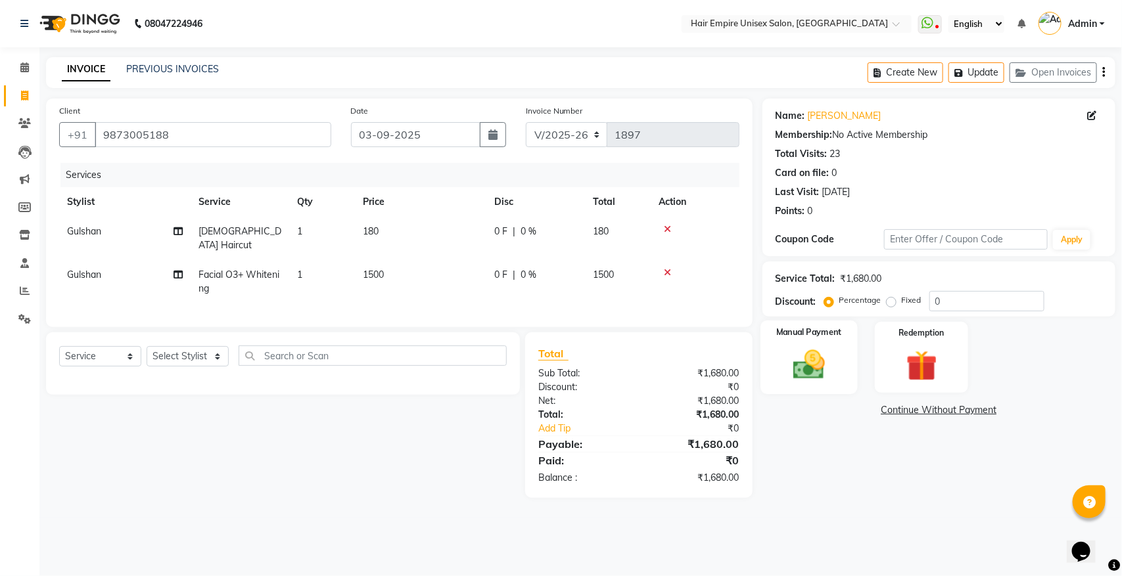
click at [814, 379] on img at bounding box center [809, 364] width 52 height 37
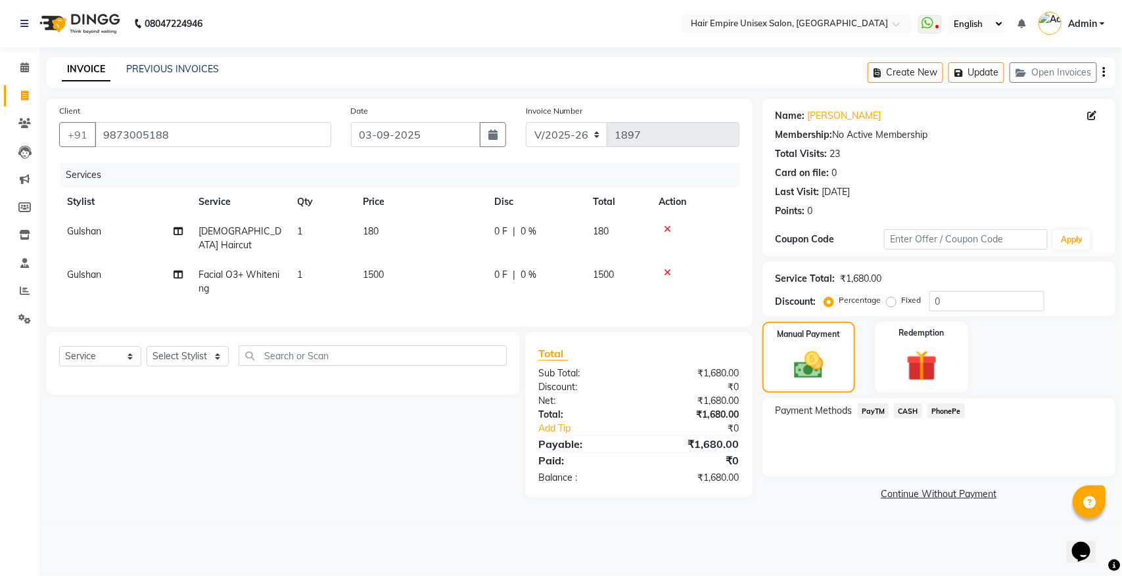
click at [911, 411] on span "CASH" at bounding box center [908, 411] width 28 height 15
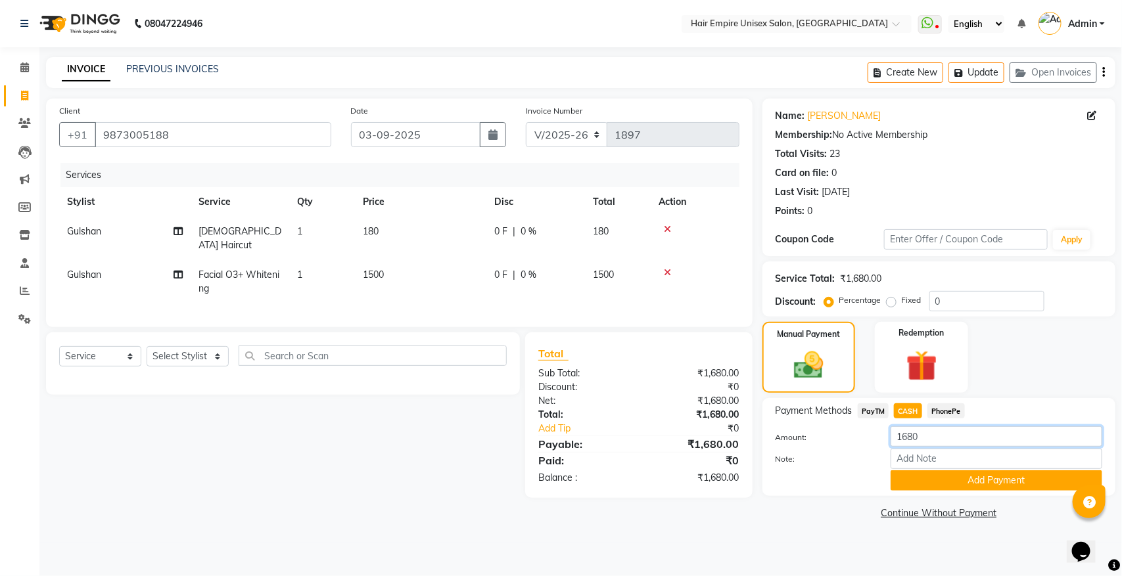
click at [933, 442] on input "1680" at bounding box center [997, 437] width 212 height 20
type input "1500"
click at [907, 476] on button "Add Payment" at bounding box center [997, 481] width 212 height 20
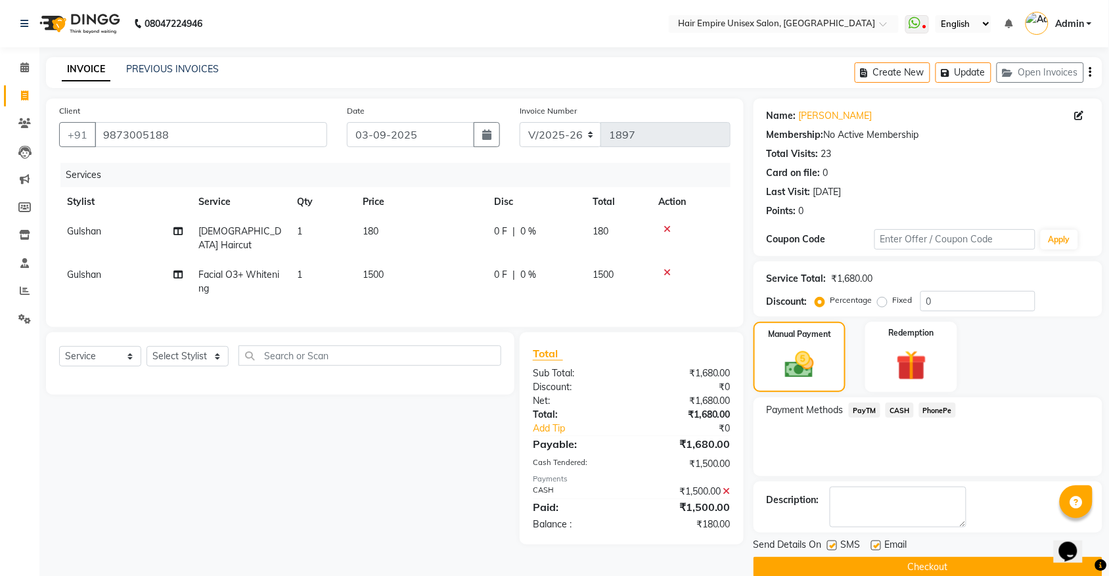
click at [871, 414] on span "PayTM" at bounding box center [865, 410] width 32 height 15
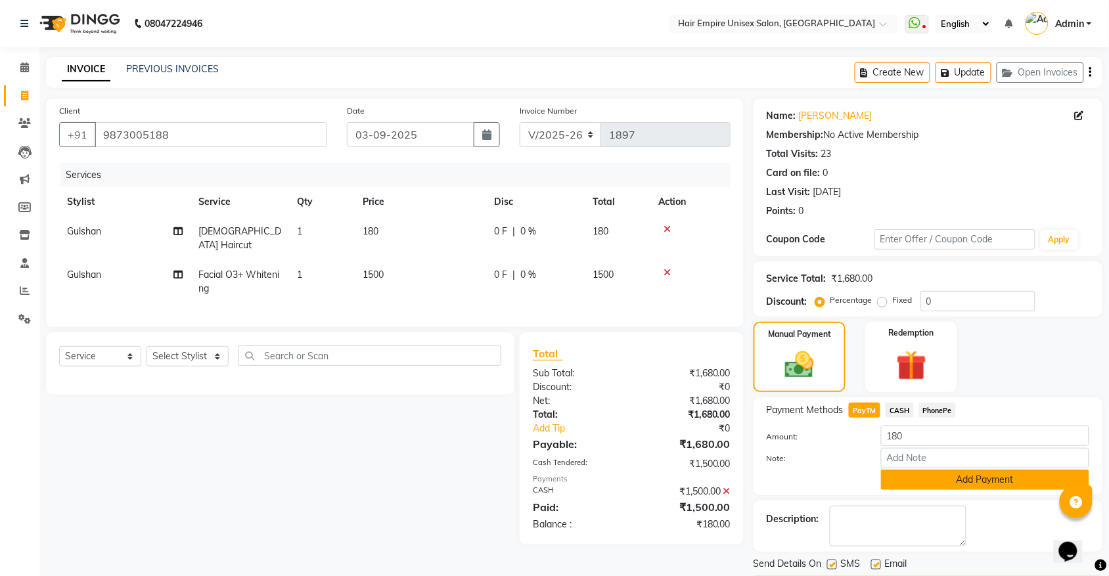
click at [924, 475] on button "Add Payment" at bounding box center [985, 480] width 208 height 20
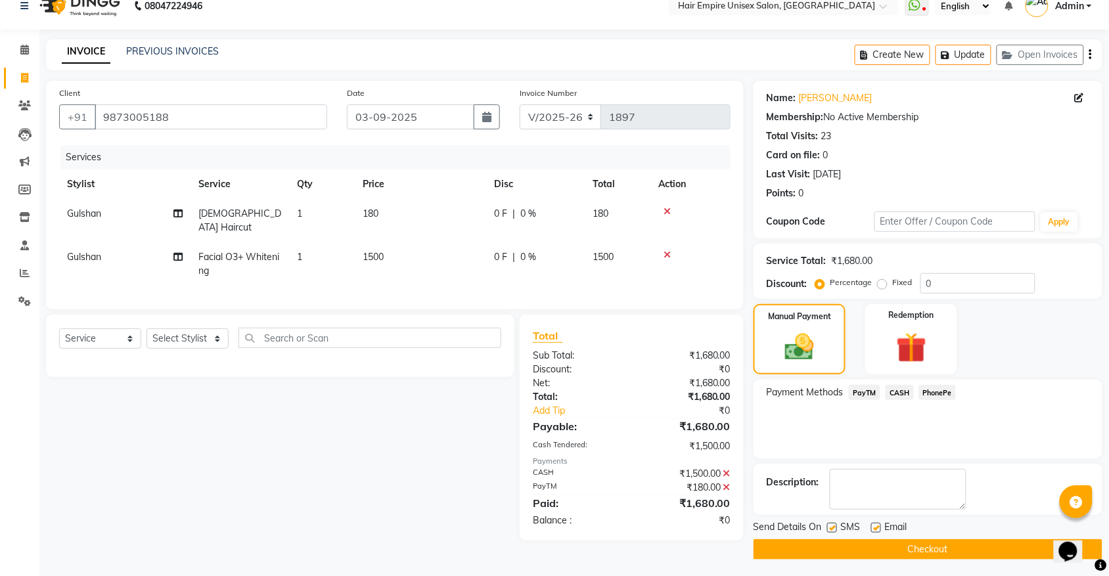
scroll to position [21, 0]
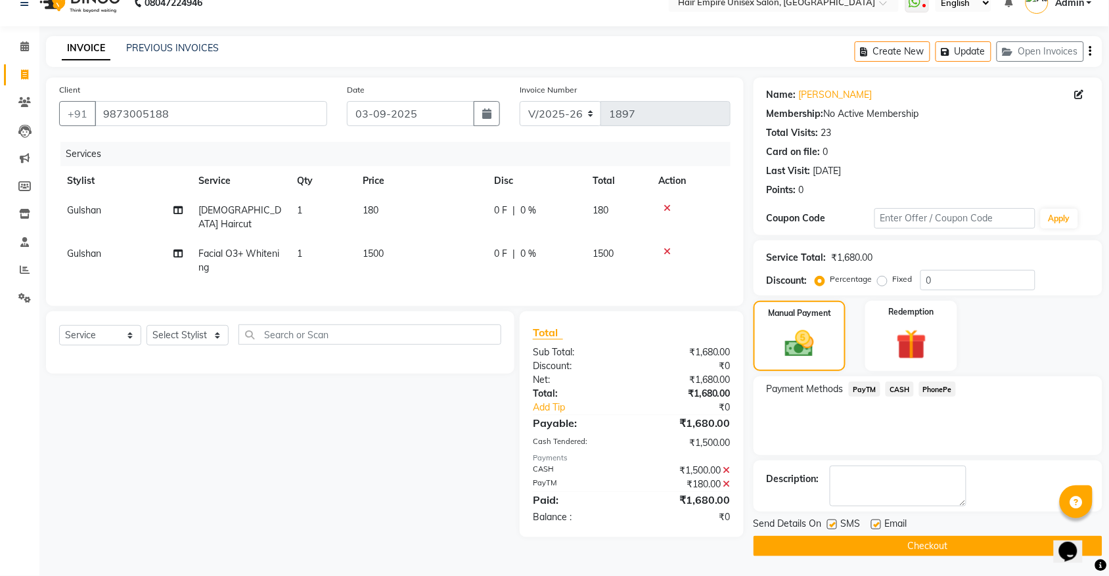
click at [929, 544] on button "Checkout" at bounding box center [928, 546] width 349 height 20
